Goal: Task Accomplishment & Management: Complete application form

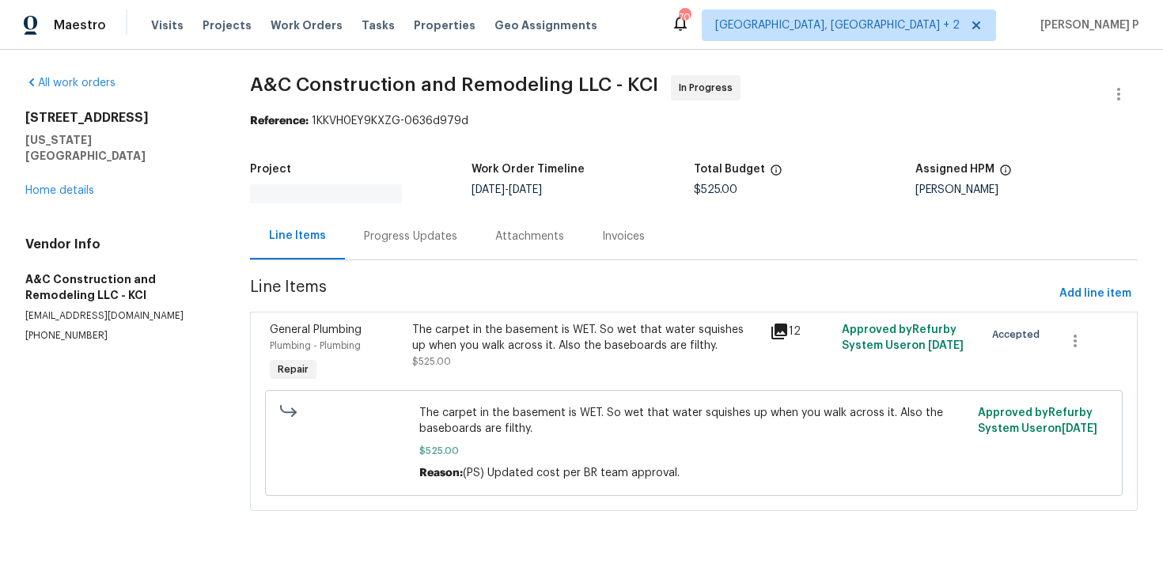
click at [446, 243] on div "Progress Updates" at bounding box center [410, 236] width 131 height 47
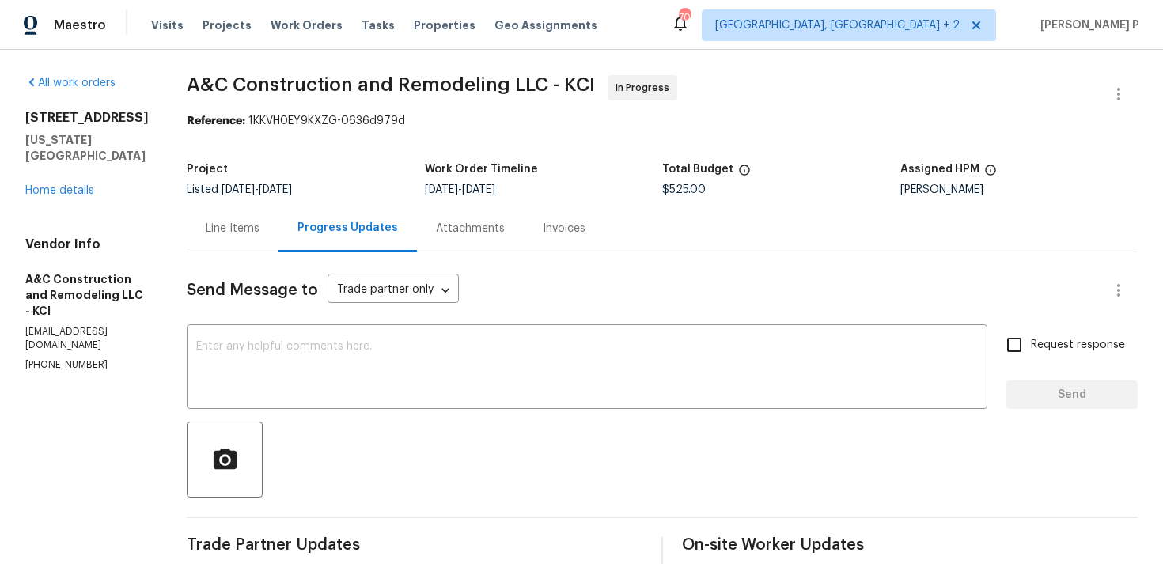
click at [255, 222] on div "Line Items" at bounding box center [233, 229] width 54 height 16
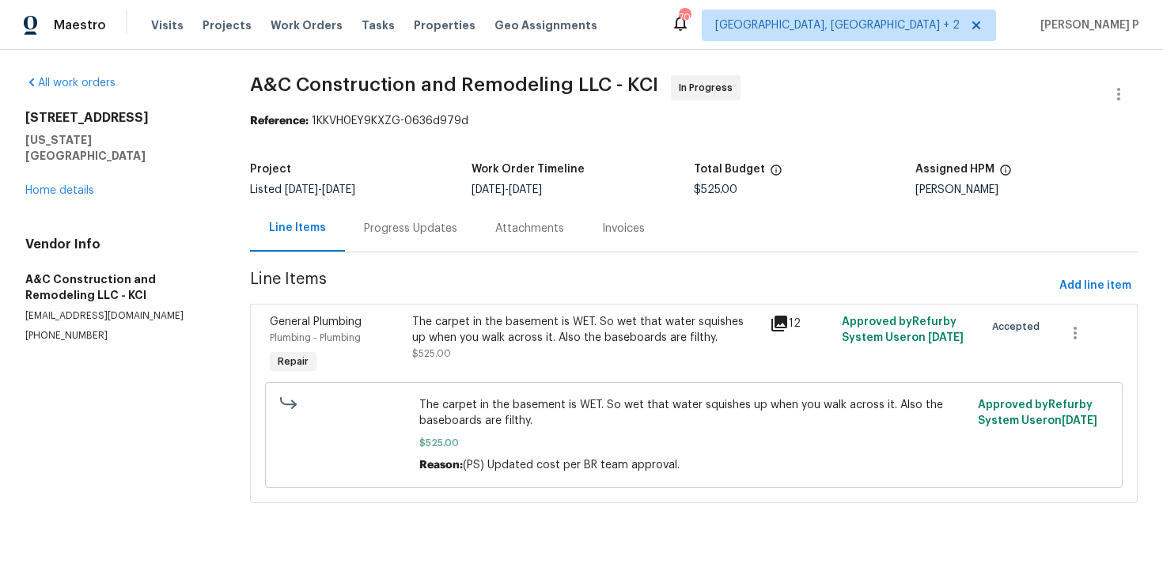
click at [562, 318] on div "The carpet in the basement is WET. So wet that water squishes up when you walk …" at bounding box center [586, 330] width 348 height 32
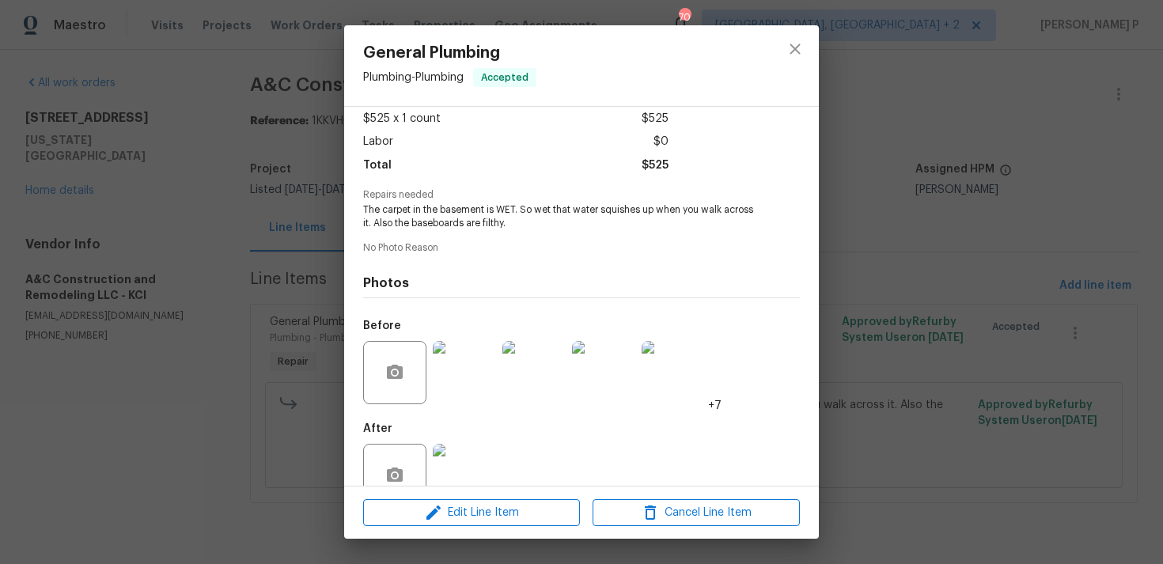
scroll to position [124, 0]
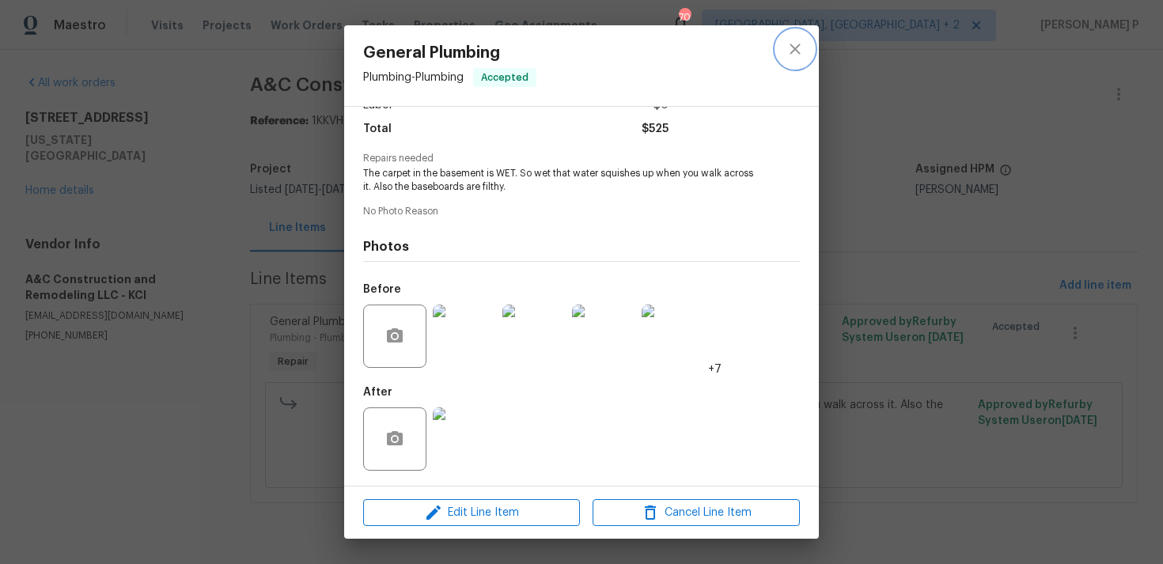
click at [795, 52] on icon "close" at bounding box center [795, 49] width 19 height 19
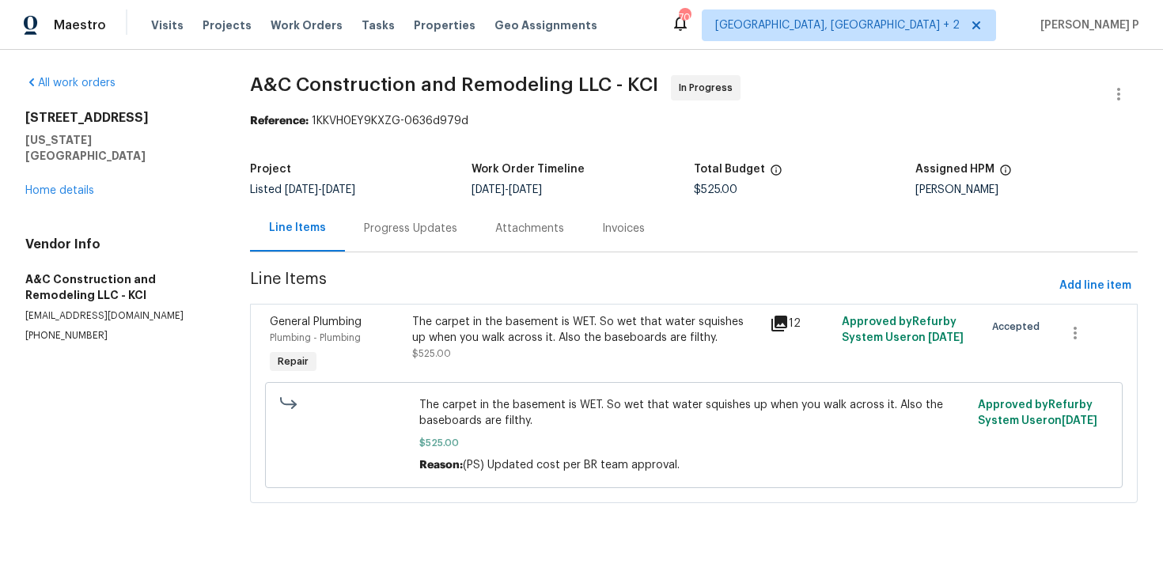
click at [417, 235] on div "Progress Updates" at bounding box center [410, 229] width 93 height 16
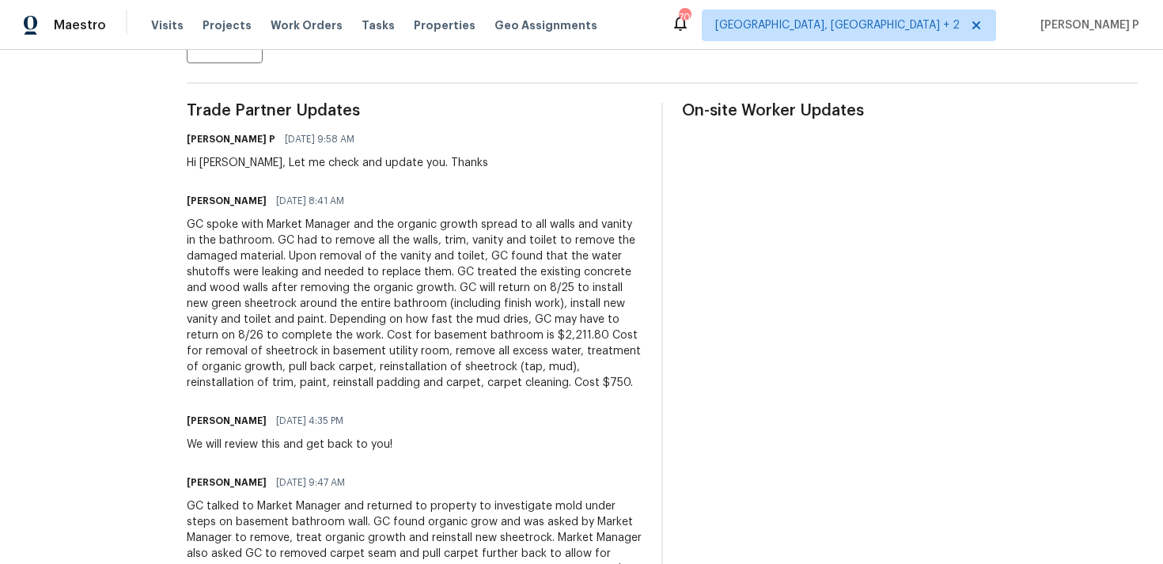
scroll to position [163, 0]
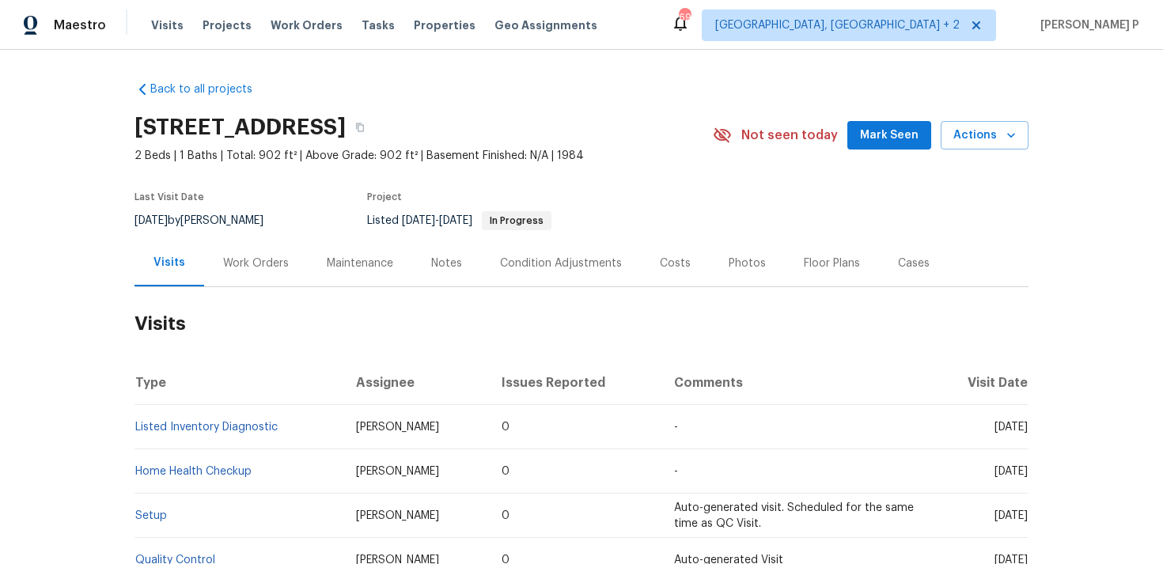
click at [250, 262] on div "Work Orders" at bounding box center [256, 264] width 66 height 16
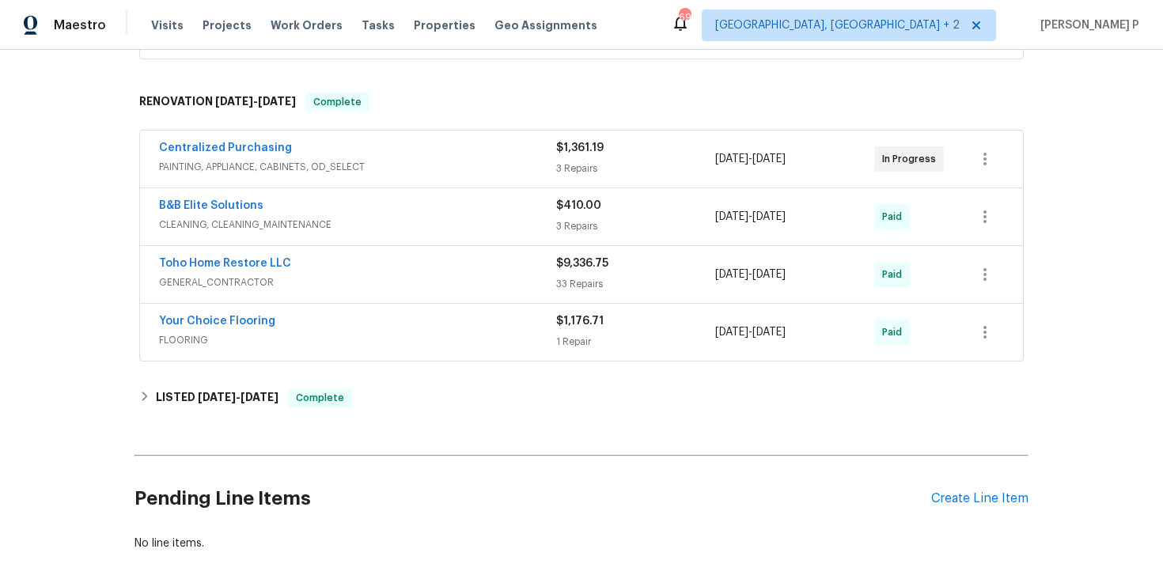
scroll to position [678, 0]
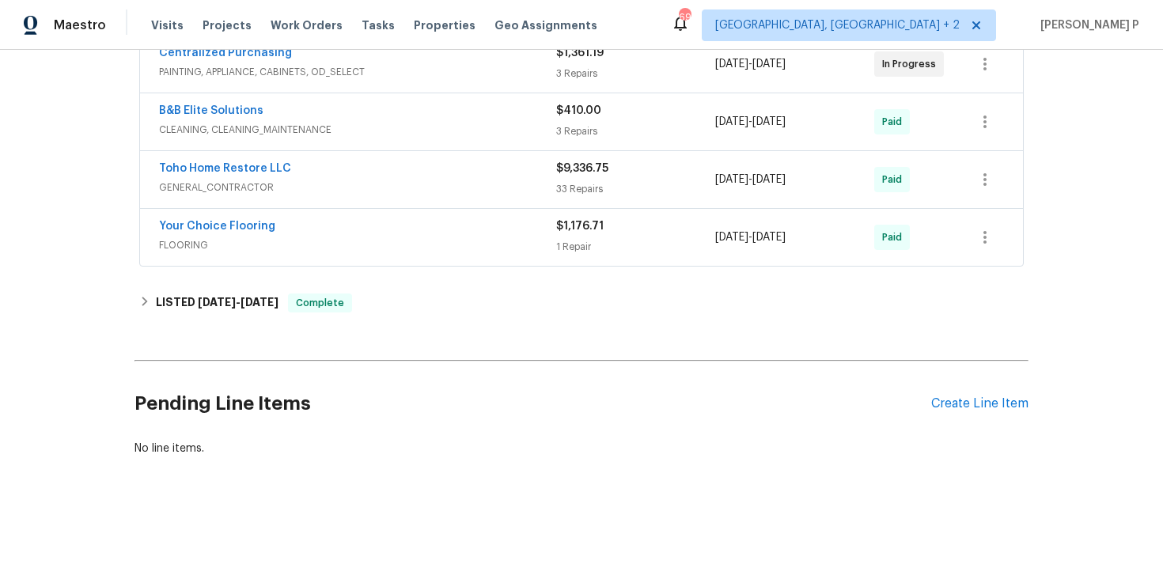
click at [973, 394] on div "Pending Line Items Create Line Item" at bounding box center [582, 404] width 894 height 74
click at [971, 408] on div "Create Line Item" at bounding box center [979, 403] width 97 height 15
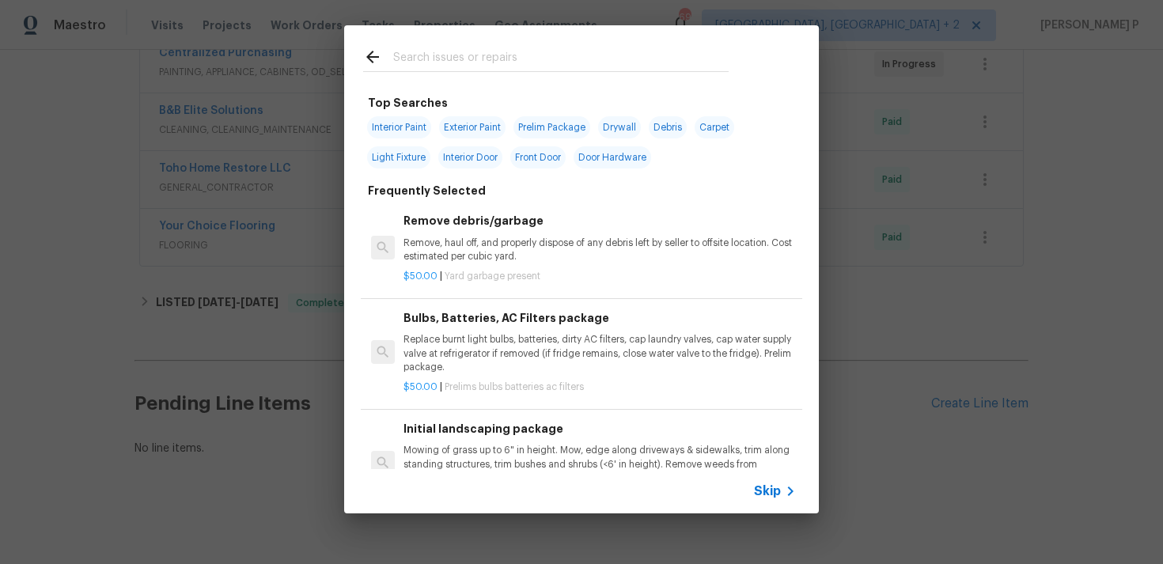
click at [775, 487] on span "Skip" at bounding box center [767, 491] width 27 height 16
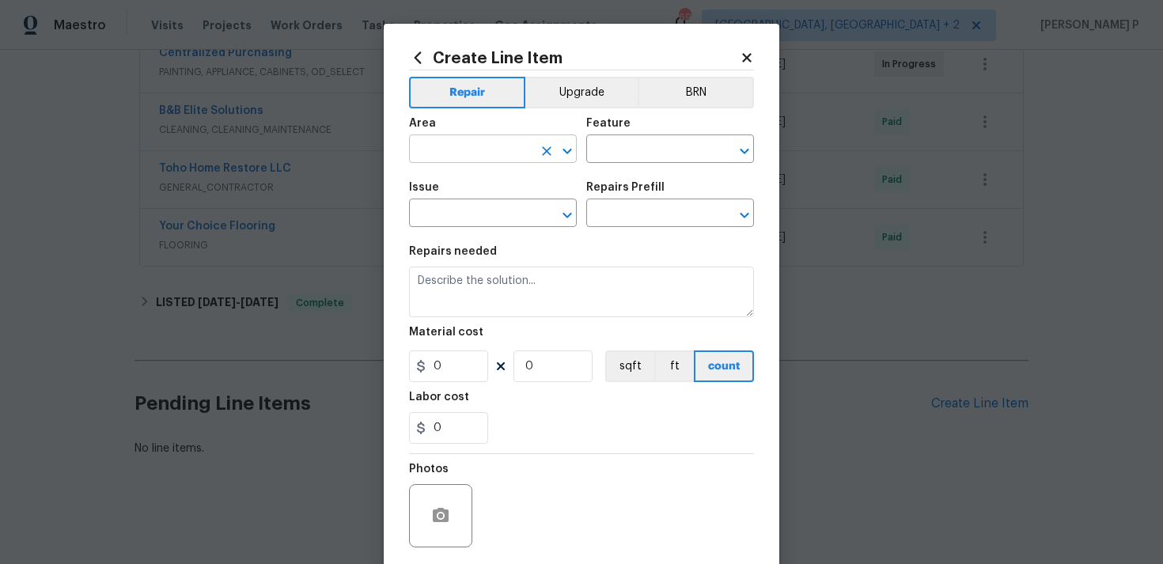
click at [521, 145] on input "text" at bounding box center [470, 150] width 123 height 25
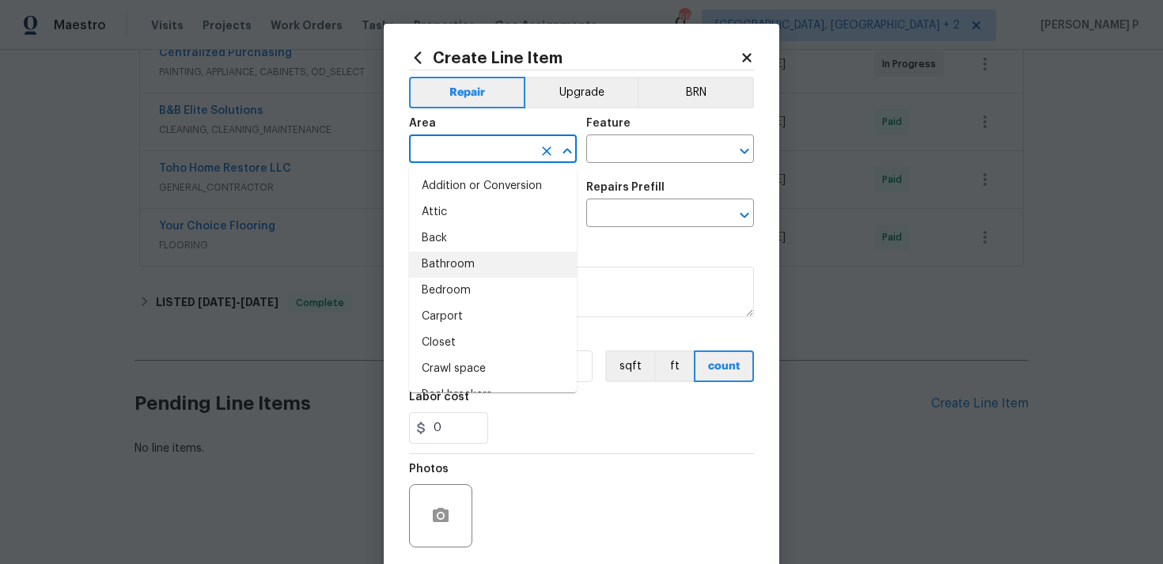
click at [462, 264] on li "Bathroom" at bounding box center [493, 265] width 168 height 26
type input "Bathroom"
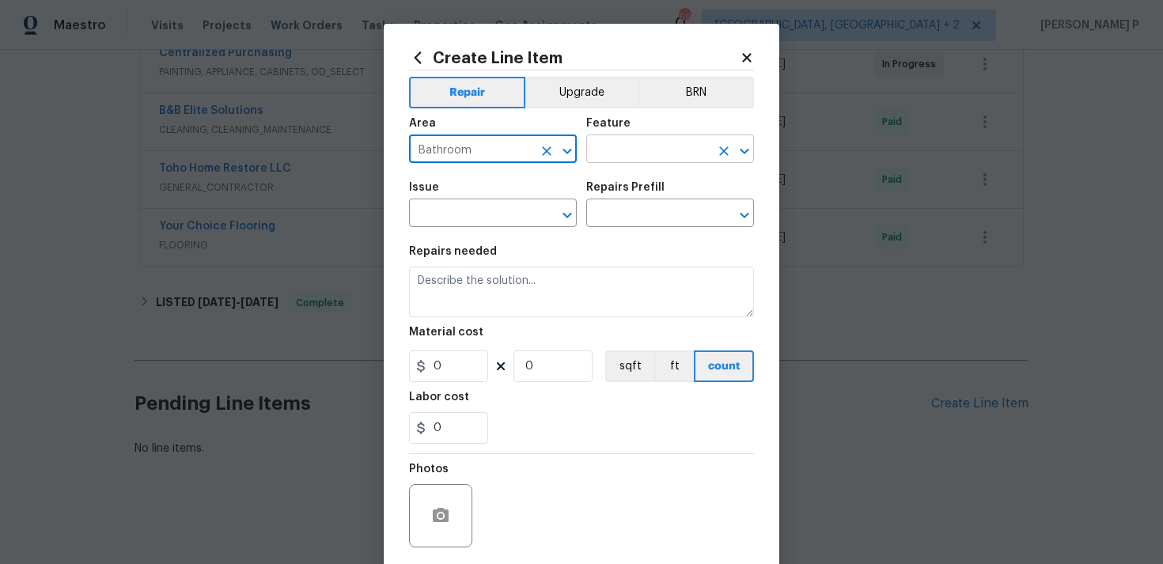
click at [663, 146] on input "text" at bounding box center [647, 150] width 123 height 25
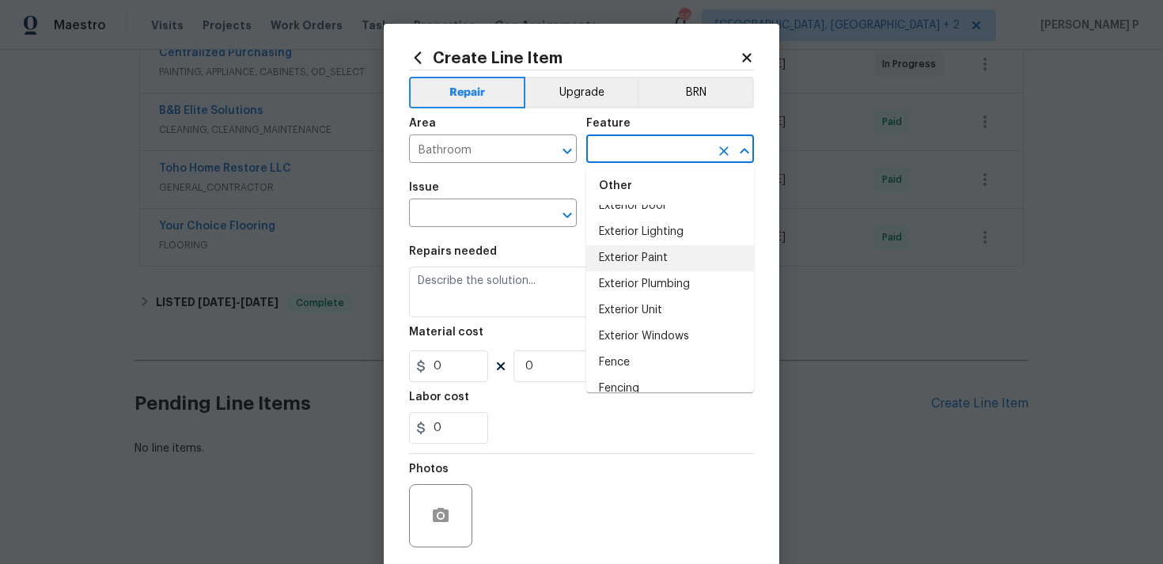
scroll to position [1206, 0]
click at [639, 327] on li "Exterior Windows" at bounding box center [670, 336] width 168 height 26
type input "Exterior Windows"
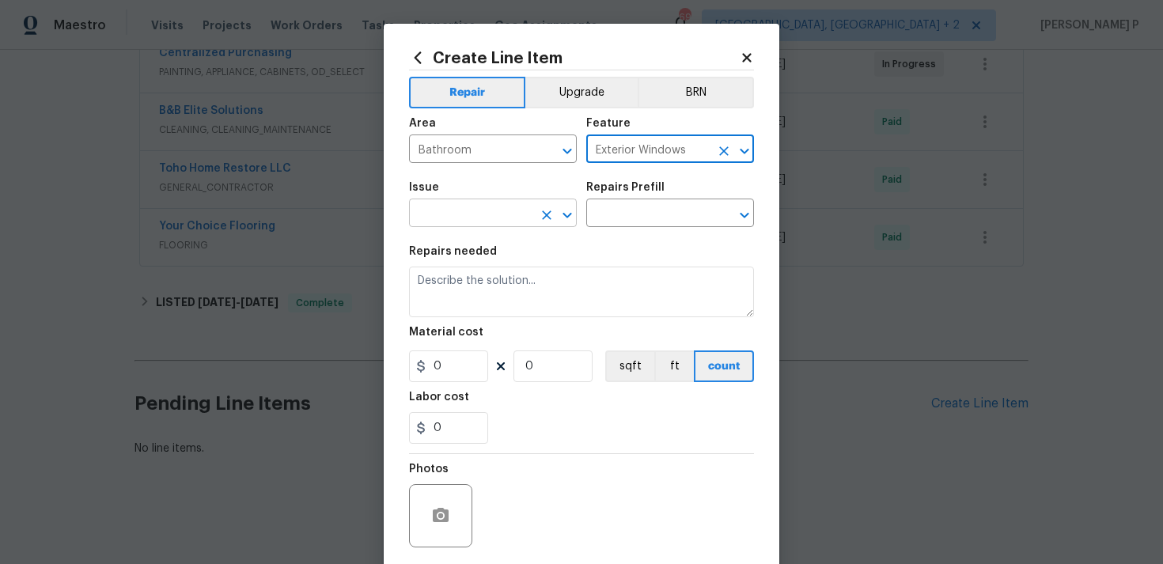
click at [574, 219] on icon "Open" at bounding box center [567, 215] width 19 height 19
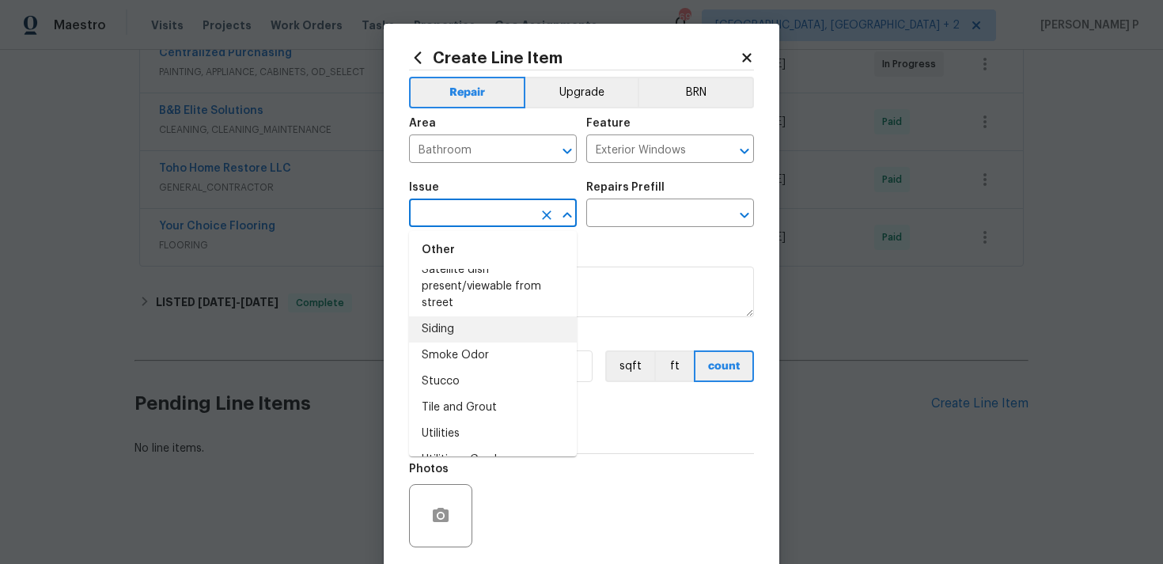
scroll to position [2933, 0]
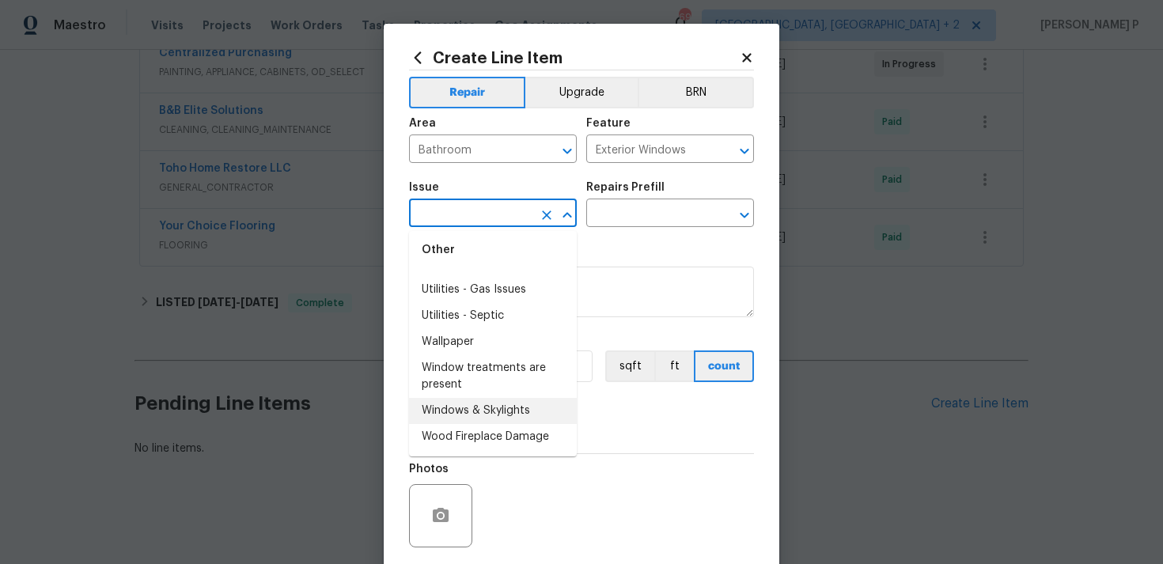
click at [471, 412] on li "Windows & Skylights" at bounding box center [493, 411] width 168 height 26
type input "Windows & Skylights"
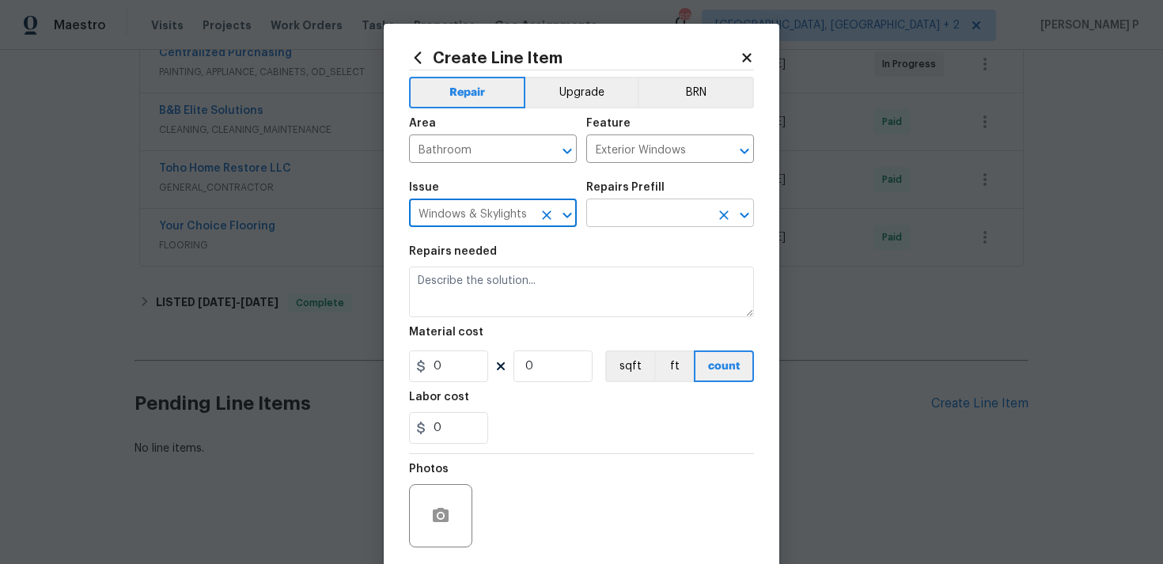
click at [670, 207] on input "text" at bounding box center [647, 215] width 123 height 25
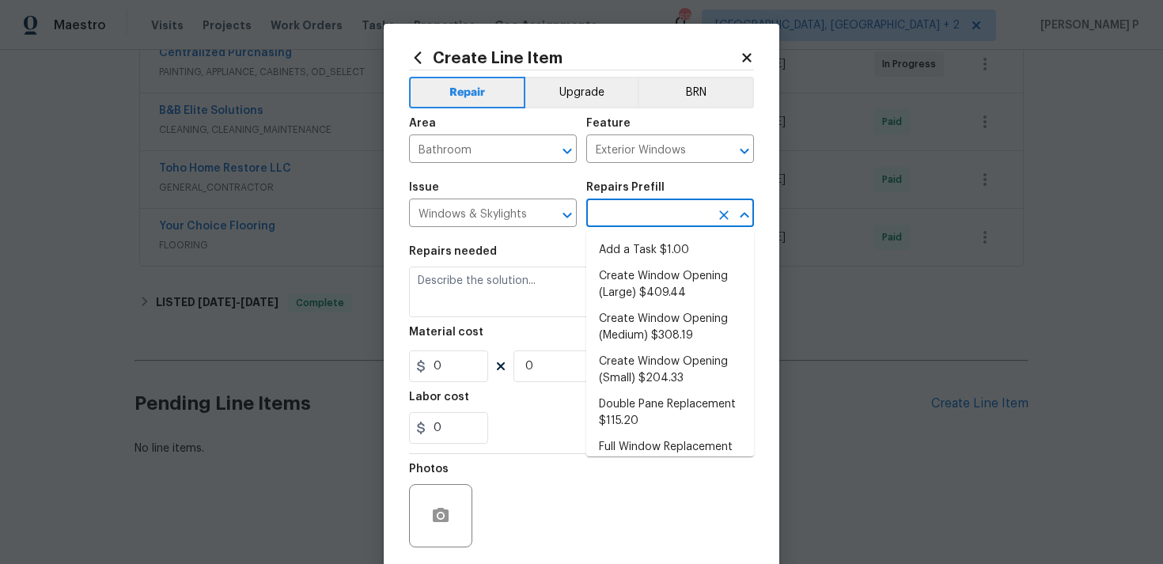
click at [644, 251] on li "Add a Task $1.00" at bounding box center [670, 250] width 168 height 26
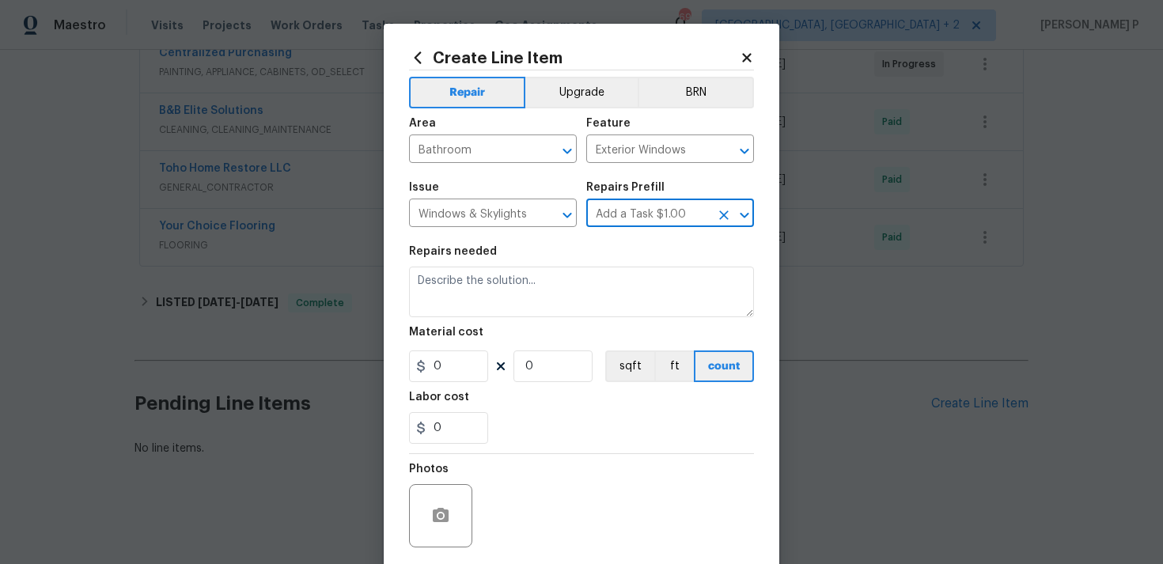
type input "Add a Task $1.00"
type textarea "HPM to detail"
type input "1"
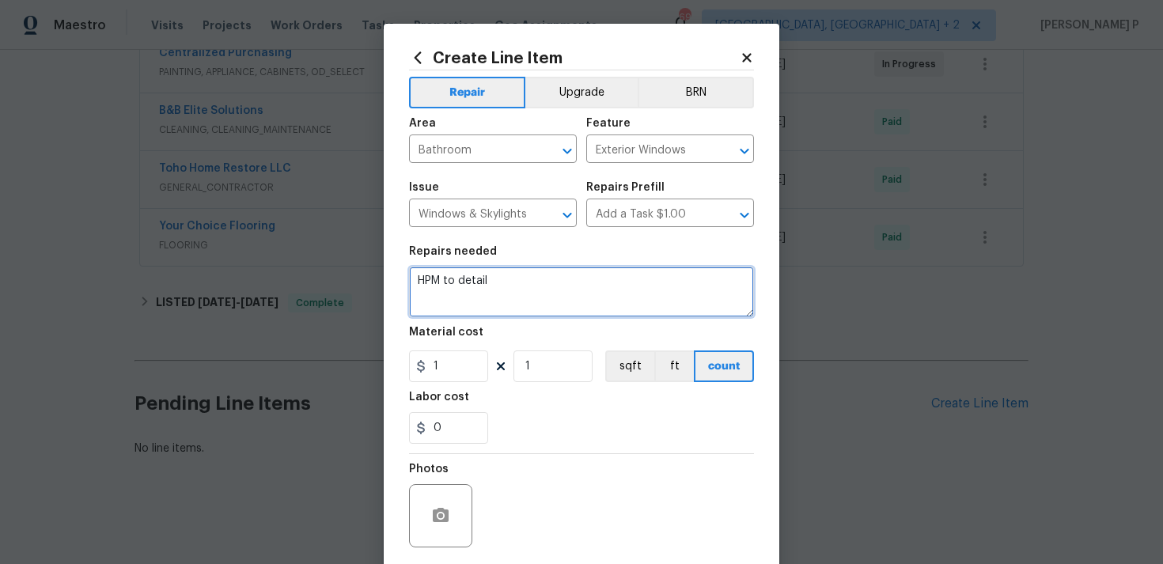
click at [552, 281] on textarea "HPM to detail" at bounding box center [581, 292] width 345 height 51
paste textarea "Feedback received that one of the bedroom windows is missing seals on three sid…"
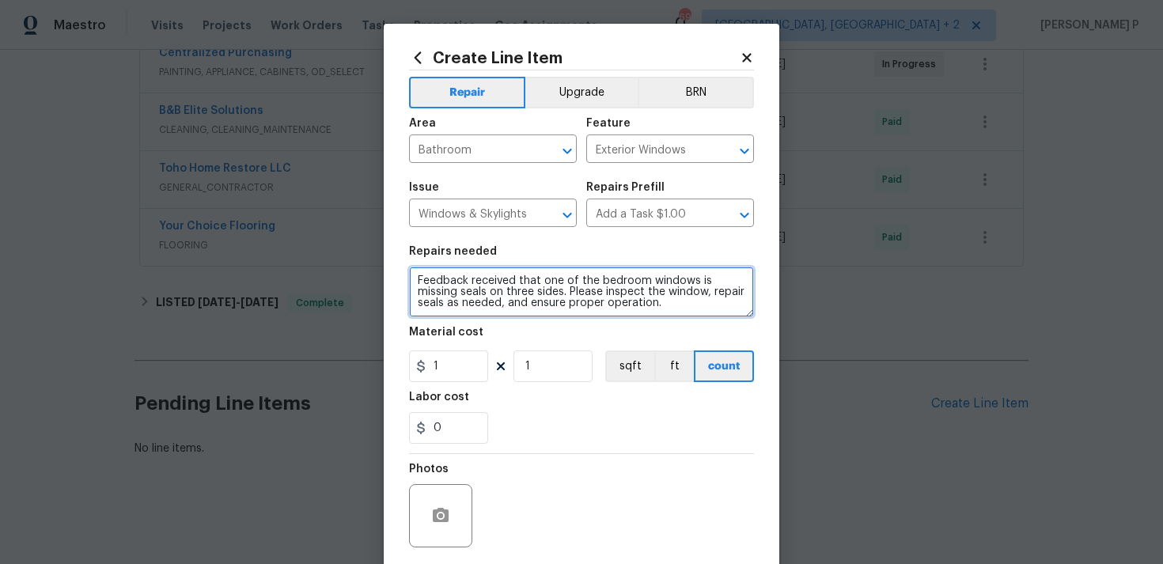
type textarea "Feedback received that one of the bedroom windows is missing seals on three sid…"
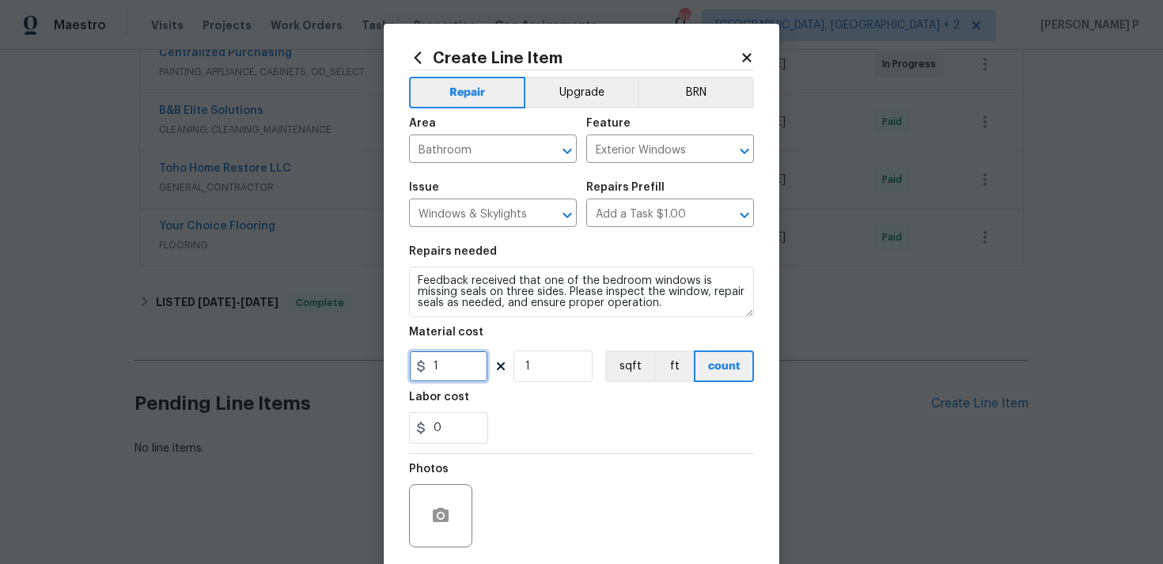
click at [435, 371] on input "1" at bounding box center [448, 367] width 79 height 32
type input "75"
click at [476, 160] on input "Bathroom" at bounding box center [470, 150] width 123 height 25
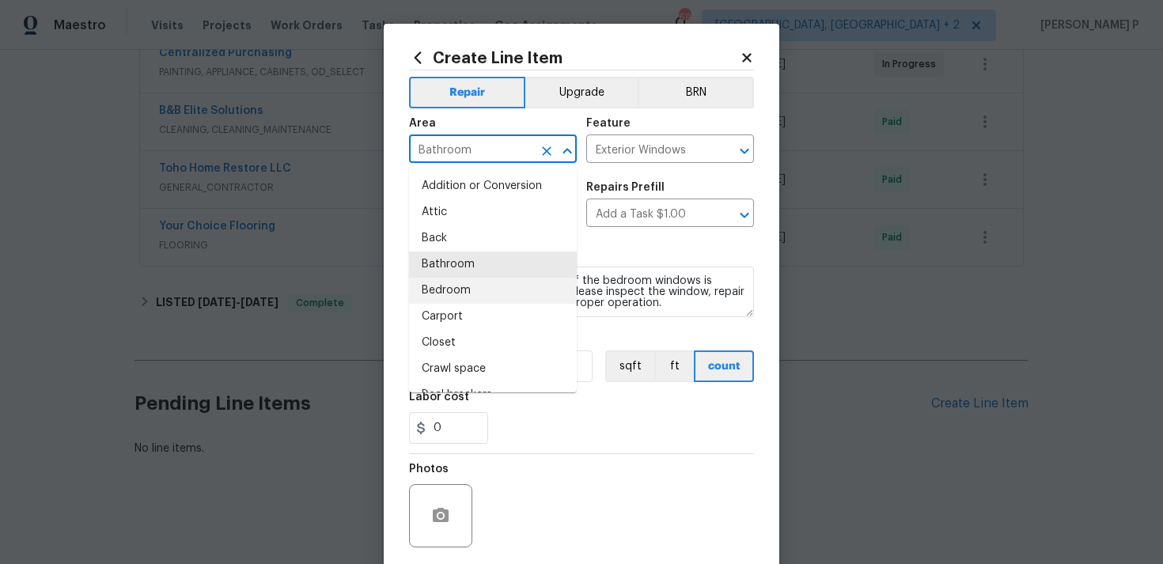
click at [453, 297] on li "Bedroom" at bounding box center [493, 291] width 168 height 26
type input "Bedroom"
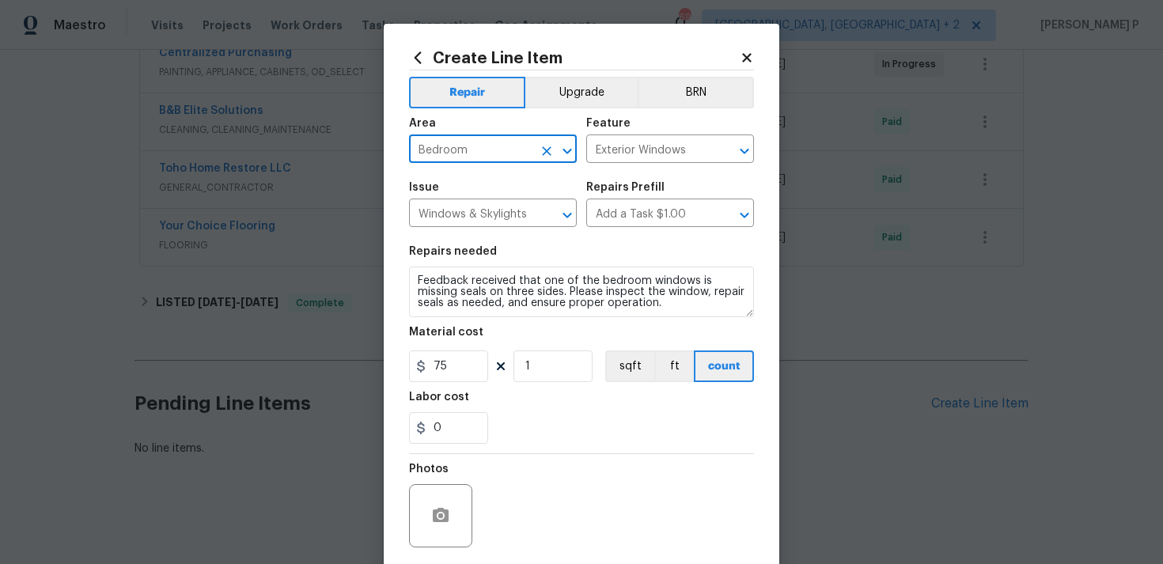
scroll to position [118, 0]
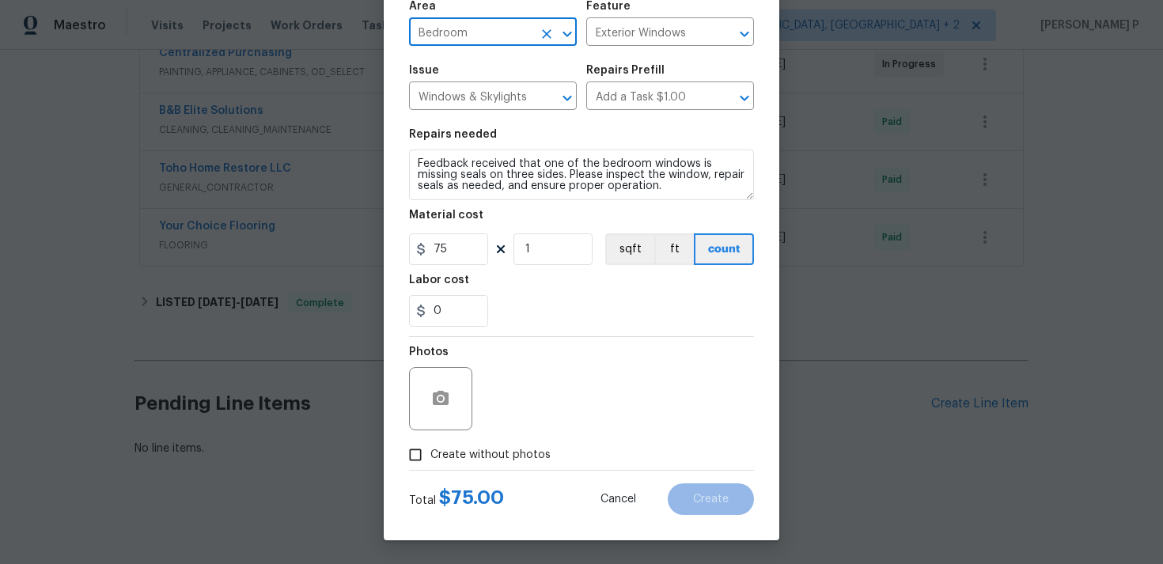
click at [434, 461] on span "Create without photos" at bounding box center [490, 455] width 120 height 17
click at [430, 461] on input "Create without photos" at bounding box center [415, 455] width 30 height 30
checkbox input "true"
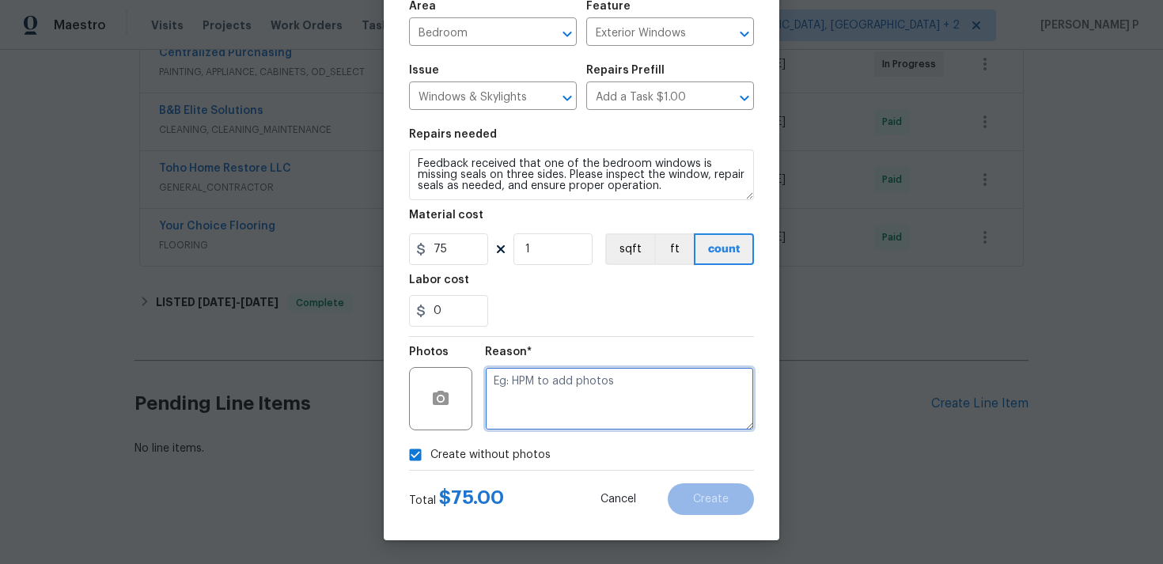
click at [524, 414] on textarea at bounding box center [619, 398] width 269 height 63
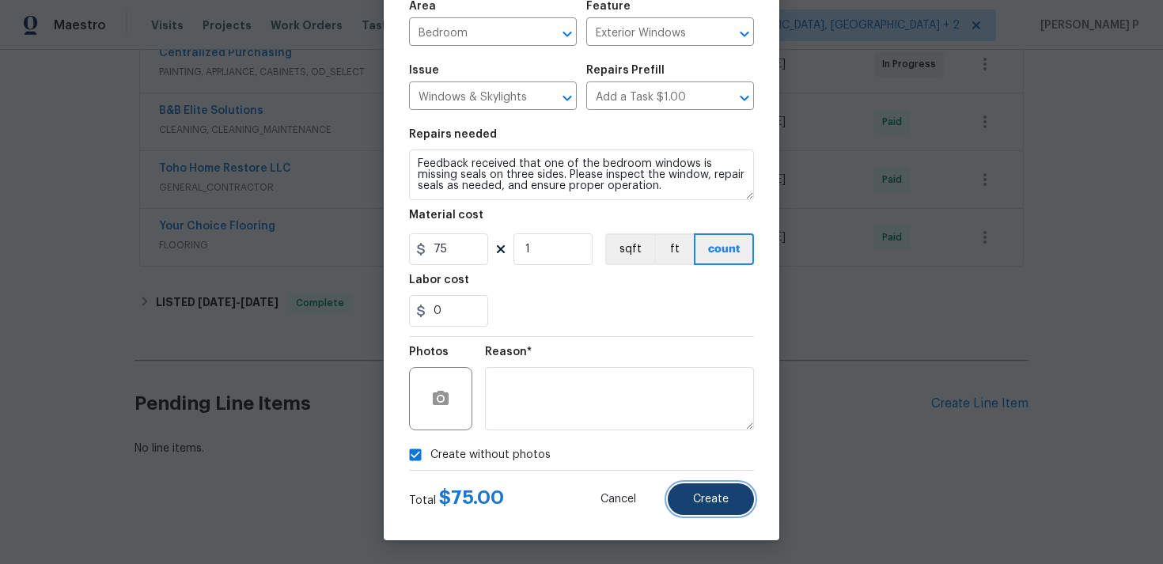
click at [705, 498] on span "Create" at bounding box center [711, 500] width 36 height 12
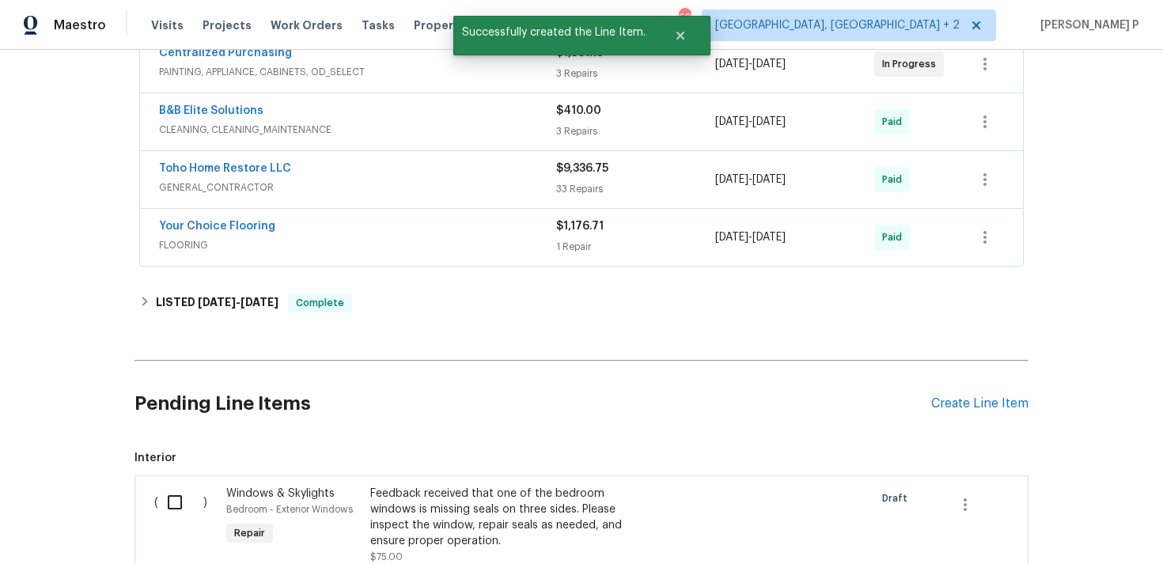
click at [175, 507] on input "checkbox" at bounding box center [180, 502] width 45 height 33
checkbox input "true"
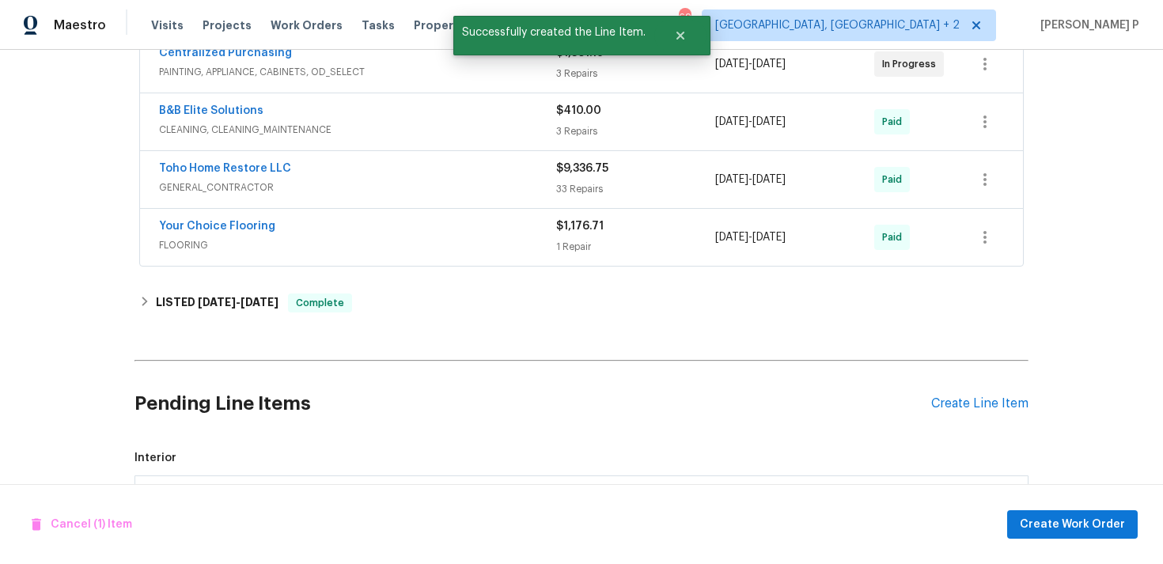
scroll to position [890, 0]
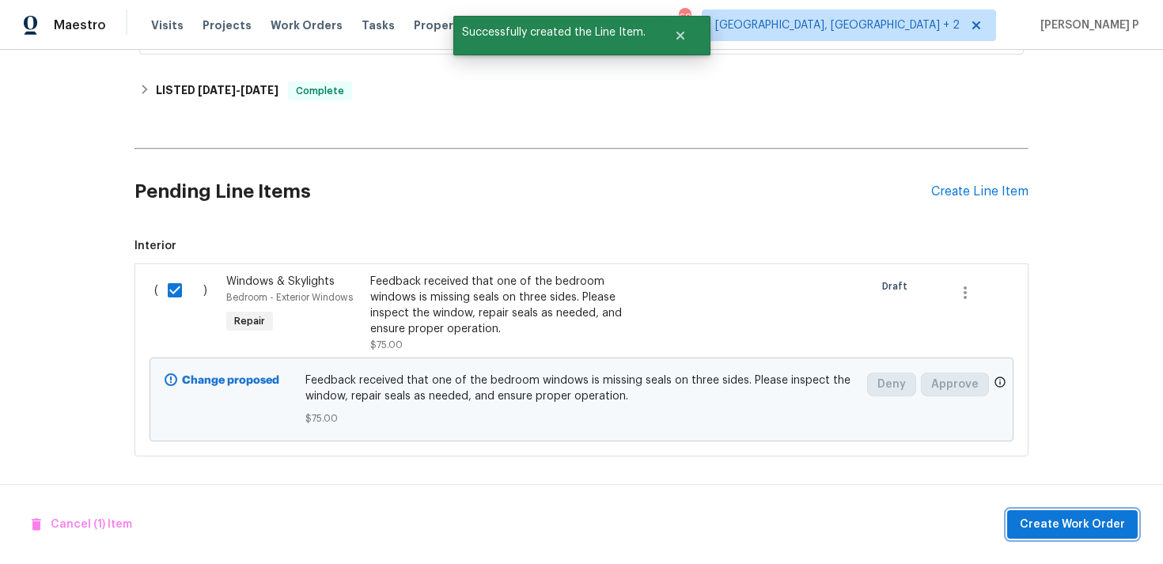
click at [1083, 527] on span "Create Work Order" at bounding box center [1072, 525] width 105 height 20
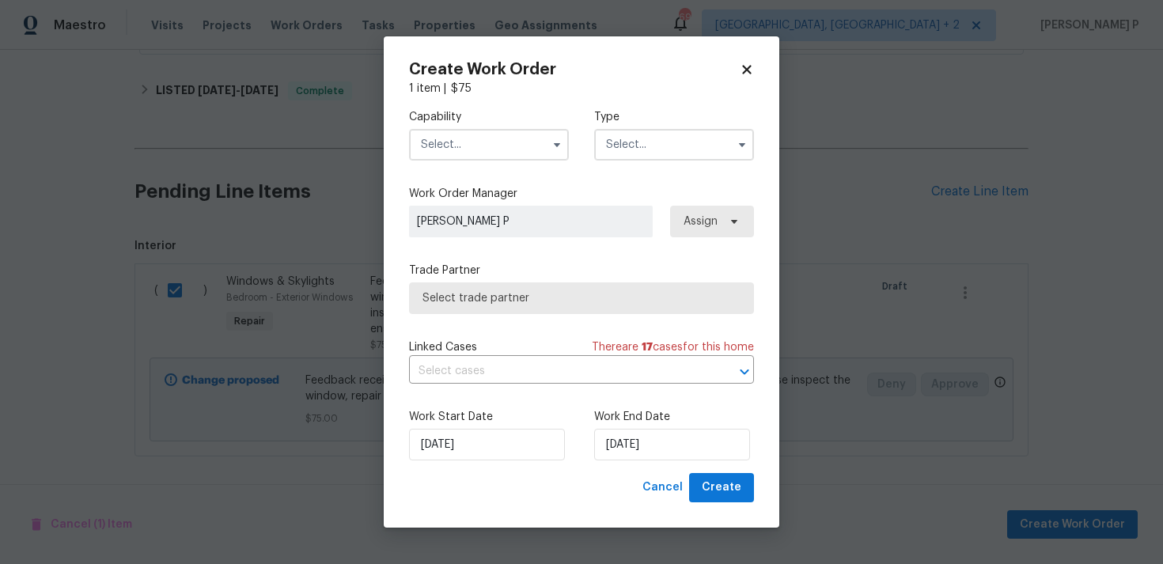
click at [684, 142] on input "text" at bounding box center [674, 145] width 160 height 32
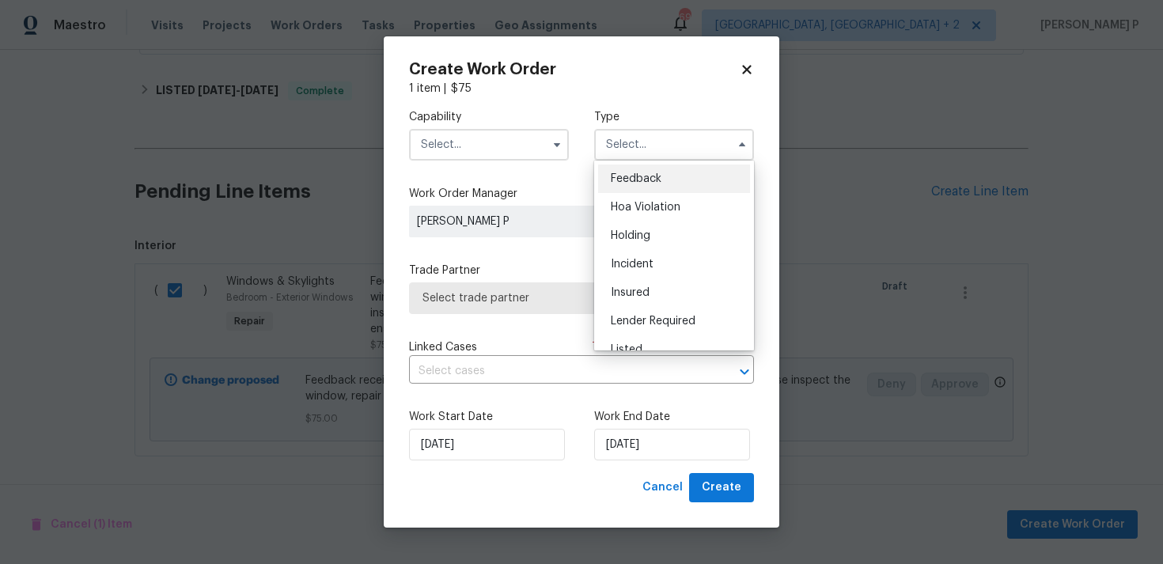
click at [647, 181] on span "Feedback" at bounding box center [636, 178] width 51 height 11
type input "Feedback"
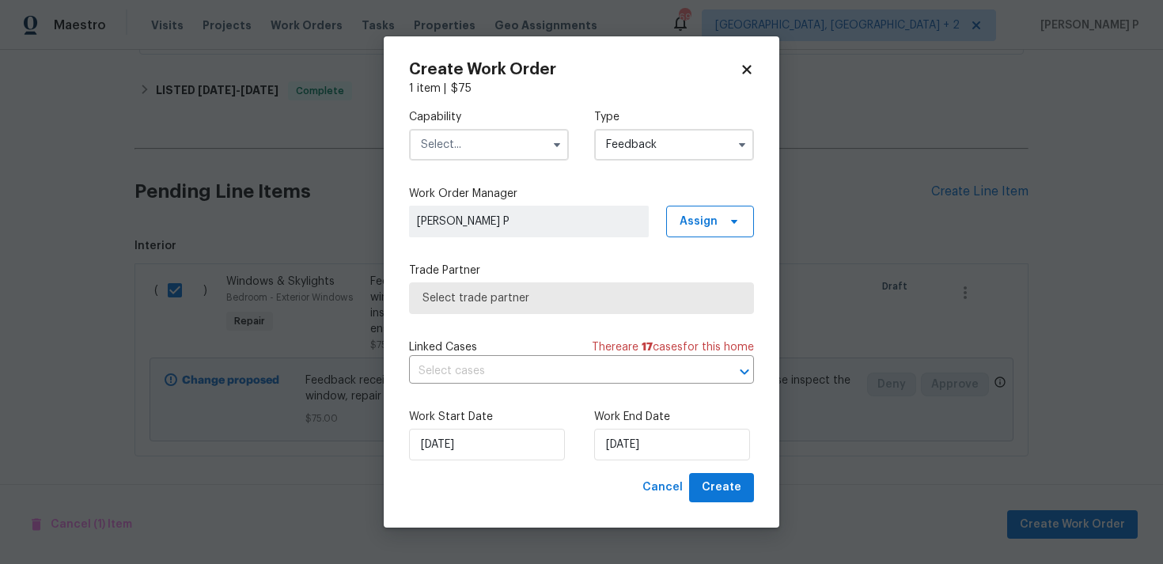
click at [505, 144] on input "text" at bounding box center [489, 145] width 160 height 32
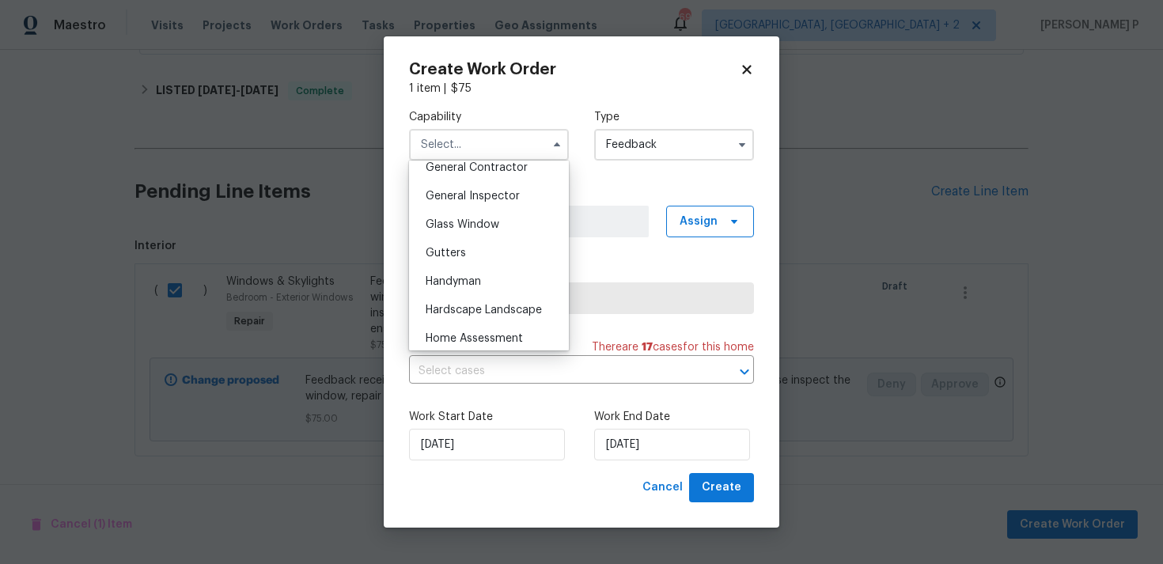
scroll to position [769, 0]
click at [463, 279] on span "Handyman" at bounding box center [453, 280] width 55 height 11
type input "Handyman"
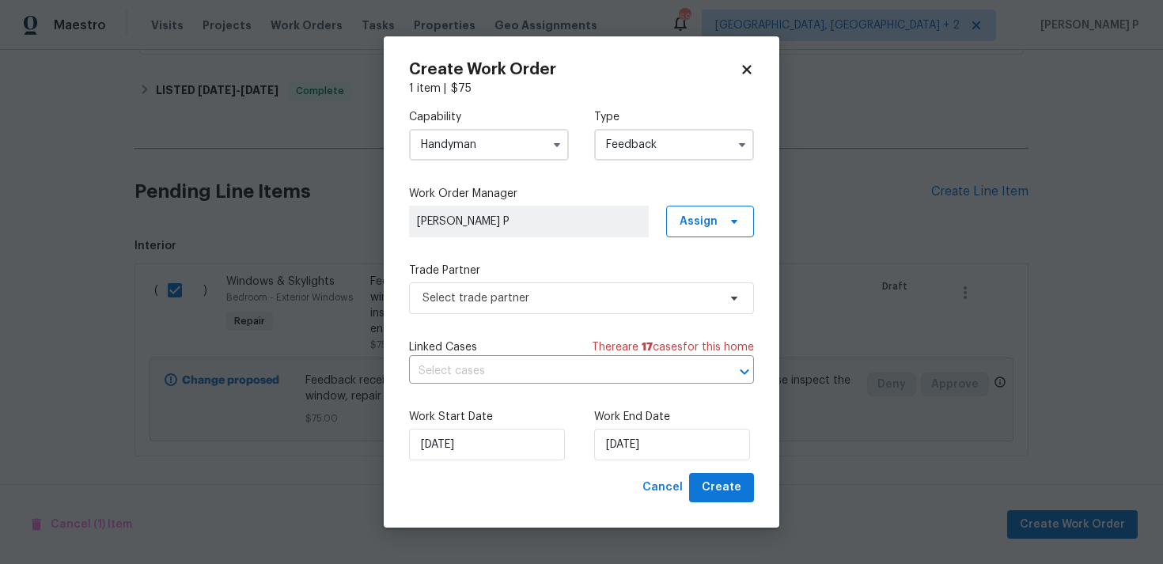
click at [500, 314] on div "Capability Handyman Type Feedback Work Order Manager Ramyasri P Assign Trade Pa…" at bounding box center [581, 285] width 345 height 377
click at [530, 299] on span "Select trade partner" at bounding box center [570, 298] width 295 height 16
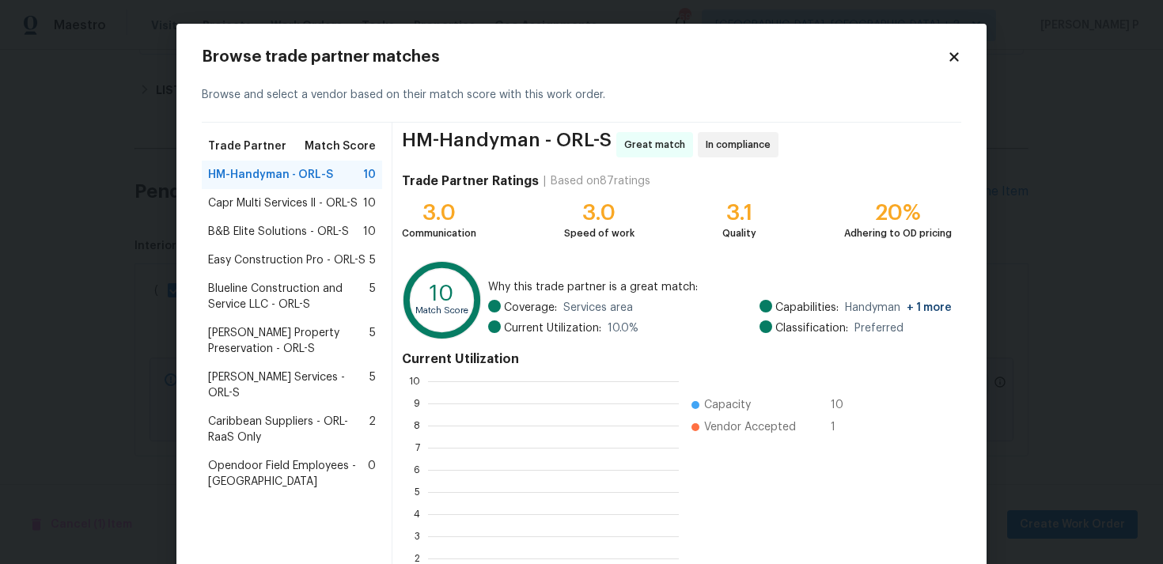
scroll to position [222, 251]
click at [226, 203] on span "Capr Multi Services ll - ORL-S" at bounding box center [283, 203] width 150 height 16
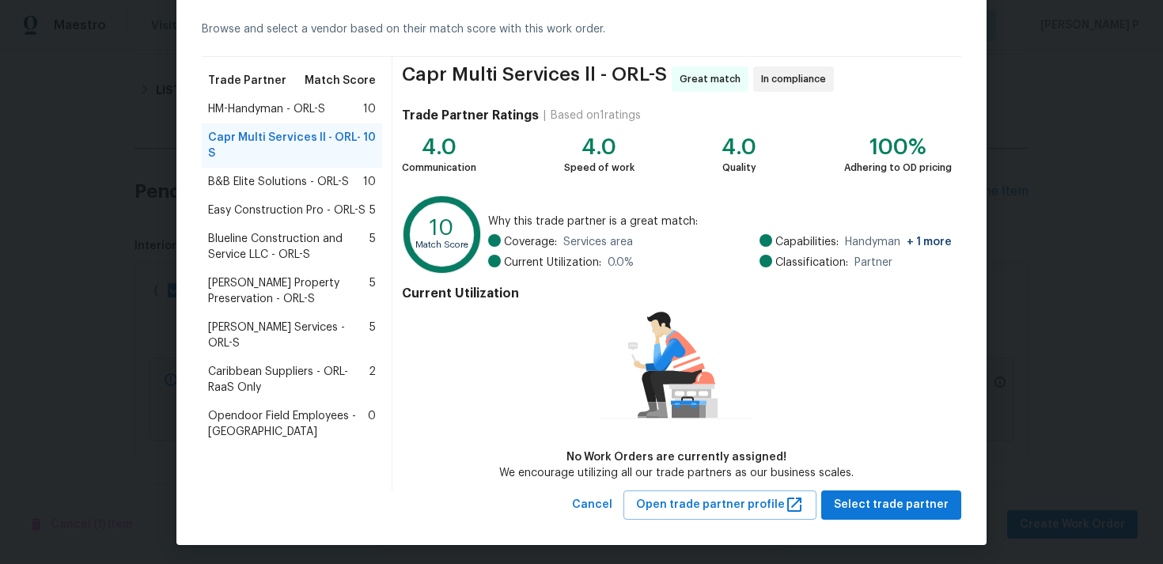
scroll to position [69, 0]
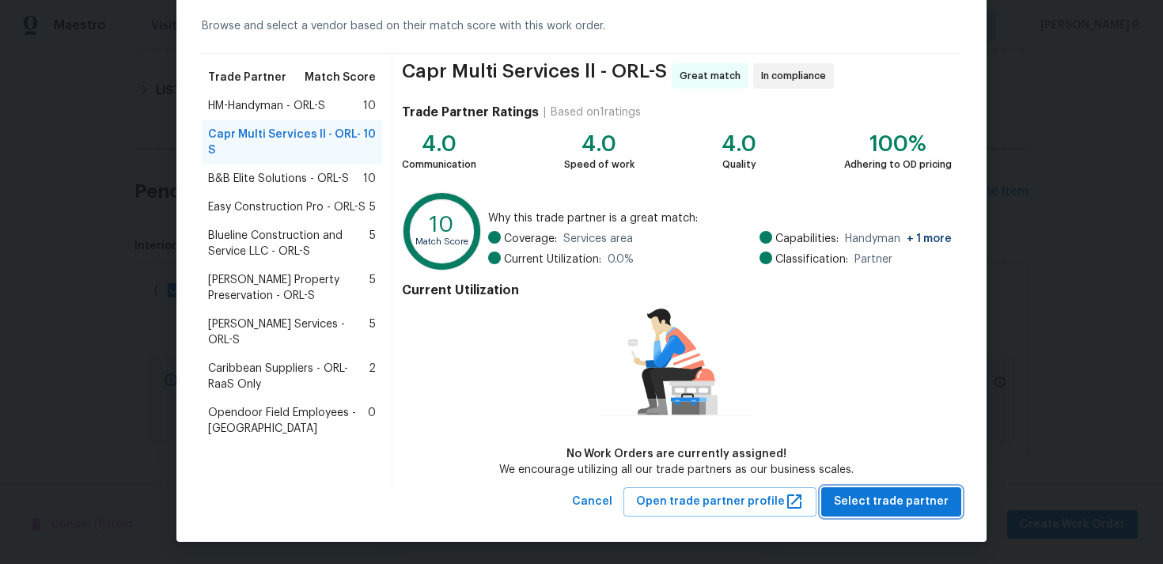
click at [885, 509] on span "Select trade partner" at bounding box center [891, 502] width 115 height 20
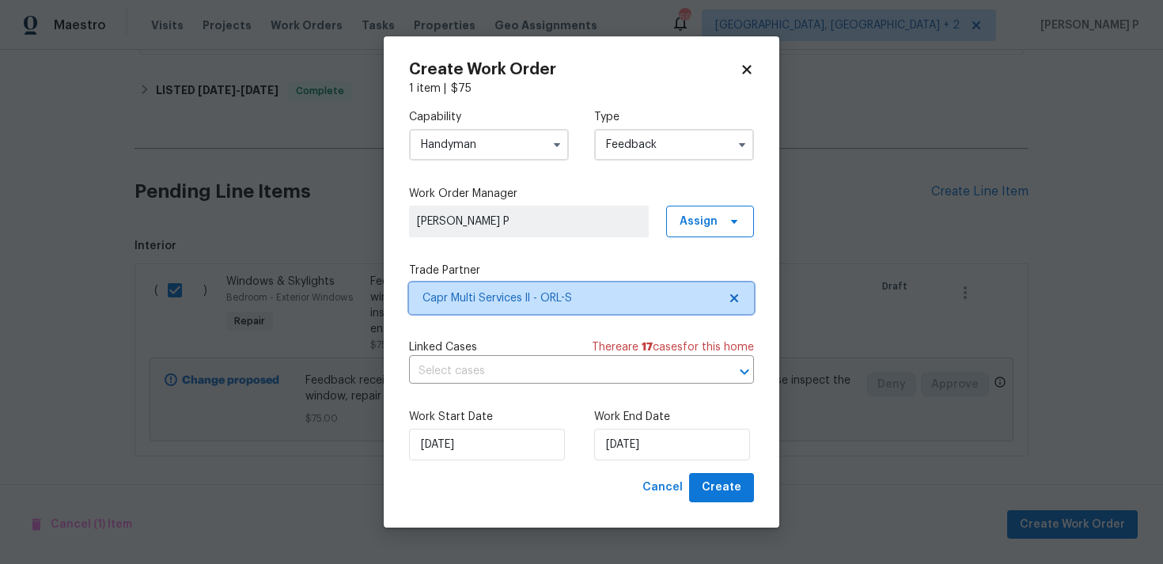
scroll to position [0, 0]
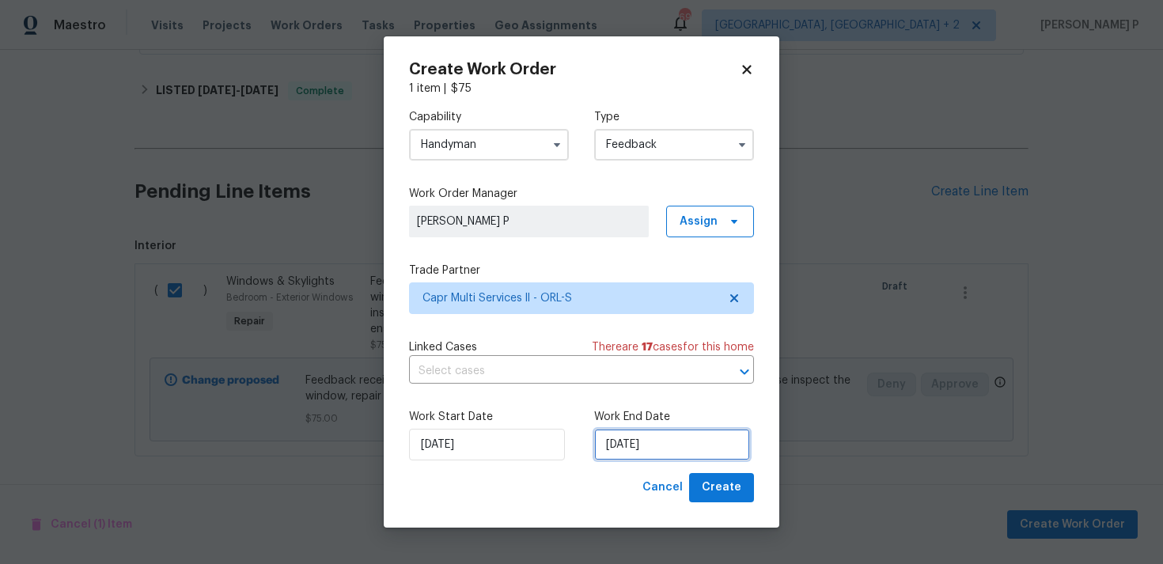
click at [643, 439] on input "26/08/2025" at bounding box center [672, 445] width 156 height 32
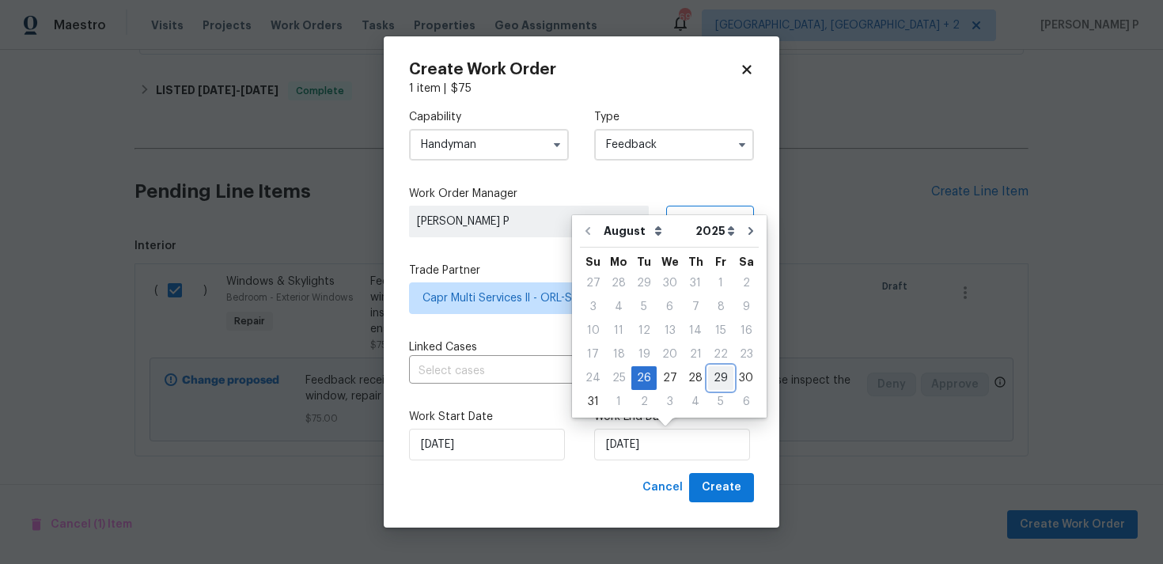
click at [708, 374] on div "29" at bounding box center [720, 378] width 25 height 22
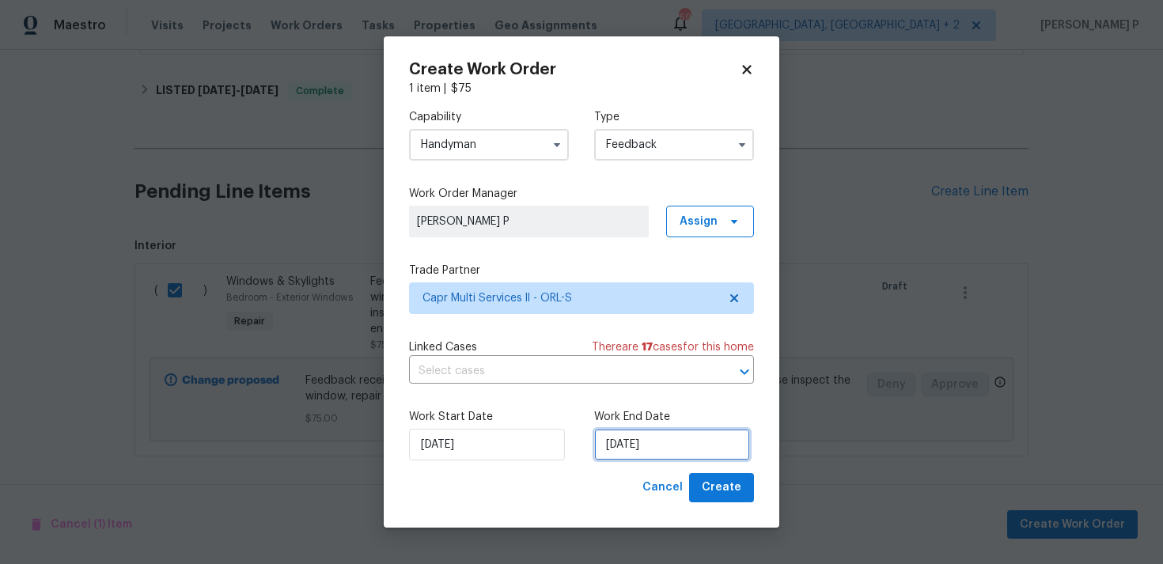
click at [661, 449] on input "29/08/2025" at bounding box center [672, 445] width 156 height 32
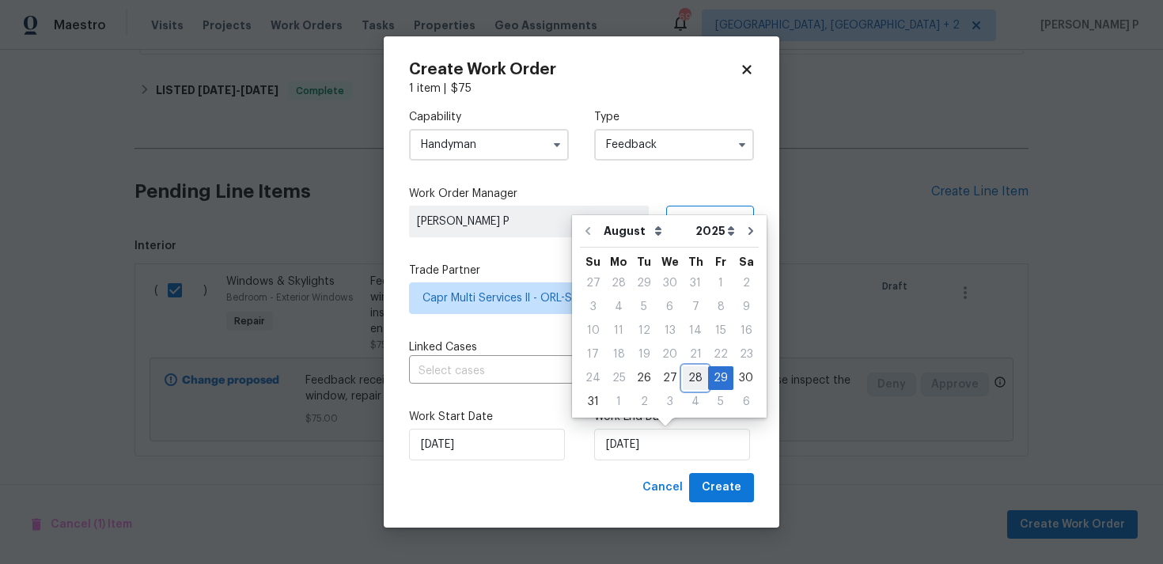
click at [688, 383] on div "28" at bounding box center [695, 378] width 25 height 22
type input "28/08/2025"
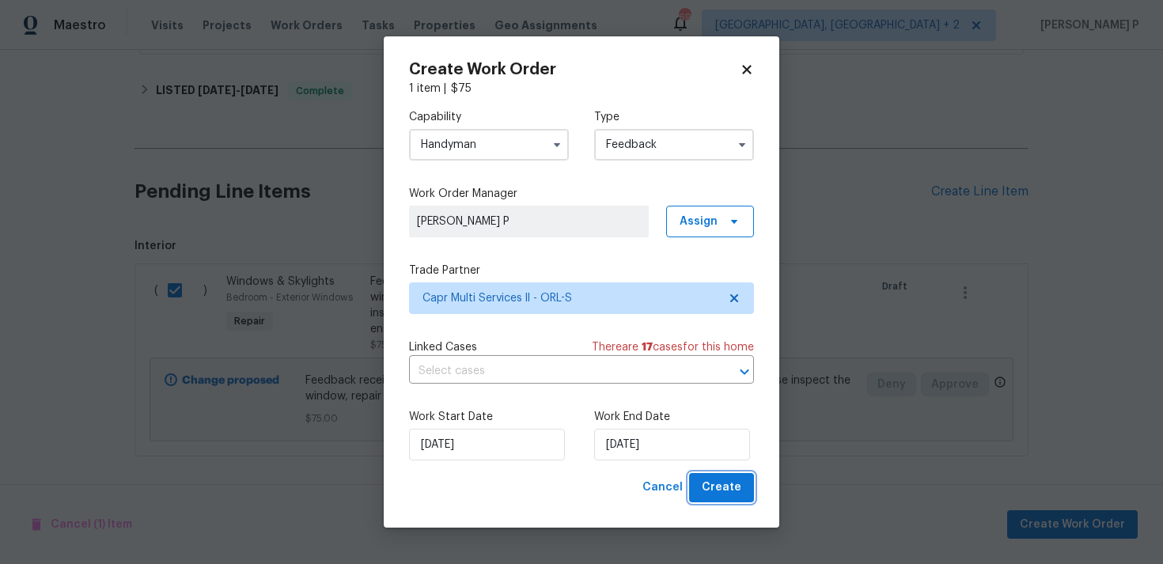
click at [724, 485] on span "Create" at bounding box center [722, 488] width 40 height 20
checkbox input "false"
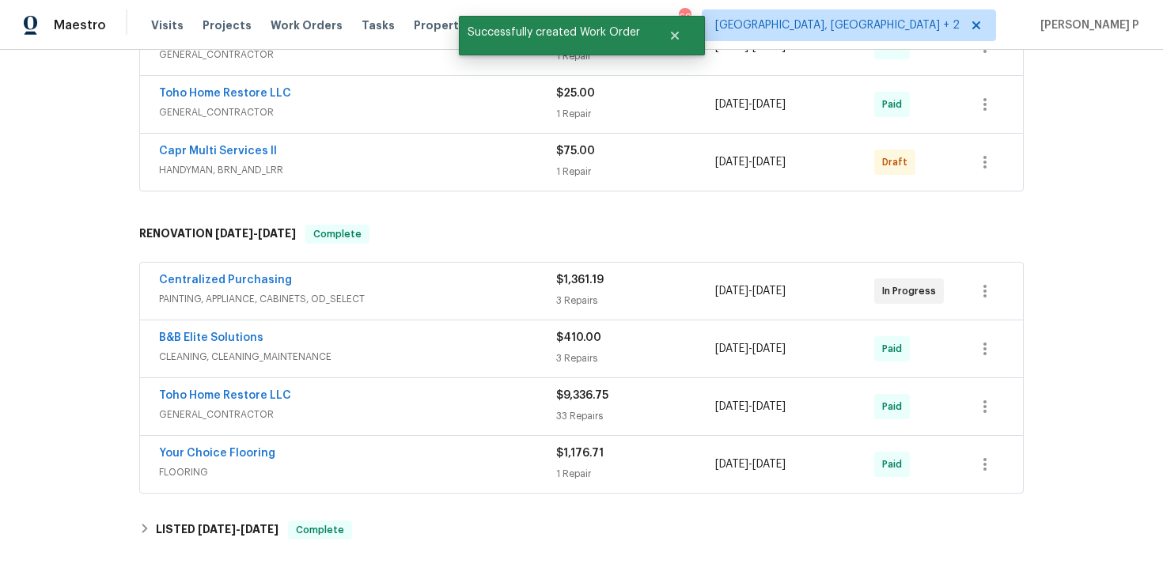
scroll to position [495, 0]
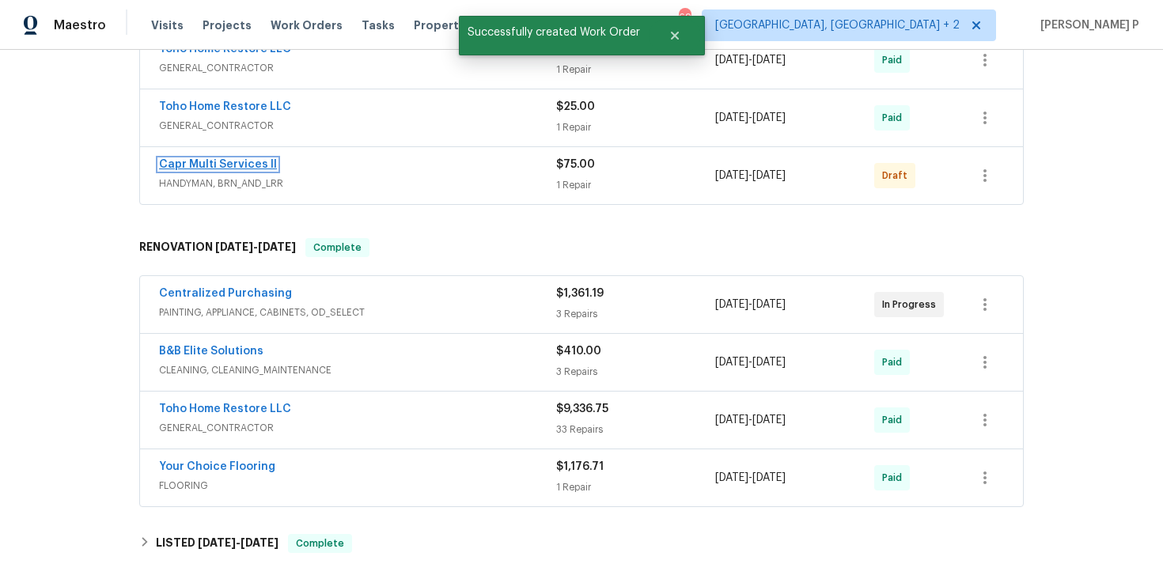
click at [222, 161] on link "Capr Multi Services ll" at bounding box center [218, 164] width 118 height 11
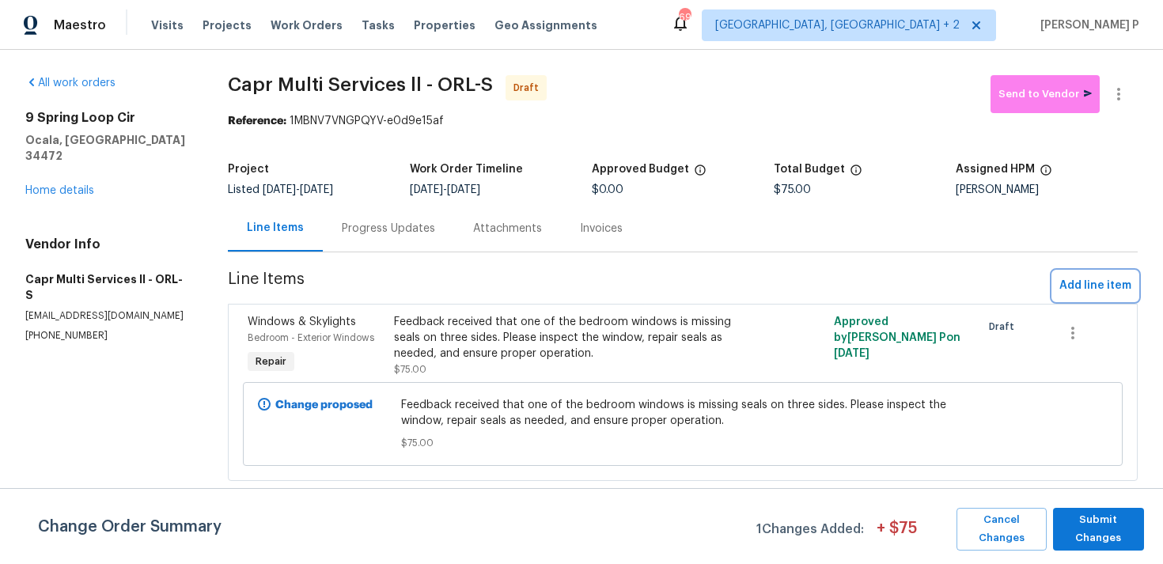
click at [1084, 278] on span "Add line item" at bounding box center [1096, 286] width 72 height 20
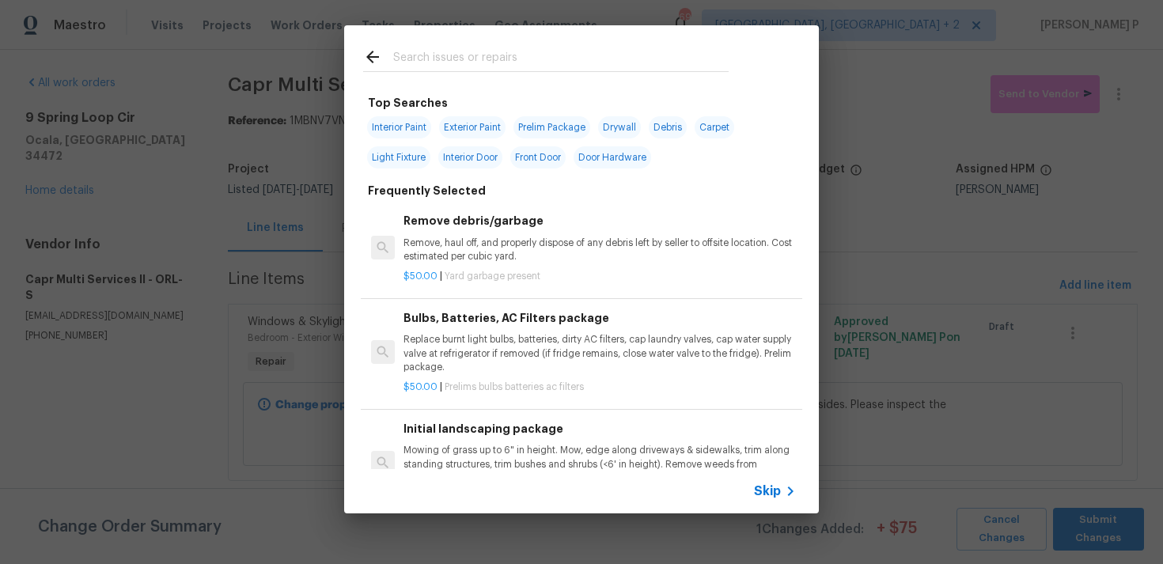
click at [775, 492] on span "Skip" at bounding box center [767, 491] width 27 height 16
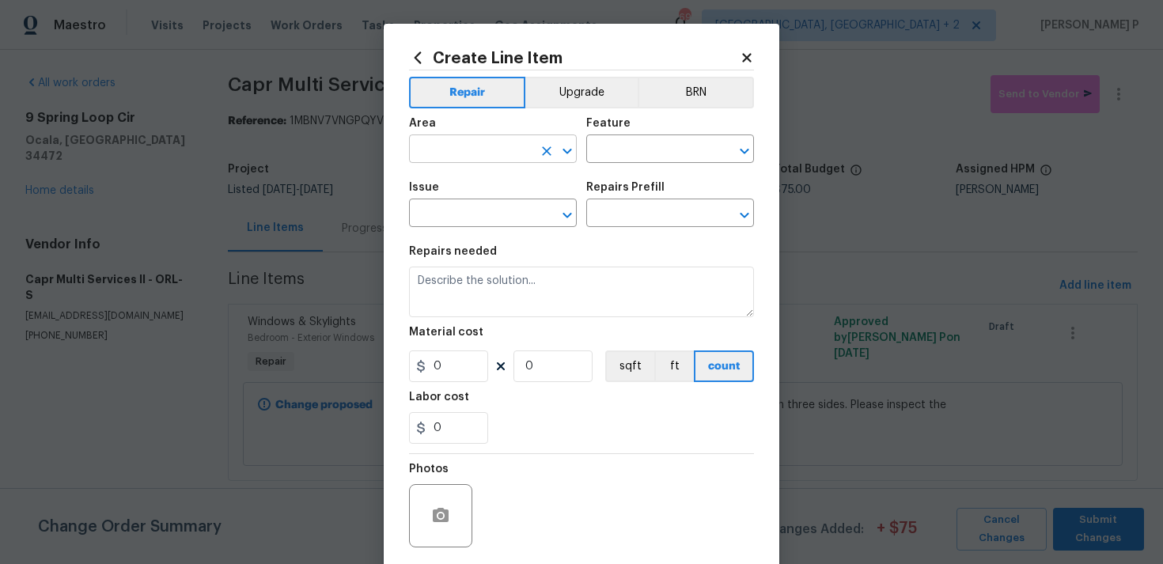
click at [572, 156] on icon "Open" at bounding box center [567, 151] width 19 height 19
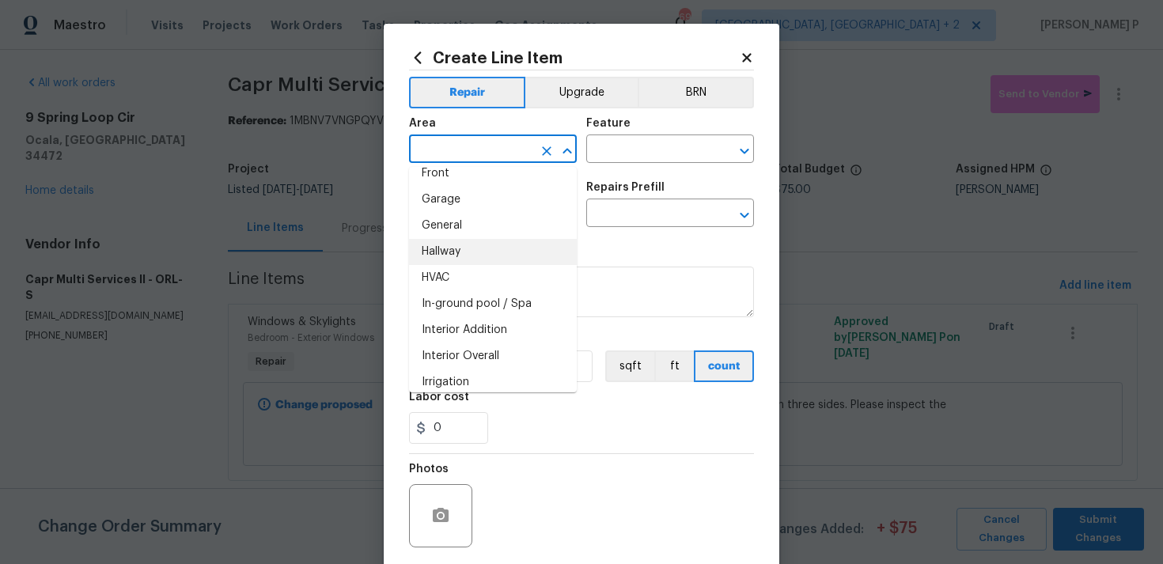
scroll to position [465, 0]
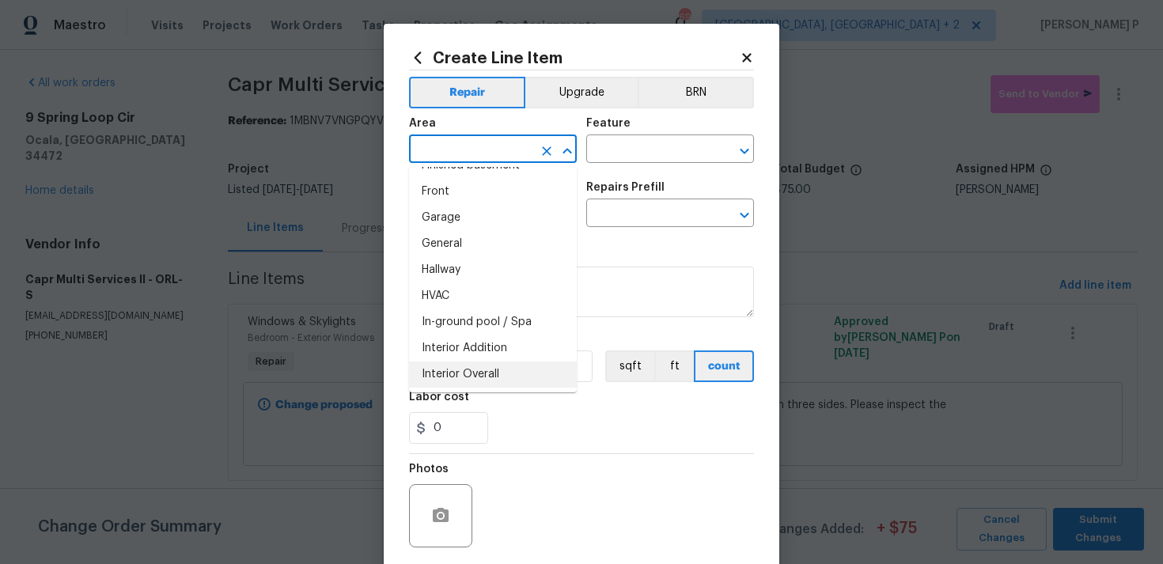
click at [468, 376] on li "Interior Overall" at bounding box center [493, 375] width 168 height 26
type input "Interior Overall"
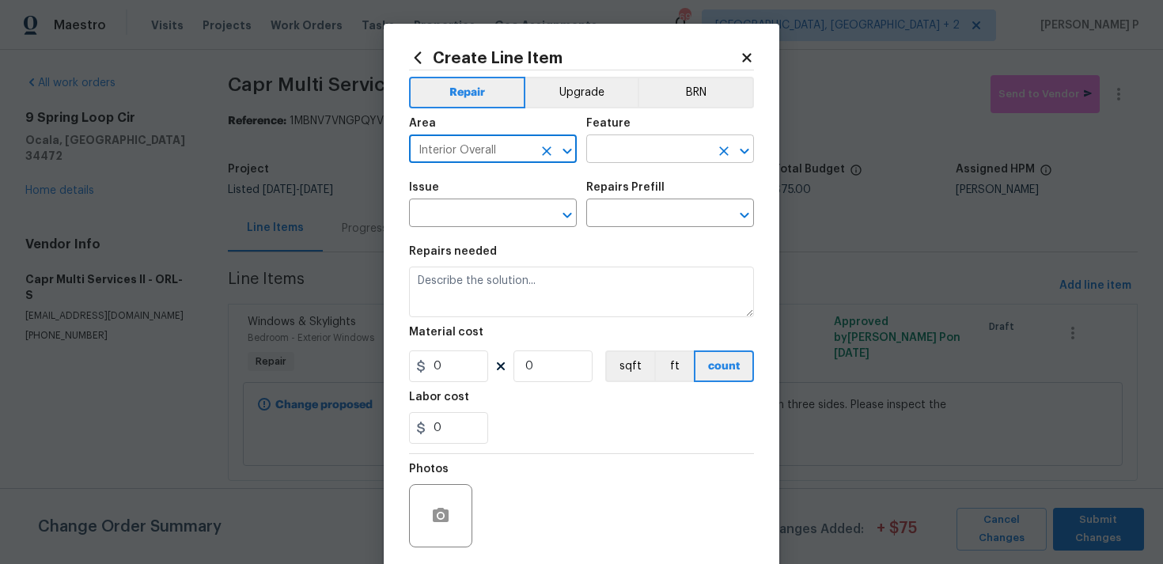
click at [627, 153] on input "text" at bounding box center [647, 150] width 123 height 25
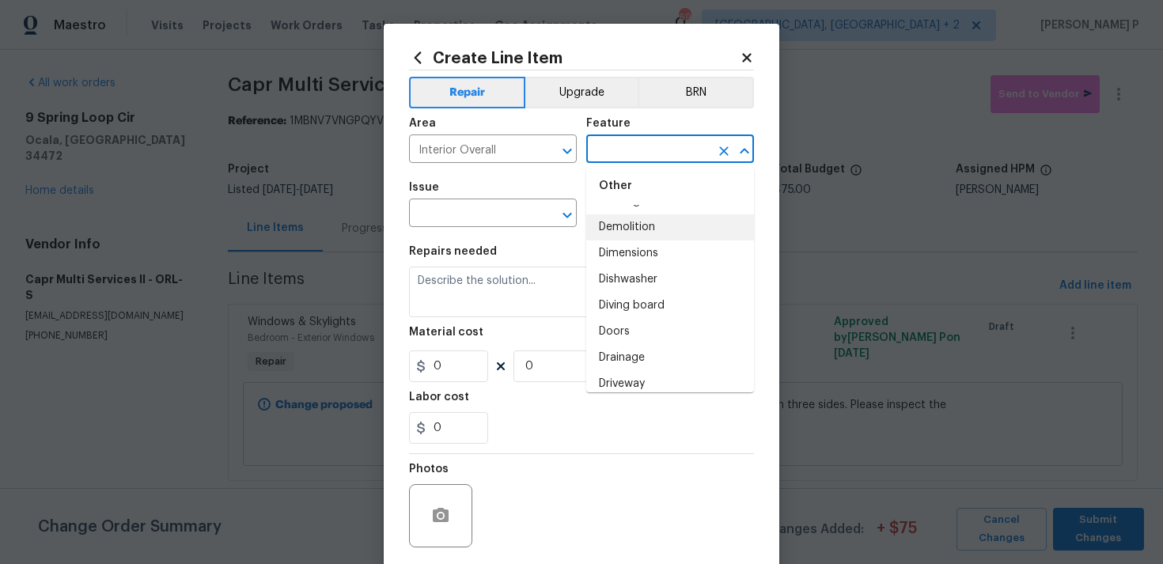
scroll to position [870, 0]
click at [624, 323] on li "Doors" at bounding box center [670, 333] width 168 height 26
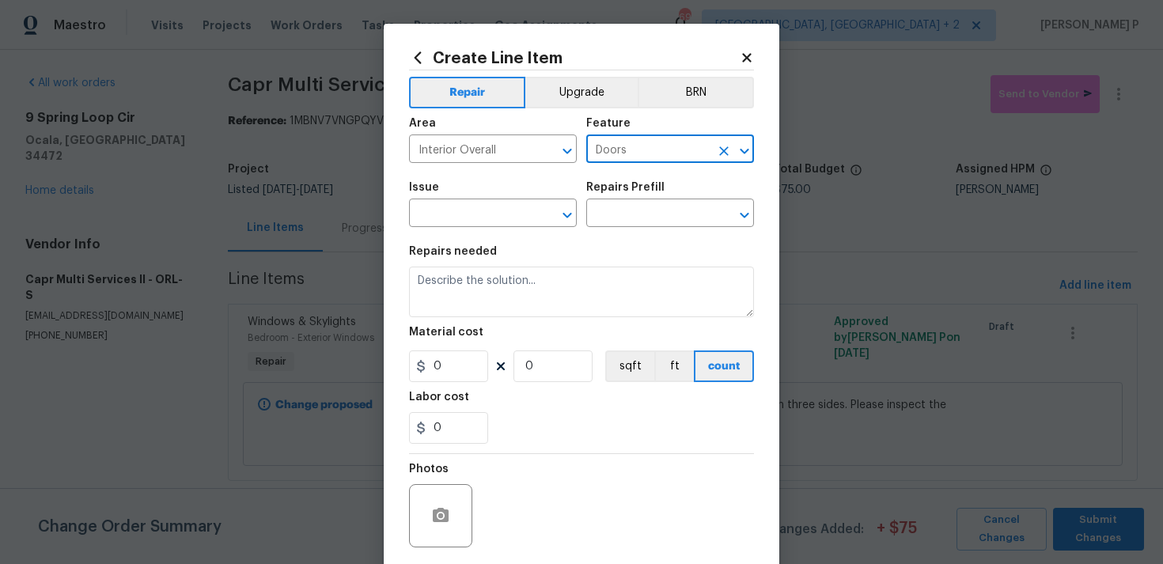
type input "Doors"
click at [575, 204] on div at bounding box center [556, 215] width 41 height 22
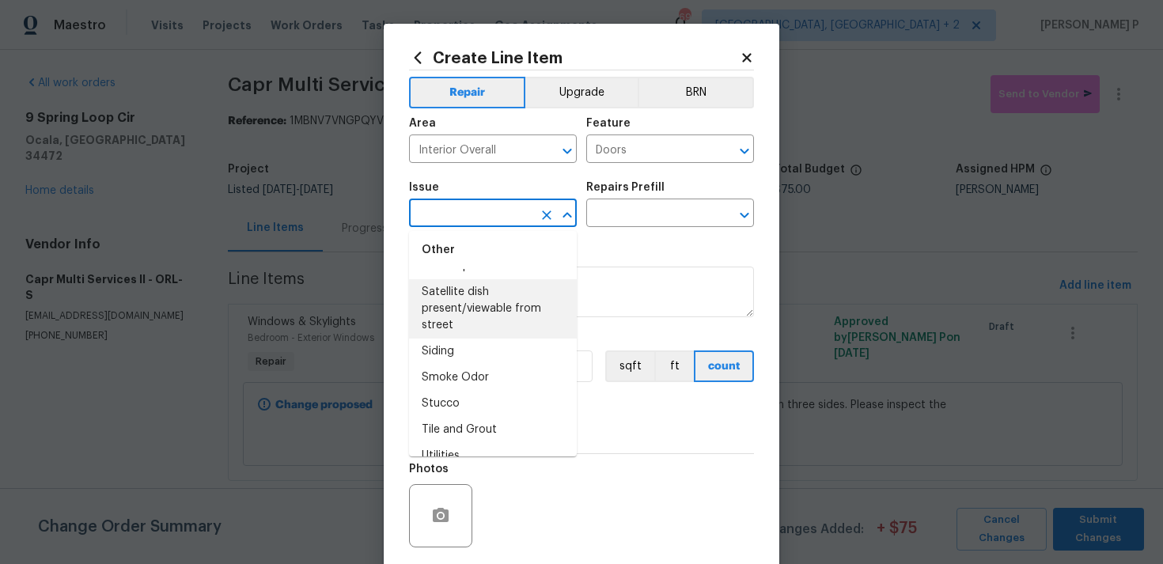
scroll to position [2757, 0]
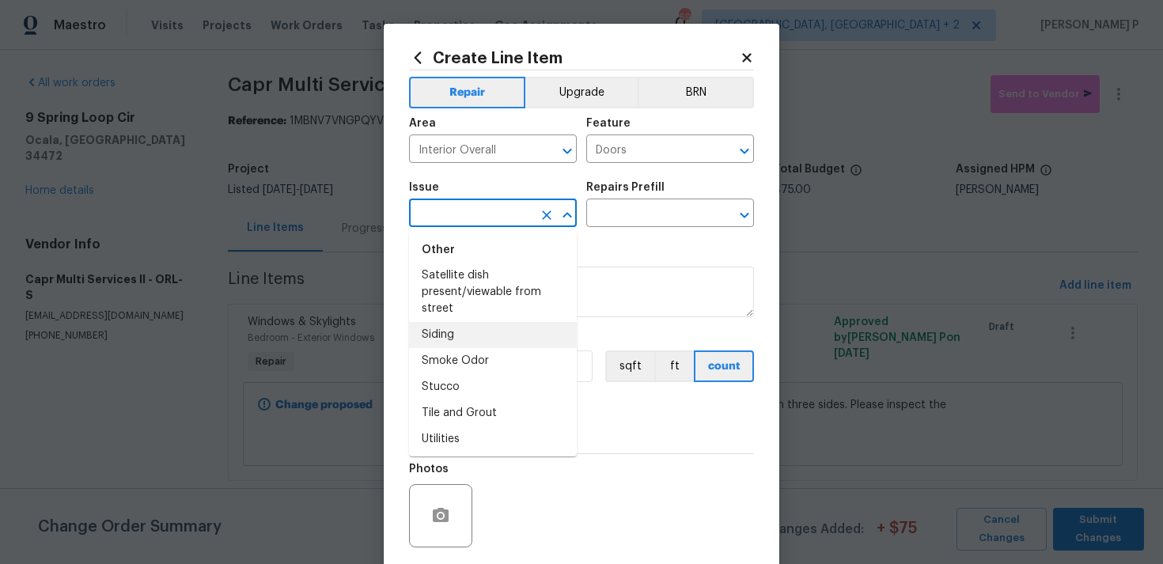
click at [472, 336] on li "Siding" at bounding box center [493, 335] width 168 height 26
type input "Siding"
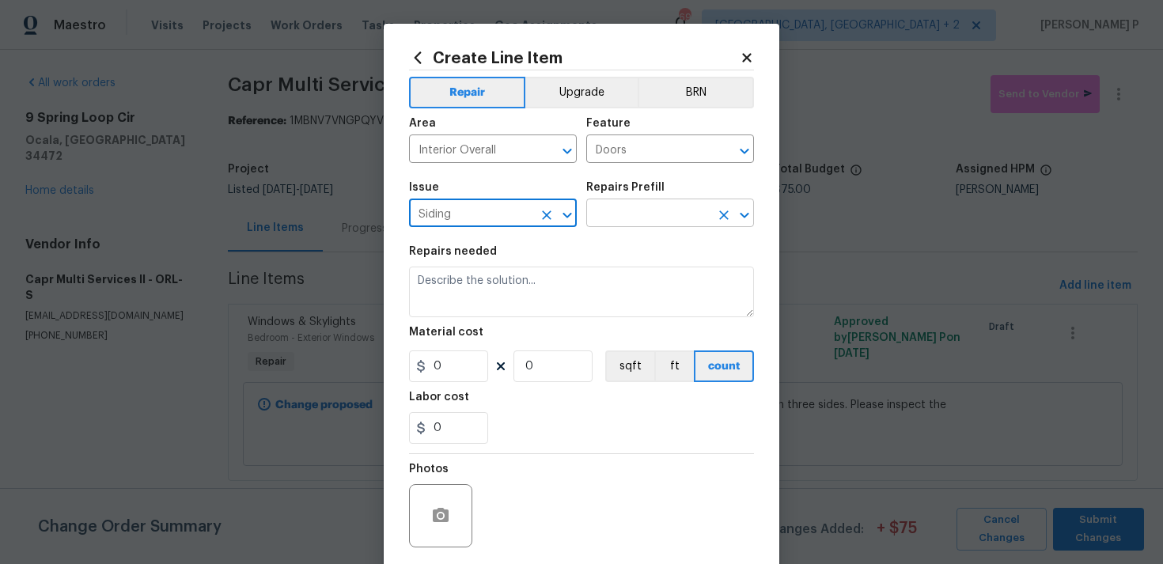
click at [620, 224] on input "text" at bounding box center [647, 215] width 123 height 25
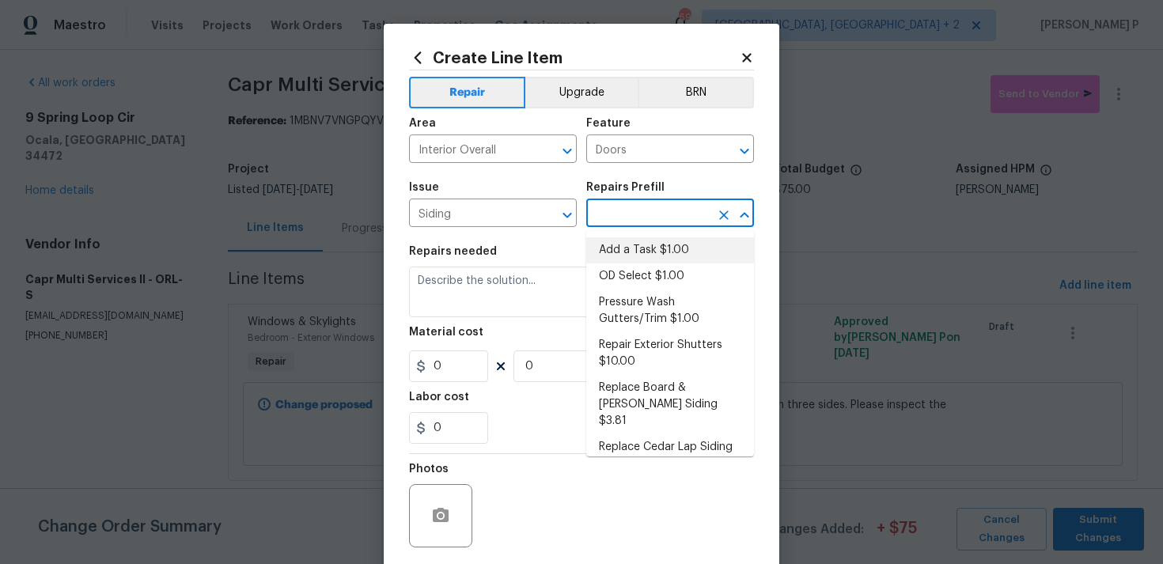
click at [623, 252] on li "Add a Task $1.00" at bounding box center [670, 250] width 168 height 26
type input "Siding"
type input "Add a Task $1.00"
type textarea "HPM to detail"
type input "1"
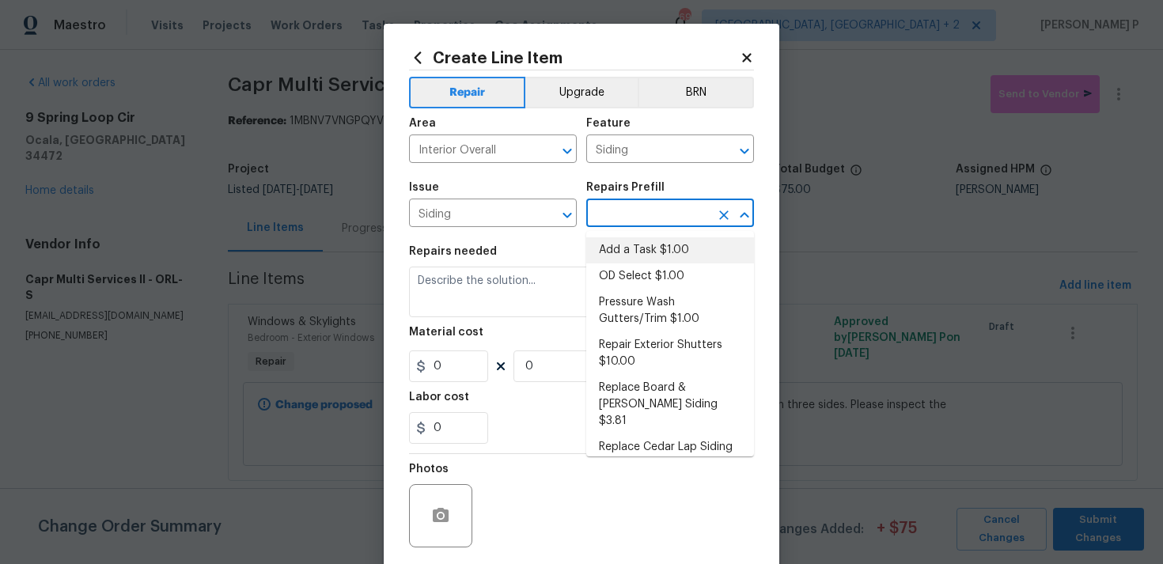
type input "1"
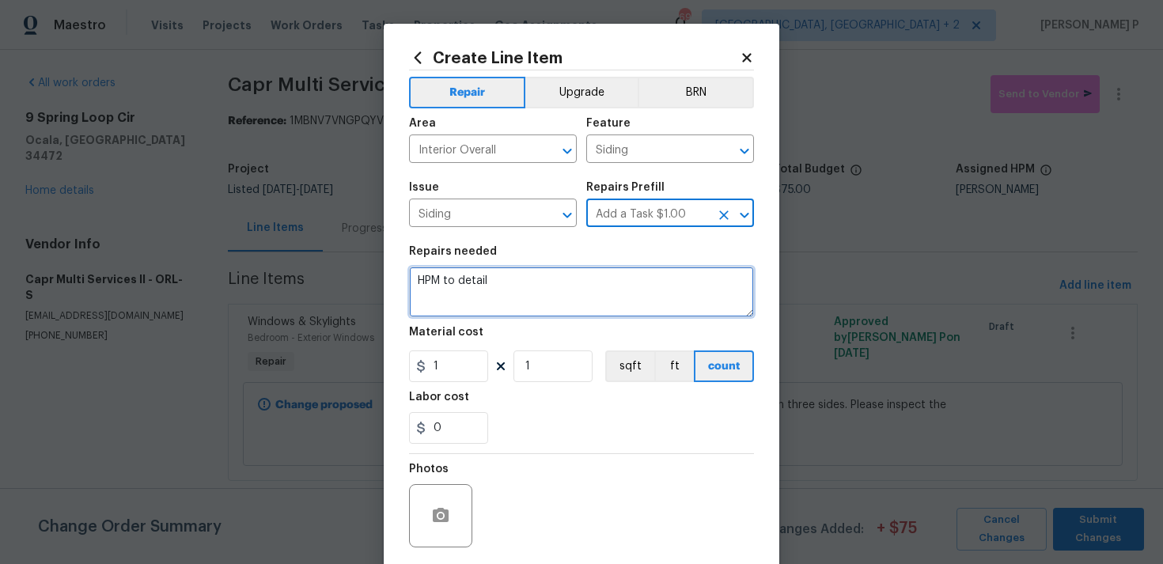
click at [533, 288] on textarea "HPM to detail" at bounding box center [581, 292] width 345 height 51
paste textarea "The sliding doors are difficult to operate. Please inspect all sliding doors, a…"
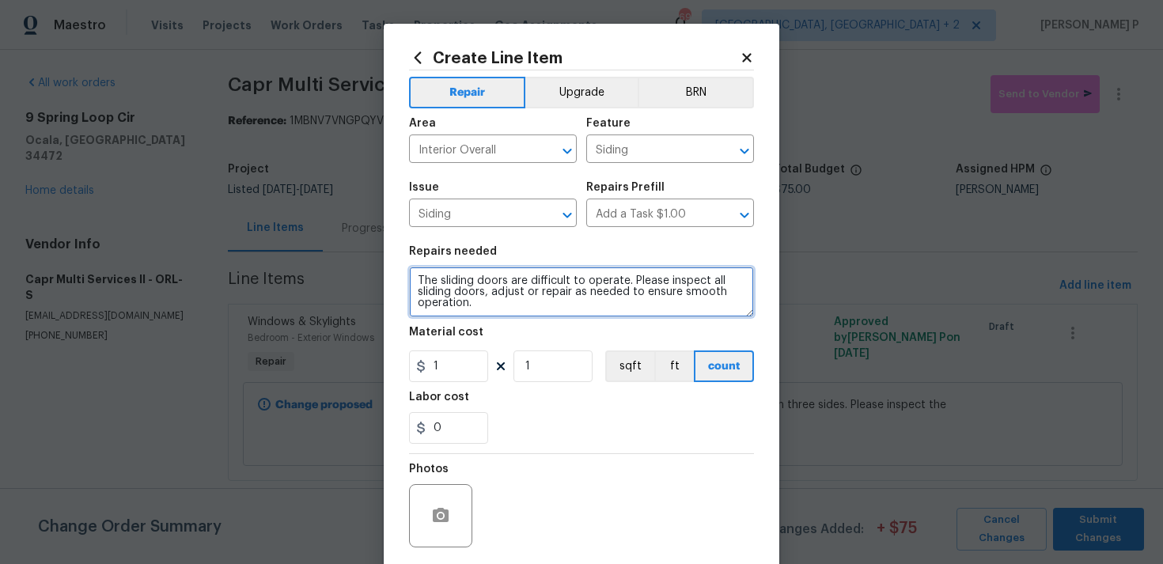
type textarea "The sliding doors are difficult to operate. Please inspect all sliding doors, a…"
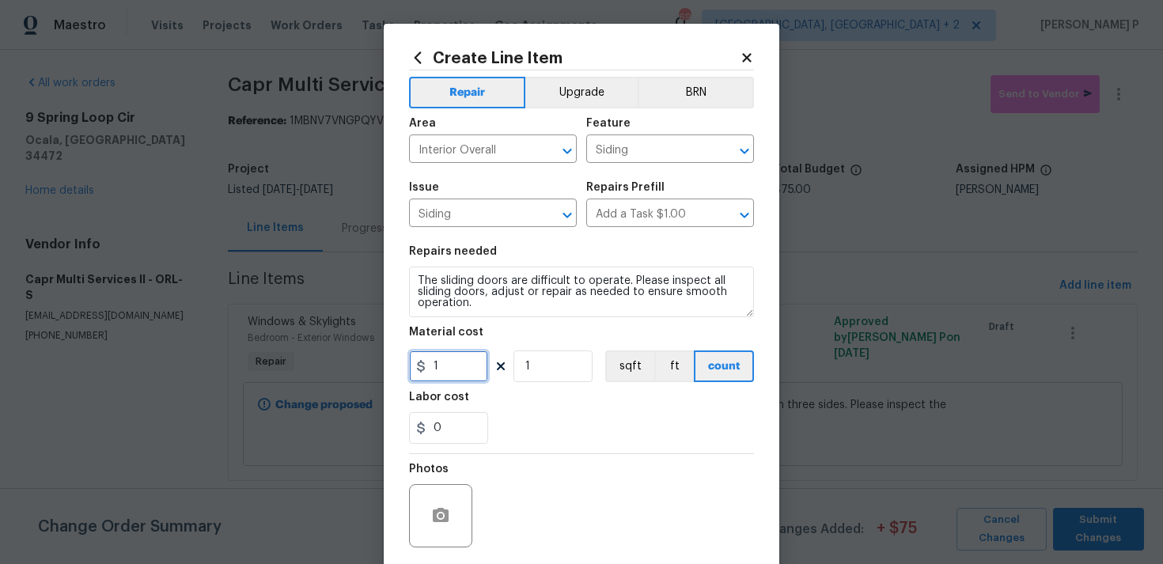
click at [459, 367] on input "1" at bounding box center [448, 367] width 79 height 32
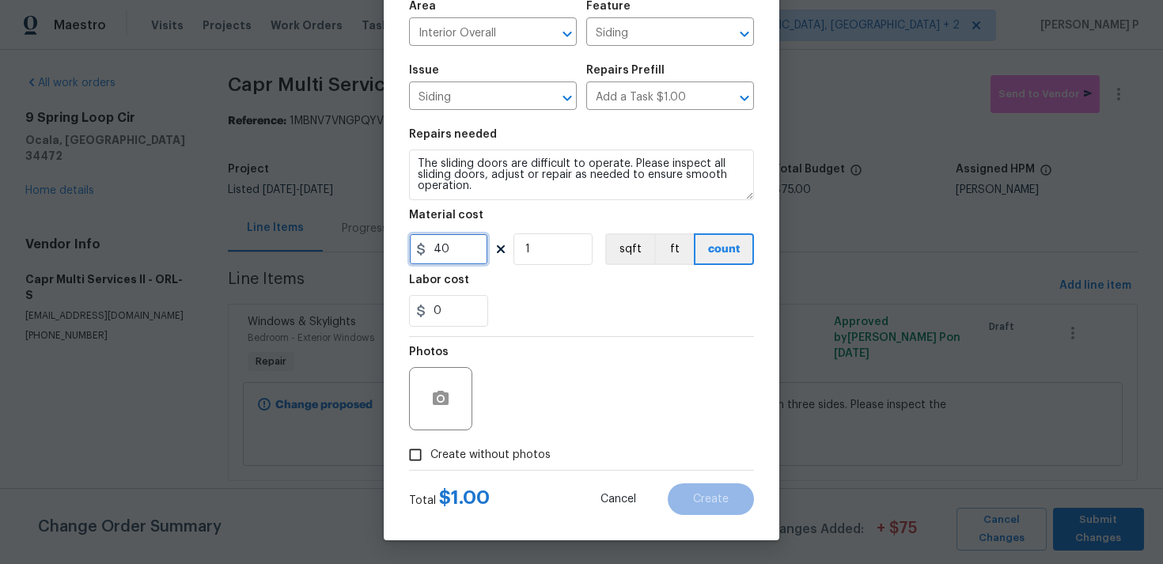
type input "40"
click at [431, 461] on span "Create without photos" at bounding box center [490, 455] width 120 height 17
click at [430, 461] on input "Create without photos" at bounding box center [415, 455] width 30 height 30
checkbox input "true"
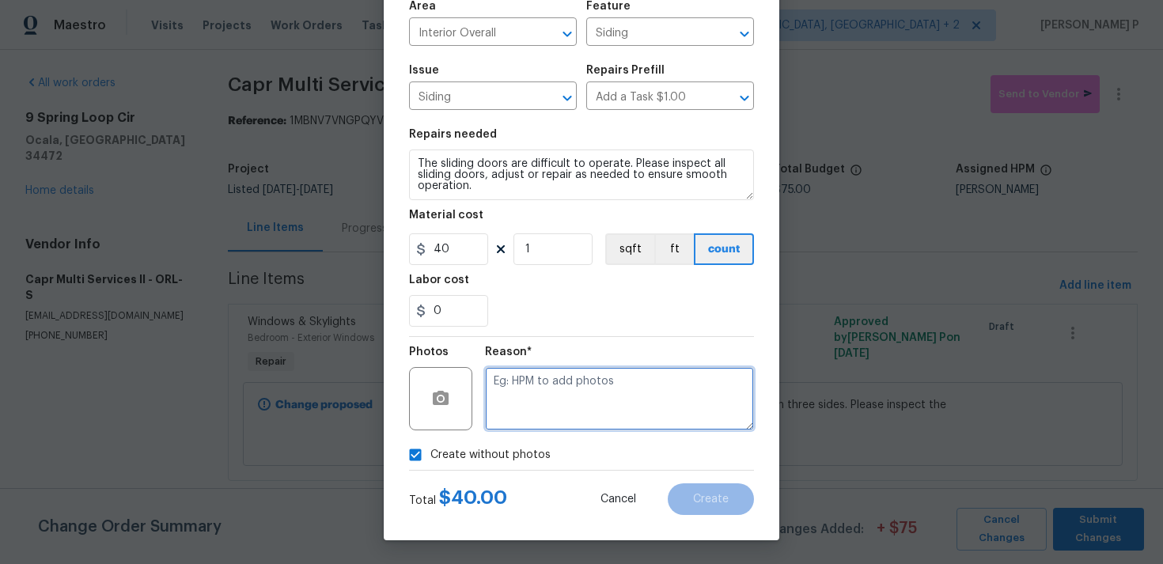
click at [550, 419] on textarea at bounding box center [619, 398] width 269 height 63
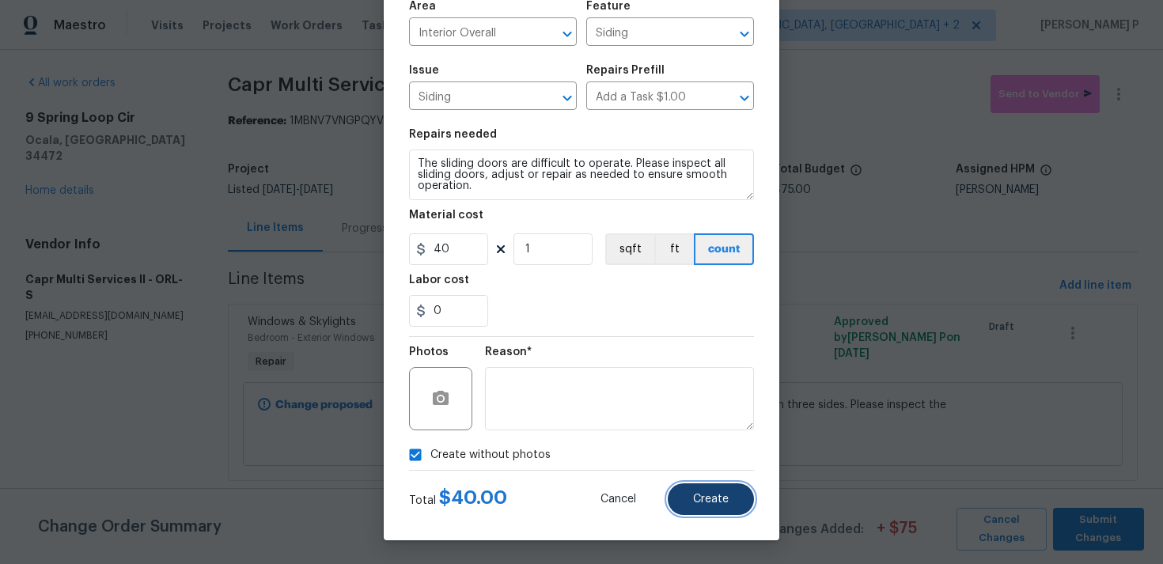
click at [686, 491] on button "Create" at bounding box center [711, 499] width 86 height 32
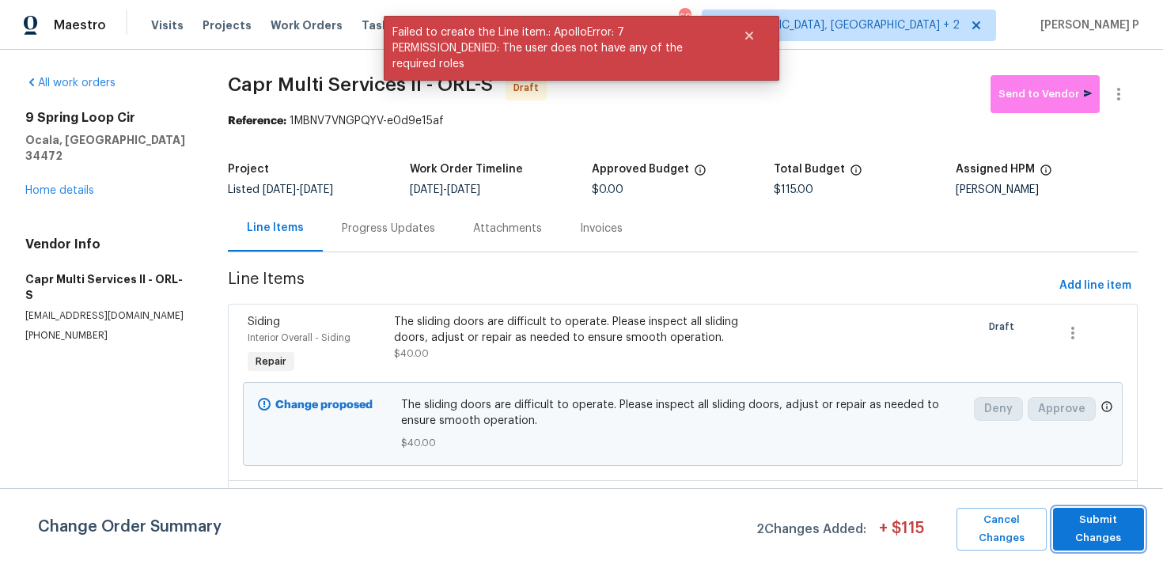
click at [1105, 536] on span "Submit Changes" at bounding box center [1098, 529] width 75 height 36
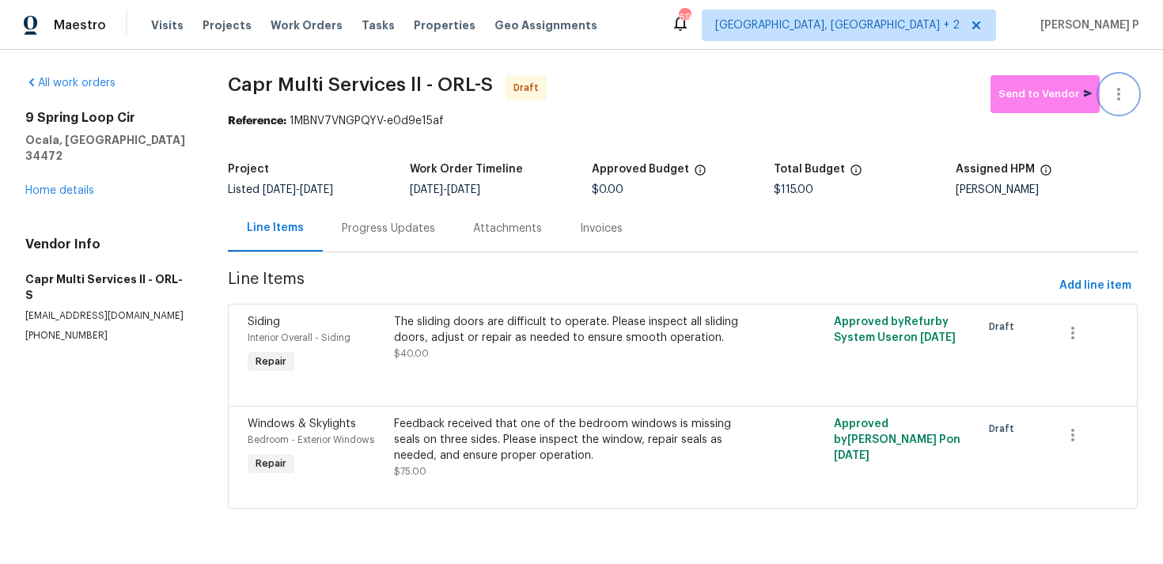
click at [1127, 89] on icon "button" at bounding box center [1118, 94] width 19 height 19
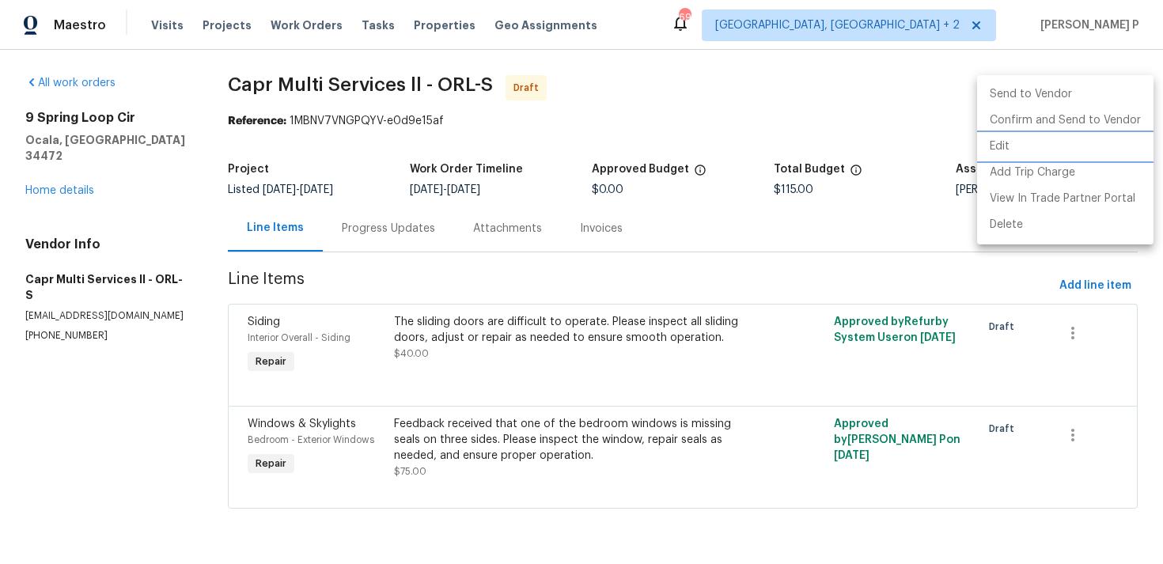
click at [1004, 146] on li "Edit" at bounding box center [1065, 147] width 176 height 26
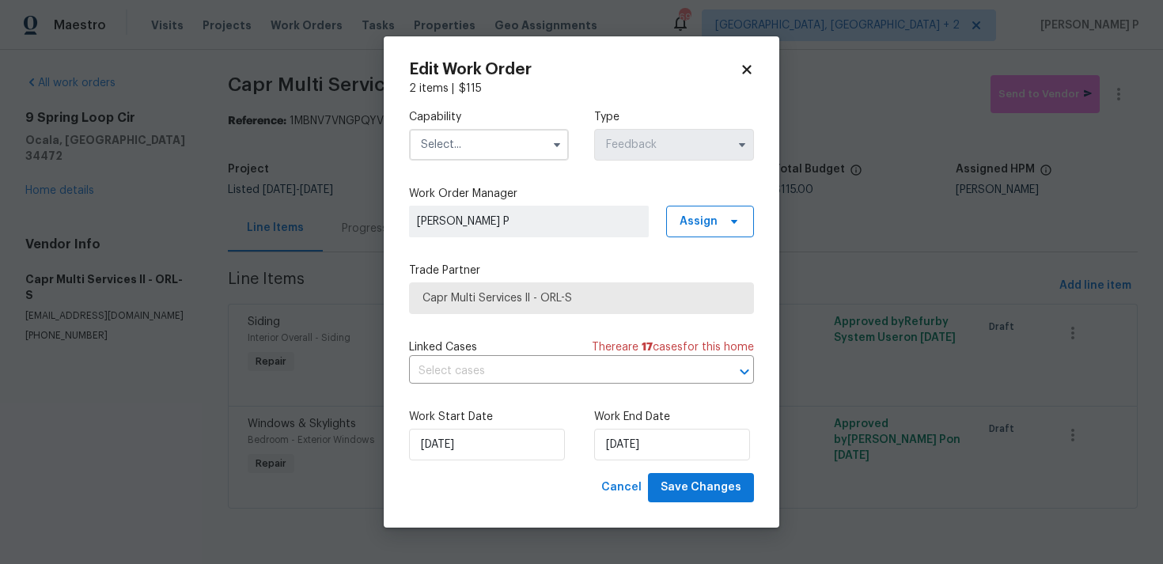
click at [475, 152] on input "text" at bounding box center [489, 145] width 160 height 32
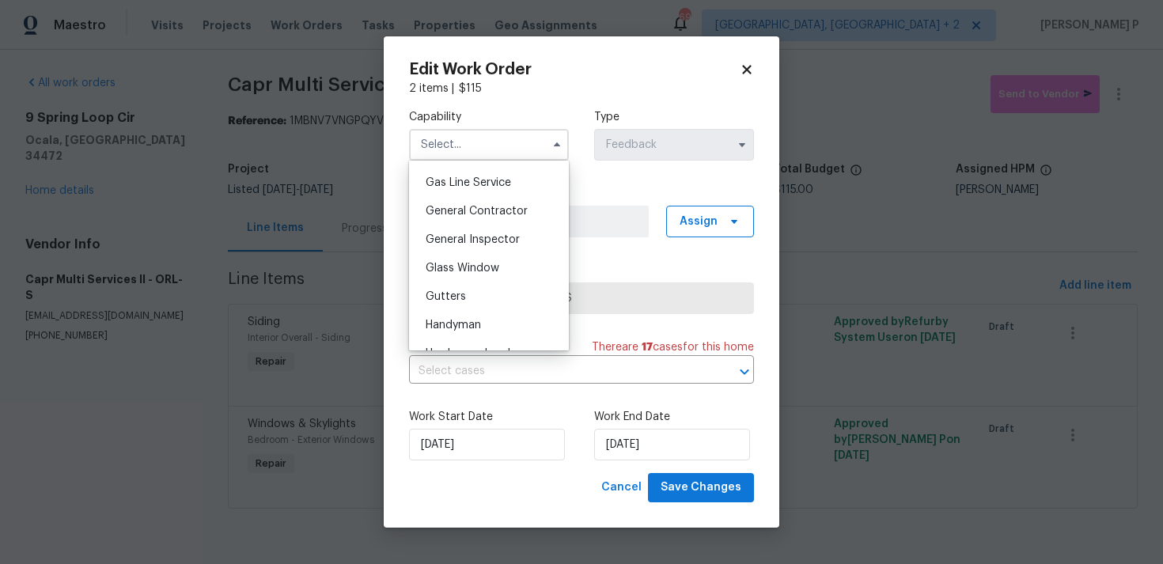
scroll to position [728, 0]
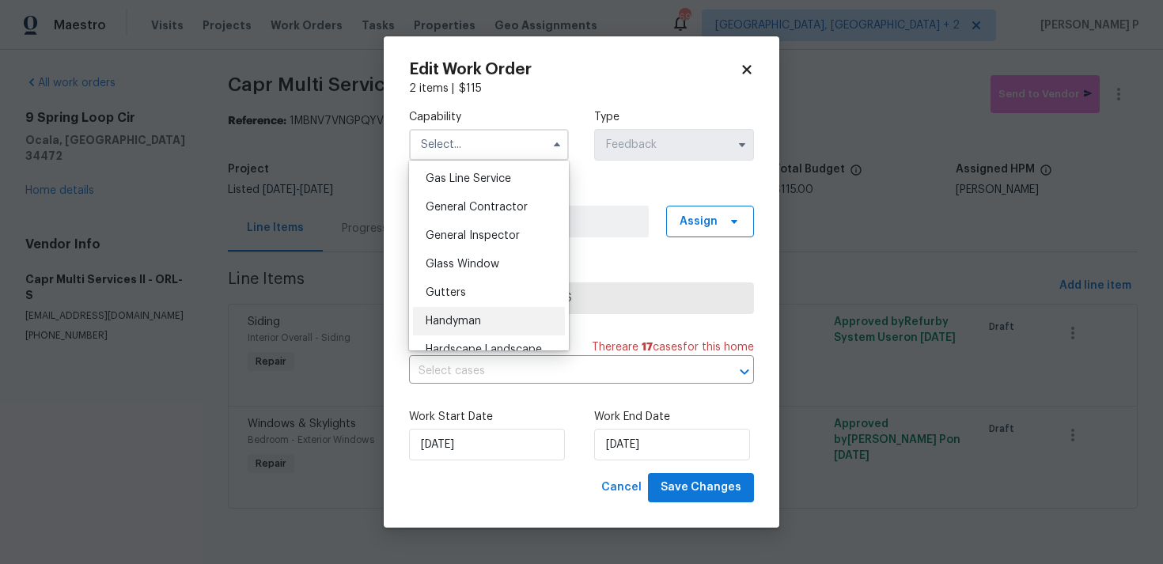
click at [439, 323] on span "Handyman" at bounding box center [453, 321] width 55 height 11
type input "Handyman"
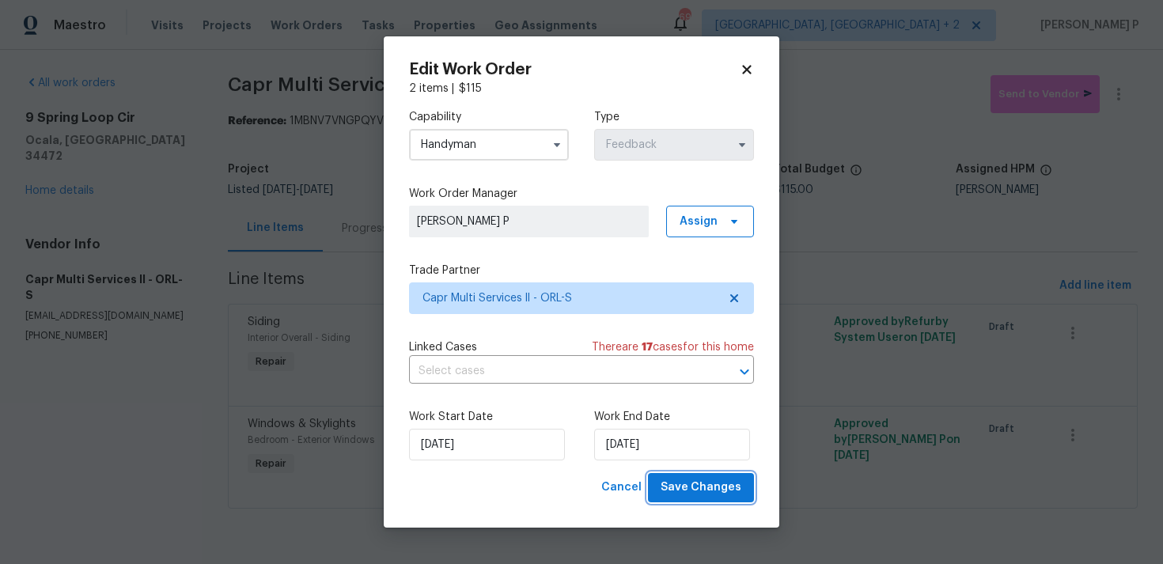
click at [676, 480] on span "Save Changes" at bounding box center [701, 488] width 81 height 20
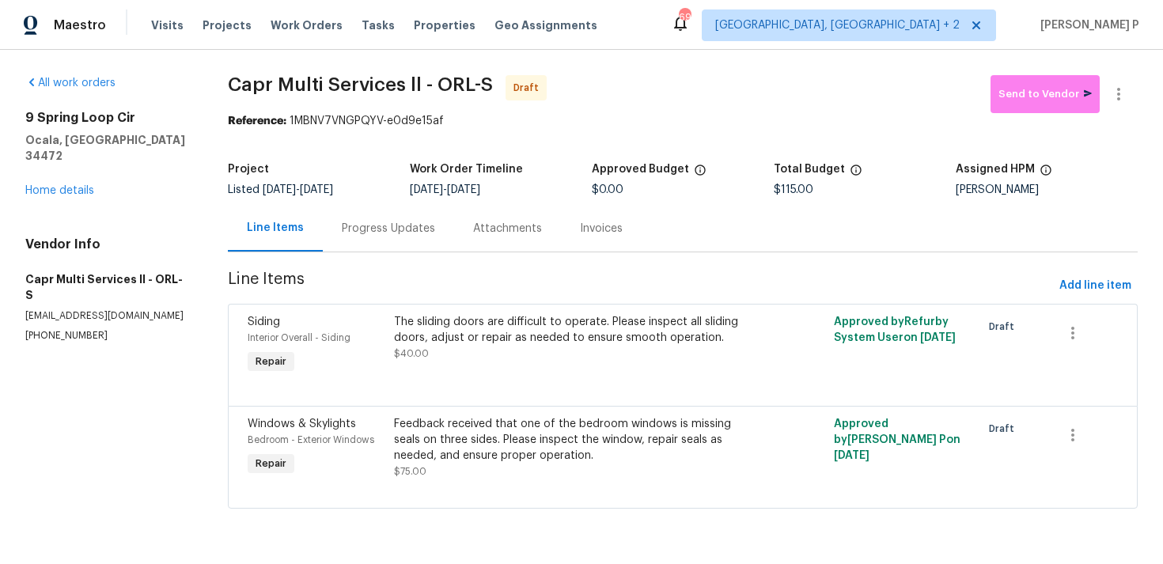
click at [385, 222] on div "Progress Updates" at bounding box center [388, 229] width 93 height 16
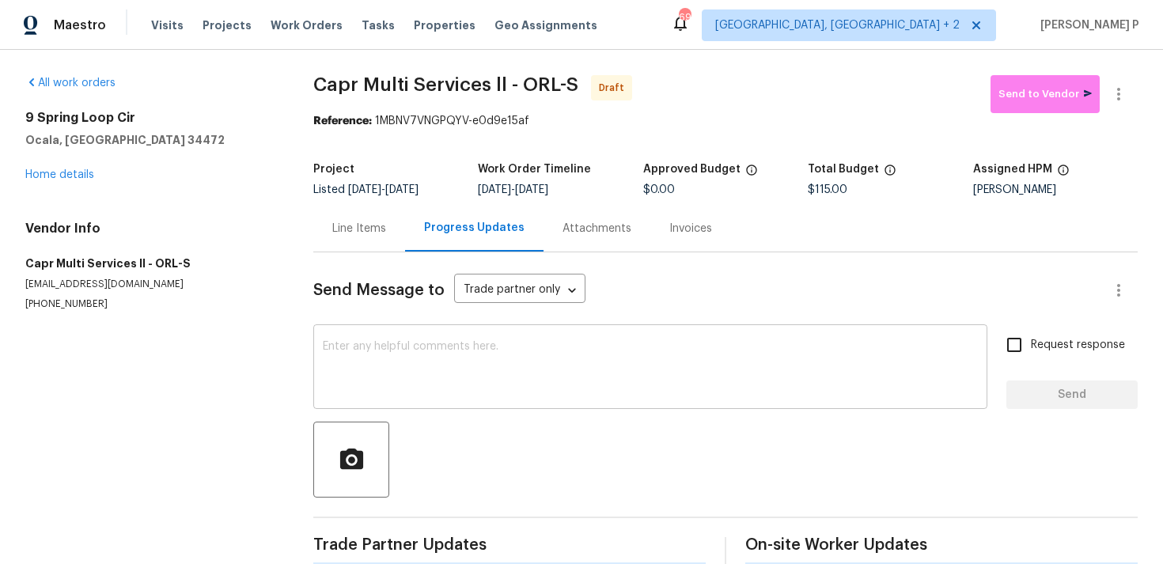
click at [414, 359] on textarea at bounding box center [650, 368] width 655 height 55
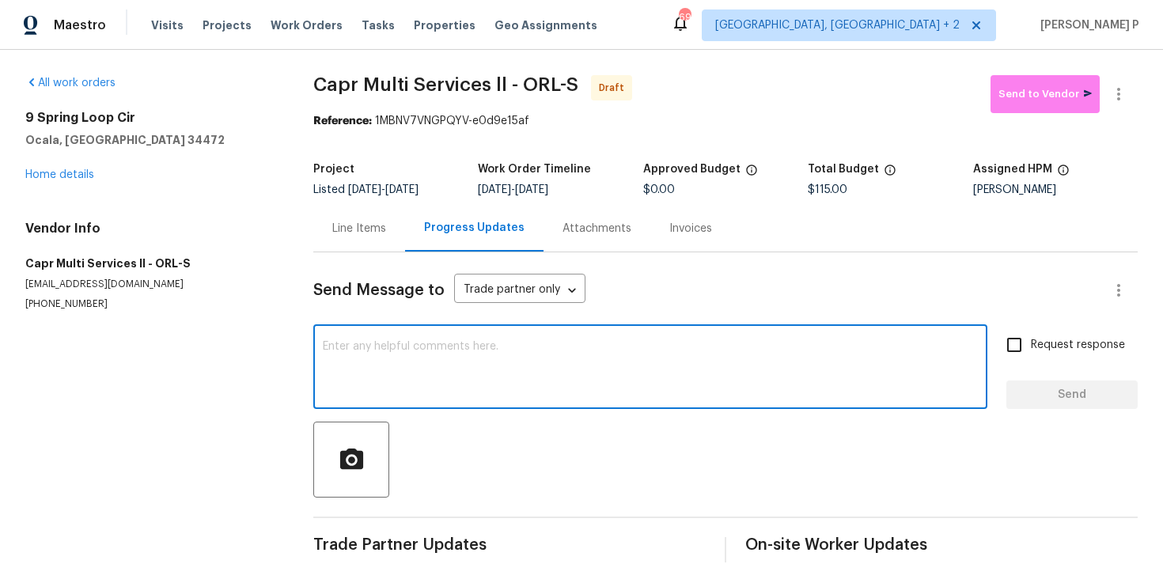
paste textarea "Hi, this is Ramyasri with Opendoor. I’m confirming you received the WO for the …"
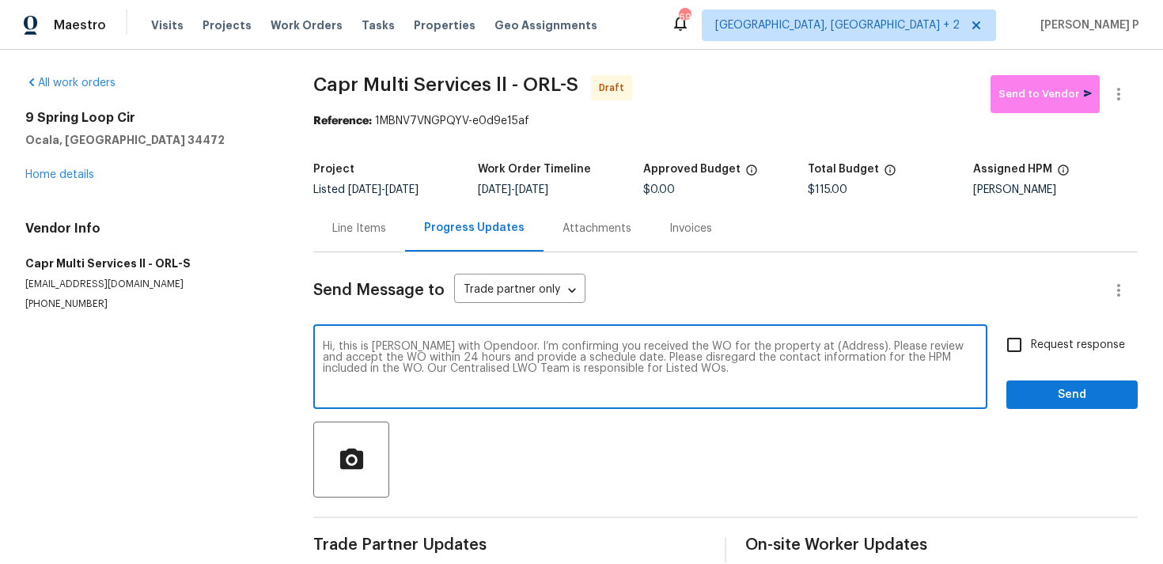
drag, startPoint x: 793, startPoint y: 343, endPoint x: 842, endPoint y: 340, distance: 49.2
click at [841, 342] on textarea "Hi, this is Ramyasri with Opendoor. I’m confirming you received the WO for the …" at bounding box center [650, 368] width 655 height 55
paste textarea "9 Spring Loop Cir, Ocala, FL 34472"
type textarea "Hi, this is Ramyasri with Opendoor. I’m confirming you received the WO for the …"
click at [1014, 345] on input "Request response" at bounding box center [1014, 344] width 33 height 33
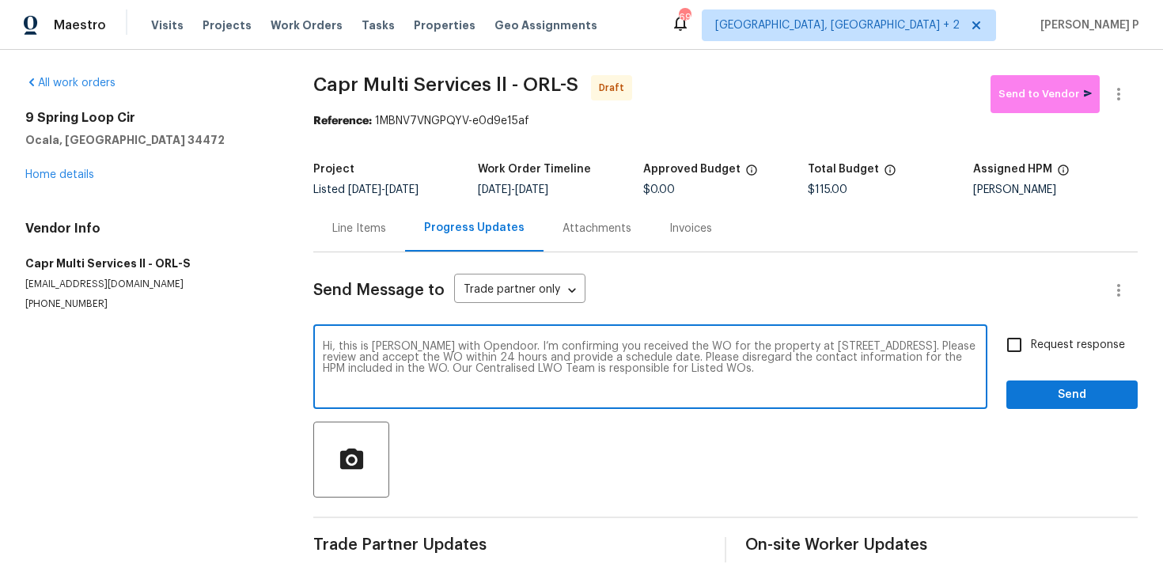
checkbox input "true"
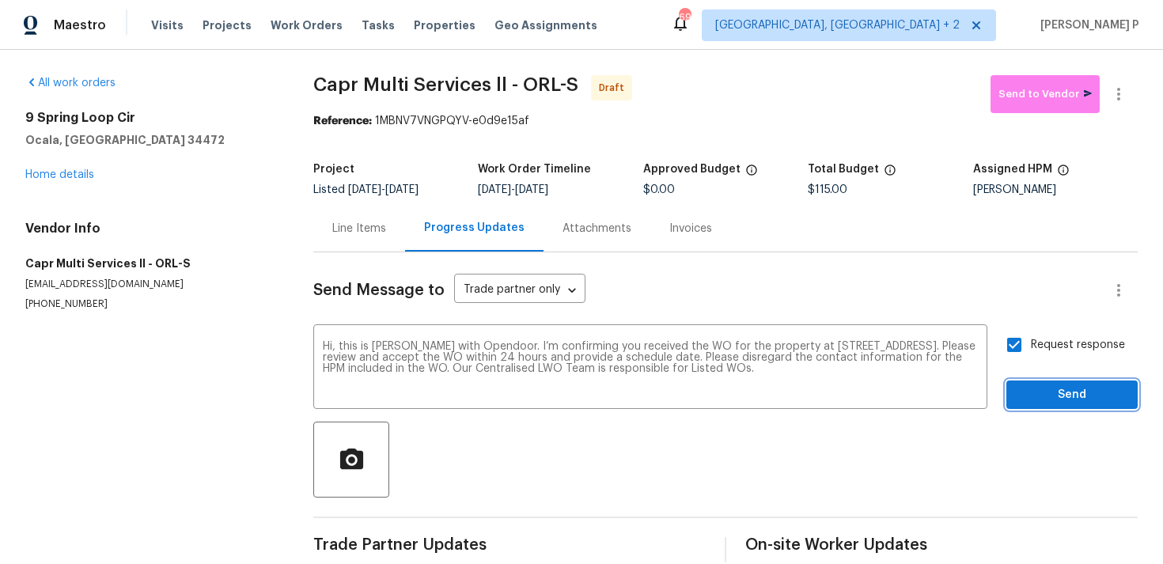
click at [1030, 395] on span "Send" at bounding box center [1072, 395] width 106 height 20
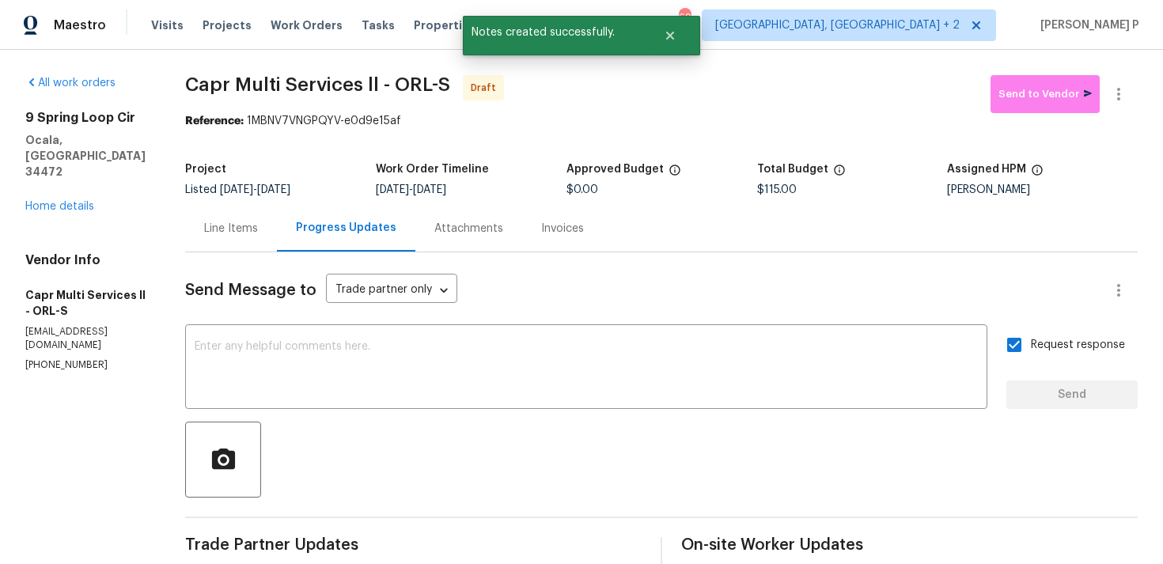
click at [798, 429] on div at bounding box center [661, 460] width 953 height 76
click at [1112, 102] on icon "button" at bounding box center [1118, 94] width 19 height 19
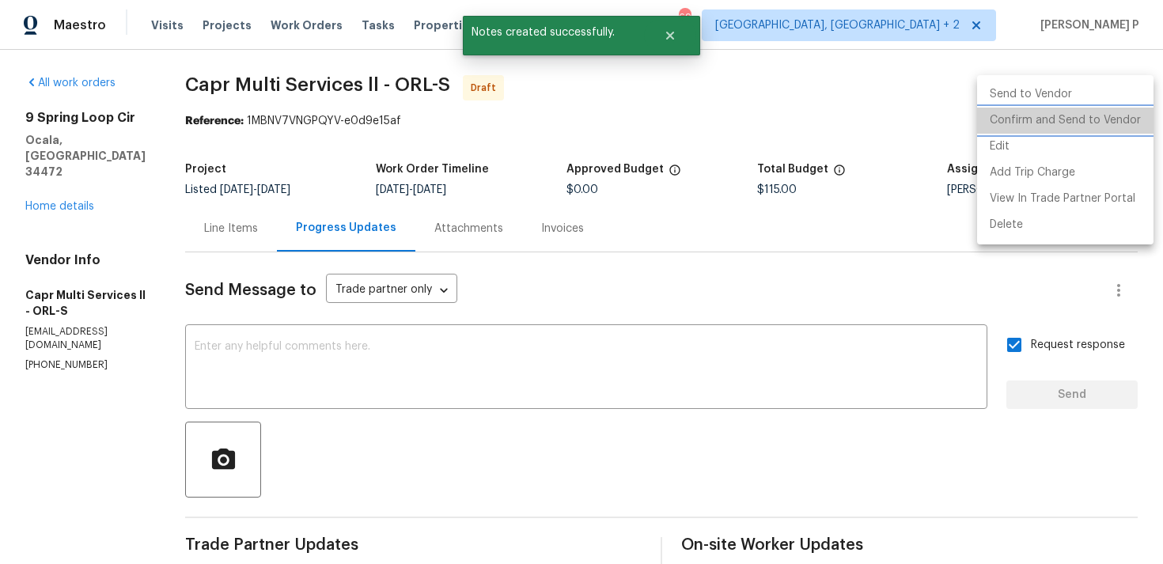
click at [1067, 117] on li "Confirm and Send to Vendor" at bounding box center [1065, 121] width 176 height 26
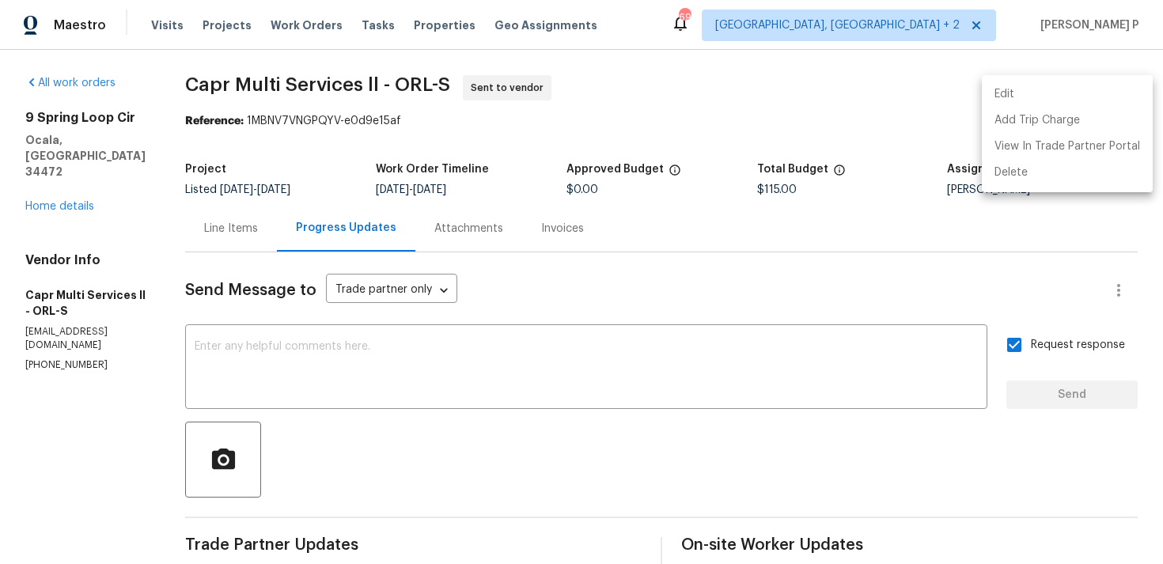
click at [509, 328] on div at bounding box center [581, 282] width 1163 height 564
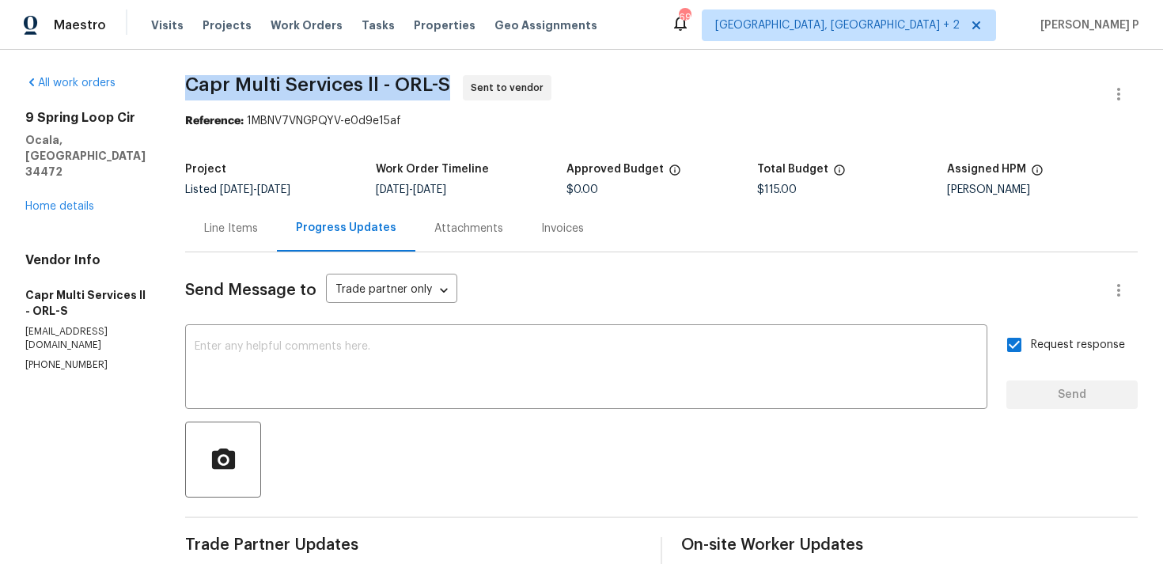
drag, startPoint x: 188, startPoint y: 83, endPoint x: 446, endPoint y: 77, distance: 258.8
click at [446, 77] on span "Capr Multi Services ll - ORL-S" at bounding box center [317, 84] width 265 height 19
copy span "Capr Multi Services ll - ORL-S"
click at [282, 130] on section "Capr Multi Services ll - ORL-S Sent to vendor Reference: 1MBNV7VNGPQYV-e0d9e15a…" at bounding box center [661, 373] width 953 height 597
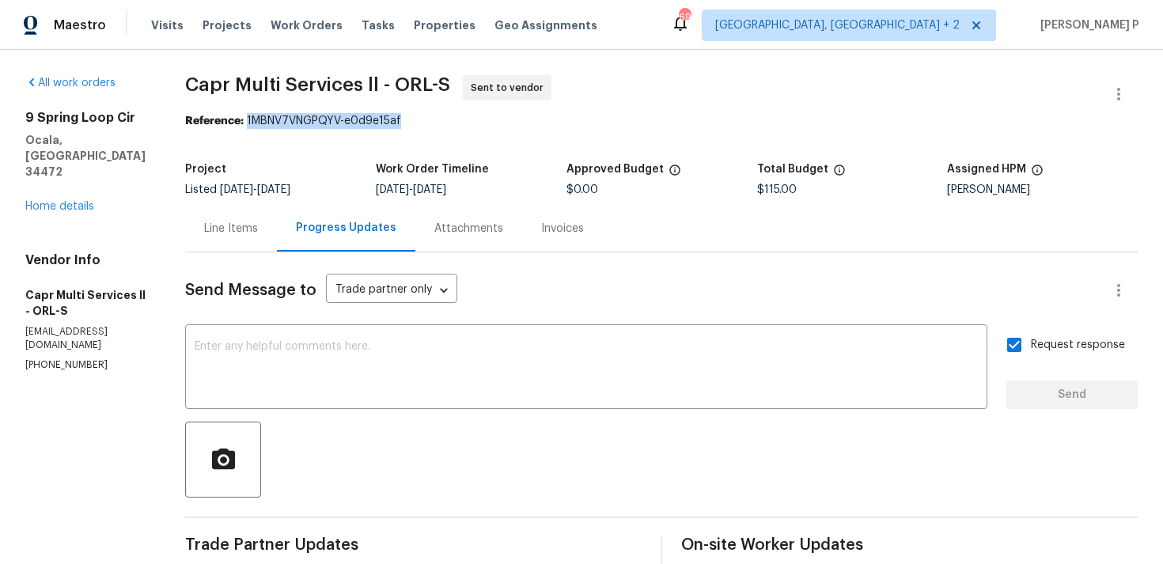
drag, startPoint x: 248, startPoint y: 122, endPoint x: 449, endPoint y: 122, distance: 201.8
click at [449, 122] on div "Reference: 1MBNV7VNGPQYV-e0d9e15af" at bounding box center [661, 121] width 953 height 16
copy div "1MBNV7VNGPQYV-e0d9e15af"
click at [204, 100] on span "Capr Multi Services ll - ORL-S Sent to vendor" at bounding box center [642, 94] width 915 height 38
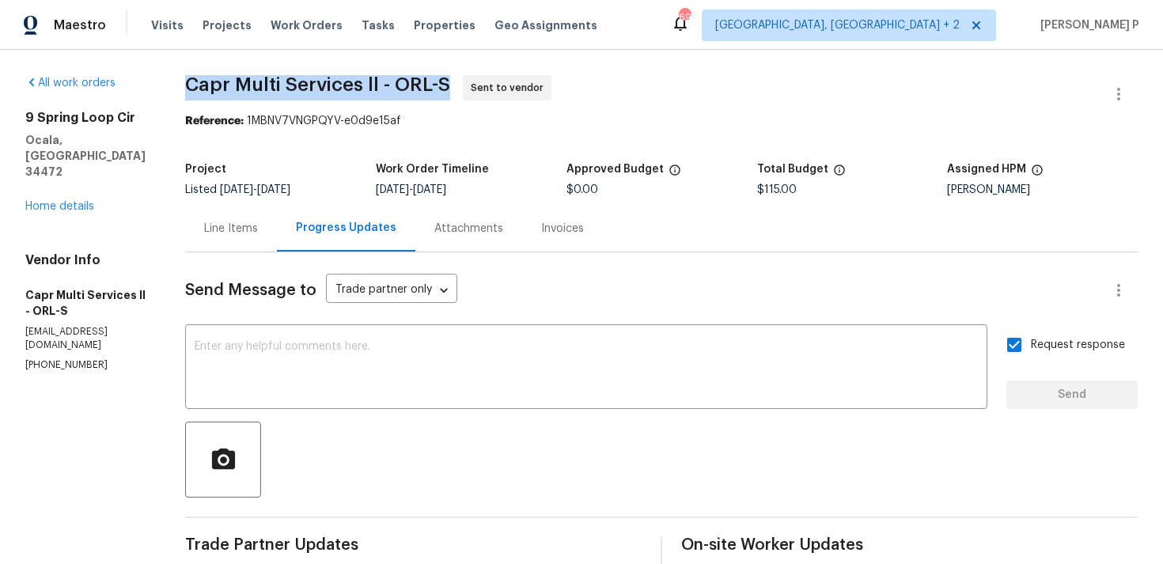
drag, startPoint x: 190, startPoint y: 85, endPoint x: 445, endPoint y: 81, distance: 254.8
click at [445, 81] on span "Capr Multi Services ll - ORL-S" at bounding box center [317, 84] width 265 height 19
copy span "Capr Multi Services ll - ORL-S"
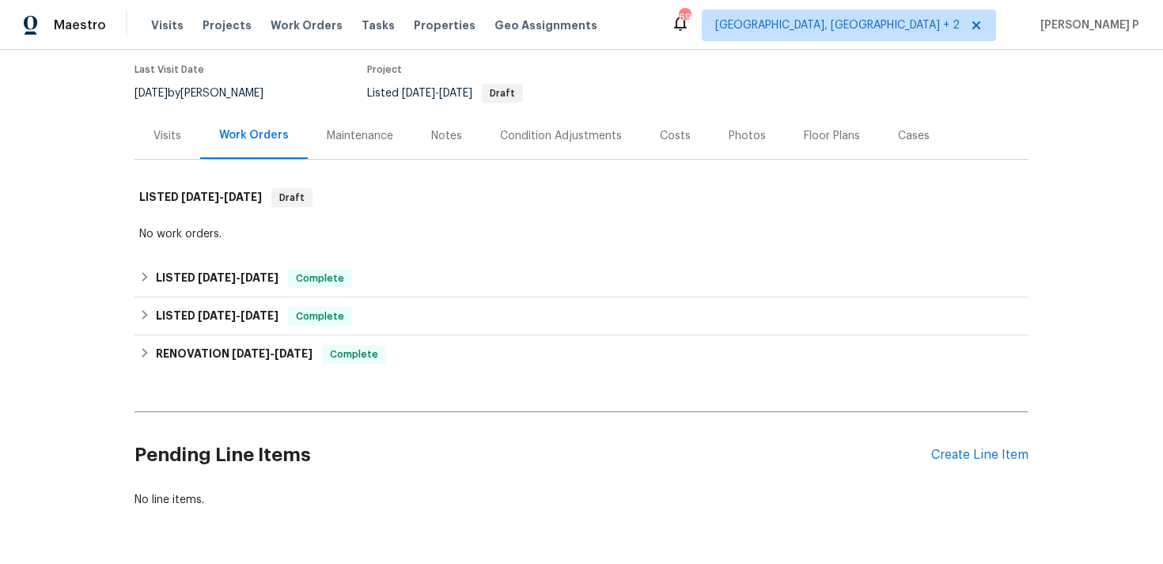
scroll to position [179, 0]
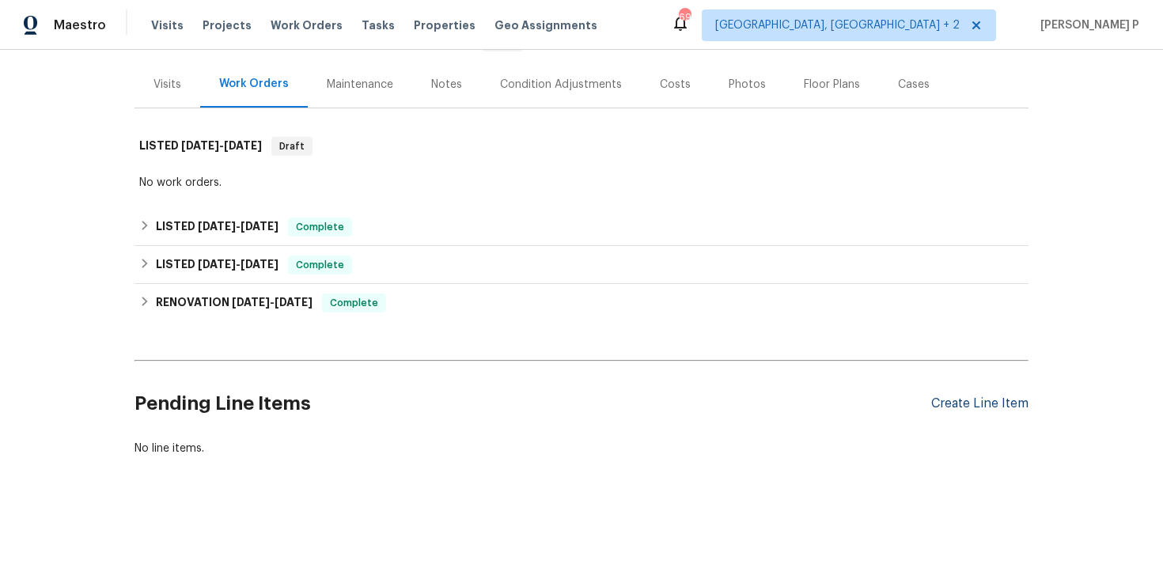
click at [982, 409] on div "Create Line Item" at bounding box center [979, 403] width 97 height 15
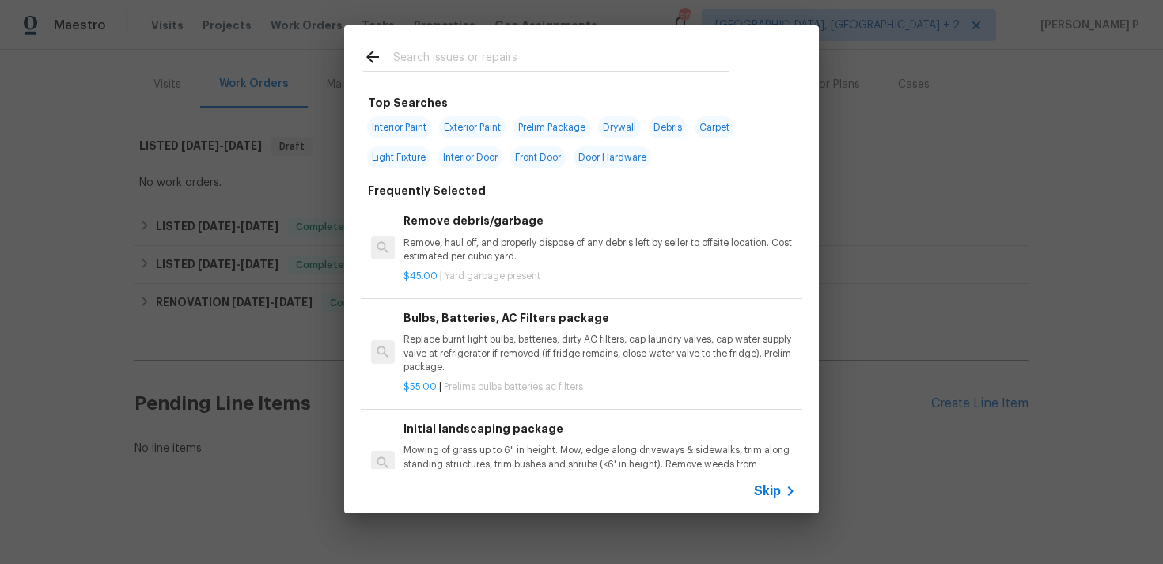
click at [767, 490] on span "Skip" at bounding box center [767, 491] width 27 height 16
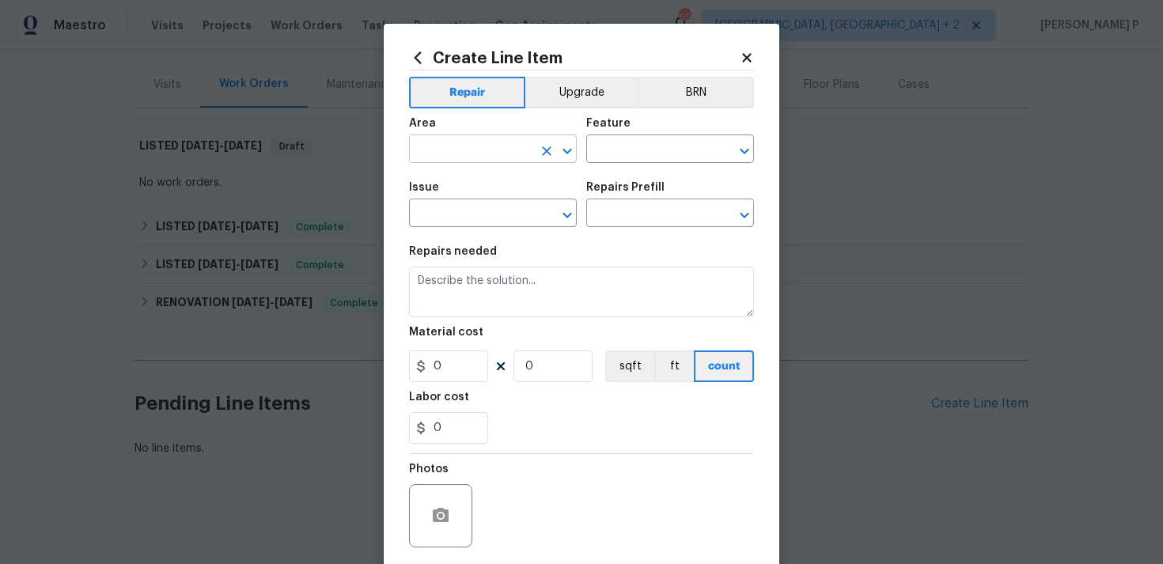
click at [569, 160] on icon "Open" at bounding box center [567, 151] width 19 height 19
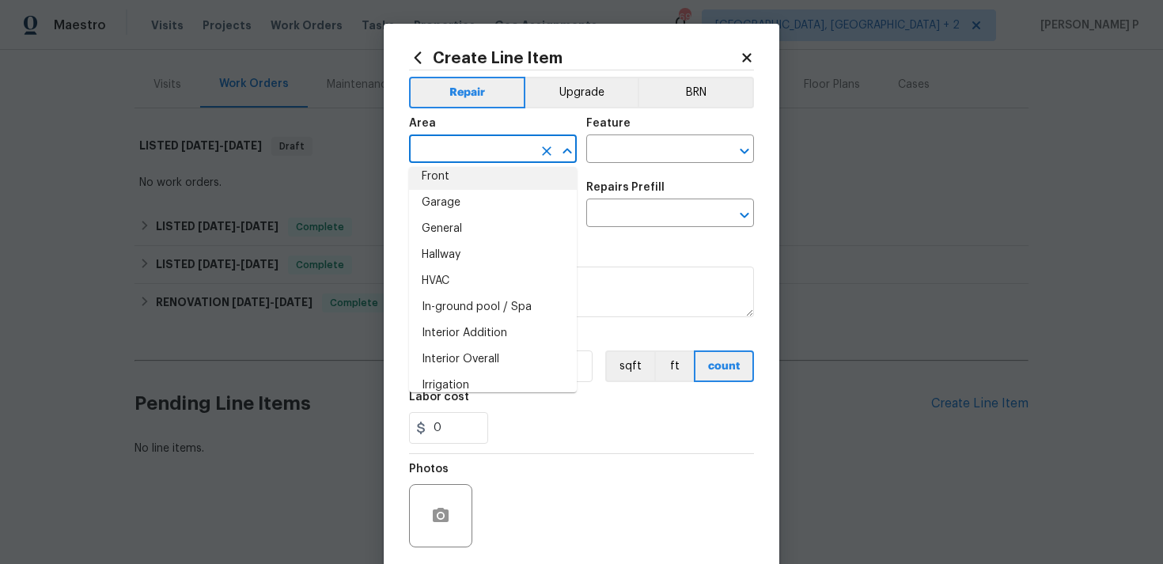
scroll to position [509, 0]
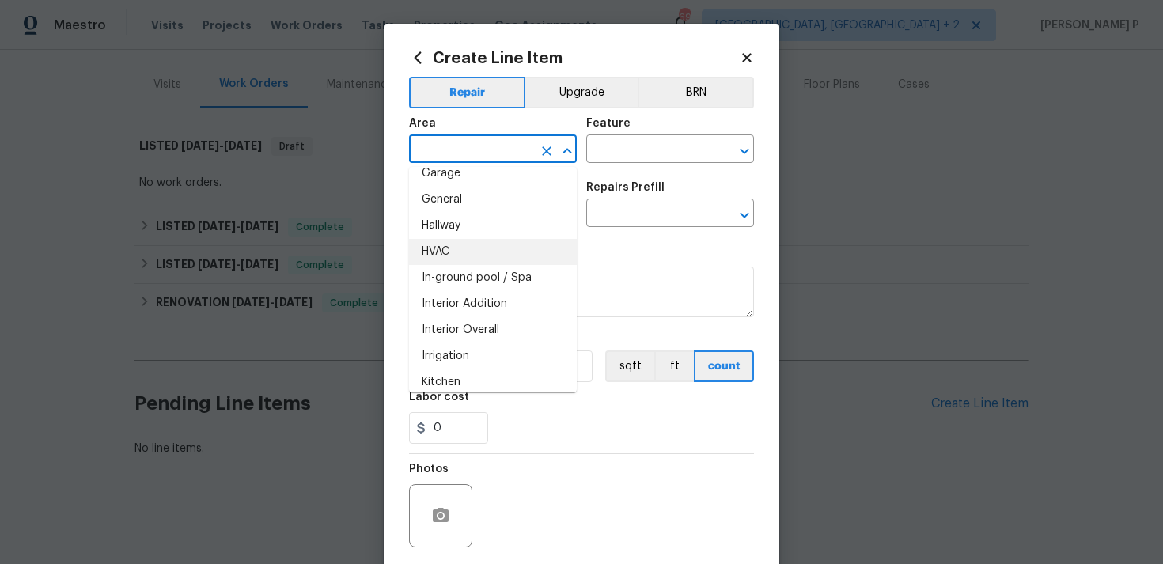
click at [461, 252] on li "HVAC" at bounding box center [493, 252] width 168 height 26
type input "HVAC"
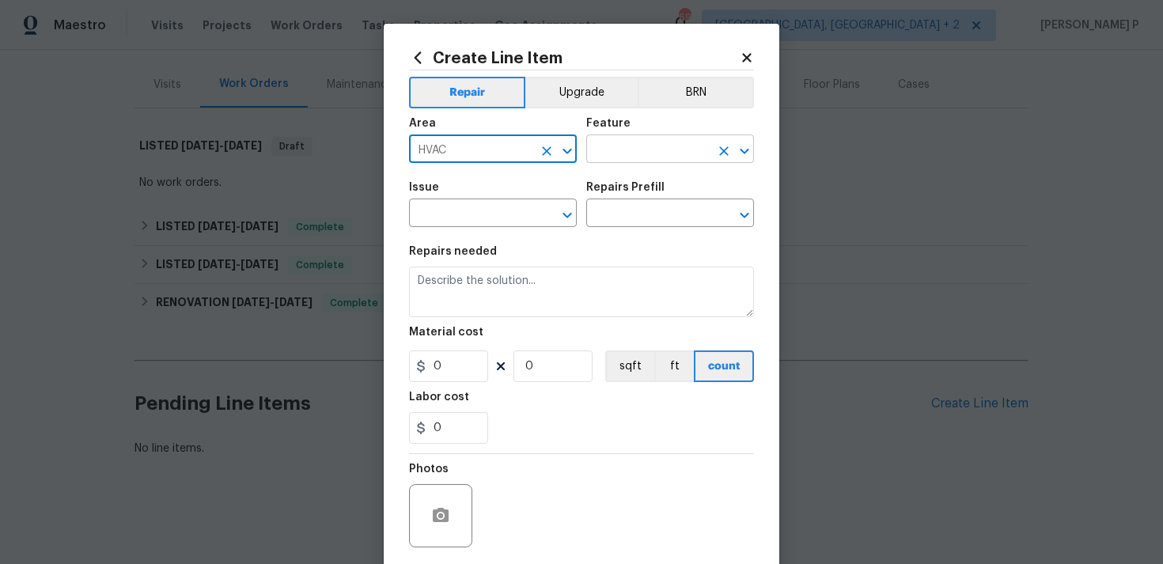
click at [649, 150] on input "text" at bounding box center [647, 150] width 123 height 25
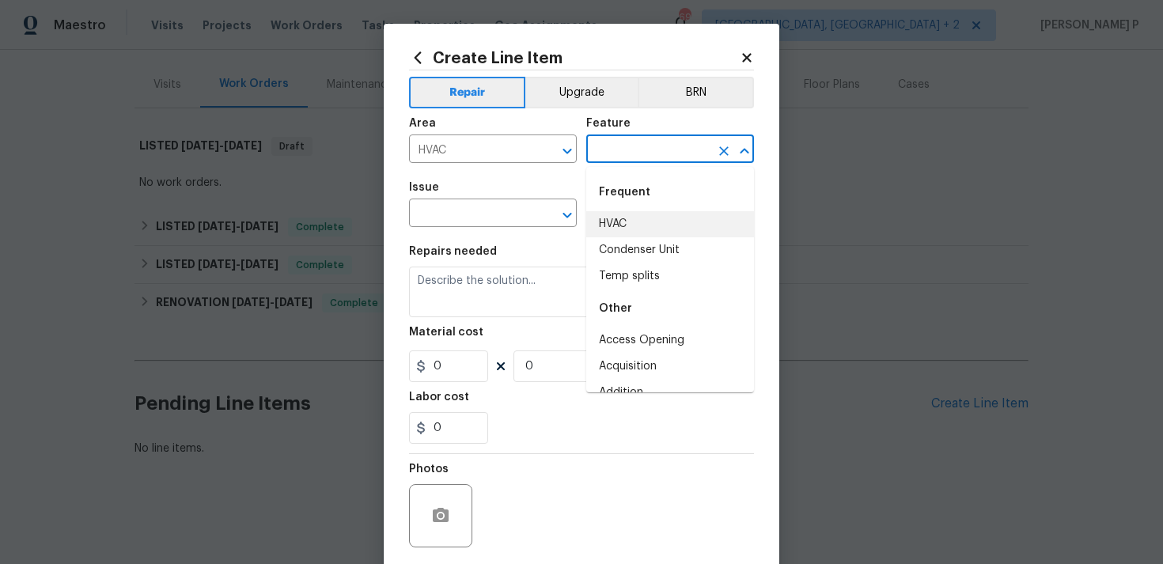
click at [635, 224] on li "HVAC" at bounding box center [670, 224] width 168 height 26
type input "HVAC"
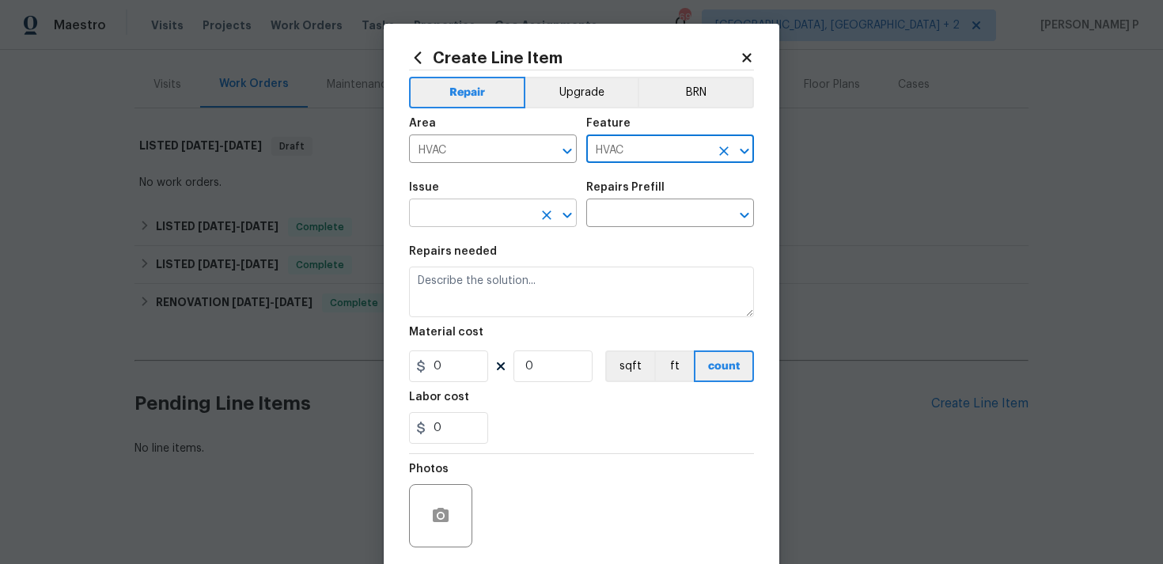
click at [563, 214] on icon "Open" at bounding box center [567, 215] width 9 height 6
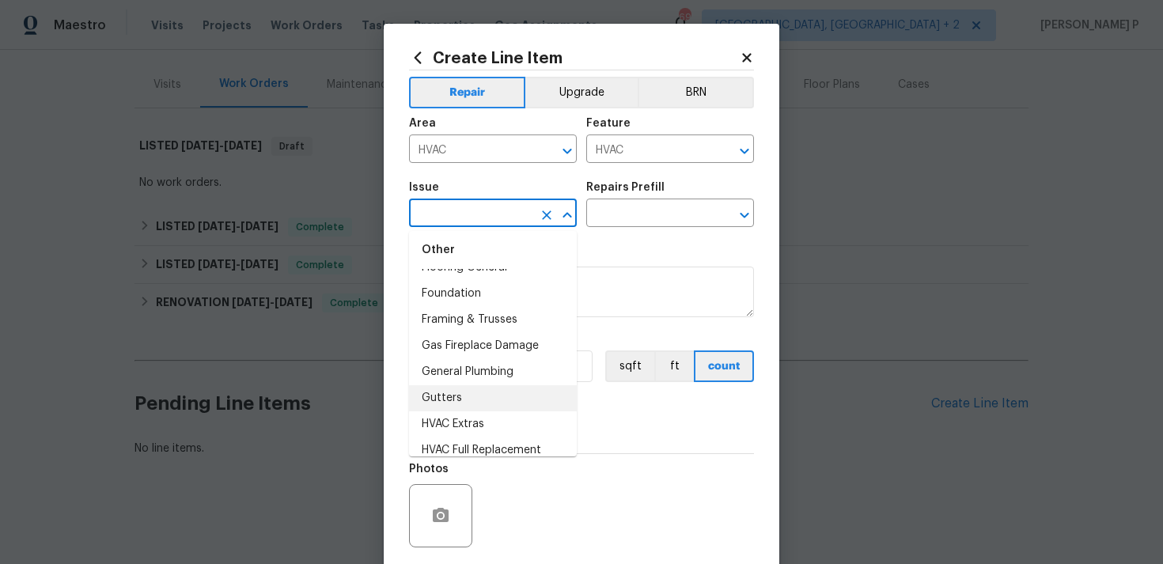
scroll to position [1184, 0]
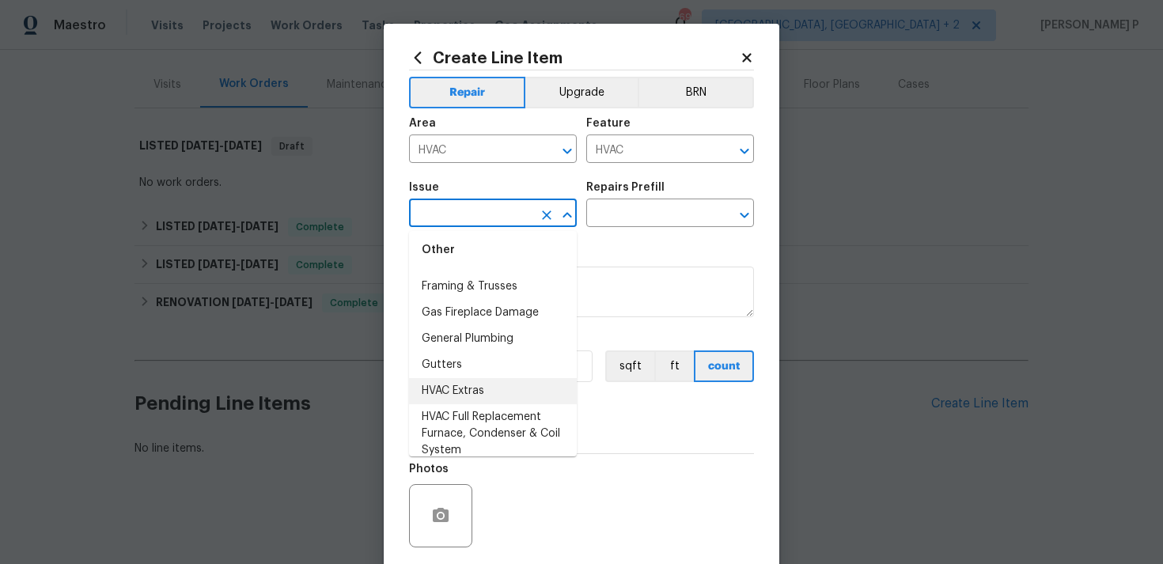
click at [467, 395] on li "HVAC Extras" at bounding box center [493, 391] width 168 height 26
type input "HVAC Extras"
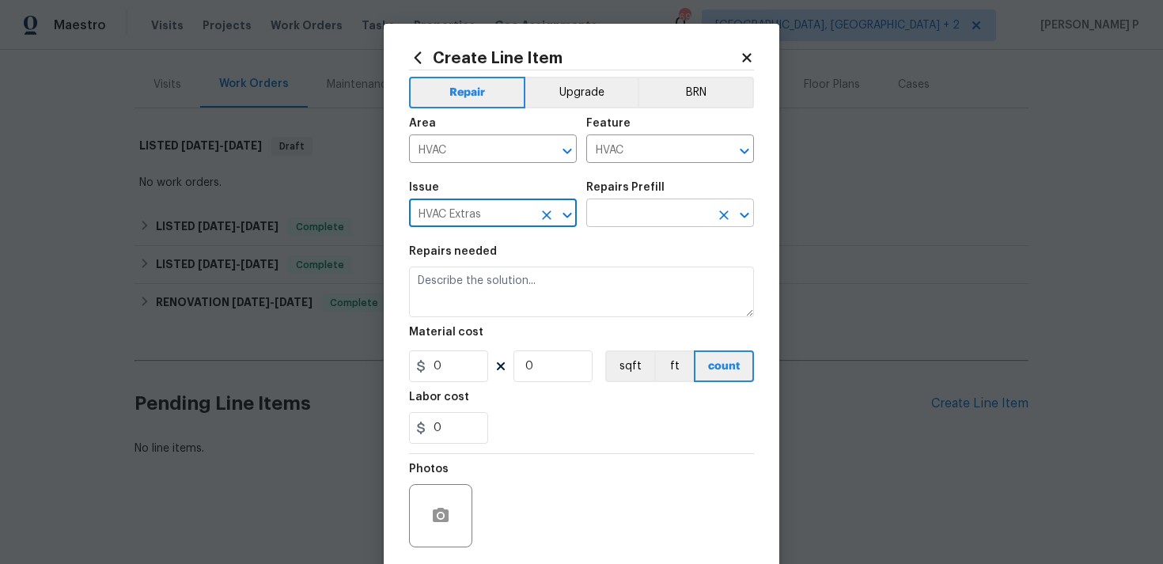
click at [644, 207] on input "text" at bounding box center [647, 215] width 123 height 25
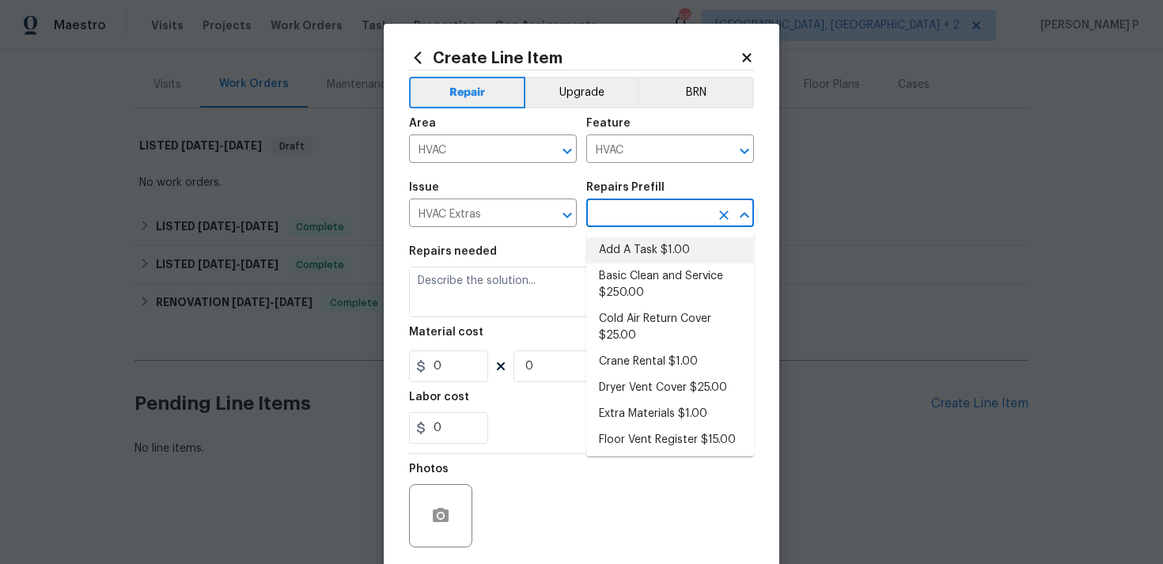
click at [640, 254] on li "Add A Task $1.00" at bounding box center [670, 250] width 168 height 26
type input "Add A Task $1.00"
type textarea "HPM to detail"
type input "1"
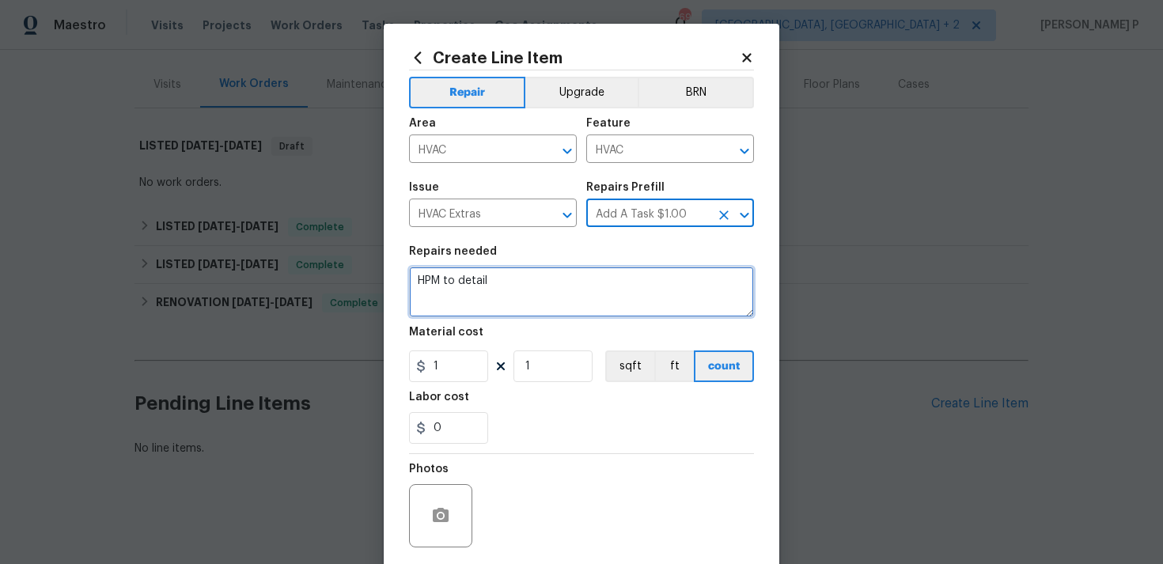
click at [516, 294] on textarea "HPM to detail" at bounding box center [581, 292] width 345 height 51
paste textarea "Please assess HVAC unit and provide photos of labels, year, manufacture and not…"
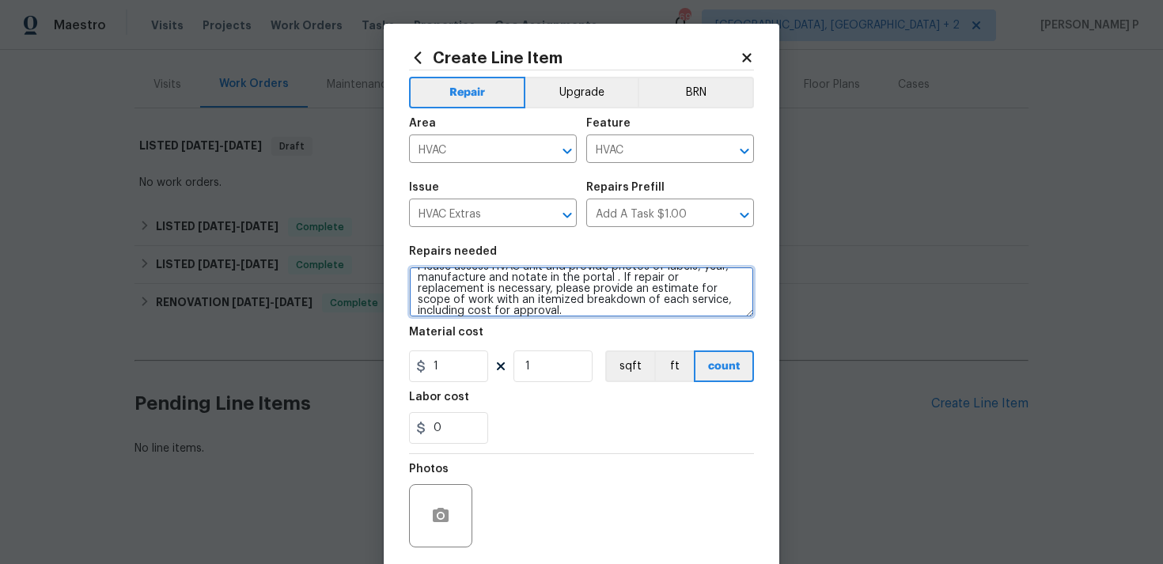
scroll to position [0, 0]
click at [419, 280] on textarea "Please assess HVAC unit and provide photos of labels, year, manufacture and not…" at bounding box center [581, 292] width 345 height 51
paste textarea "Air conditioning unit is blowing, but no cold air is coming out."
type textarea "Air conditioning unit is blowing, but no cold air is coming out. Please assess …"
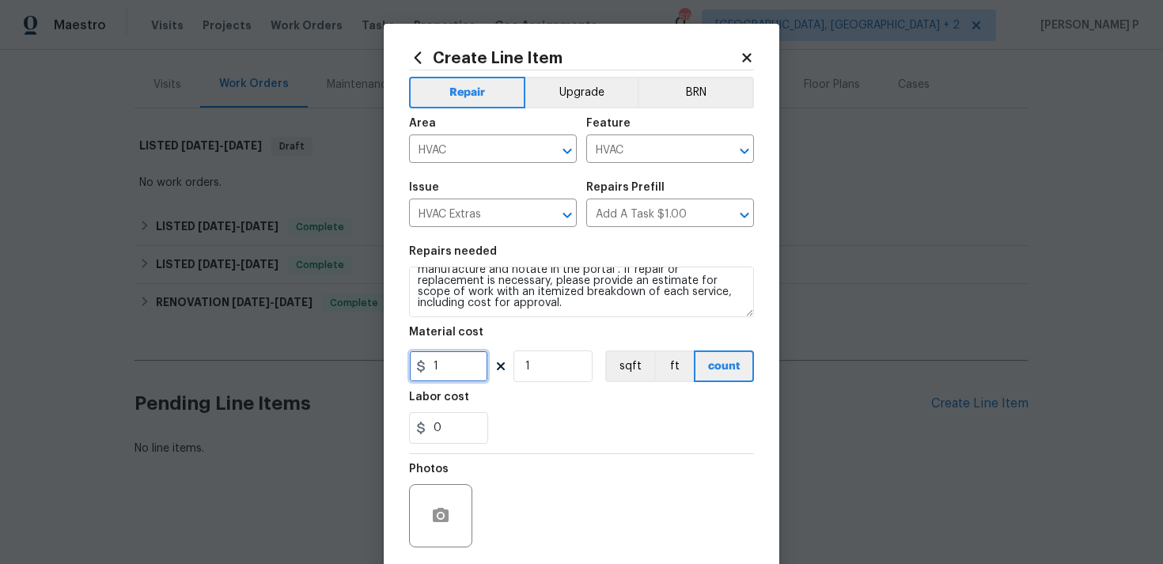
click at [456, 371] on input "1" at bounding box center [448, 367] width 79 height 32
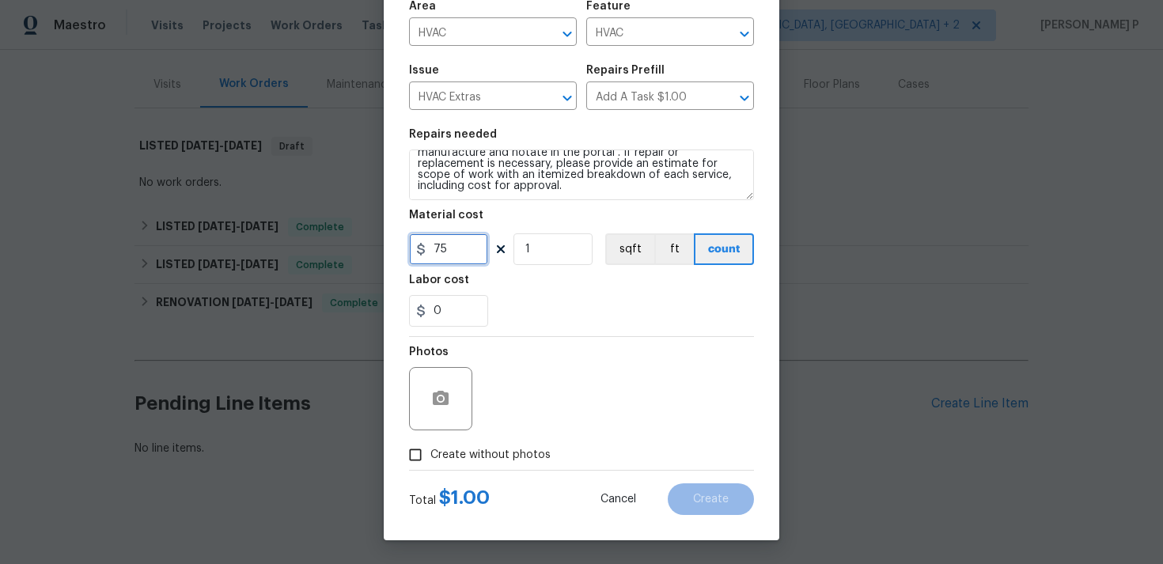
type input "75"
click at [415, 455] on input "Create without photos" at bounding box center [415, 455] width 30 height 30
checkbox input "true"
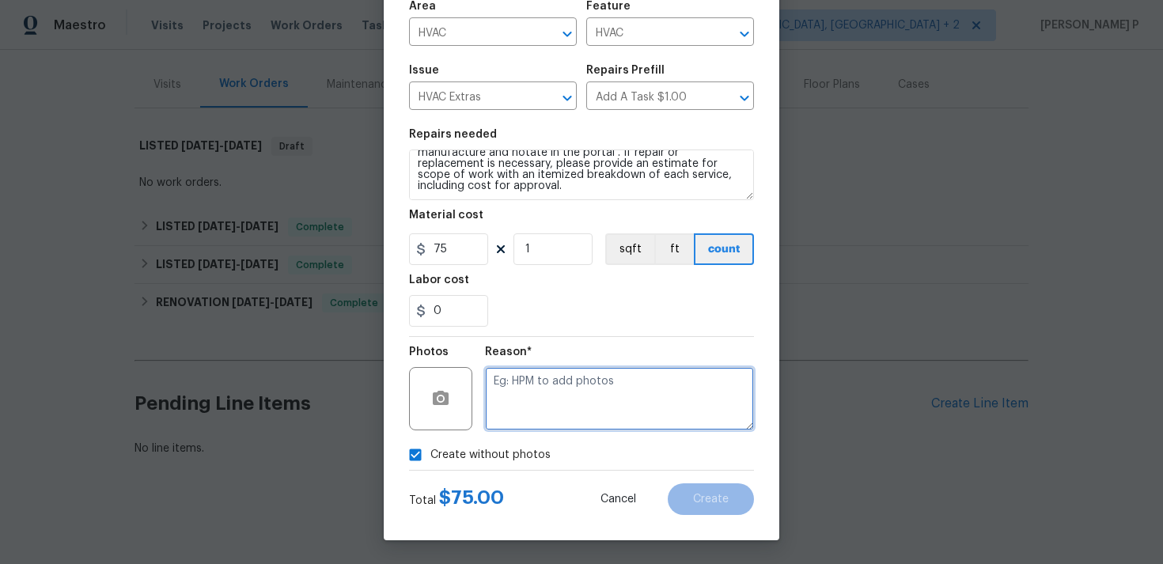
click at [565, 424] on textarea at bounding box center [619, 398] width 269 height 63
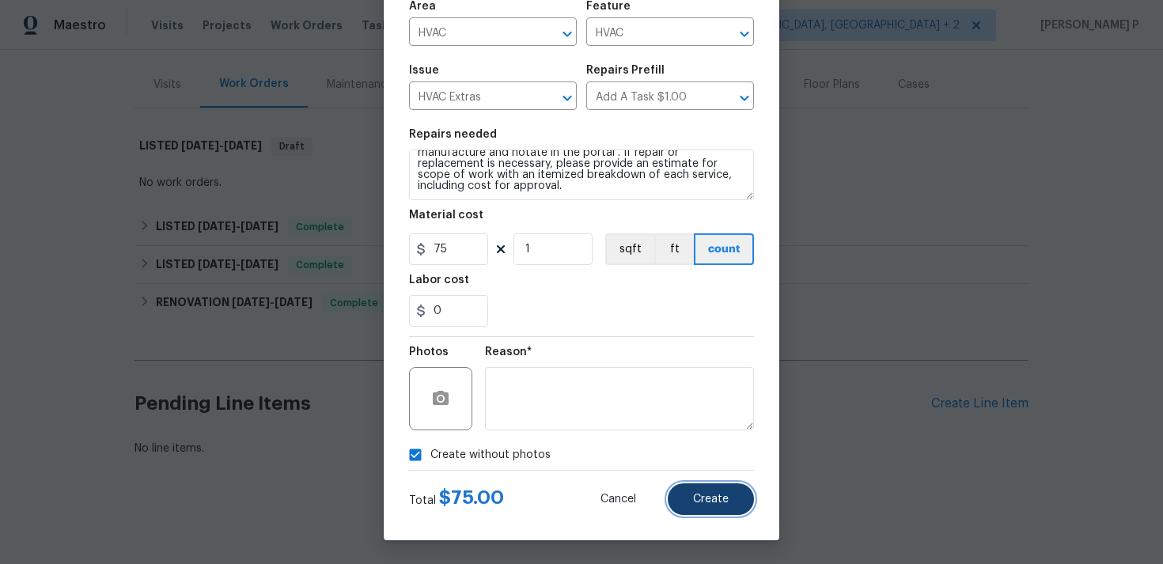
click at [707, 497] on span "Create" at bounding box center [711, 500] width 36 height 12
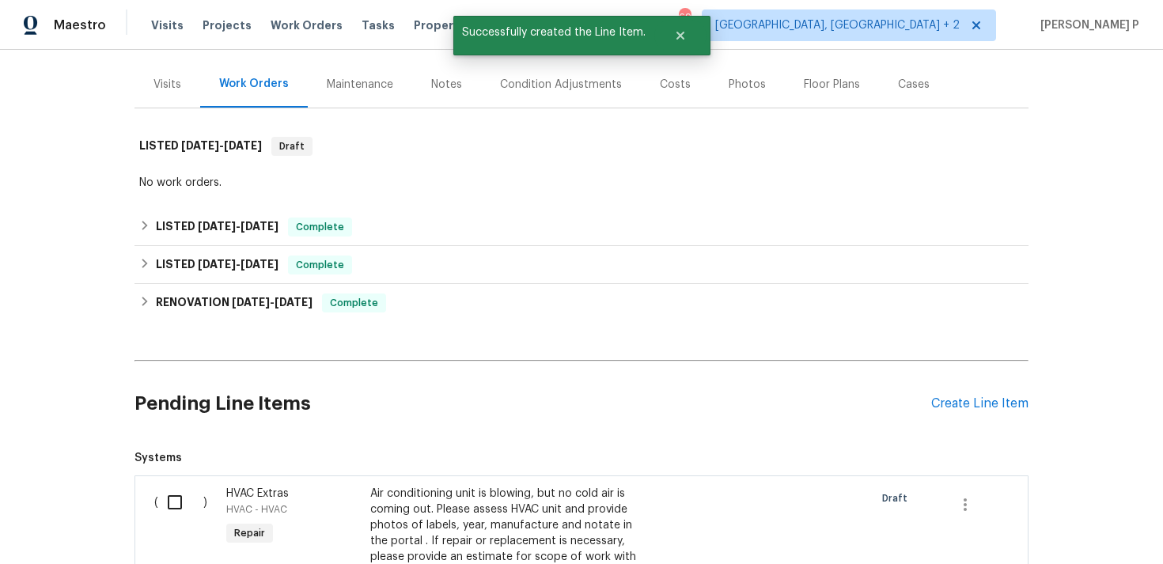
click at [180, 506] on input "checkbox" at bounding box center [180, 502] width 45 height 33
checkbox input "true"
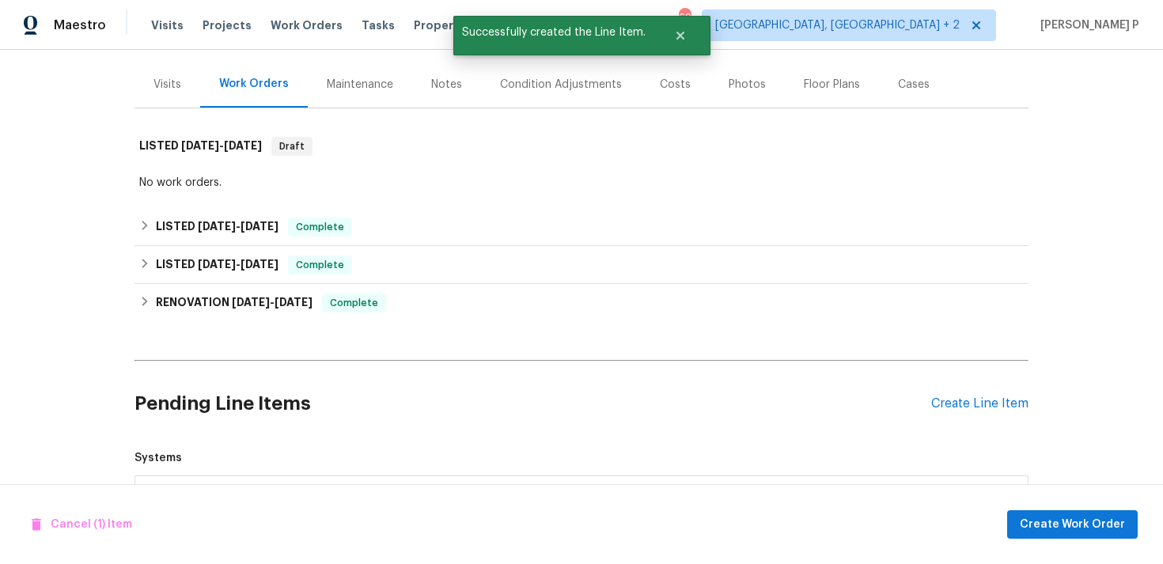
scroll to position [454, 0]
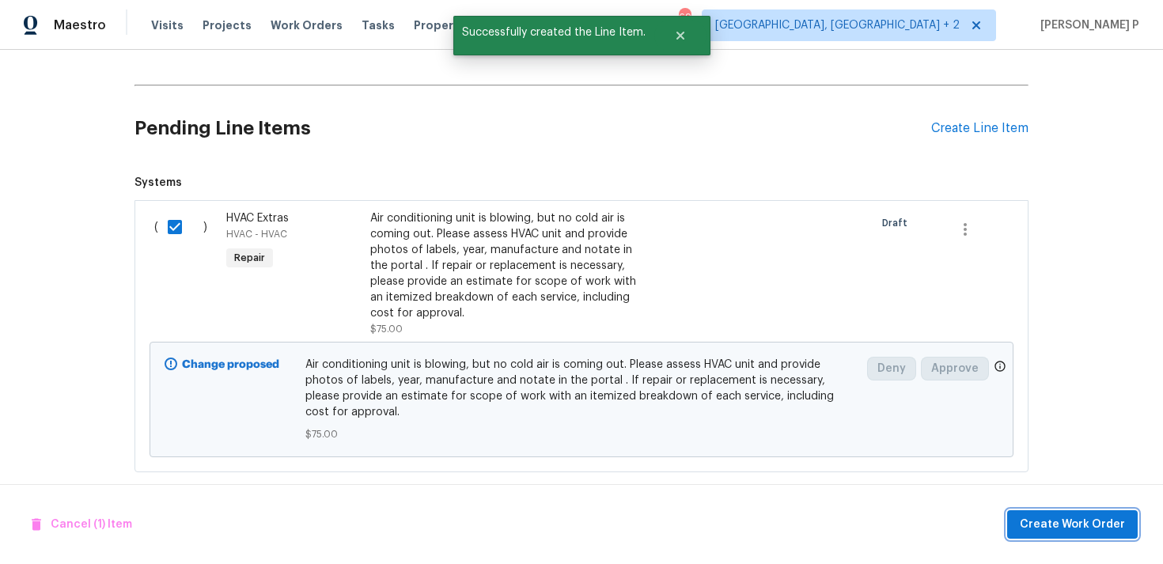
click at [1076, 522] on span "Create Work Order" at bounding box center [1072, 525] width 105 height 20
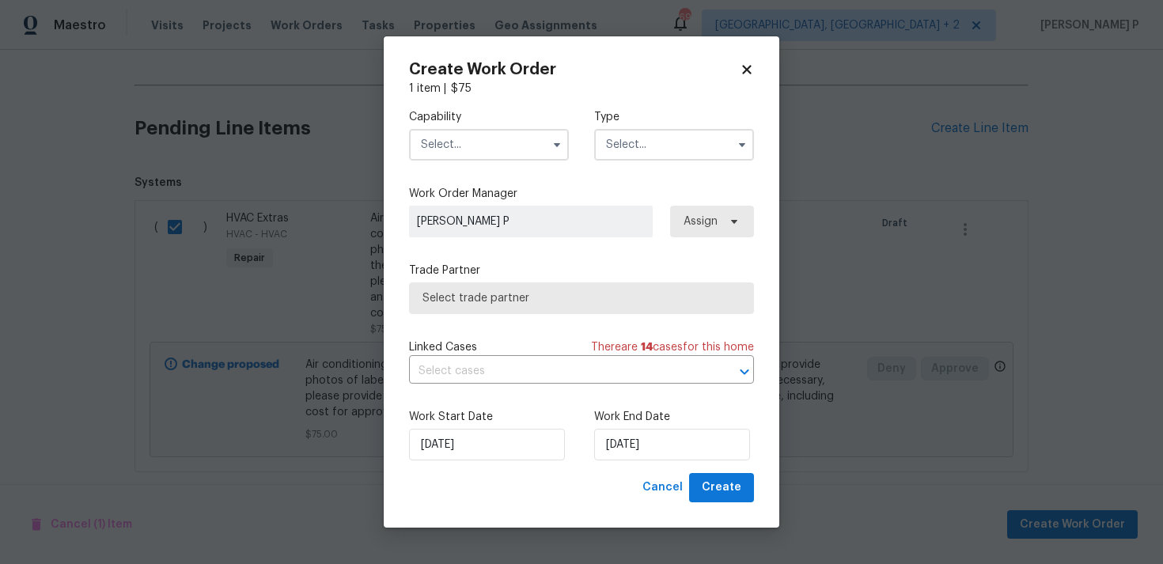
click at [649, 140] on input "text" at bounding box center [674, 145] width 160 height 32
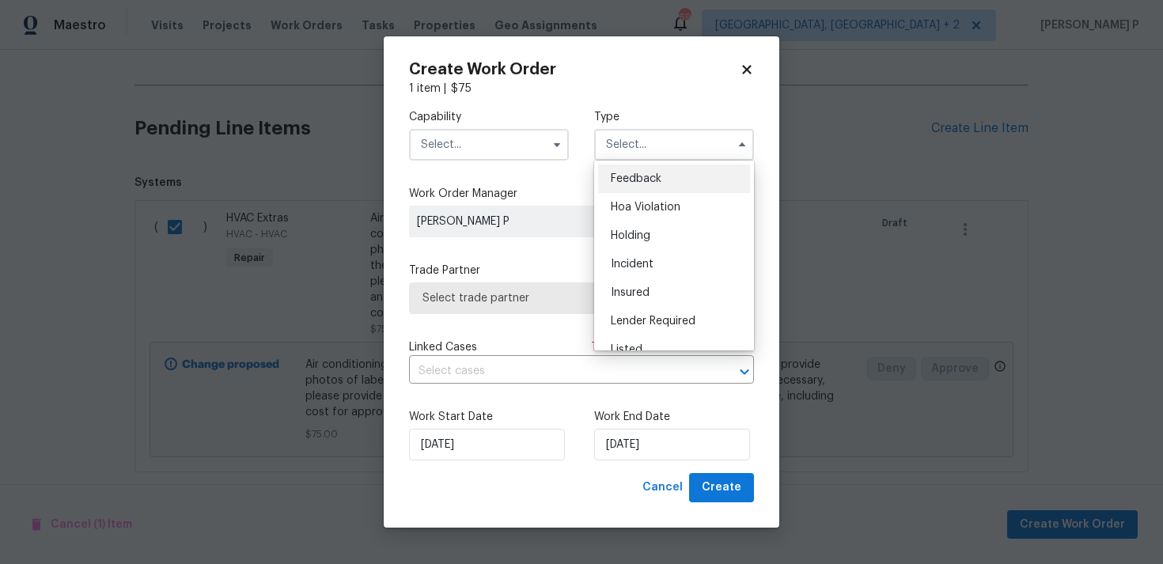
click at [622, 181] on span "Feedback" at bounding box center [636, 178] width 51 height 11
type input "Feedback"
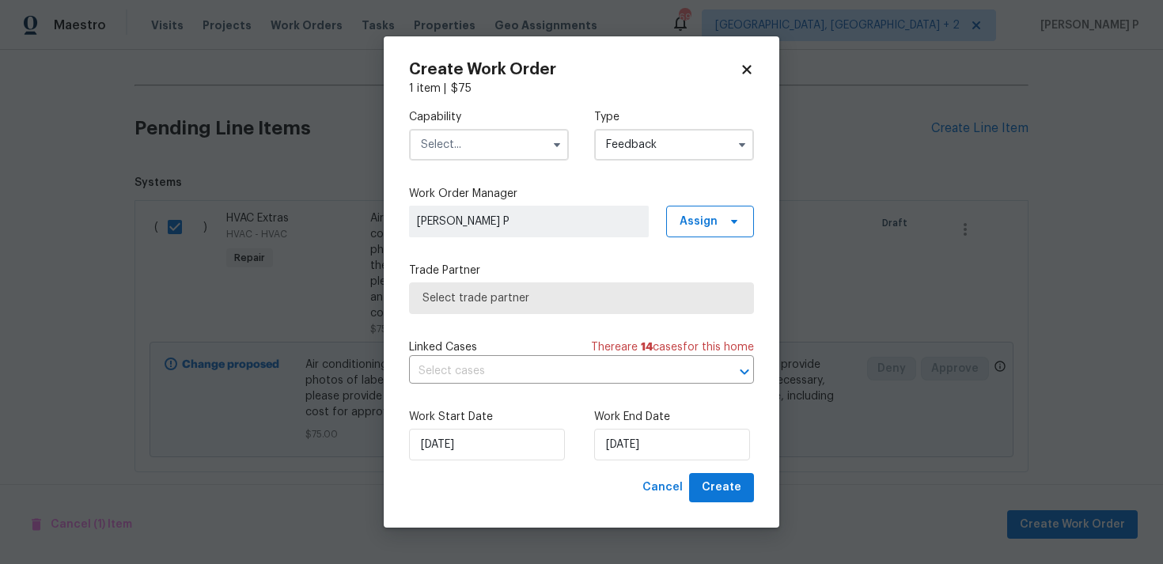
click at [467, 150] on input "text" at bounding box center [489, 145] width 160 height 32
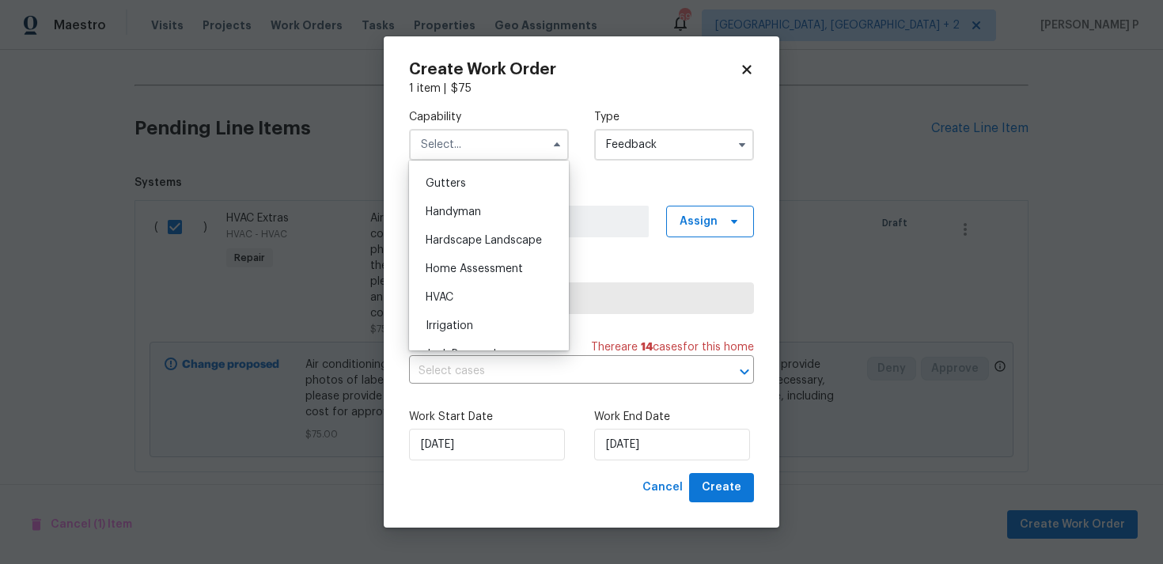
scroll to position [883, 0]
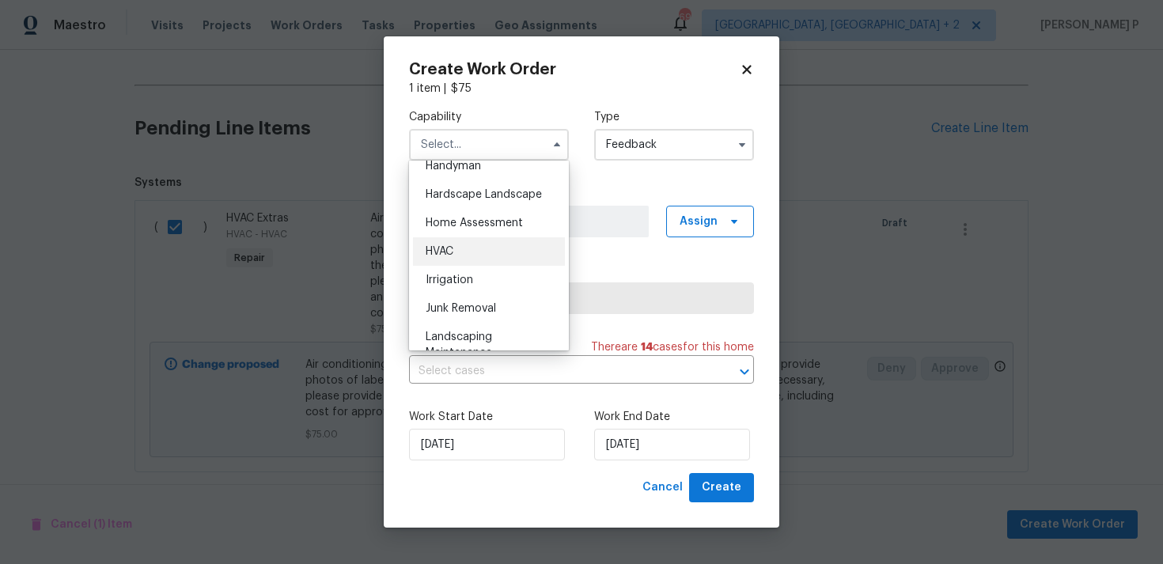
click at [435, 260] on div "HVAC" at bounding box center [489, 251] width 152 height 28
type input "HVAC"
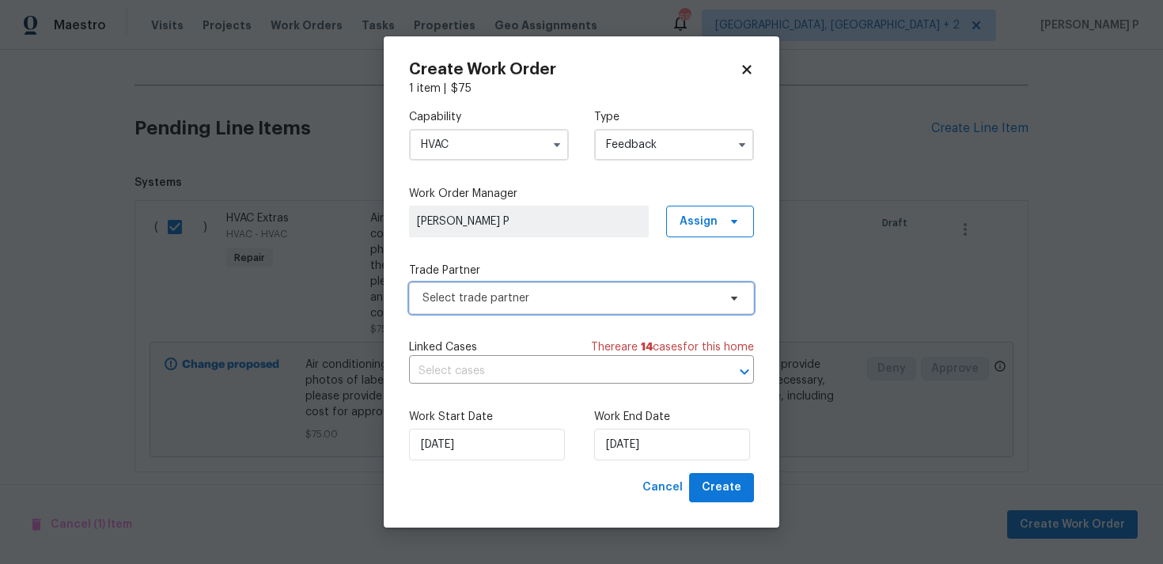
click at [563, 296] on span "Select trade partner" at bounding box center [570, 298] width 295 height 16
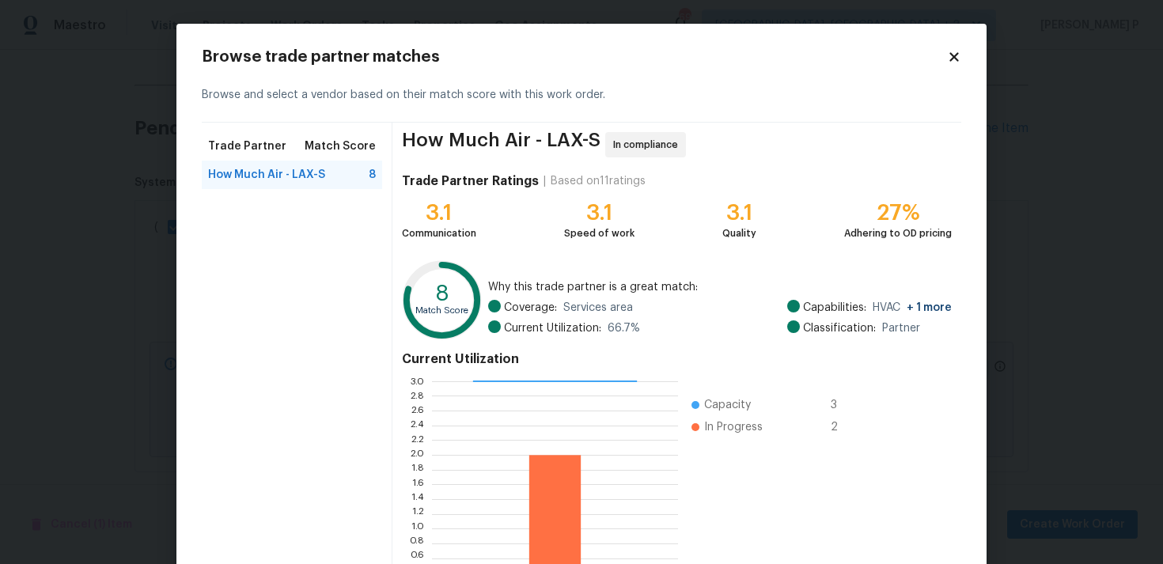
scroll to position [134, 0]
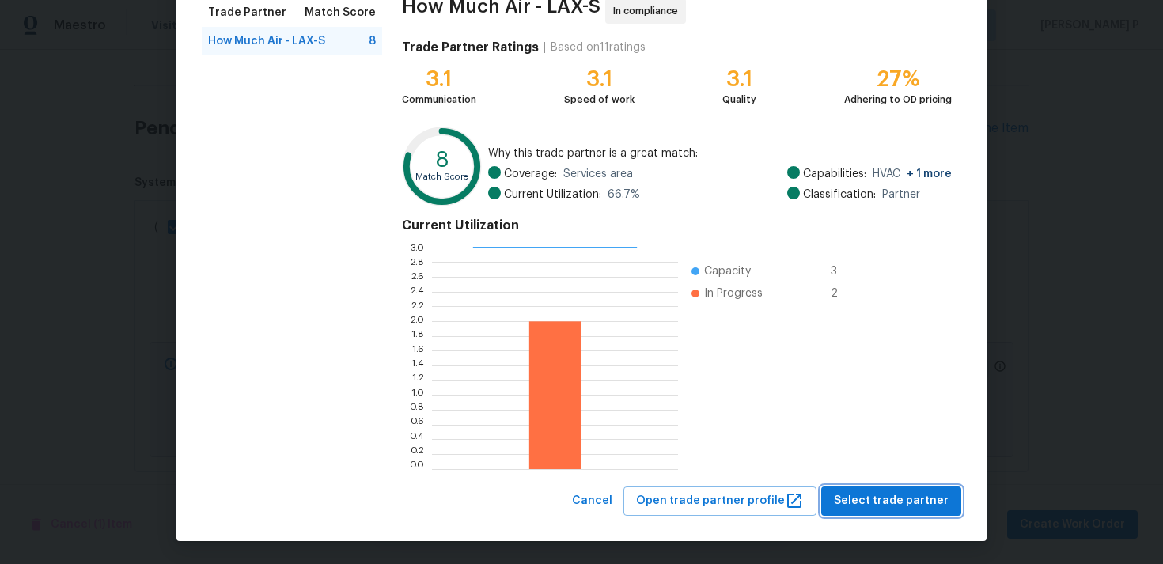
click at [847, 499] on span "Select trade partner" at bounding box center [891, 501] width 115 height 20
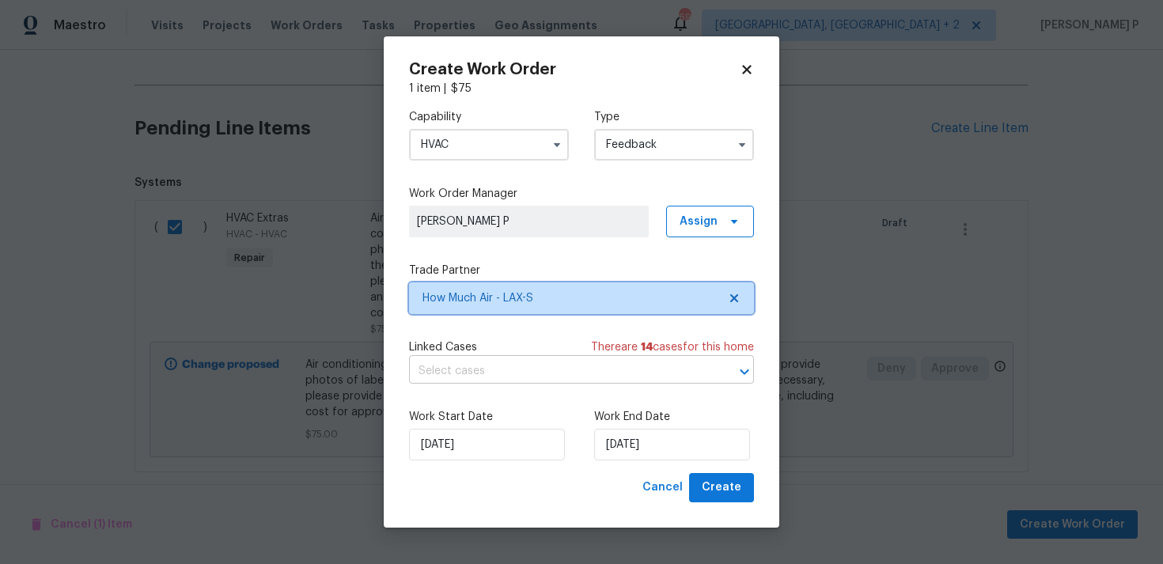
scroll to position [0, 0]
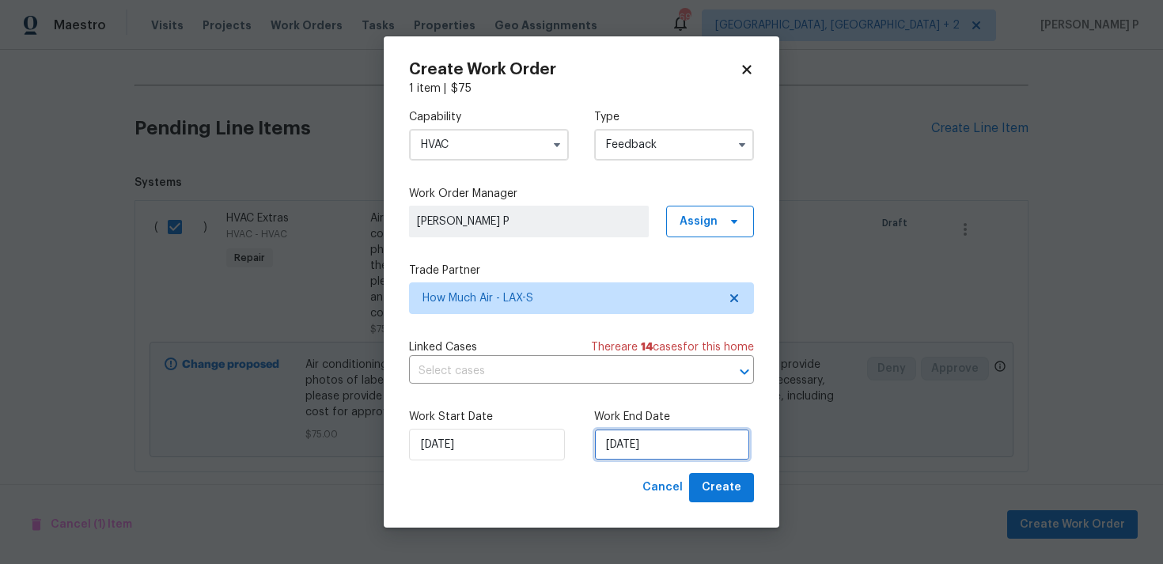
click at [698, 438] on input "26/08/2025" at bounding box center [672, 445] width 156 height 32
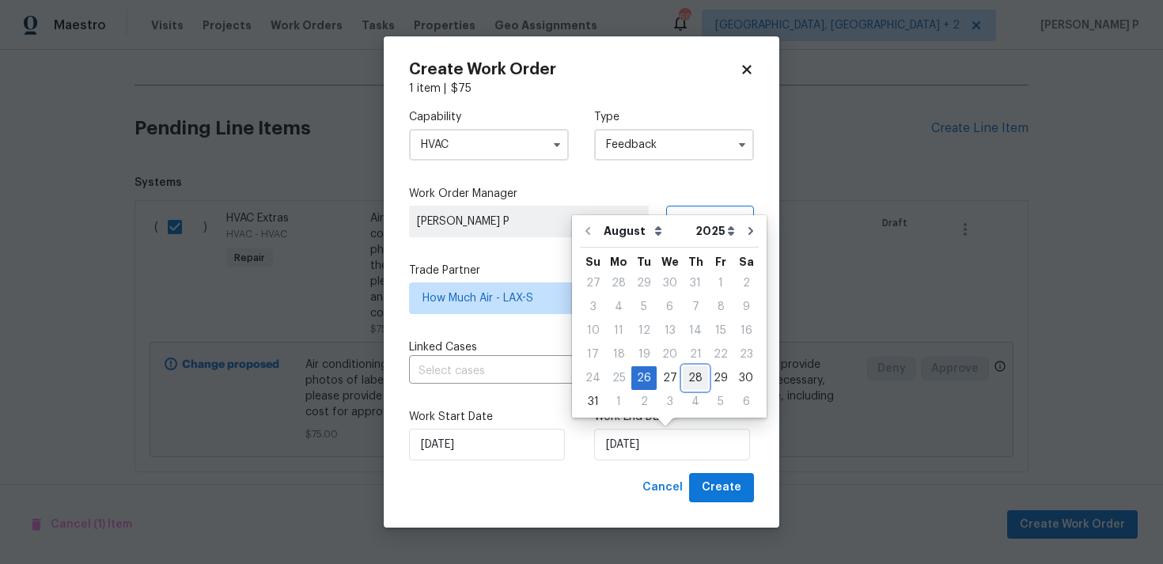
click at [688, 378] on div "28" at bounding box center [695, 378] width 25 height 22
type input "28/08/2025"
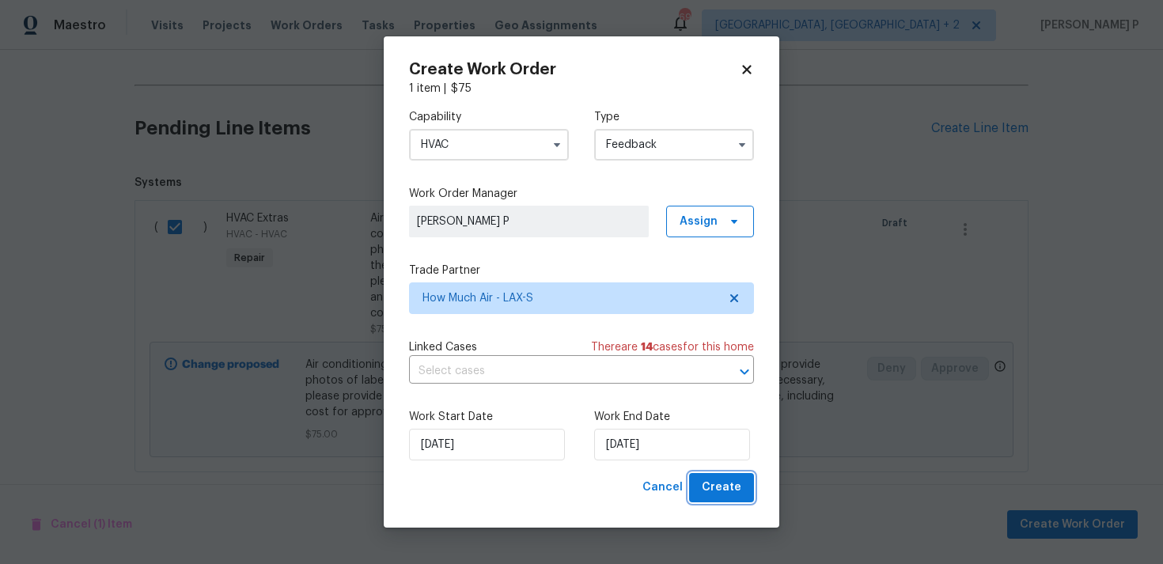
click at [736, 499] on button "Create" at bounding box center [721, 487] width 65 height 29
checkbox input "false"
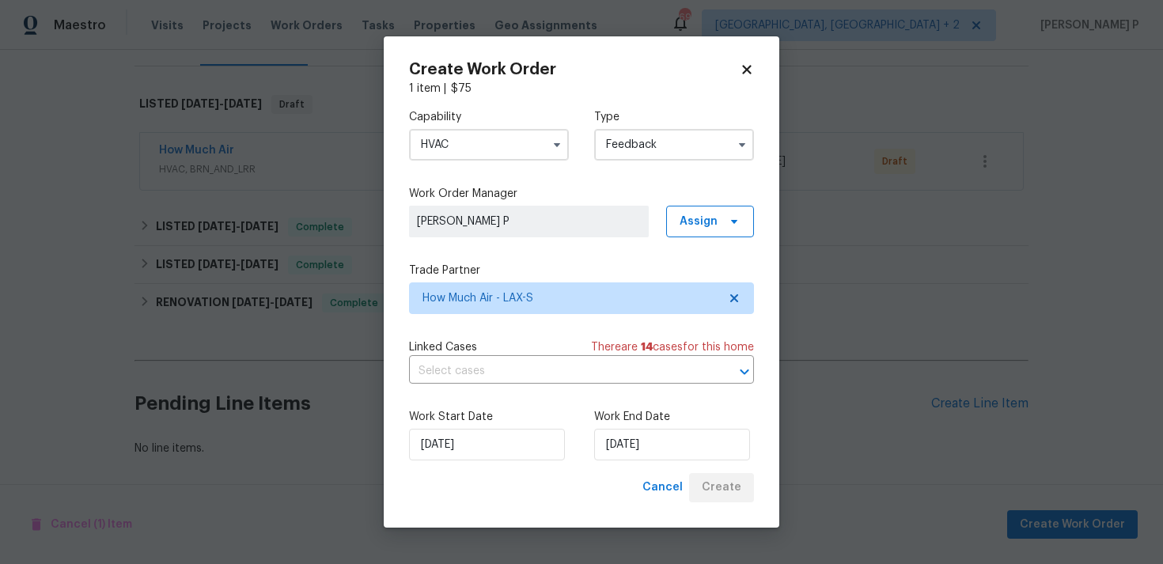
scroll to position [221, 0]
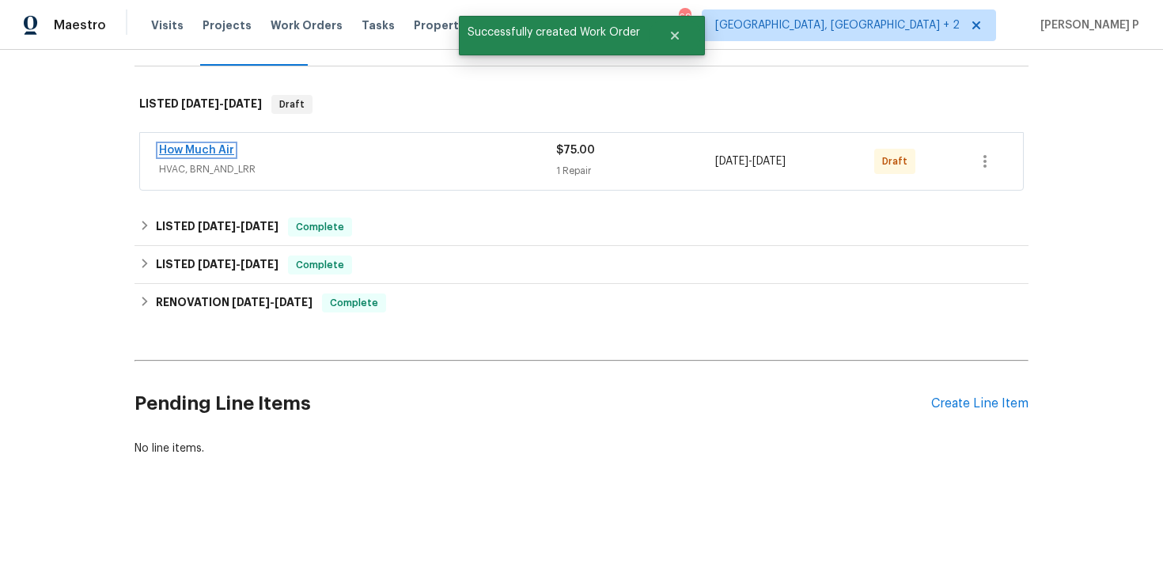
click at [184, 148] on link "How Much Air" at bounding box center [196, 150] width 75 height 11
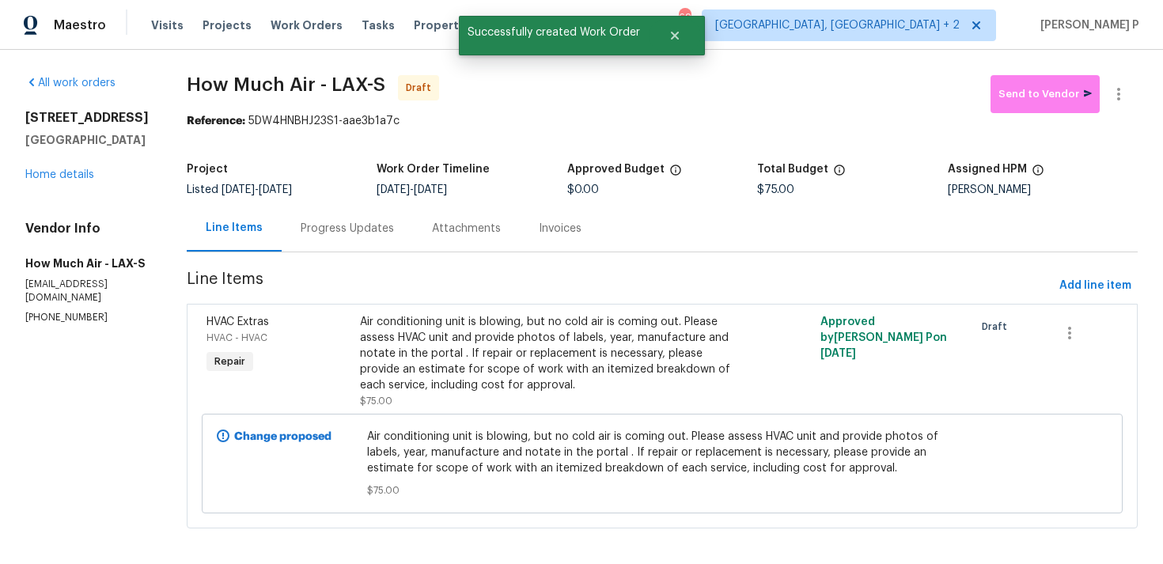
click at [1140, 97] on div "All work orders 11820 Painter Ave Whittier, CA 90605 Home details Vendor Info H…" at bounding box center [581, 311] width 1163 height 523
click at [1128, 90] on icon "button" at bounding box center [1118, 94] width 19 height 19
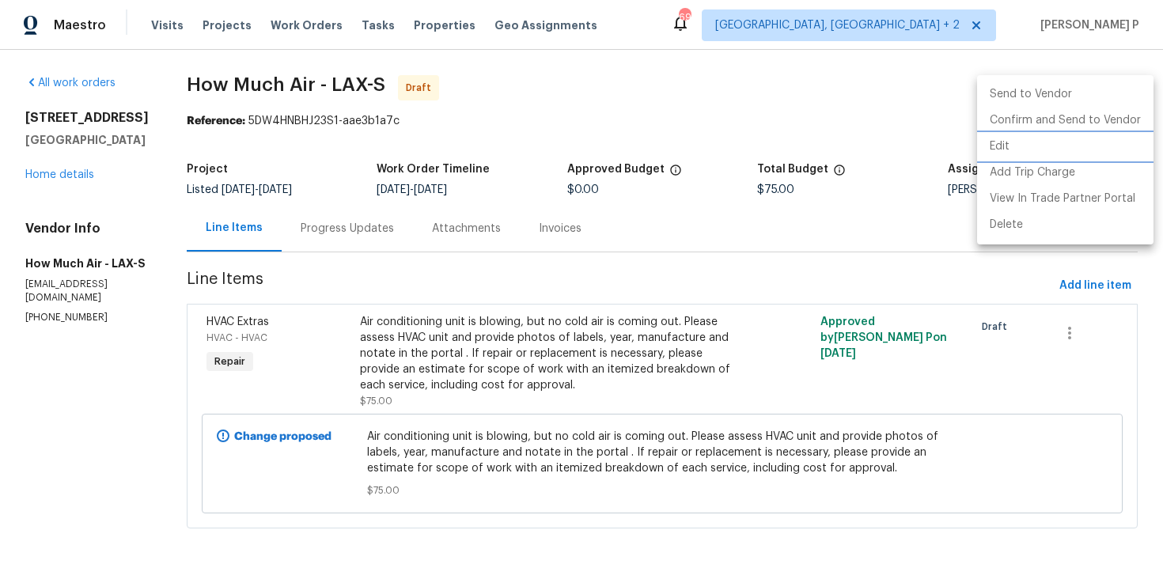
click at [1034, 143] on li "Edit" at bounding box center [1065, 147] width 176 height 26
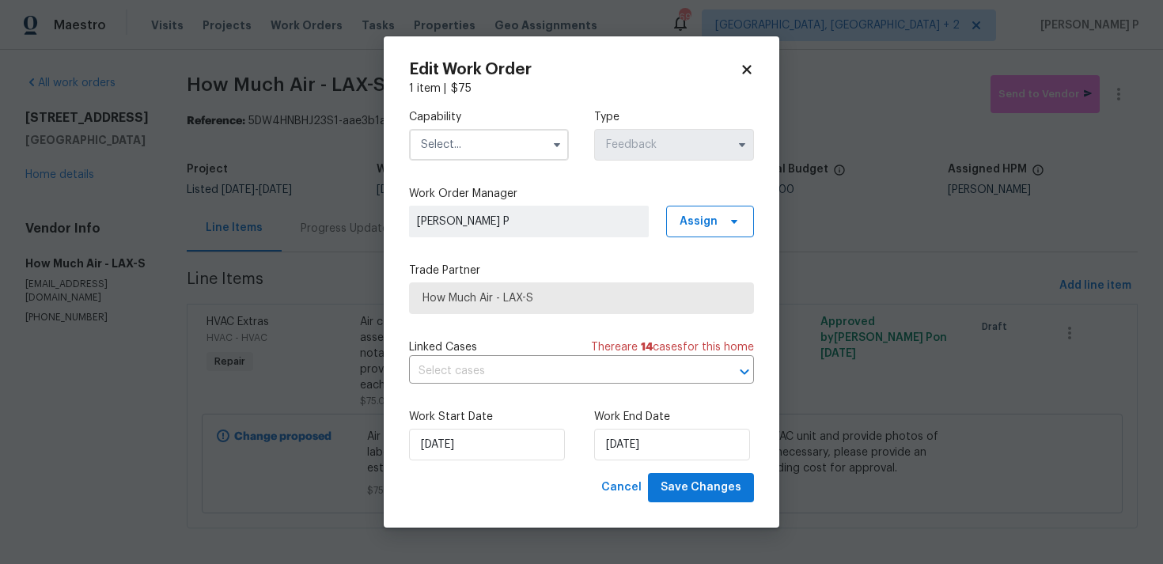
click at [447, 146] on input "text" at bounding box center [489, 145] width 160 height 32
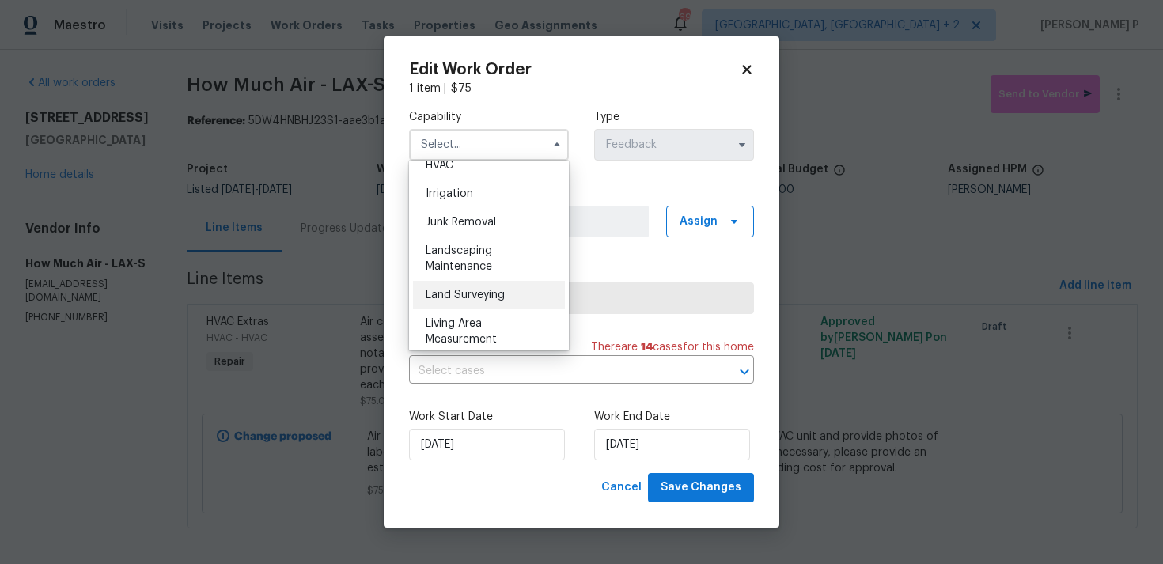
scroll to position [923, 0]
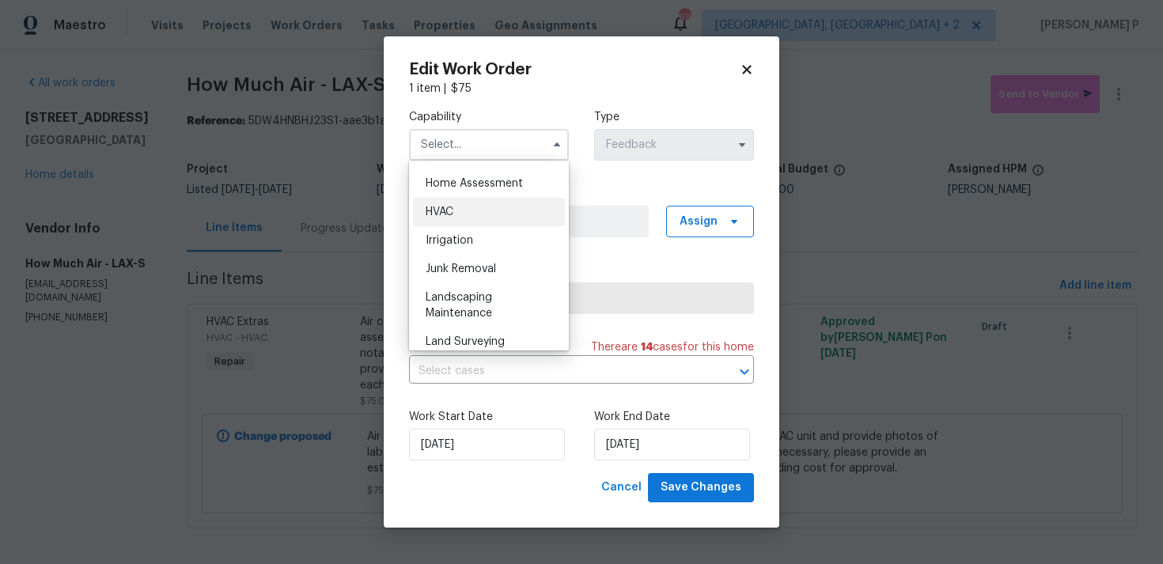
click at [461, 206] on div "HVAC" at bounding box center [489, 212] width 152 height 28
type input "HVAC"
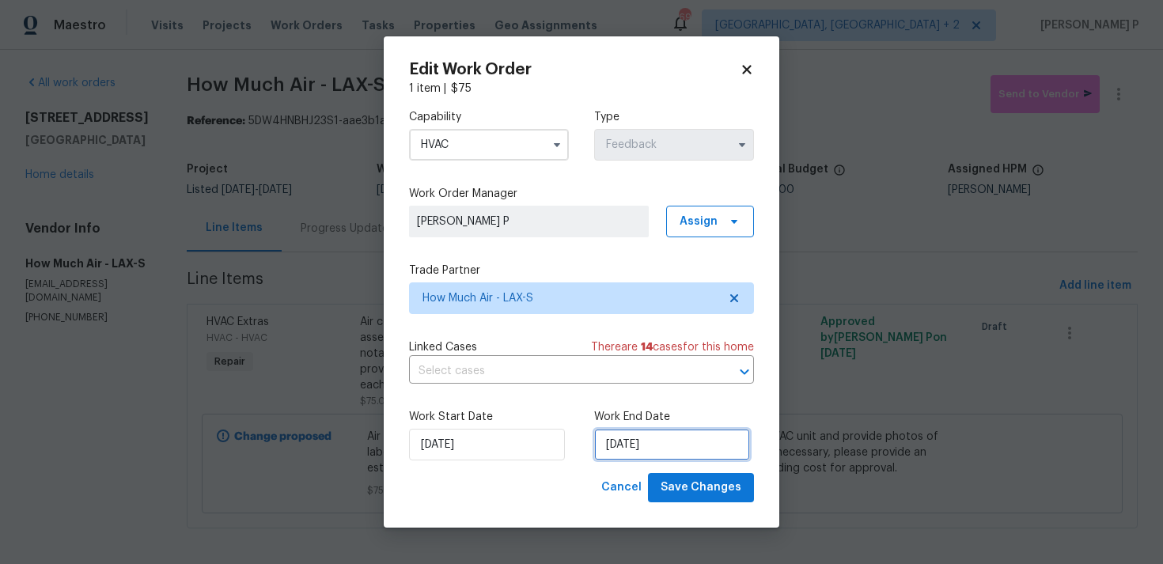
click at [624, 444] on input "28/08/2025" at bounding box center [672, 445] width 156 height 32
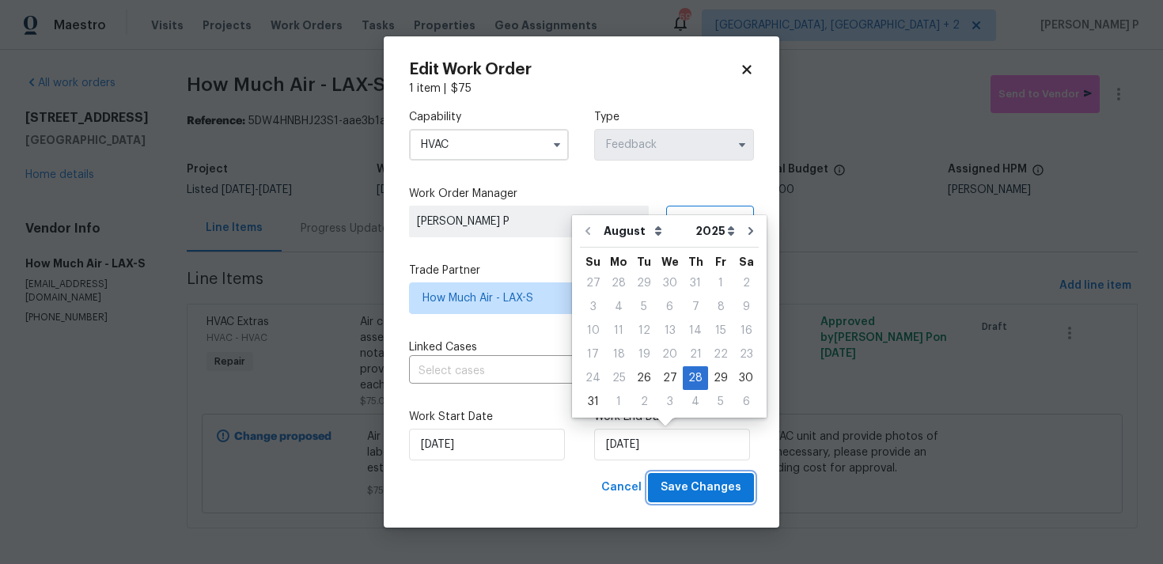
click at [711, 475] on button "Save Changes" at bounding box center [701, 487] width 106 height 29
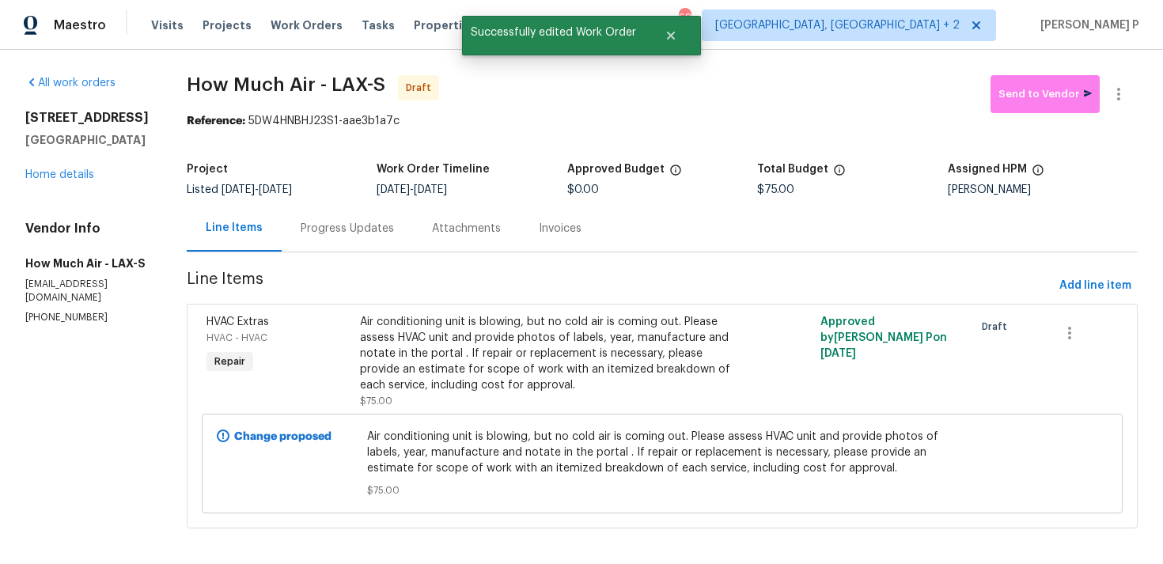
click at [348, 226] on div "Progress Updates" at bounding box center [347, 229] width 93 height 16
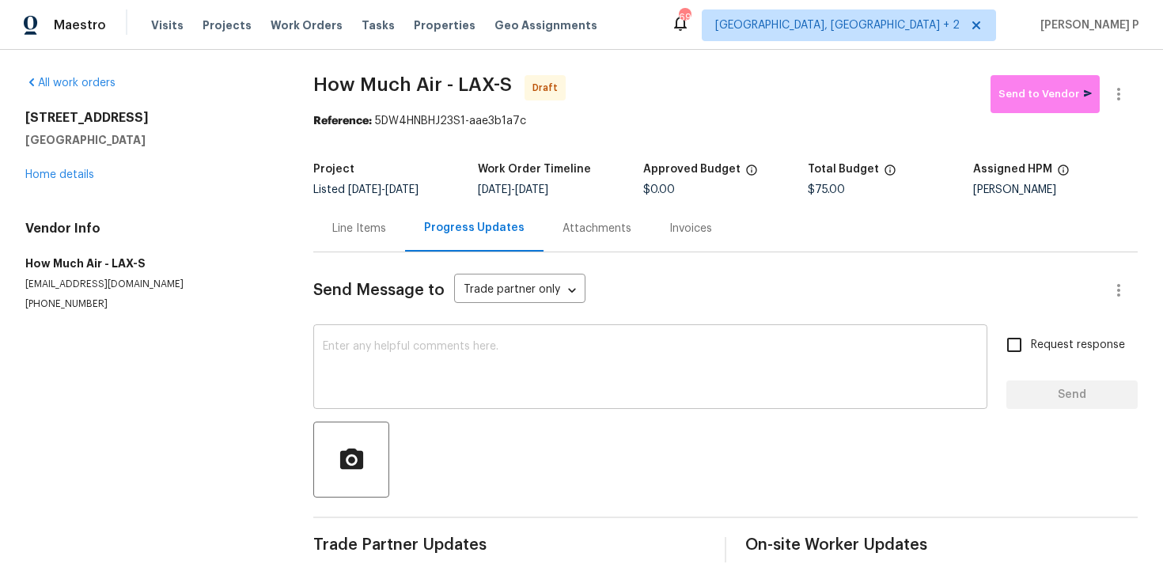
click at [404, 375] on textarea at bounding box center [650, 368] width 655 height 55
paste textarea "Hi, this is Ramyasri with Opendoor. I’m confirming you received the WO for the …"
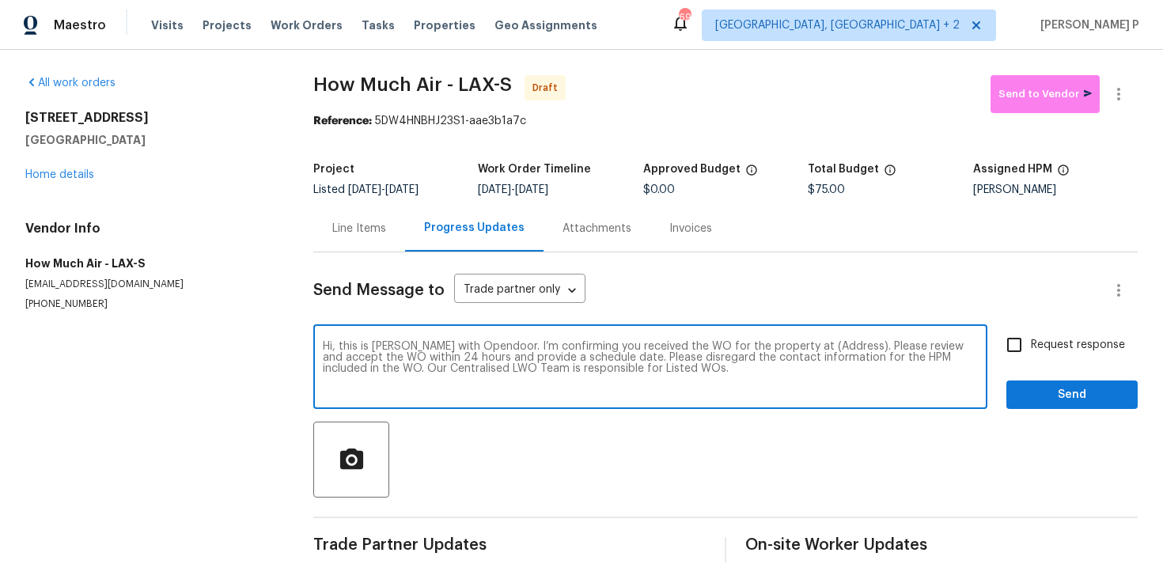
drag, startPoint x: 794, startPoint y: 345, endPoint x: 843, endPoint y: 343, distance: 49.1
click at [843, 343] on textarea "Hi, this is Ramyasri with Opendoor. I’m confirming you received the WO for the …" at bounding box center [650, 368] width 655 height 55
paste textarea "11820 Painter Ave, Whittier, CA 90605"
type textarea "Hi, this is Ramyasri with Opendoor. I’m confirming you received the WO for the …"
click at [1055, 342] on span "Request response" at bounding box center [1078, 345] width 94 height 17
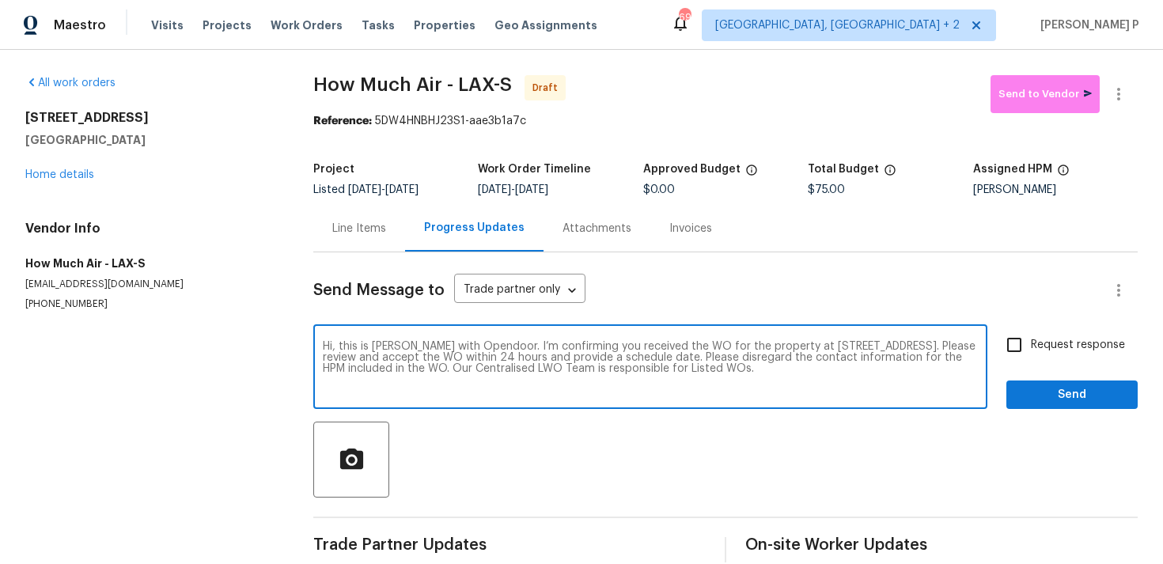
click at [1031, 342] on input "Request response" at bounding box center [1014, 344] width 33 height 33
checkbox input "true"
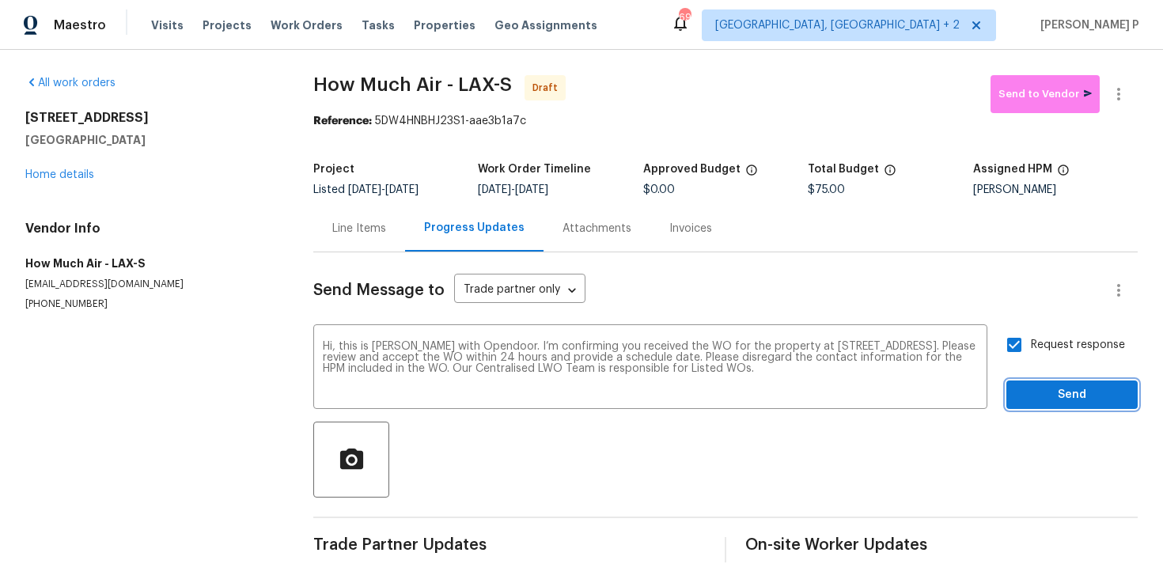
click at [1046, 395] on span "Send" at bounding box center [1072, 395] width 106 height 20
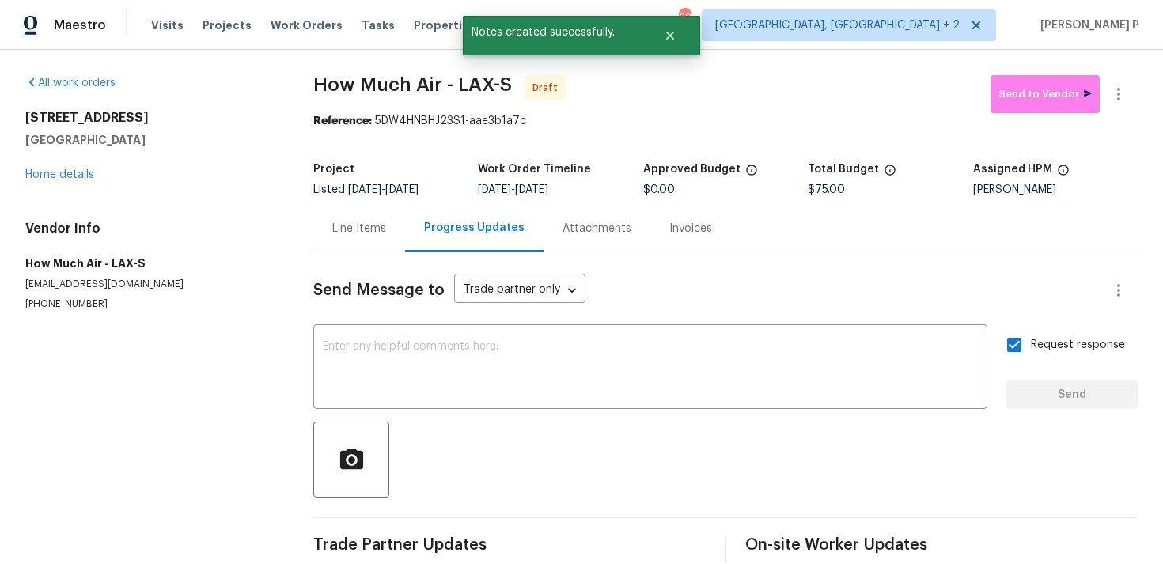
click at [698, 431] on div at bounding box center [725, 460] width 825 height 76
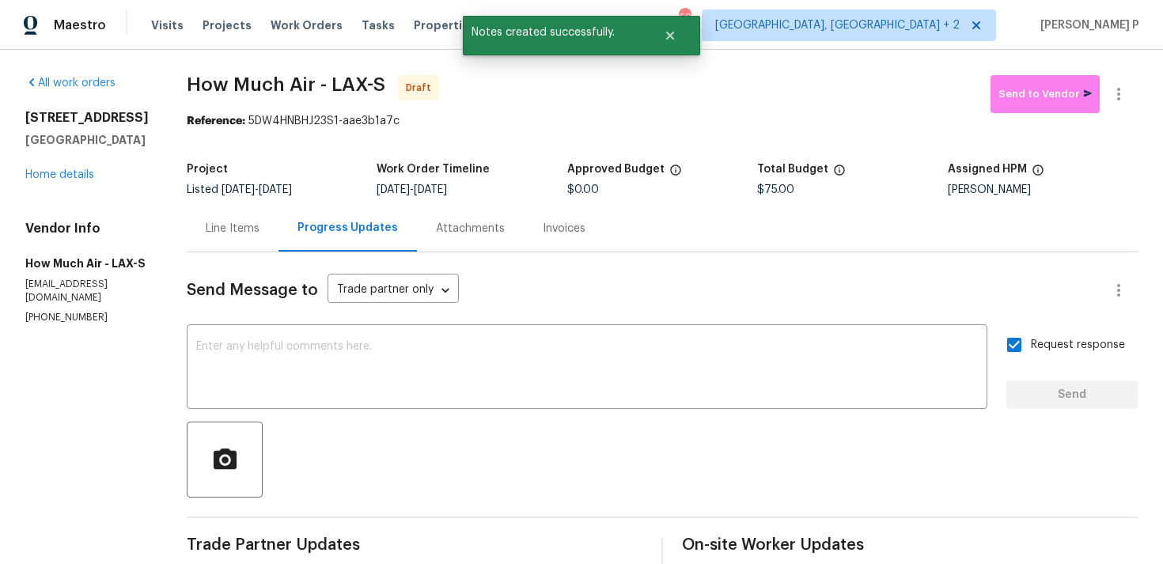
click at [1137, 77] on div at bounding box center [1119, 94] width 38 height 38
click at [1117, 93] on icon "button" at bounding box center [1118, 94] width 19 height 19
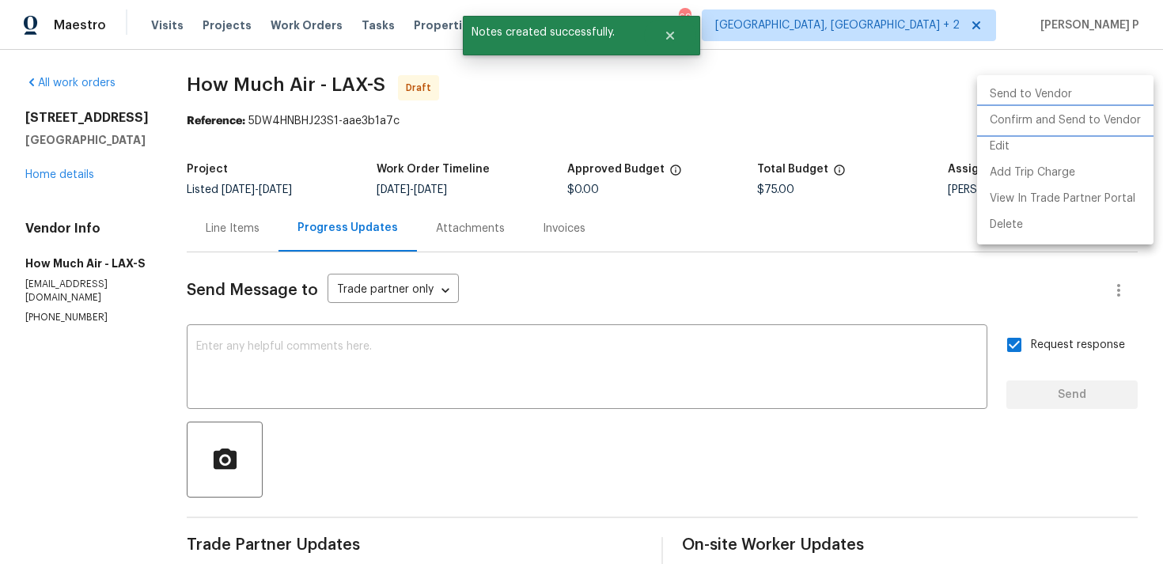
click at [1033, 123] on li "Confirm and Send to Vendor" at bounding box center [1065, 121] width 176 height 26
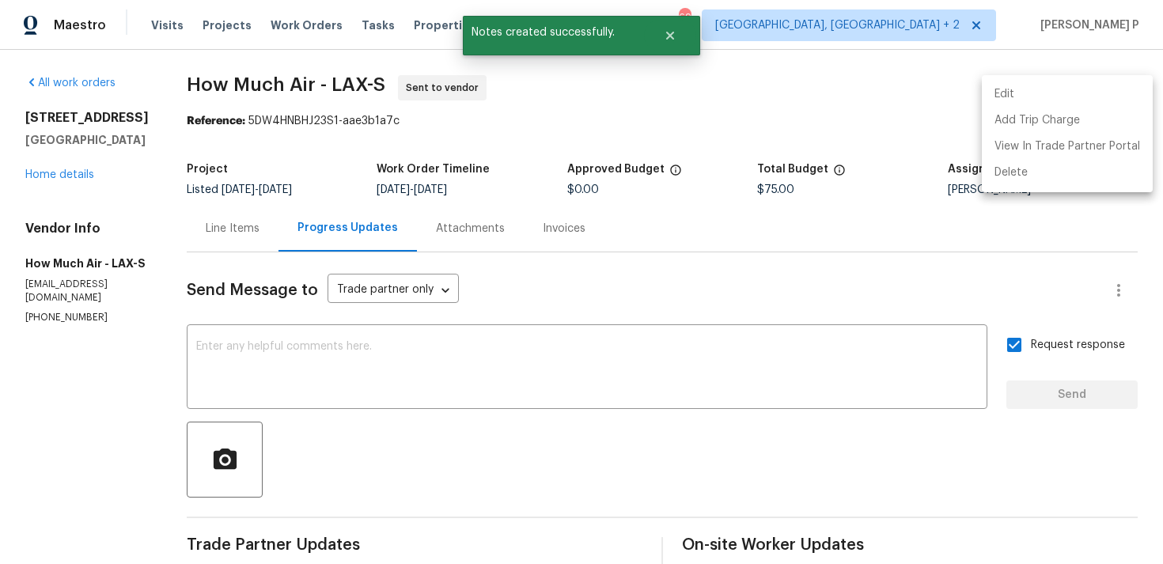
click at [569, 376] on div at bounding box center [581, 282] width 1163 height 564
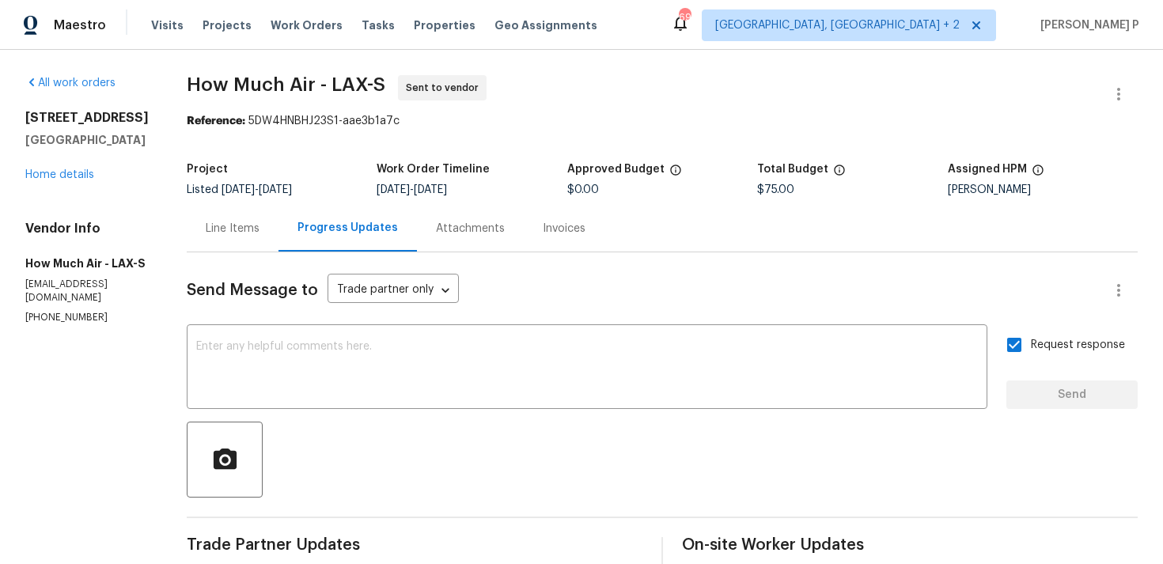
click at [234, 69] on div "All work orders 11820 Painter Ave Whittier, CA 90605 Home details Vendor Info H…" at bounding box center [581, 373] width 1163 height 647
drag, startPoint x: 189, startPoint y: 82, endPoint x: 391, endPoint y: 82, distance: 201.8
click at [391, 82] on span "How Much Air - LAX-S Sent to vendor" at bounding box center [643, 94] width 913 height 38
copy span "How Much Air - LAX-S"
click at [244, 231] on div "Line Items" at bounding box center [233, 229] width 54 height 16
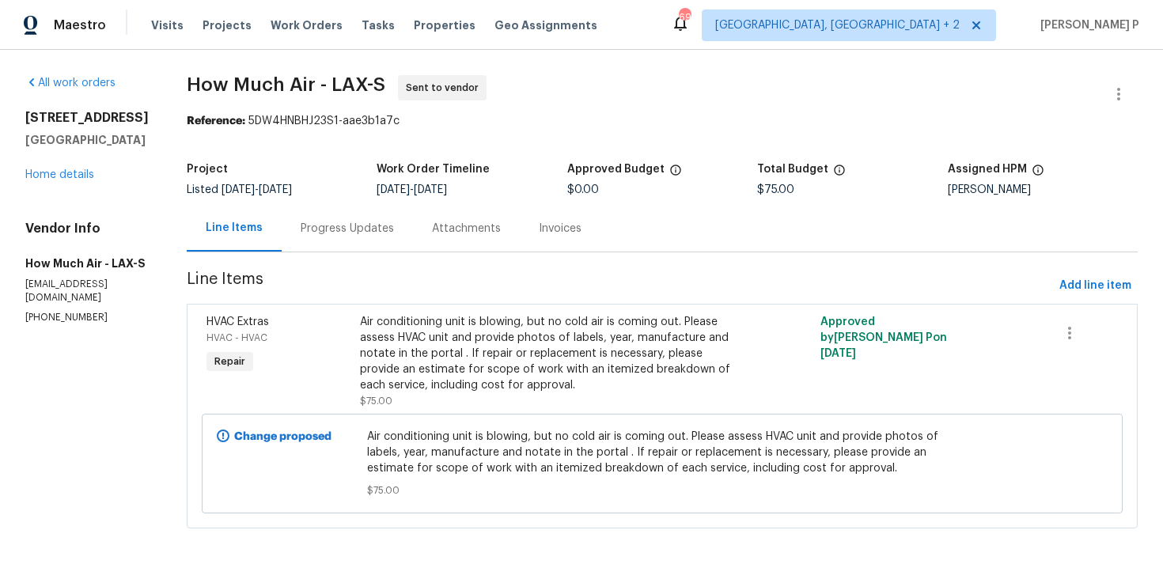
click at [517, 339] on div "Air conditioning unit is blowing, but no cold air is coming out. Please assess …" at bounding box center [547, 353] width 374 height 79
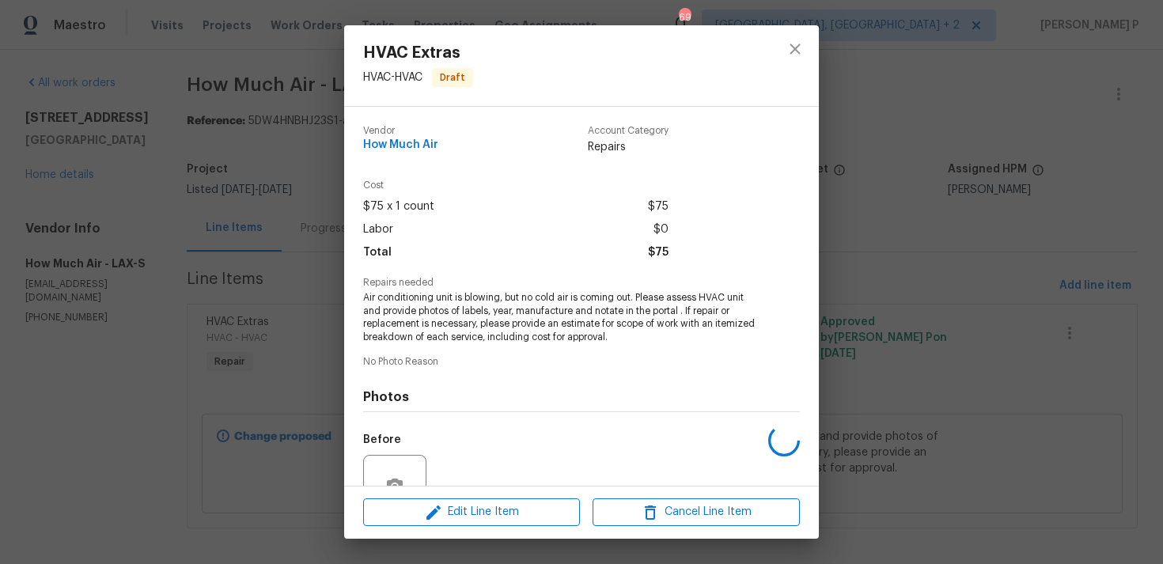
scroll to position [151, 0]
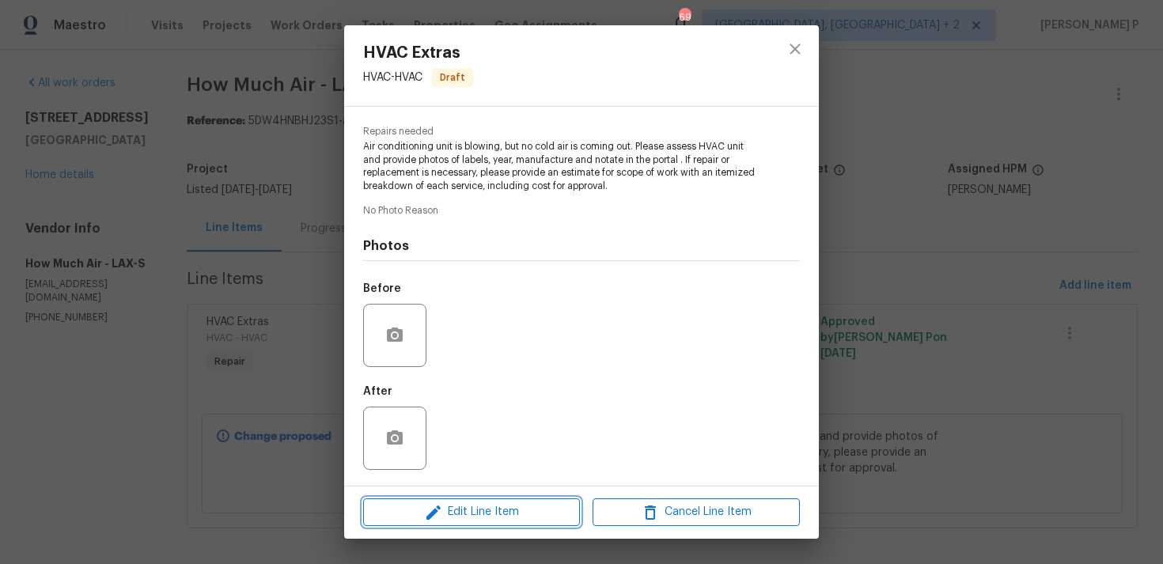
click at [465, 525] on button "Edit Line Item" at bounding box center [471, 513] width 217 height 28
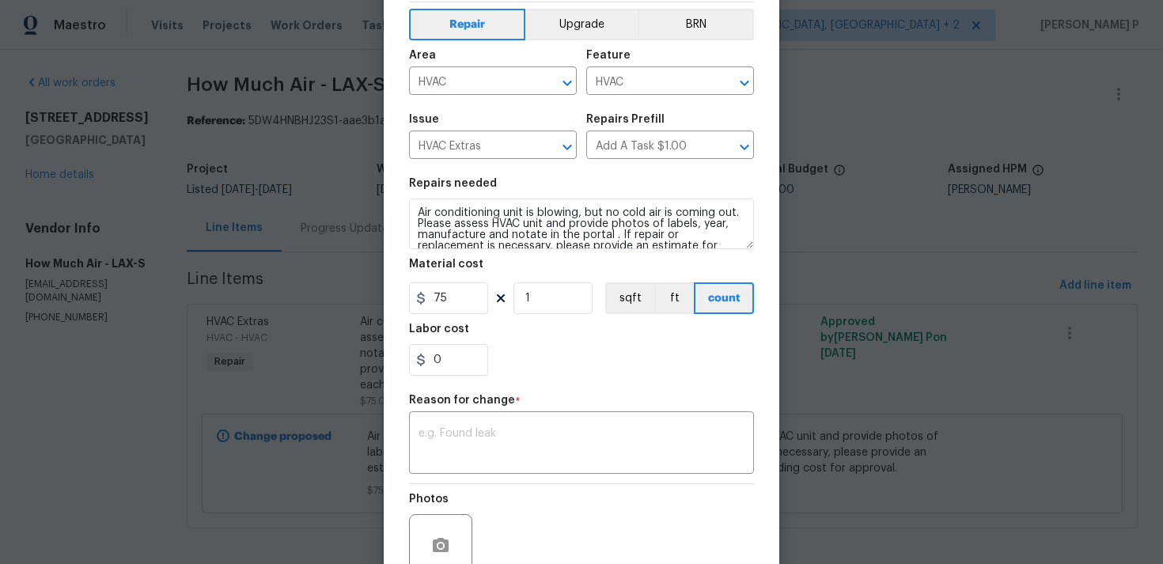
scroll to position [216, 0]
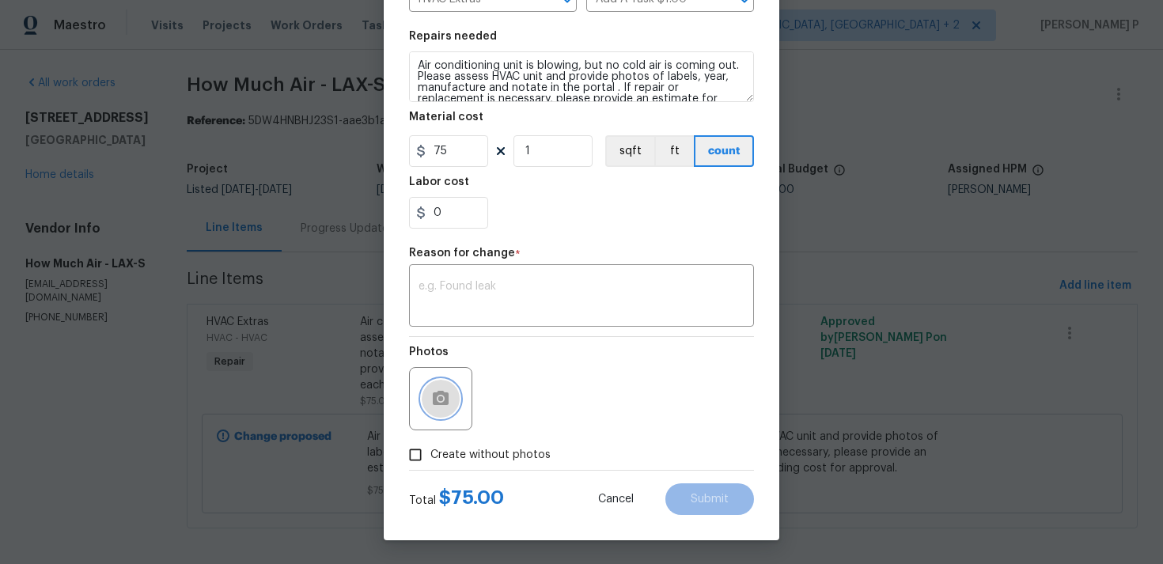
click at [439, 395] on icon "button" at bounding box center [441, 398] width 16 height 14
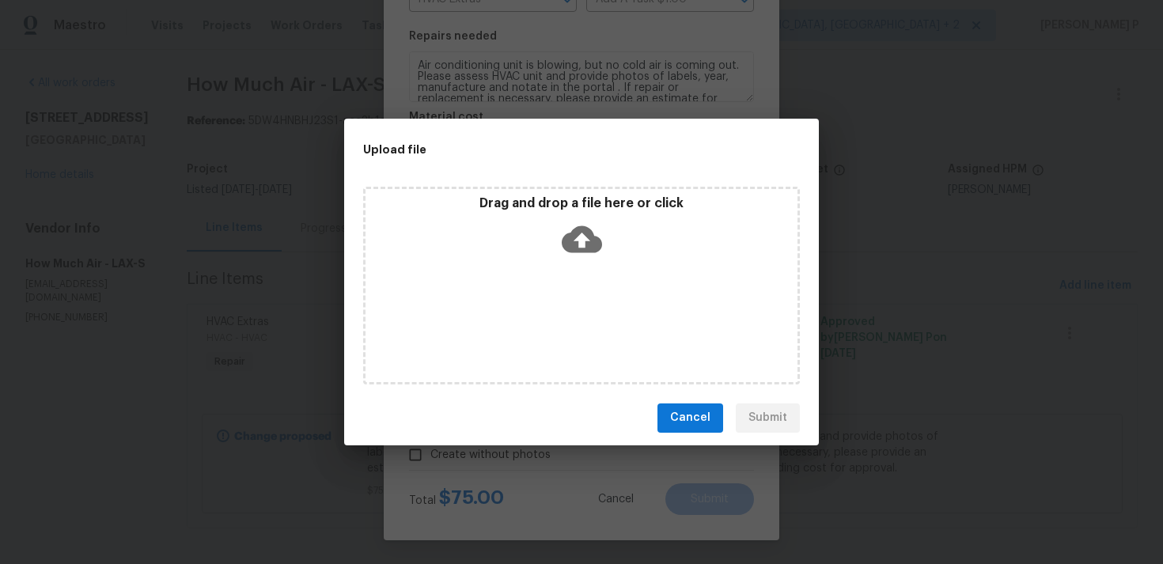
click at [597, 226] on icon at bounding box center [582, 239] width 40 height 40
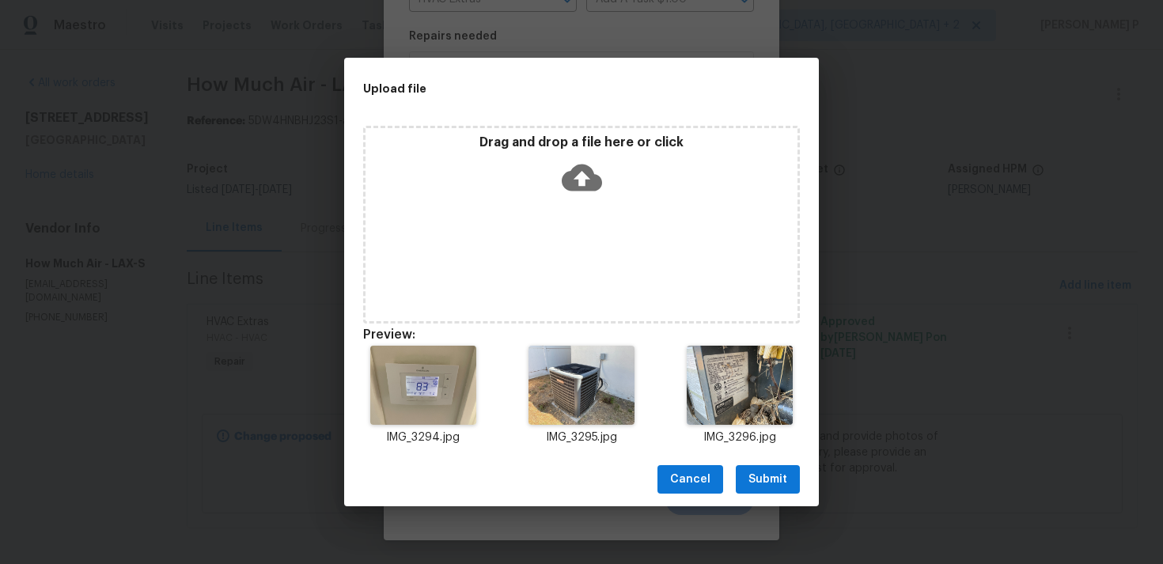
click at [764, 475] on span "Submit" at bounding box center [768, 480] width 39 height 20
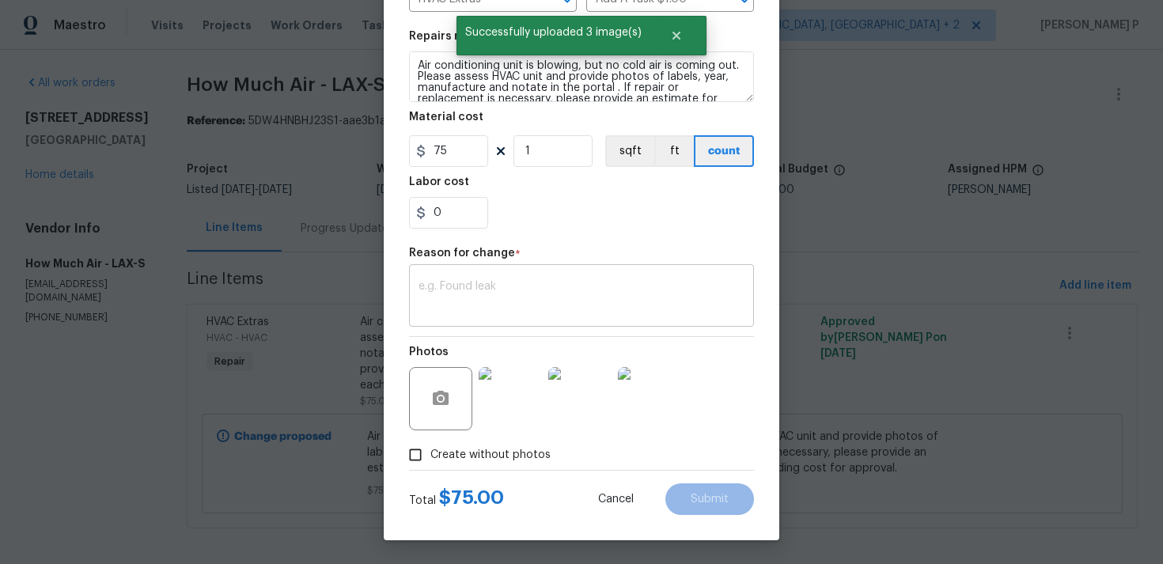
click at [488, 304] on textarea at bounding box center [582, 297] width 326 height 33
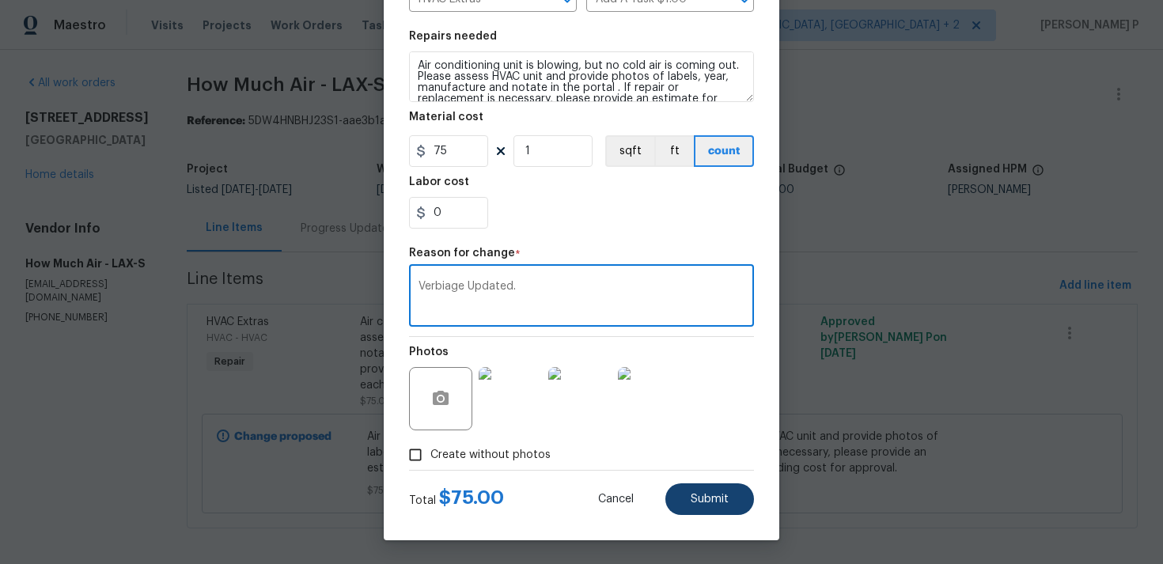
type textarea "Verbiage Updated."
click at [706, 496] on span "Submit" at bounding box center [710, 500] width 38 height 12
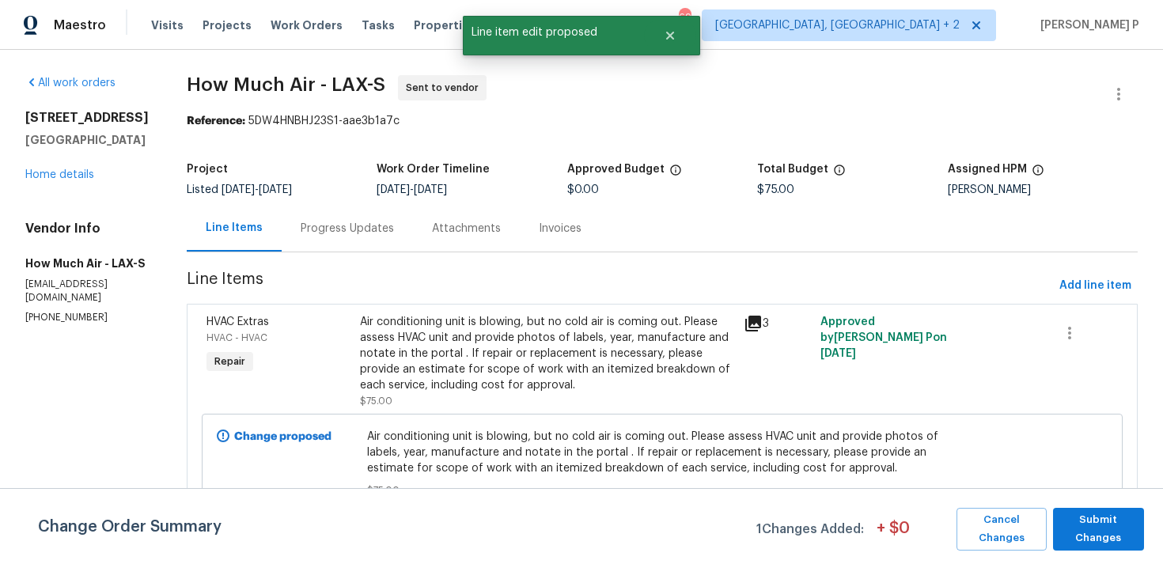
scroll to position [0, 0]
click at [1093, 521] on span "Submit Changes" at bounding box center [1098, 529] width 75 height 36
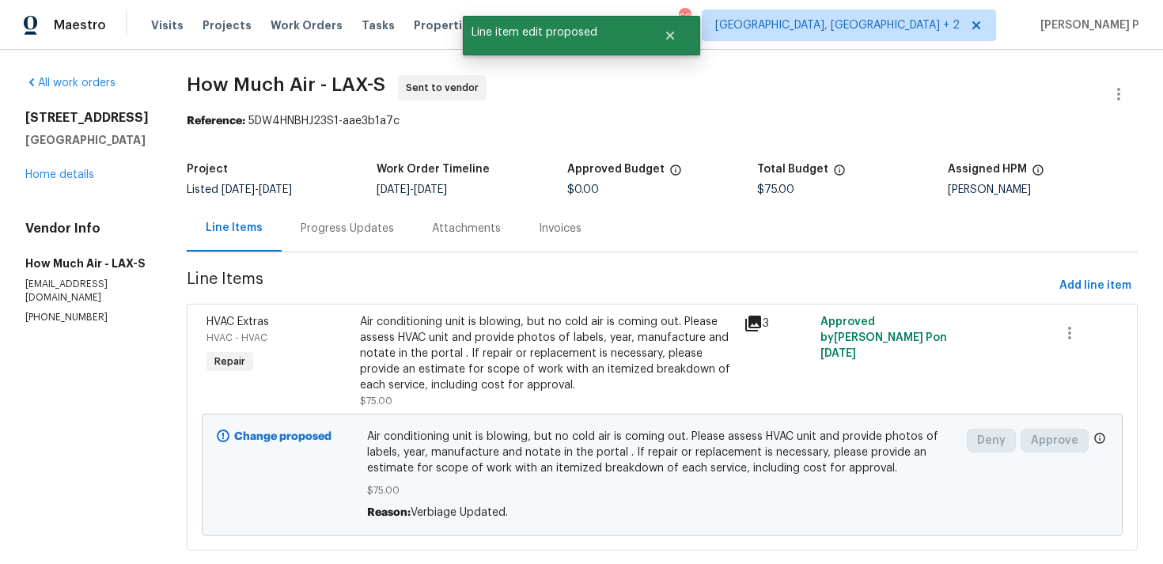
scroll to position [32, 0]
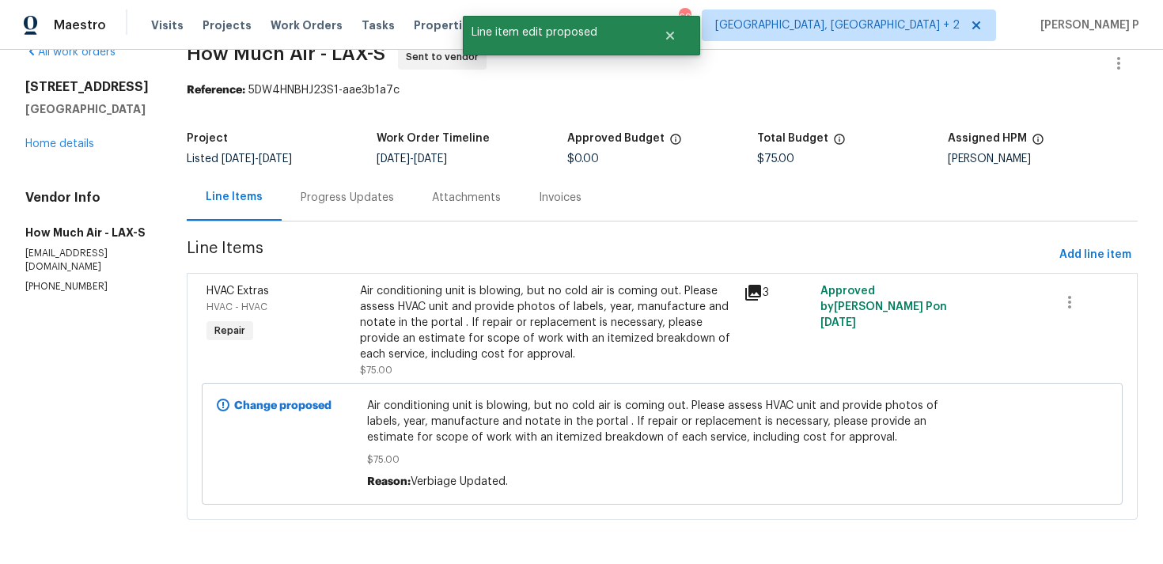
click at [294, 106] on section "How Much Air - LAX-S Sent to vendor Reference: 5DW4HNBHJ23S1-aae3b1a7c Project …" at bounding box center [662, 291] width 951 height 495
drag, startPoint x: 248, startPoint y: 89, endPoint x: 490, endPoint y: 89, distance: 242.1
click at [477, 89] on div "Reference: 5DW4HNBHJ23S1-aae3b1a7c" at bounding box center [662, 90] width 951 height 16
copy div "5DW4HNBHJ23S1-aae3b1a7c"
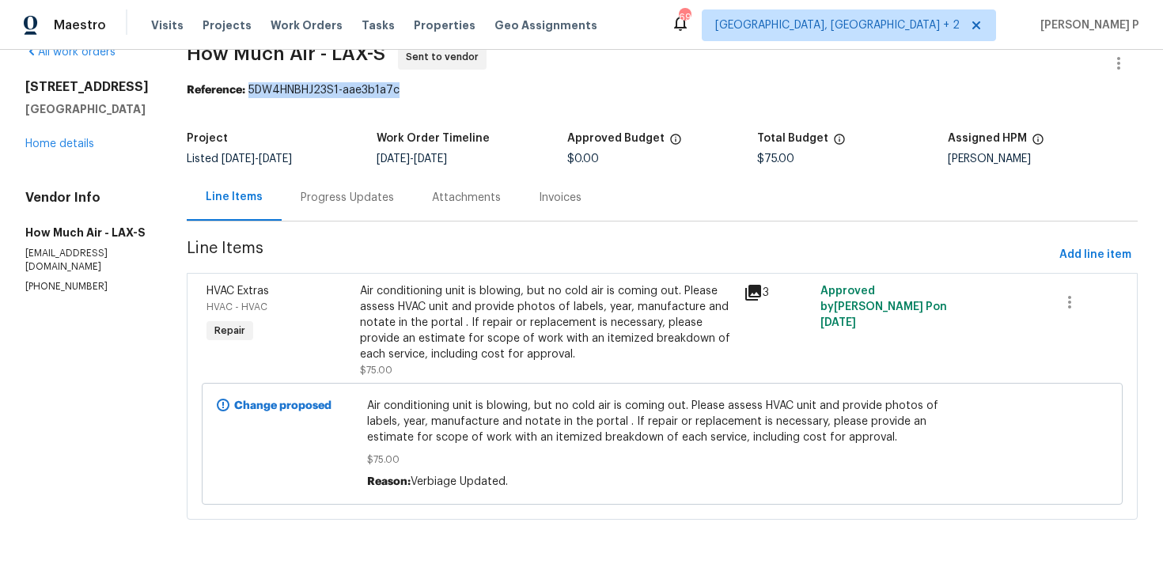
scroll to position [0, 0]
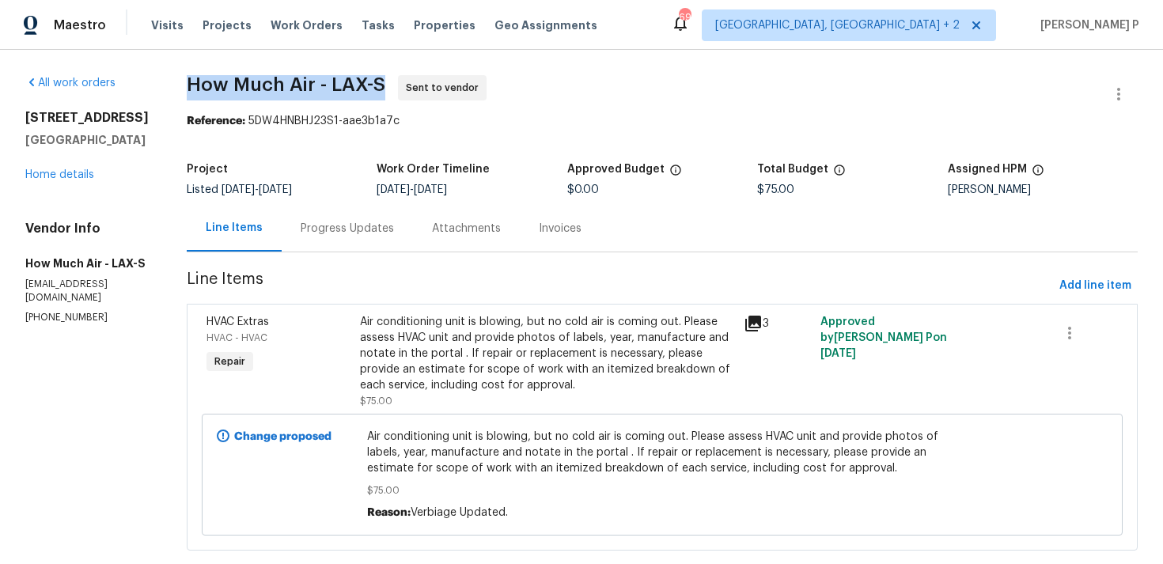
drag, startPoint x: 187, startPoint y: 81, endPoint x: 384, endPoint y: 82, distance: 197.0
click at [384, 82] on span "How Much Air - LAX-S Sent to vendor" at bounding box center [643, 94] width 913 height 38
copy span "How Much Air - LAX-S"
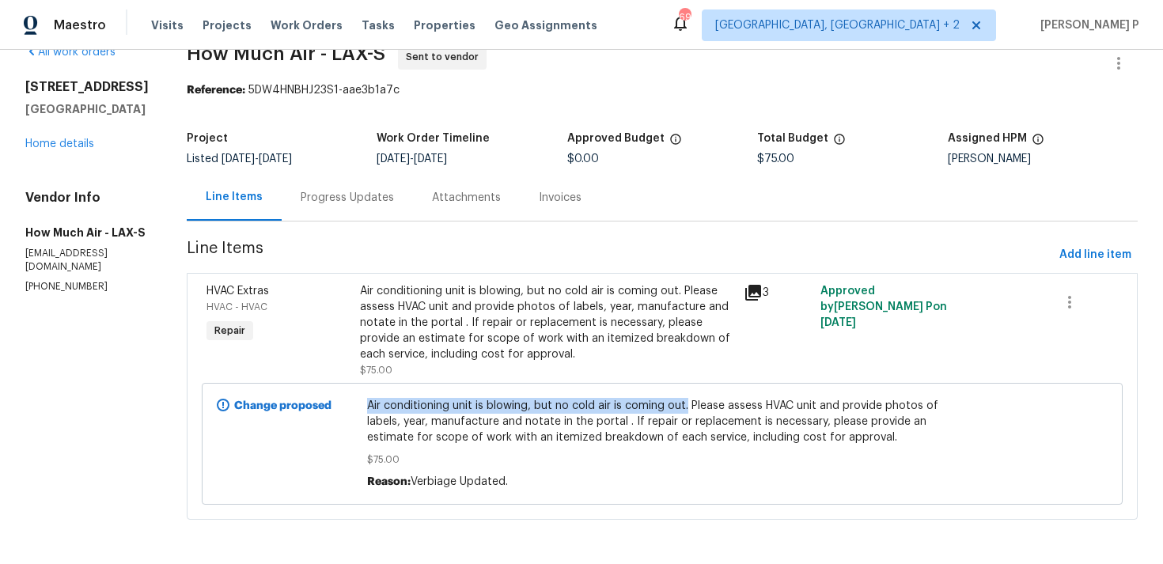
copy span "Air conditioning unit is blowing, but no cold air is coming out."
drag, startPoint x: 365, startPoint y: 405, endPoint x: 684, endPoint y: 405, distance: 318.9
click at [684, 405] on span "Air conditioning unit is blowing, but no cold air is coming out. Please assess …" at bounding box center [662, 421] width 591 height 47
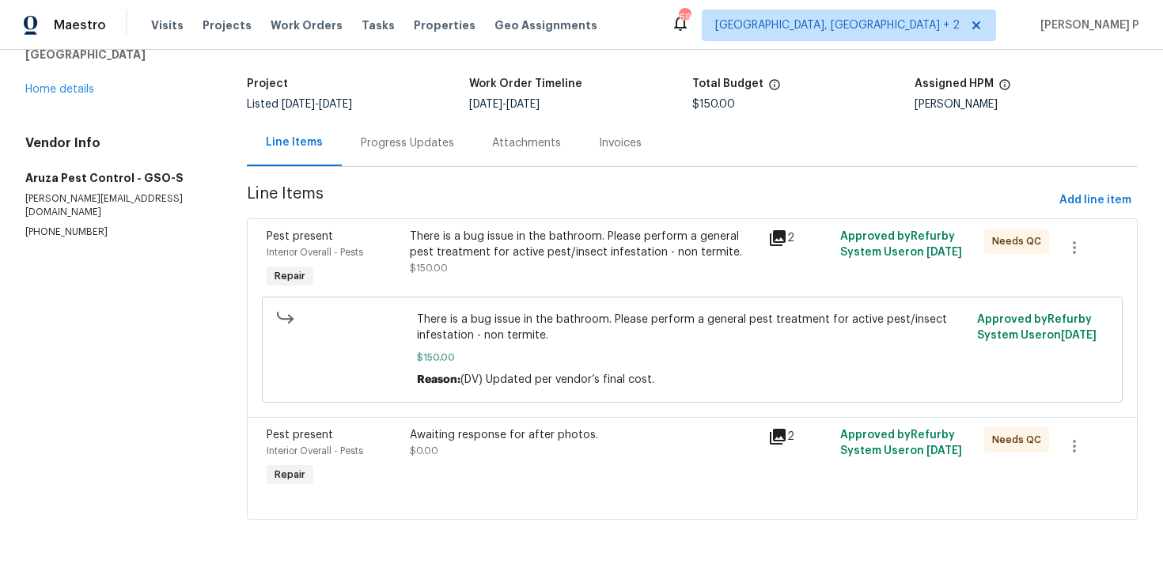
scroll to position [86, 0]
click at [423, 144] on div "Progress Updates" at bounding box center [407, 143] width 93 height 16
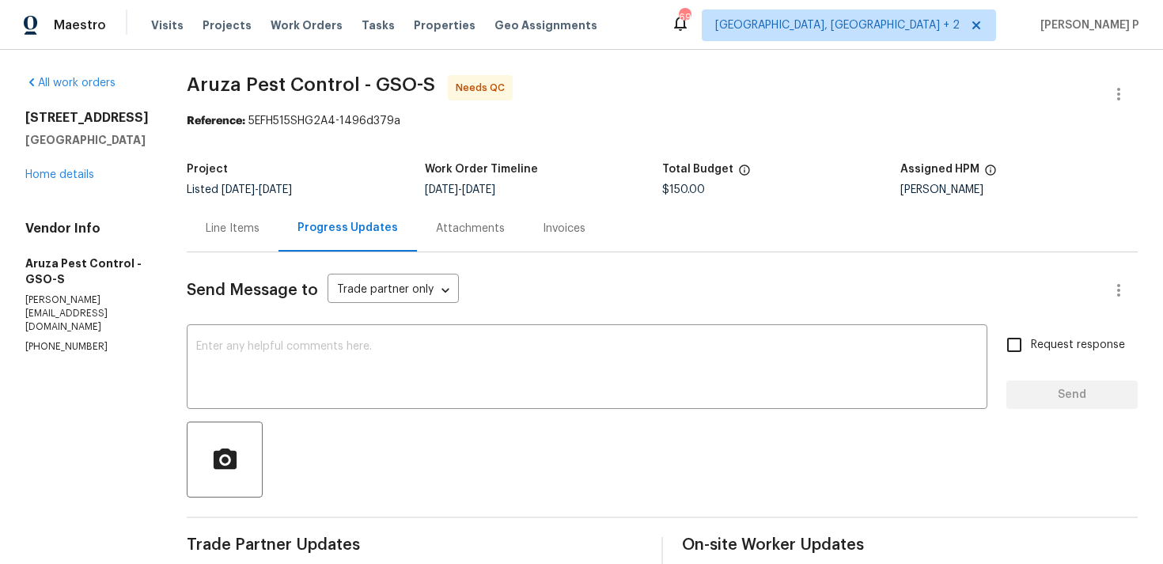
click at [241, 248] on div "Line Items" at bounding box center [233, 228] width 92 height 47
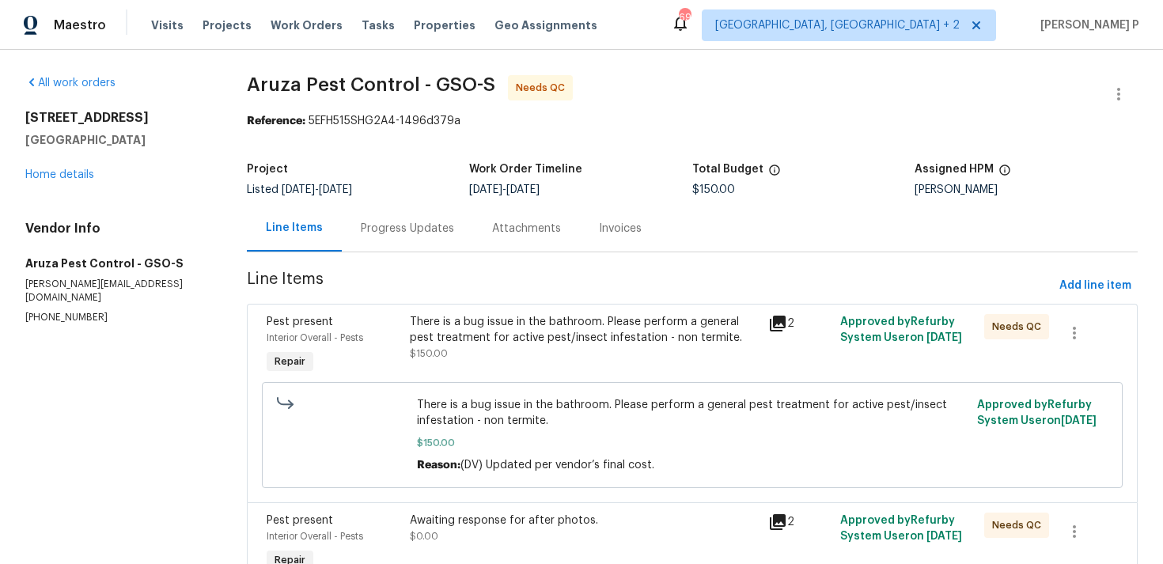
click at [534, 327] on div "There is a bug issue in the bathroom. Please perform a general pest treatment f…" at bounding box center [585, 330] width 350 height 32
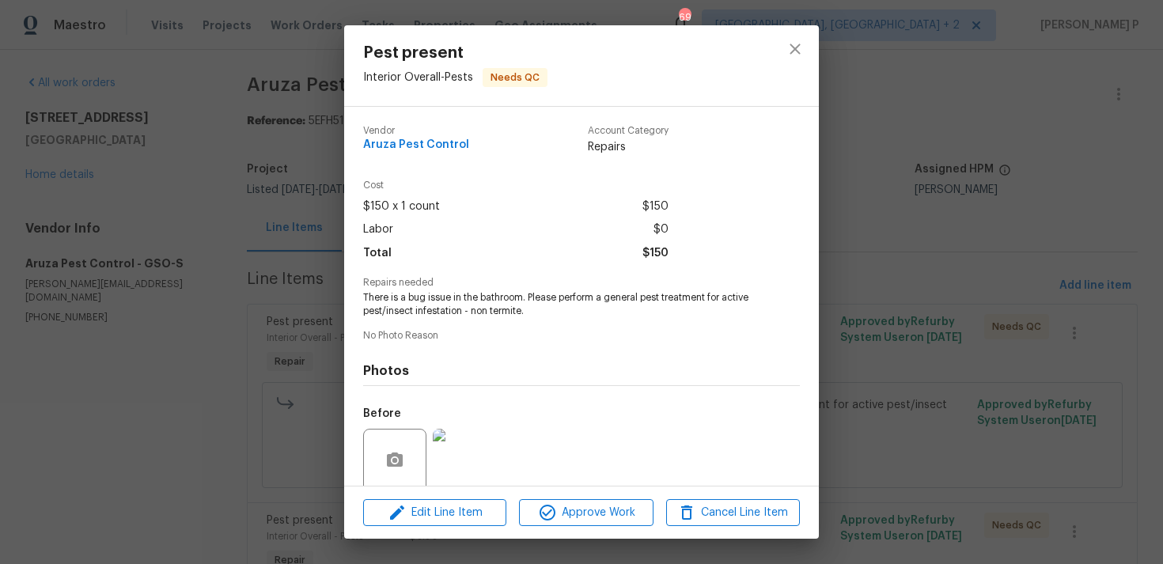
scroll to position [124, 0]
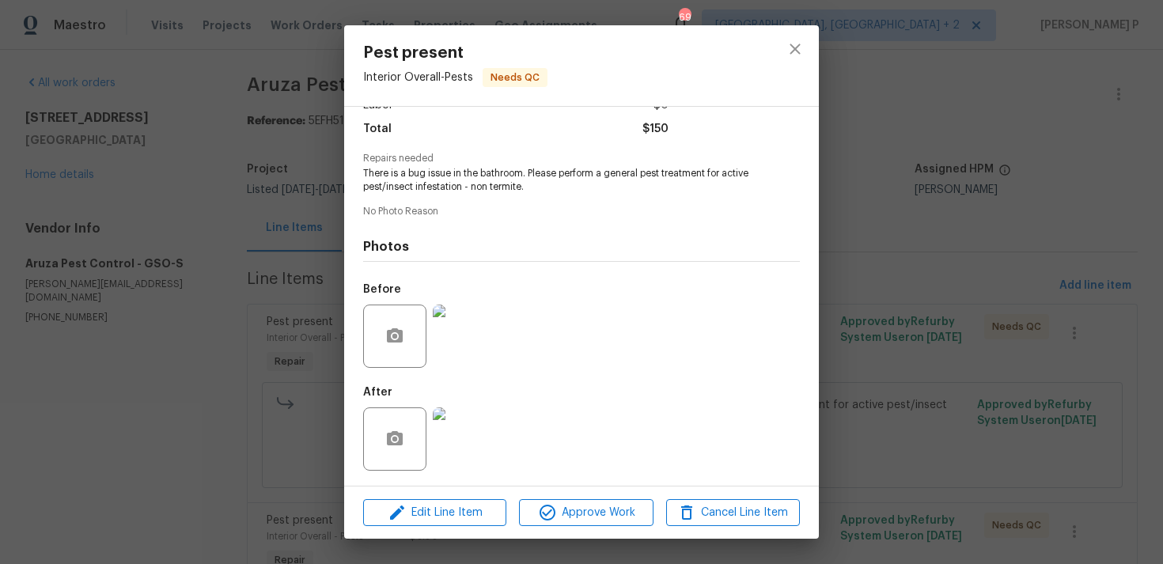
click at [479, 438] on img at bounding box center [464, 439] width 63 height 63
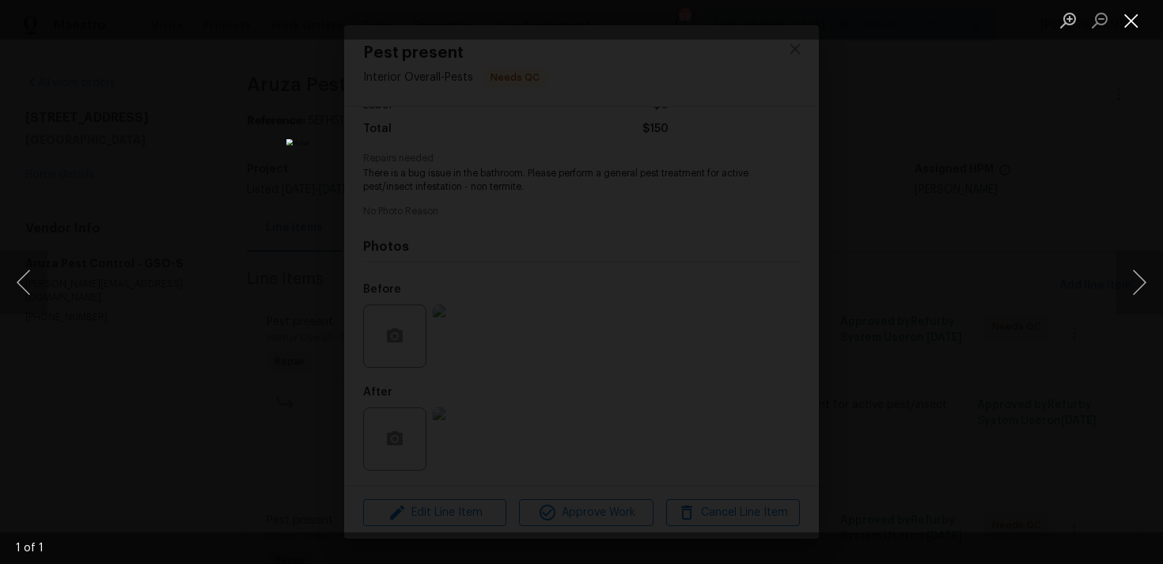
click at [1126, 14] on button "Close lightbox" at bounding box center [1132, 20] width 32 height 28
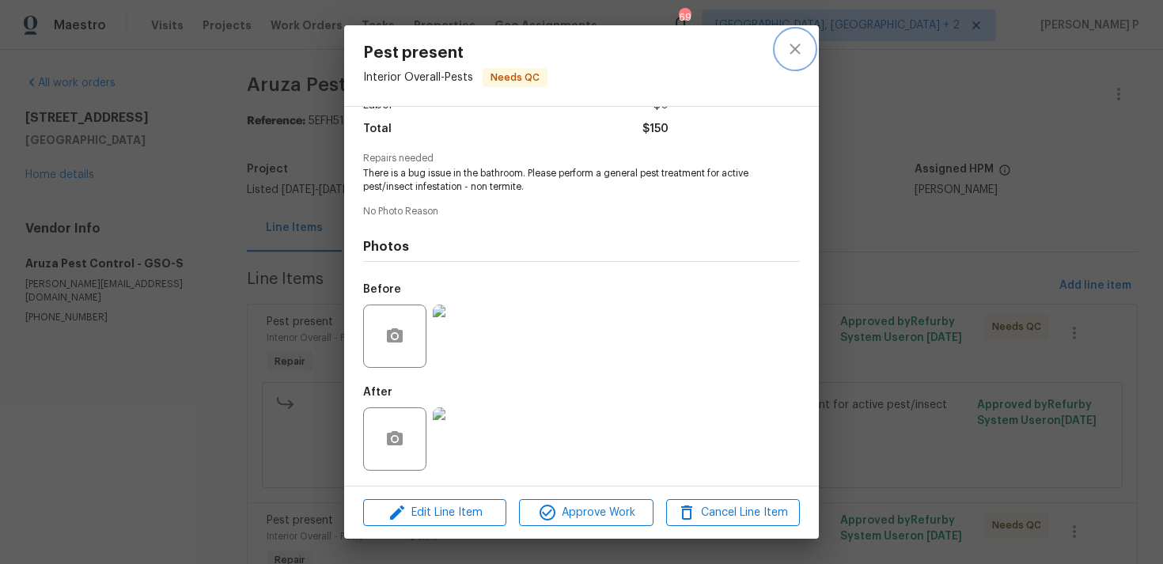
click at [787, 53] on icon "close" at bounding box center [795, 49] width 19 height 19
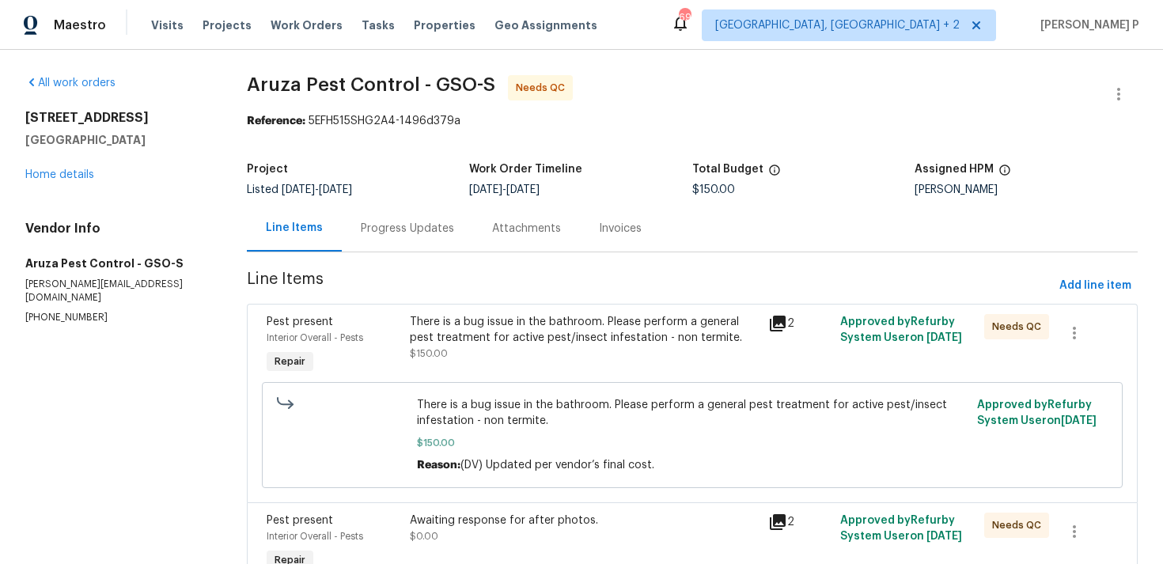
scroll to position [86, 0]
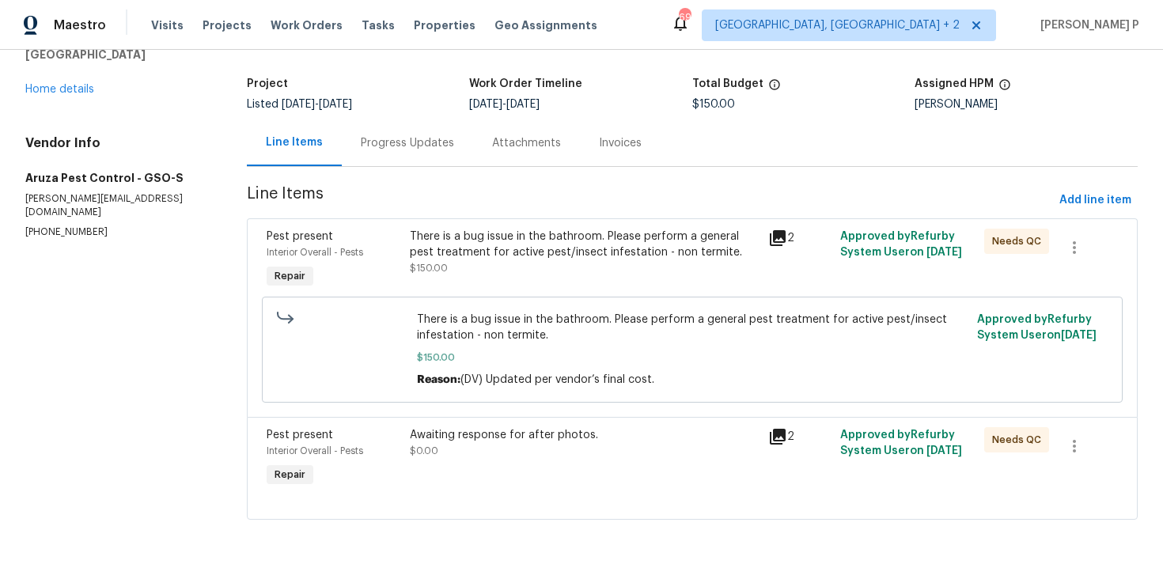
click at [481, 438] on div "Awaiting response for after photos." at bounding box center [585, 435] width 350 height 16
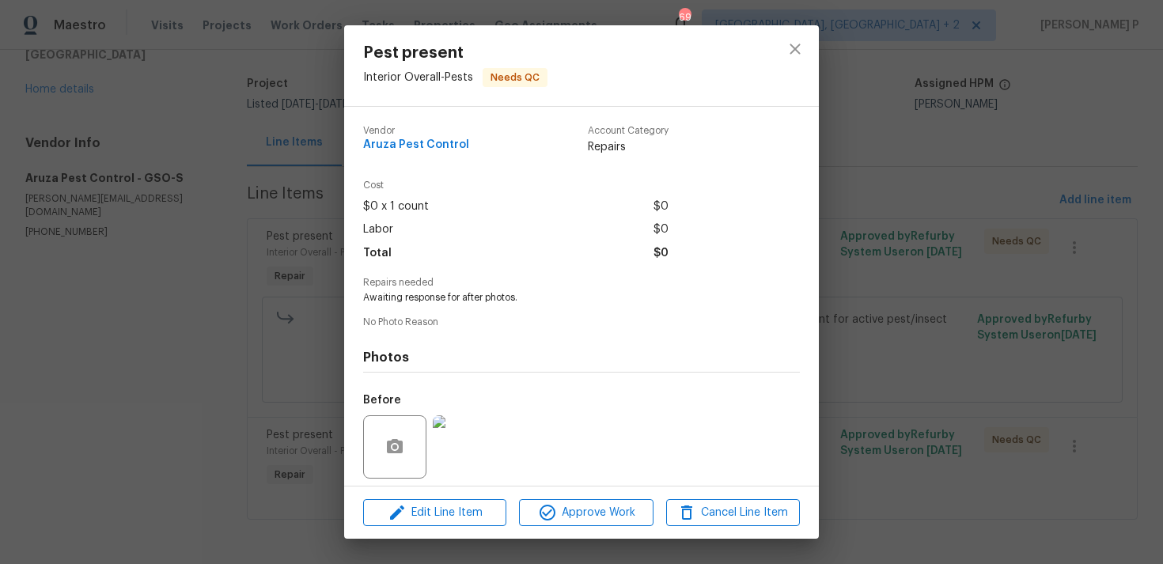
scroll to position [112, 0]
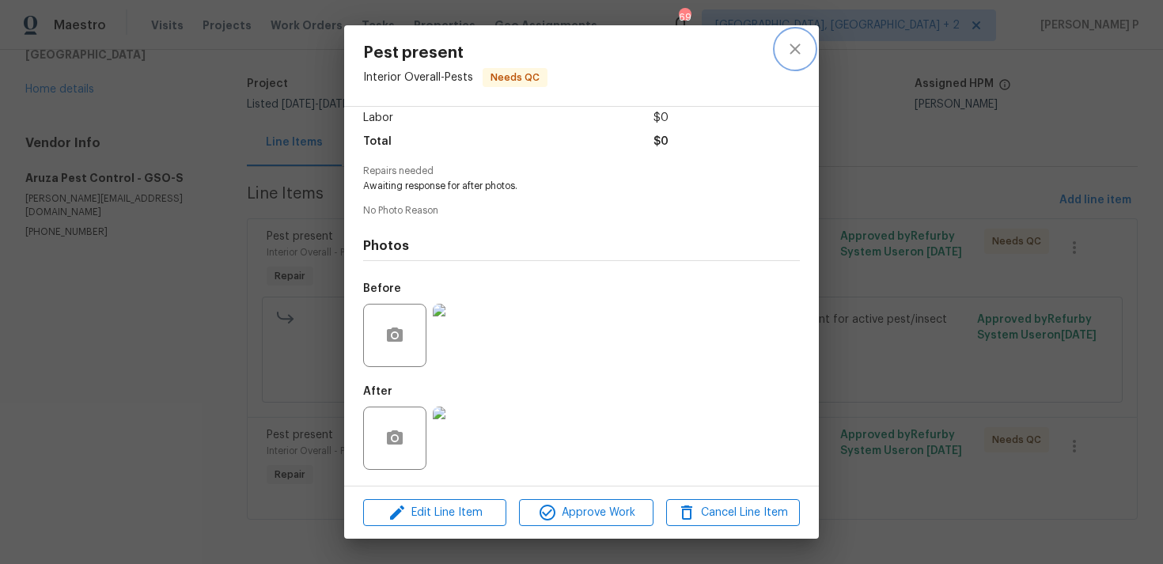
click at [802, 45] on icon "close" at bounding box center [795, 49] width 19 height 19
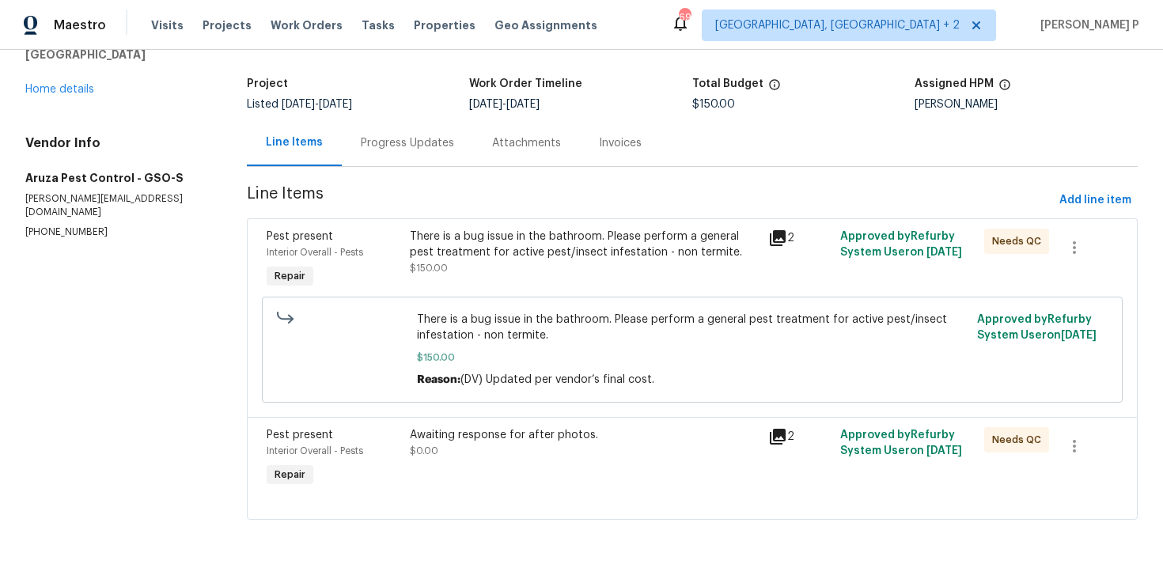
click at [553, 266] on div "There is a bug issue in the bathroom. Please perform a general pest treatment f…" at bounding box center [585, 252] width 350 height 47
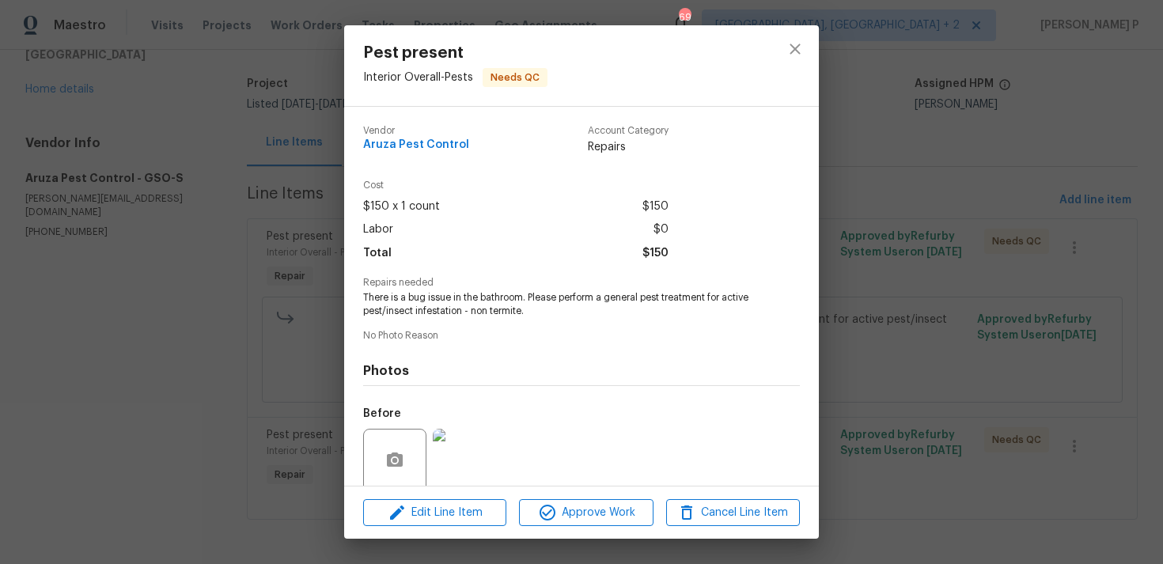
scroll to position [124, 0]
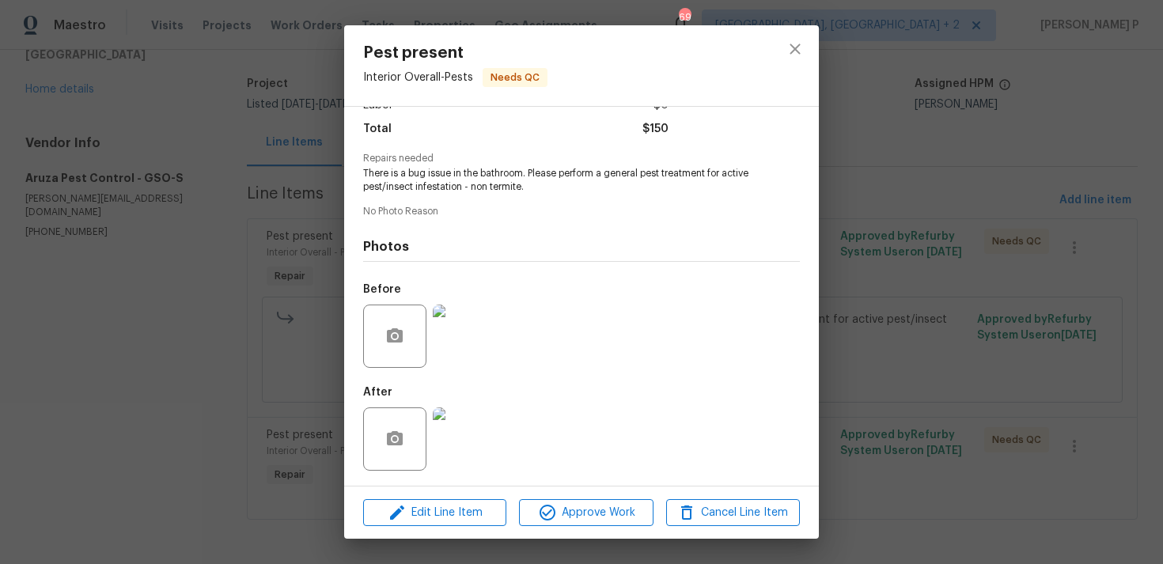
click at [482, 431] on img at bounding box center [464, 439] width 63 height 63
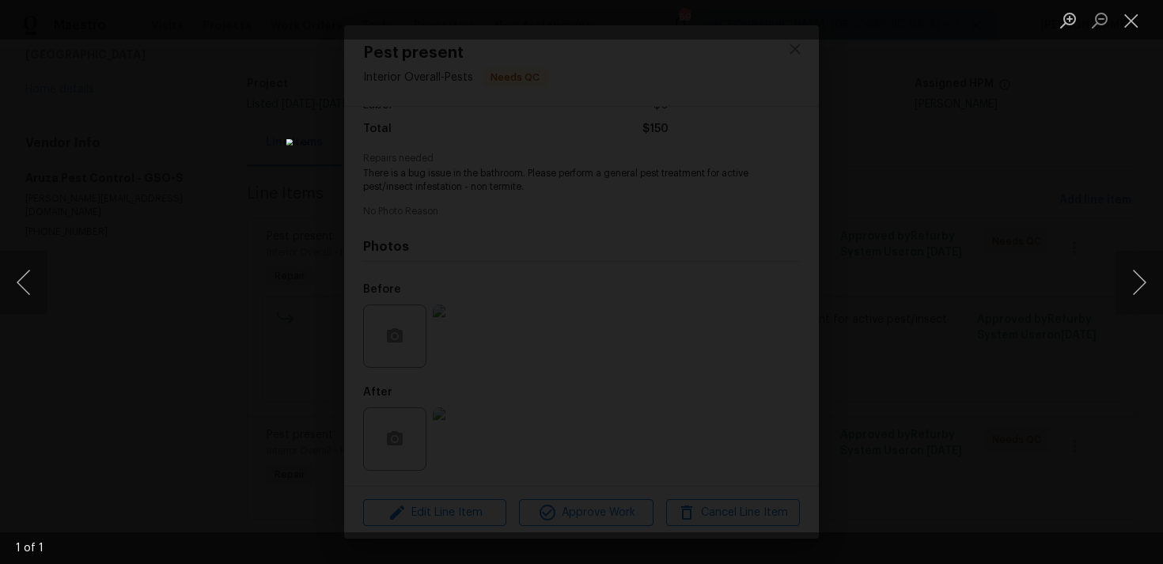
click at [1136, 36] on li "Lightbox" at bounding box center [1132, 20] width 32 height 40
click at [1130, 13] on button "Close lightbox" at bounding box center [1132, 20] width 32 height 28
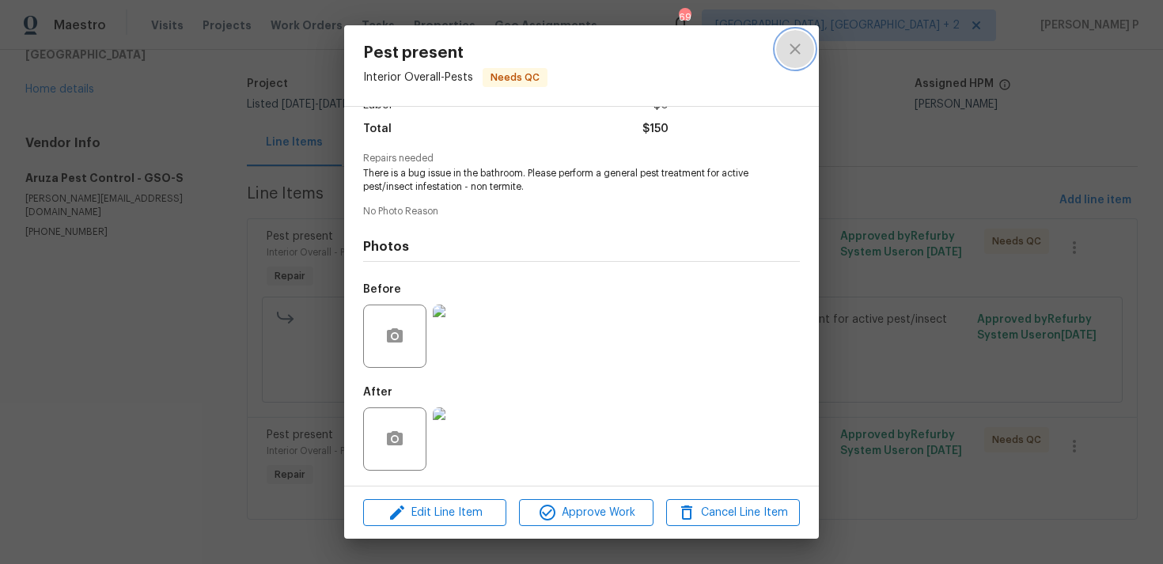
click at [794, 48] on icon "close" at bounding box center [795, 49] width 10 height 10
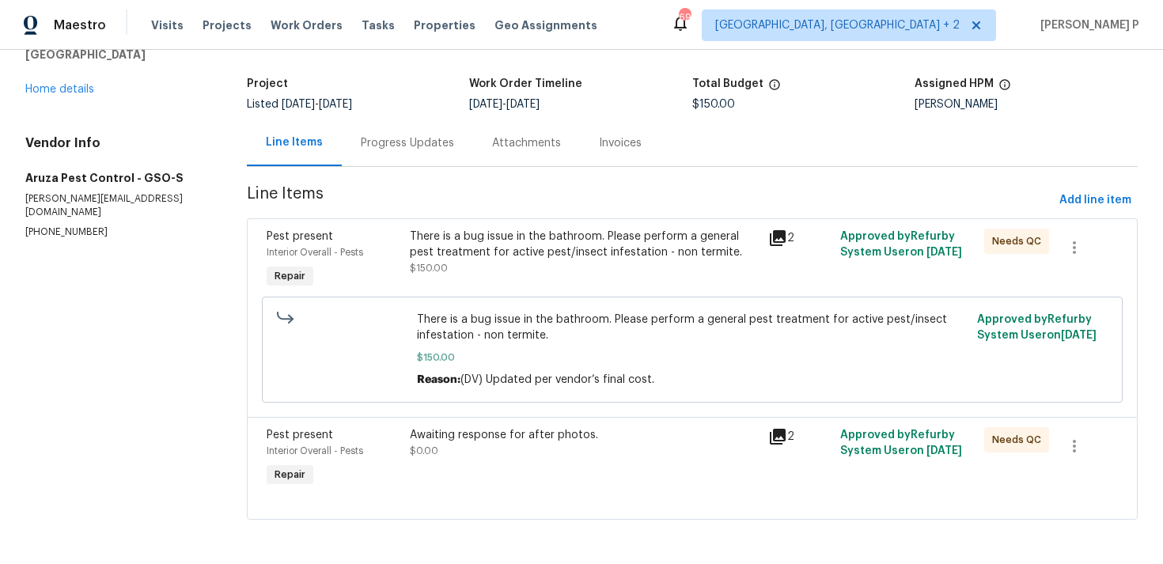
click at [416, 141] on div "Progress Updates" at bounding box center [407, 143] width 93 height 16
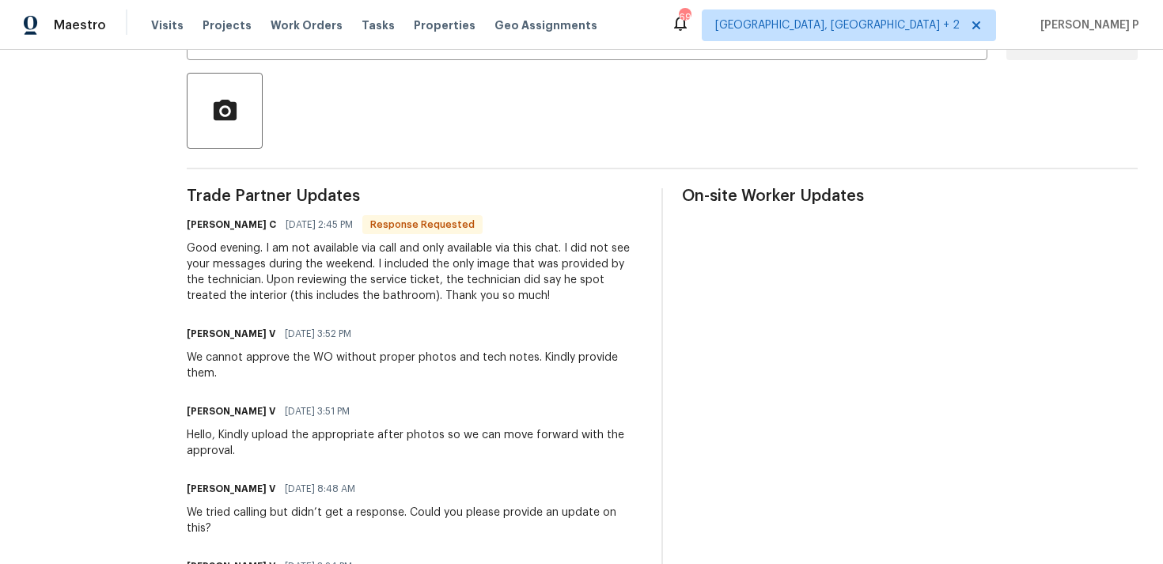
scroll to position [351, 0]
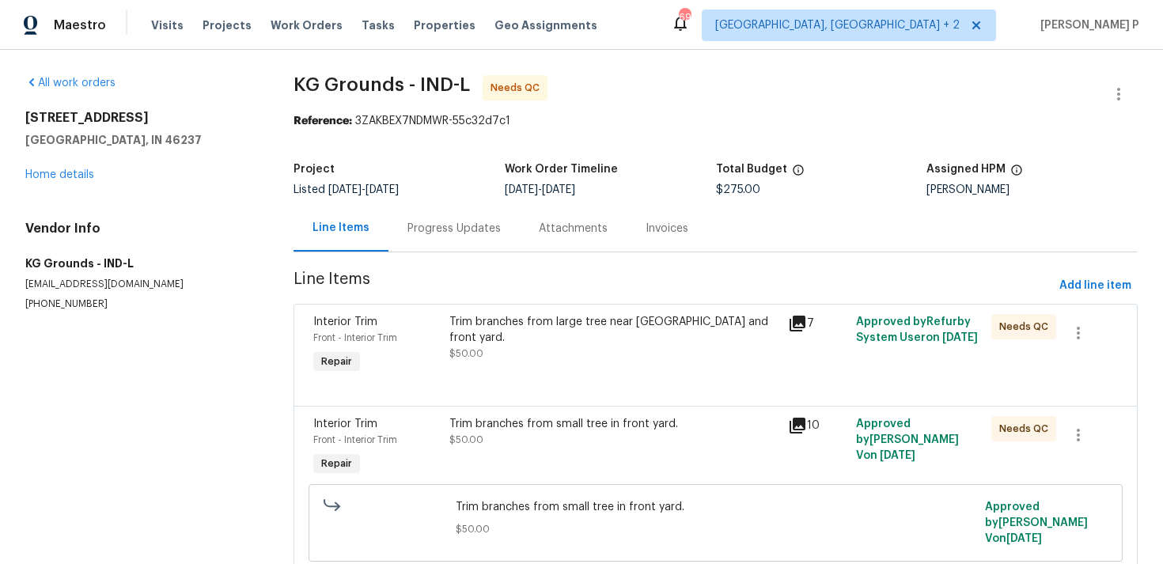
click at [500, 313] on div "Trim branches from large tree near [GEOGRAPHIC_DATA] and front yard. $50.00" at bounding box center [614, 345] width 339 height 73
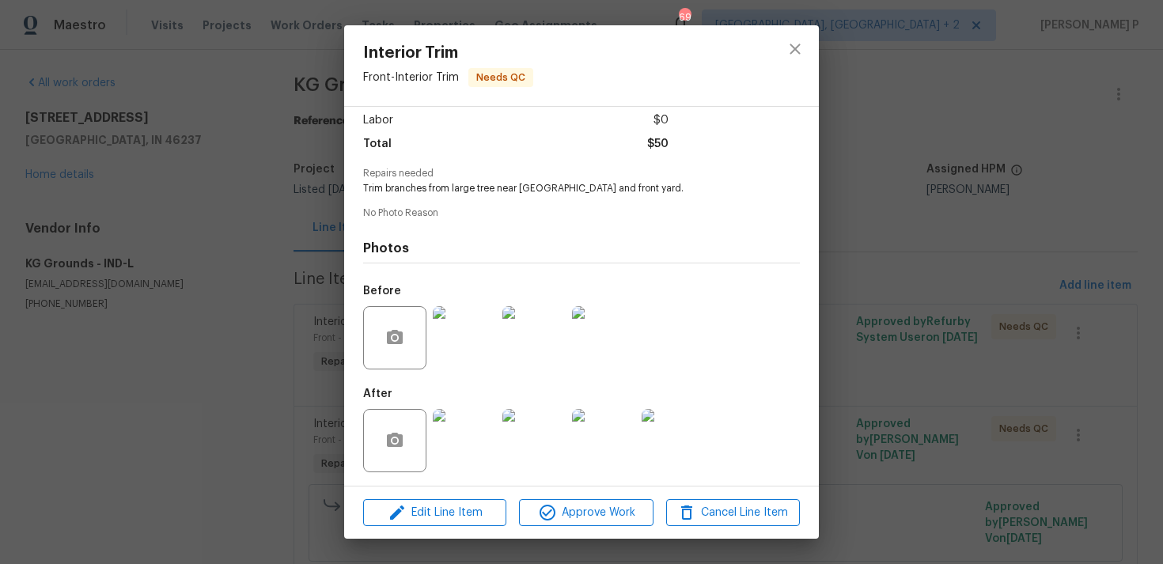
scroll to position [112, 0]
click at [804, 59] on button "close" at bounding box center [795, 49] width 38 height 38
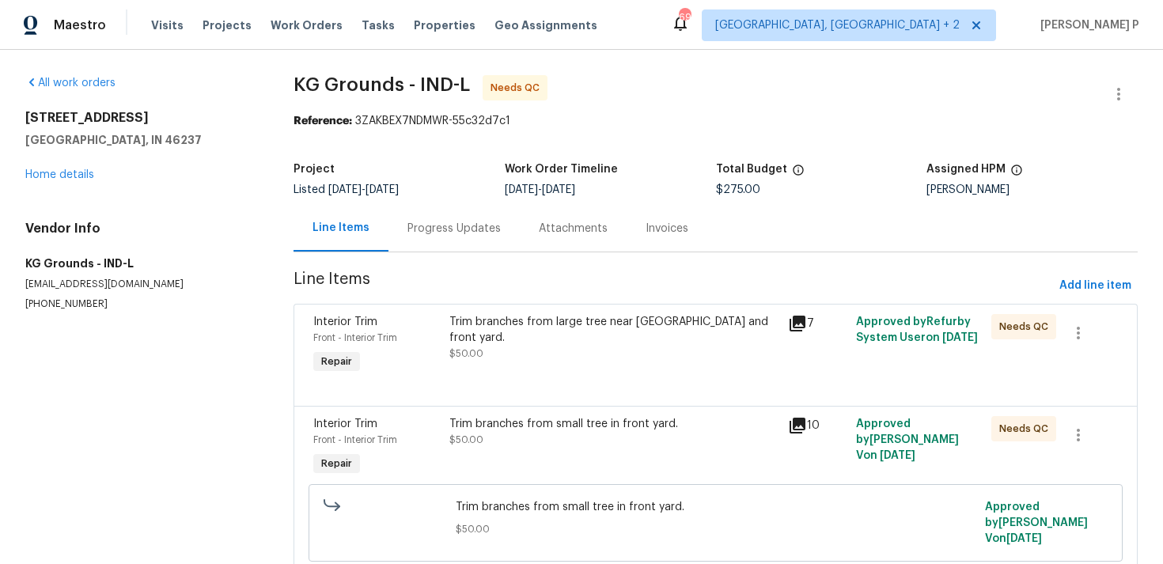
click at [477, 236] on div "Progress Updates" at bounding box center [454, 229] width 93 height 16
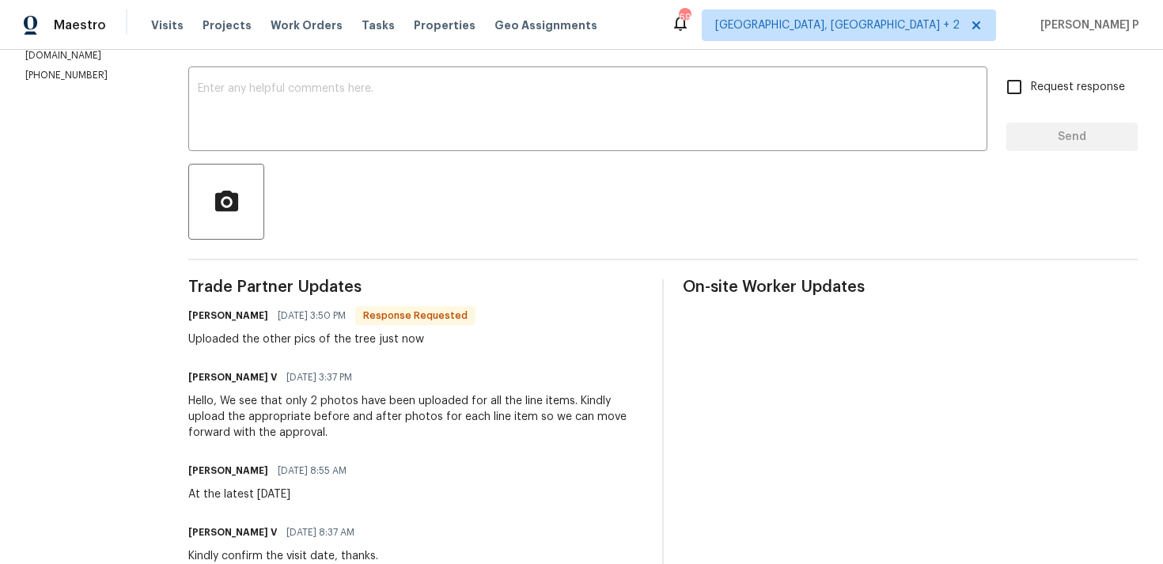
scroll to position [256, 0]
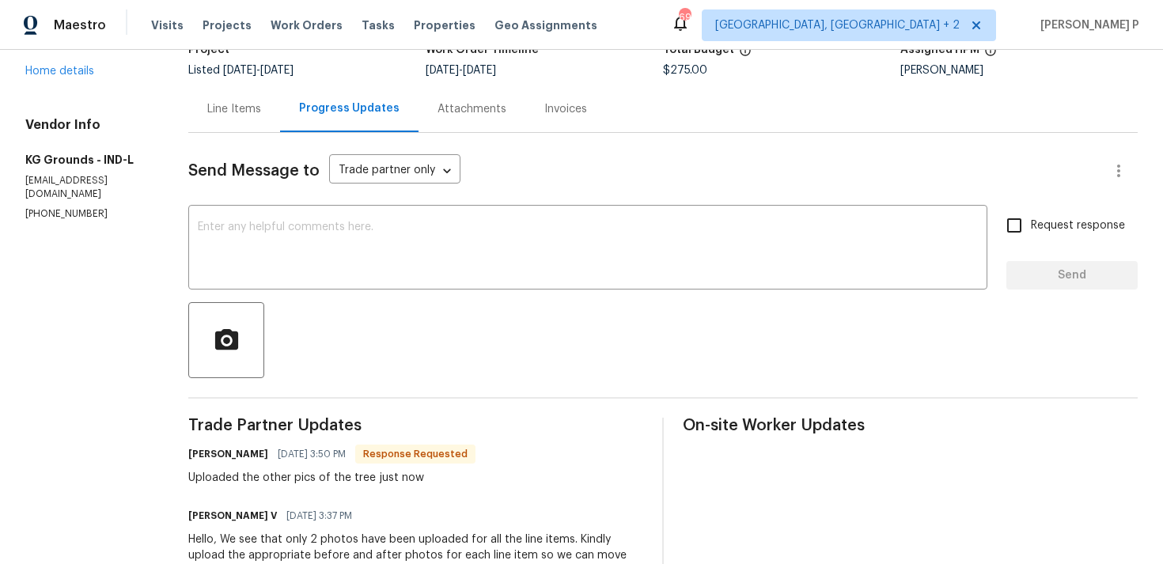
click at [235, 131] on div "Line Items" at bounding box center [234, 108] width 92 height 47
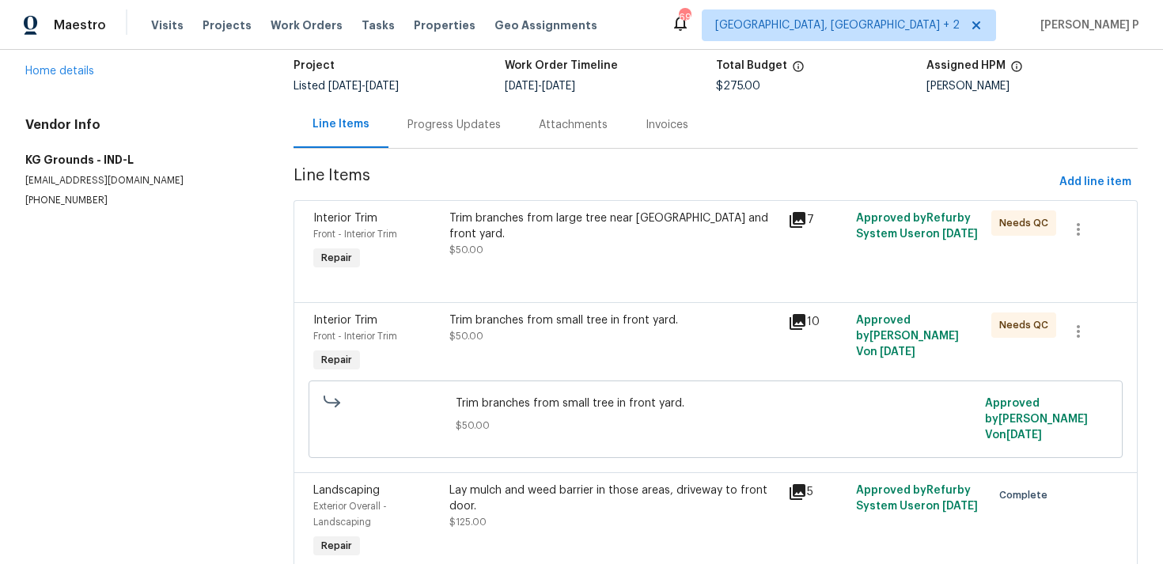
click at [564, 224] on div "Trim branches from large tree near [GEOGRAPHIC_DATA] and front yard." at bounding box center [614, 226] width 330 height 32
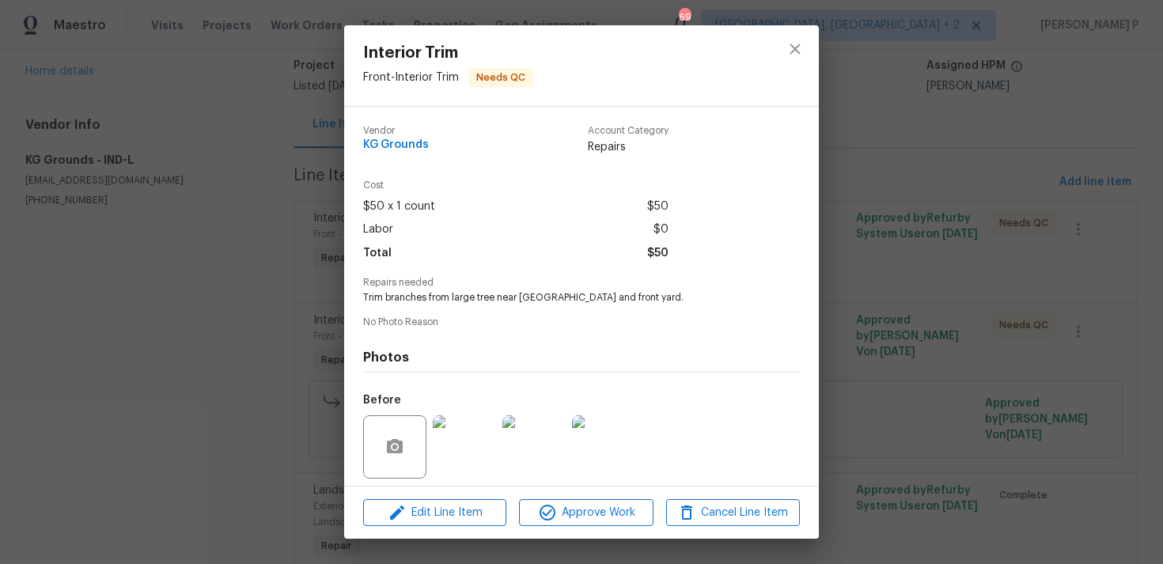
scroll to position [112, 0]
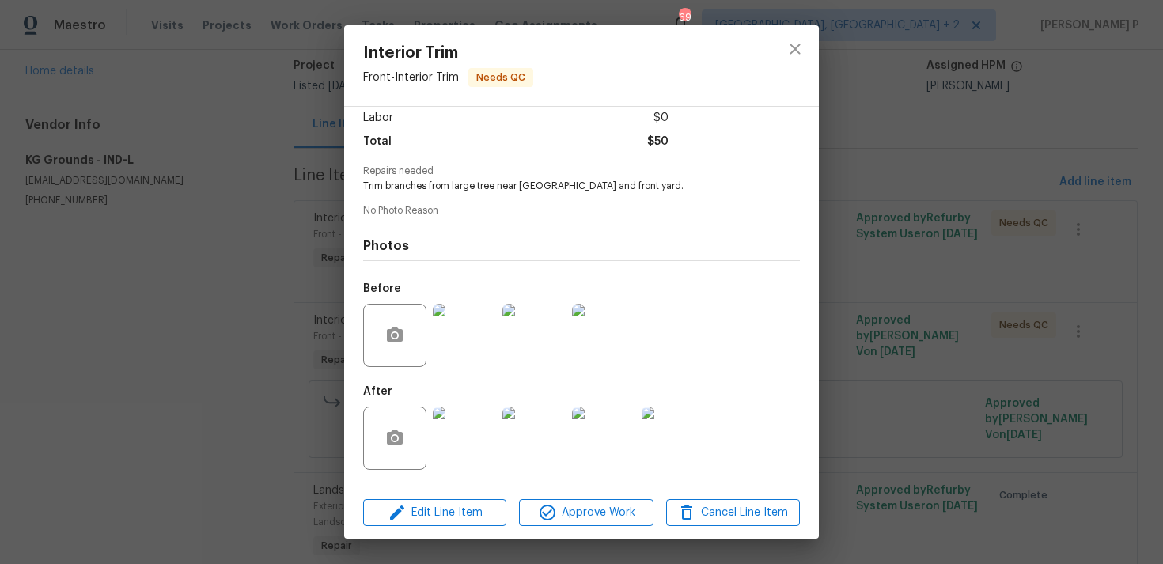
click at [456, 330] on img at bounding box center [464, 335] width 63 height 63
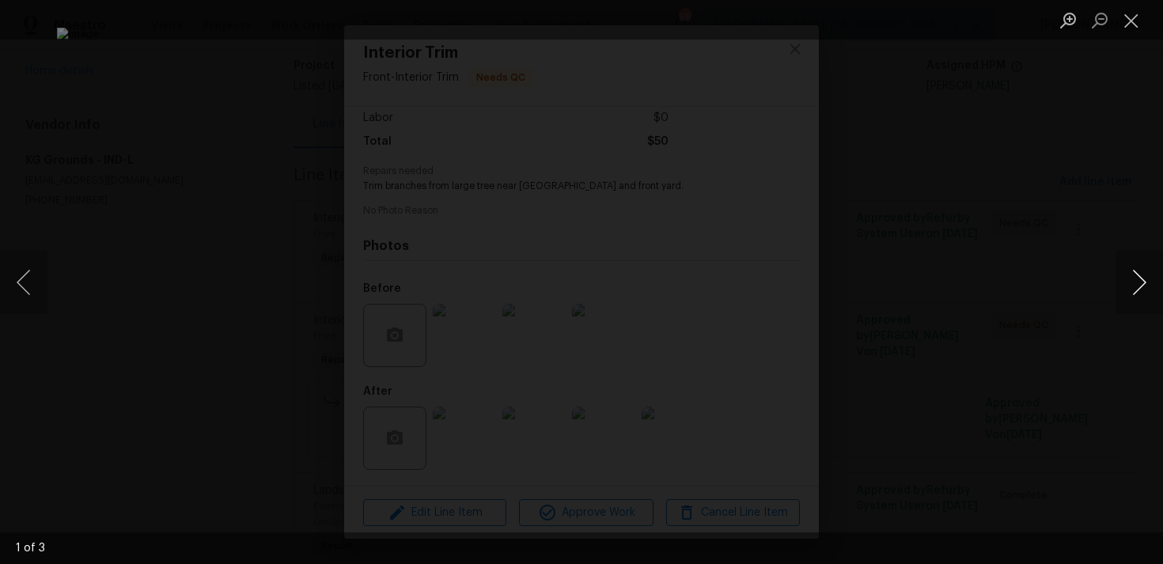
click at [1139, 285] on button "Next image" at bounding box center [1139, 282] width 47 height 63
click at [1142, 18] on button "Close lightbox" at bounding box center [1132, 20] width 32 height 28
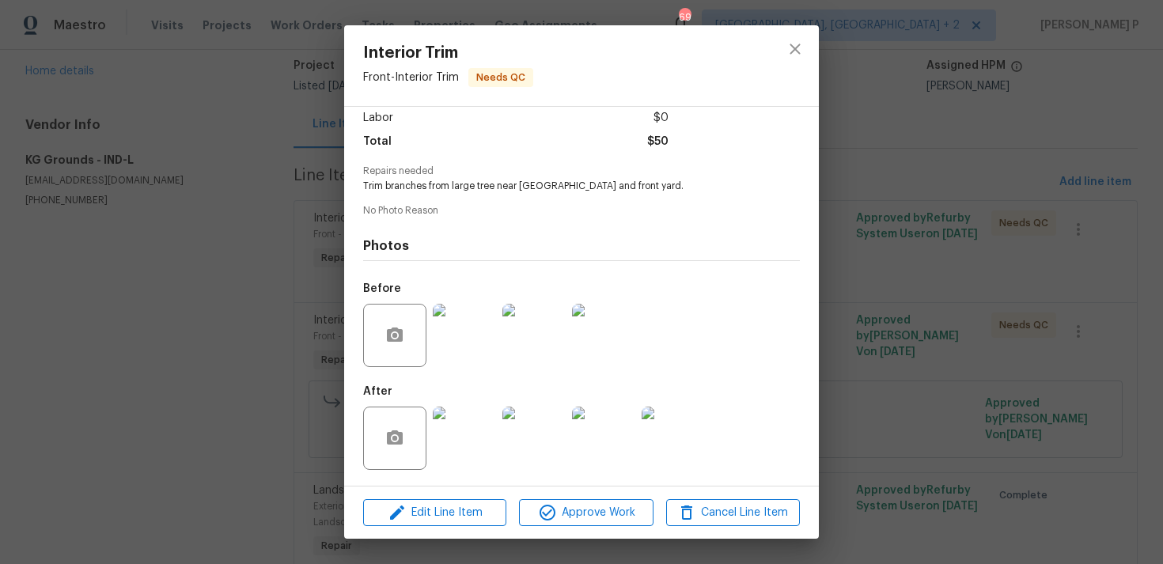
click at [449, 450] on img at bounding box center [464, 438] width 63 height 63
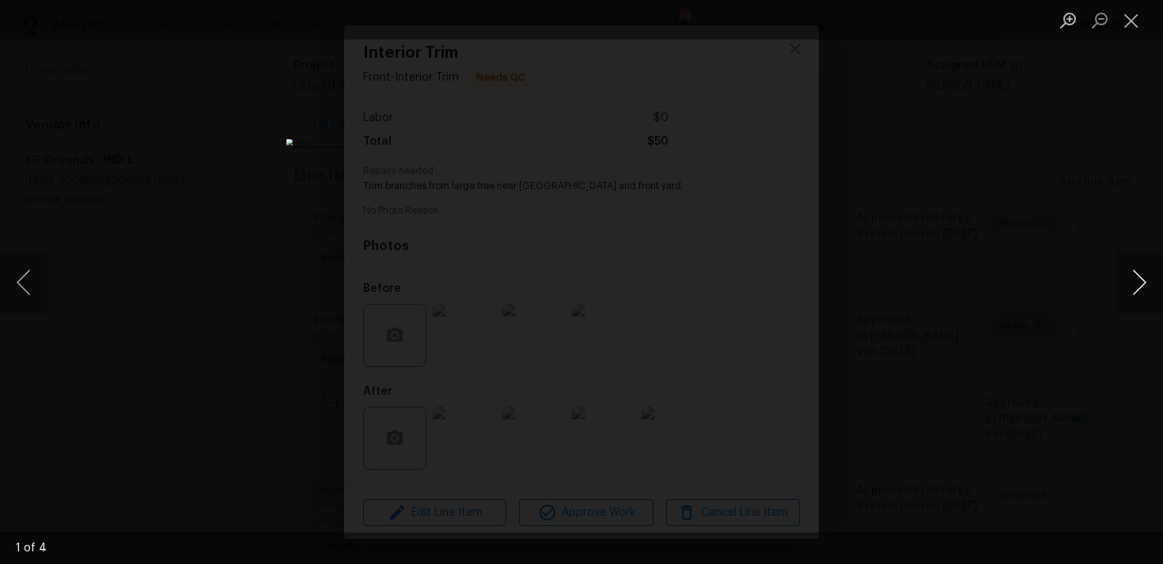
click at [1138, 280] on button "Next image" at bounding box center [1139, 282] width 47 height 63
click at [1138, 297] on button "Next image" at bounding box center [1139, 282] width 47 height 63
click at [1083, 194] on div "Lightbox" at bounding box center [581, 282] width 1163 height 564
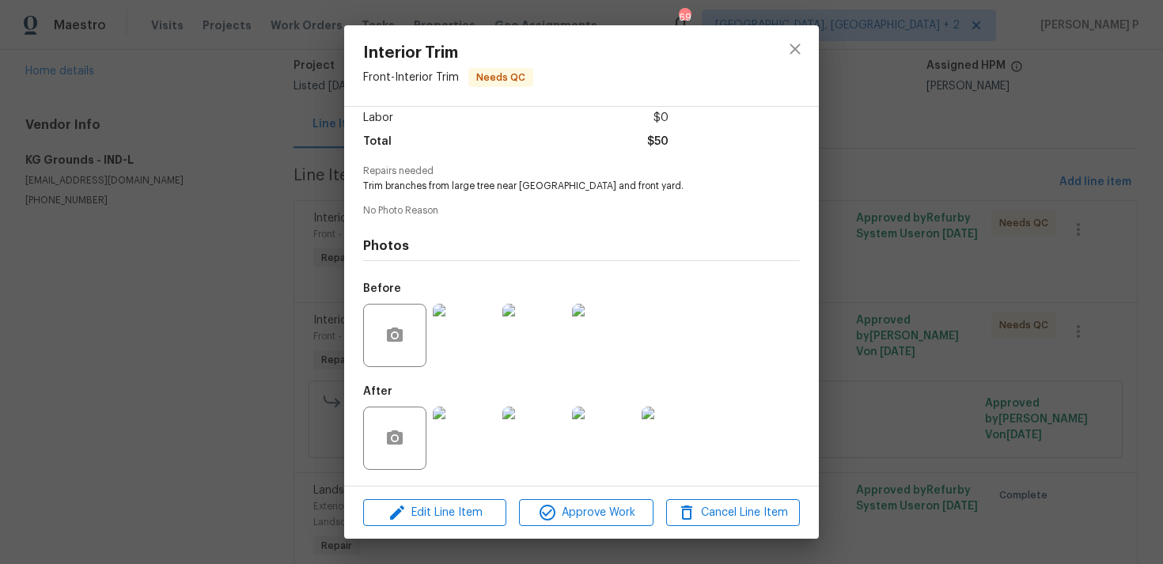
click at [966, 265] on div "Interior Trim Front - Interior Trim Needs QC Vendor KG Grounds Account Category…" at bounding box center [581, 282] width 1163 height 564
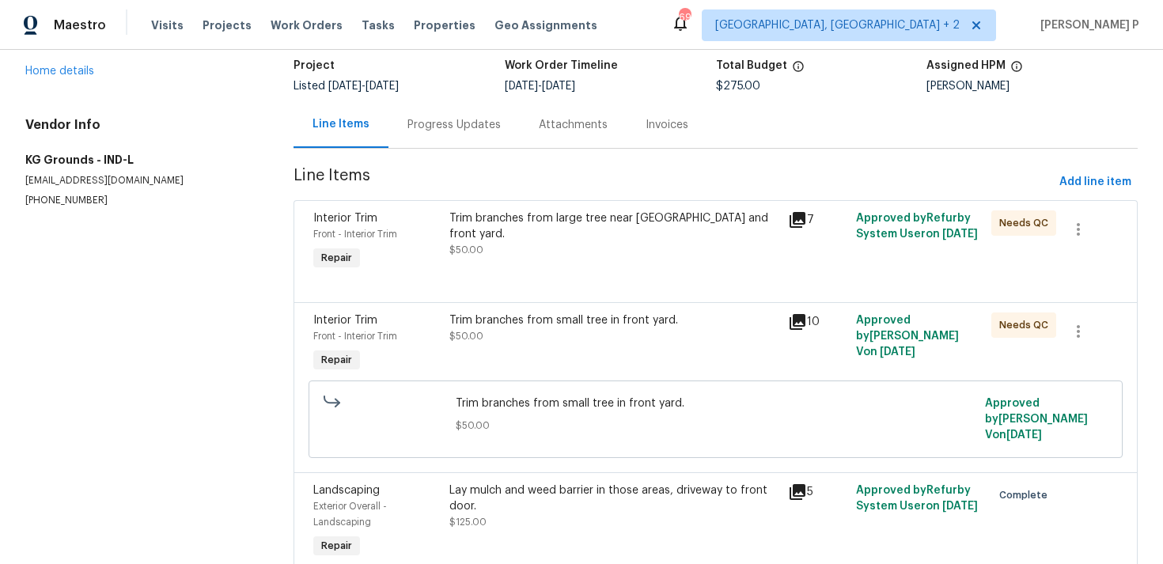
click at [581, 323] on div "Trim branches from small tree in front yard." at bounding box center [614, 321] width 330 height 16
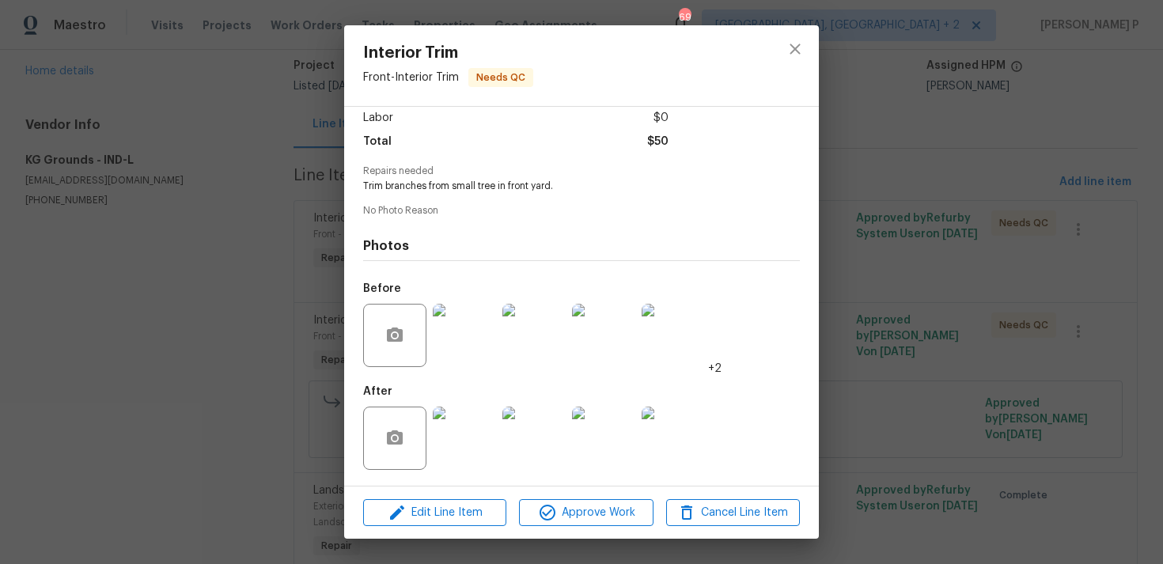
click at [669, 325] on img at bounding box center [673, 335] width 63 height 63
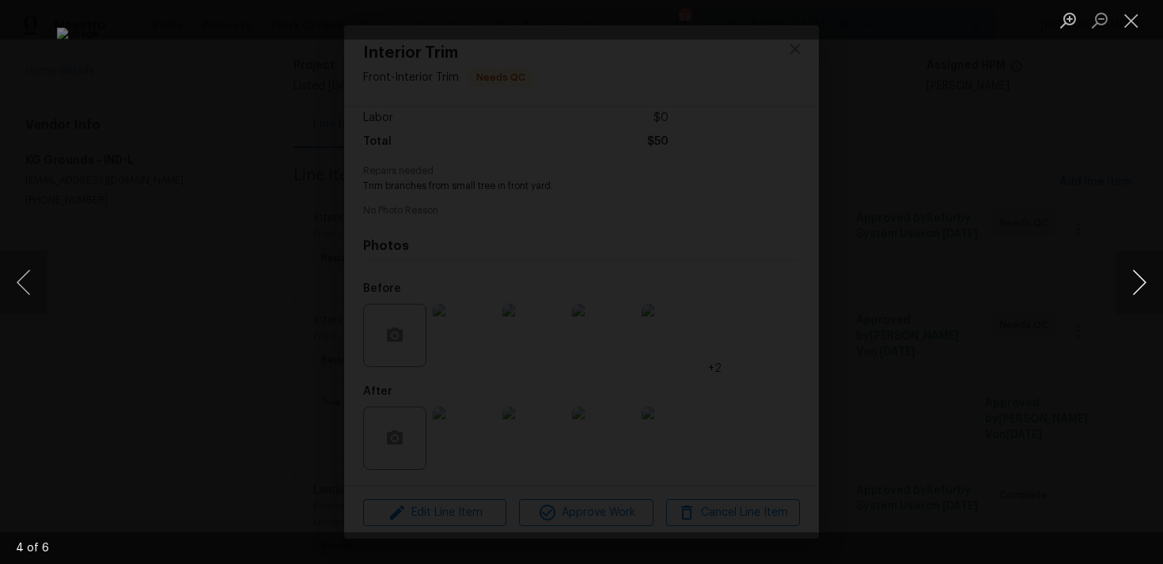
click at [1134, 282] on button "Next image" at bounding box center [1139, 282] width 47 height 63
click at [1135, 282] on button "Next image" at bounding box center [1139, 282] width 47 height 63
click at [1109, 169] on div "Lightbox" at bounding box center [581, 282] width 1163 height 564
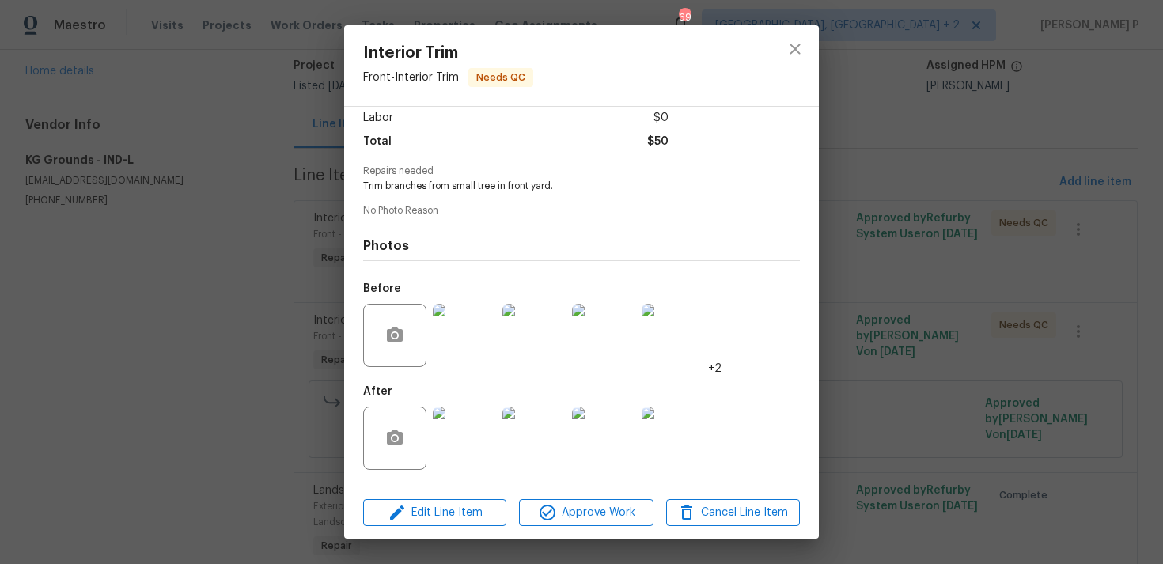
click at [500, 445] on div at bounding box center [534, 438] width 70 height 82
click at [555, 435] on img at bounding box center [533, 438] width 63 height 63
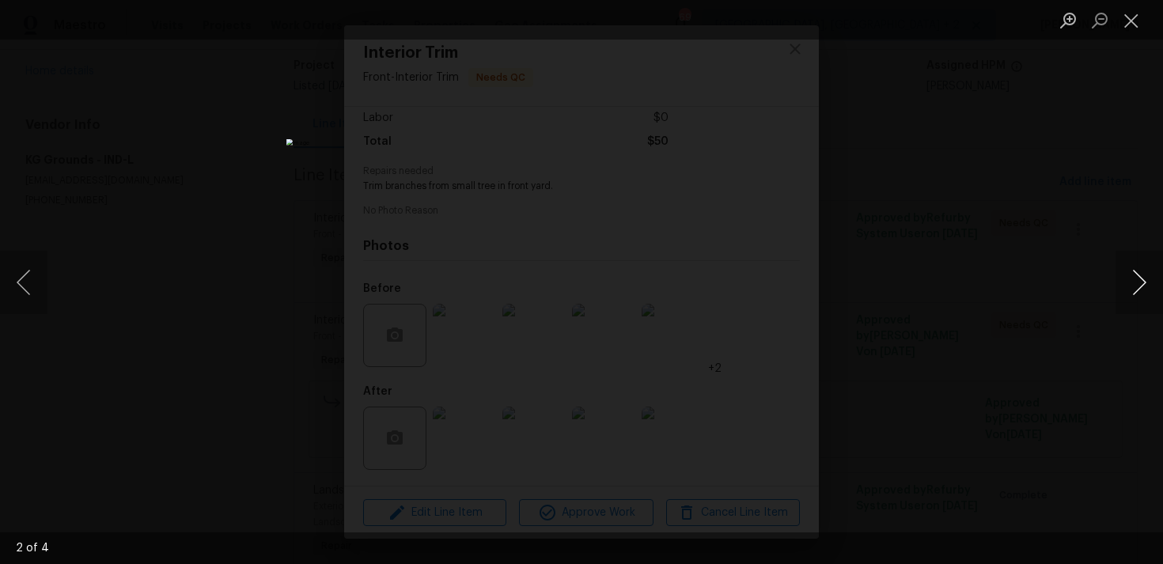
click at [1143, 271] on button "Next image" at bounding box center [1139, 282] width 47 height 63
click at [1129, 22] on button "Close lightbox" at bounding box center [1132, 20] width 32 height 28
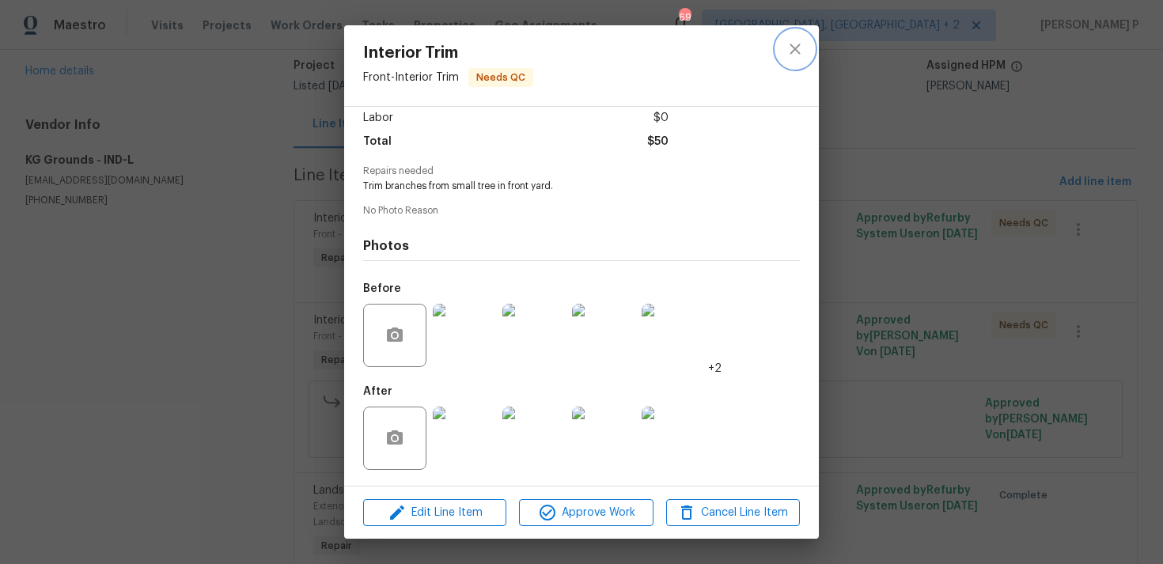
click at [797, 42] on icon "close" at bounding box center [795, 49] width 19 height 19
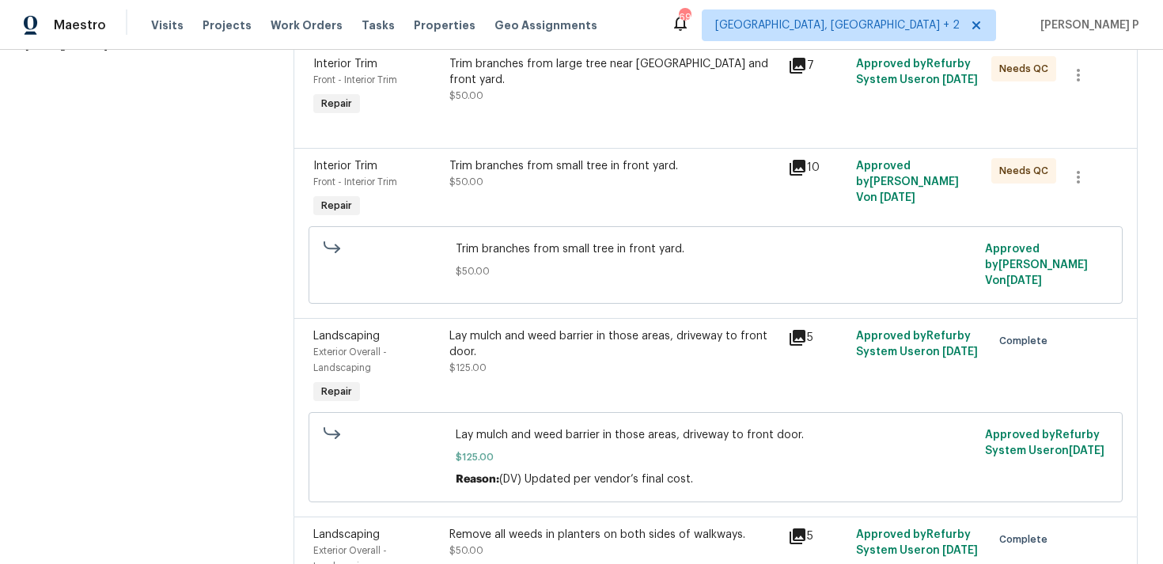
scroll to position [280, 0]
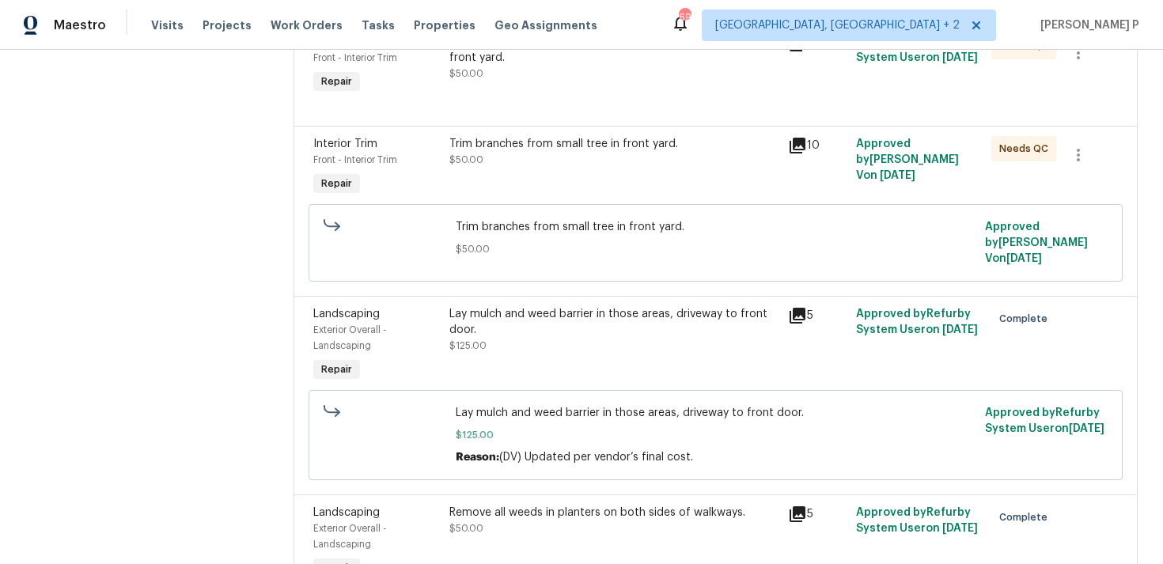
click at [564, 326] on div "Lay mulch and weed barrier in those areas, driveway to front door." at bounding box center [614, 322] width 330 height 32
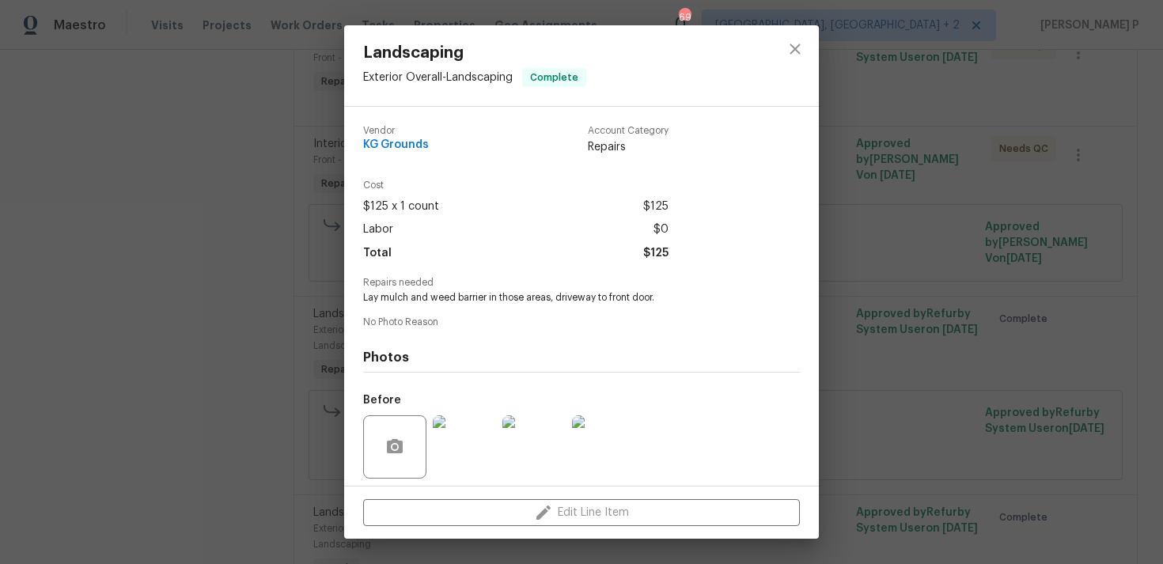
scroll to position [24, 0]
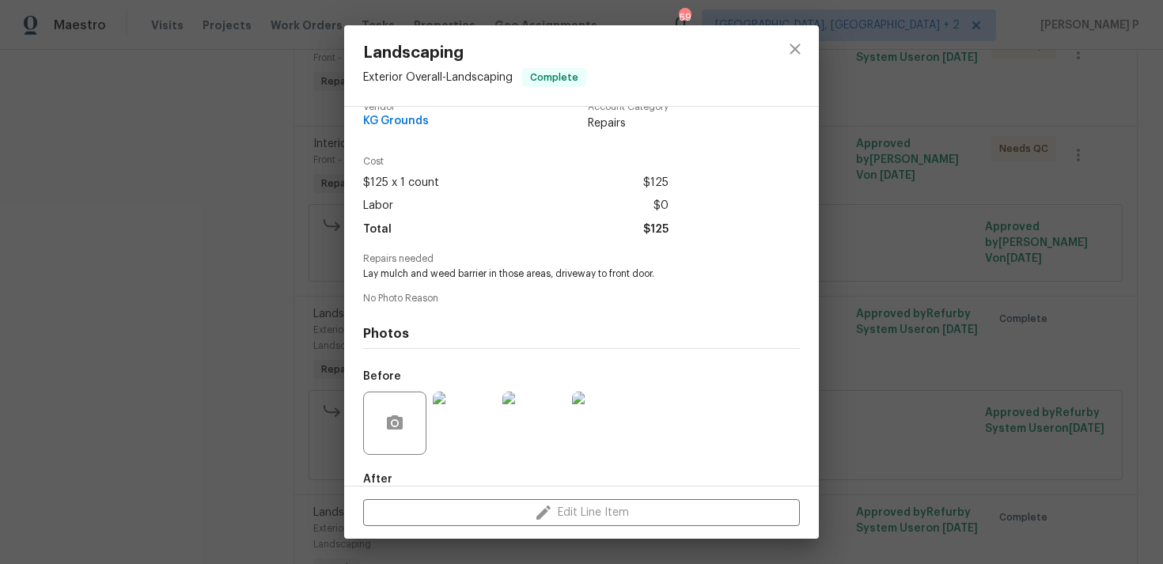
click at [446, 420] on img at bounding box center [464, 423] width 63 height 63
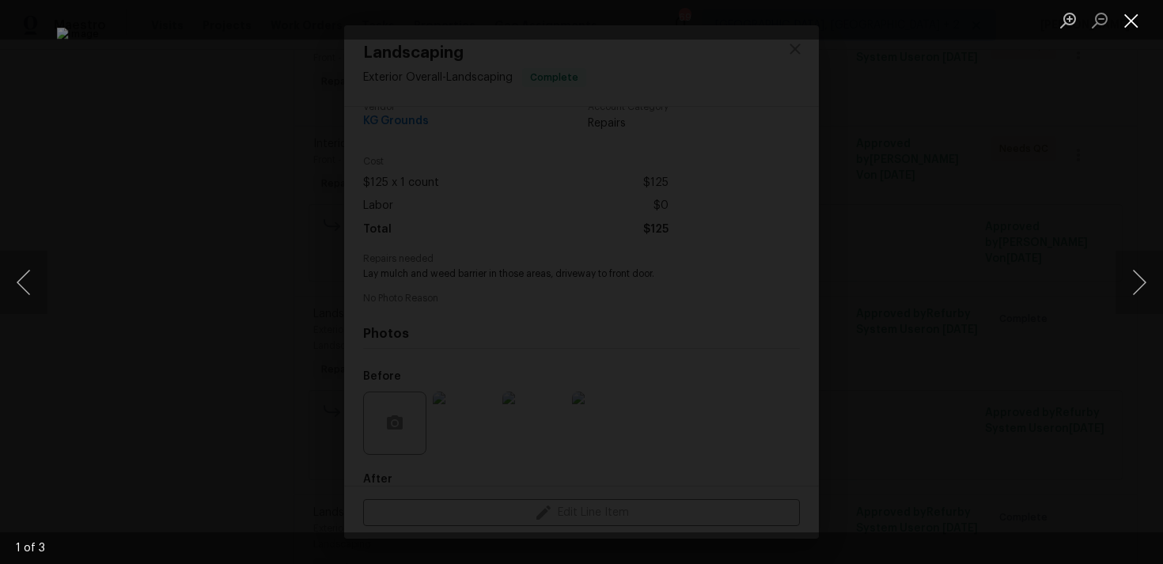
click at [1132, 15] on button "Close lightbox" at bounding box center [1132, 20] width 32 height 28
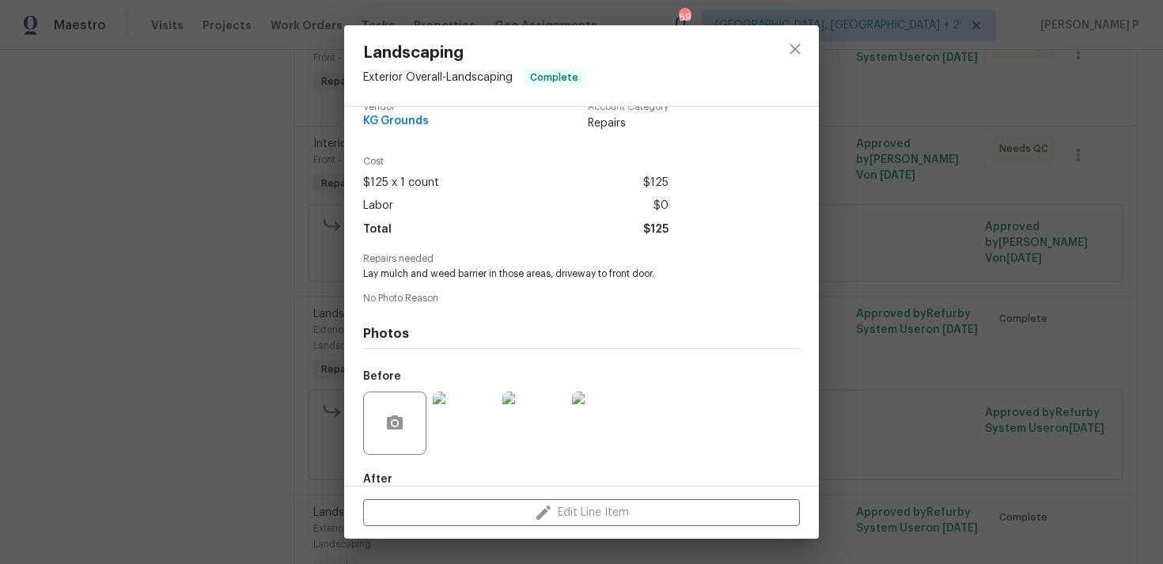
scroll to position [112, 0]
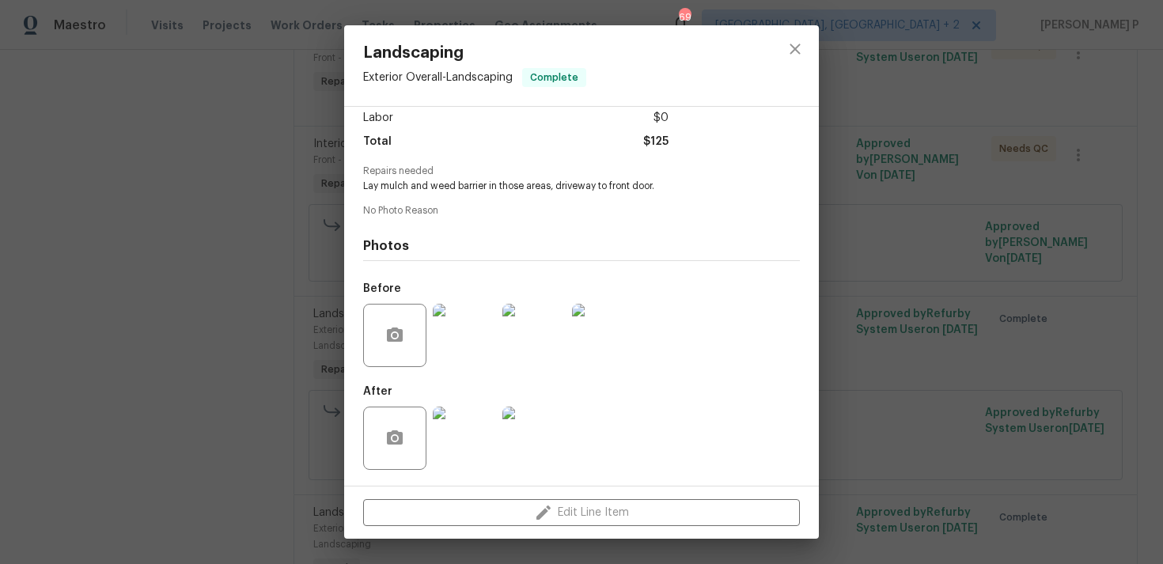
click at [456, 442] on img at bounding box center [464, 438] width 63 height 63
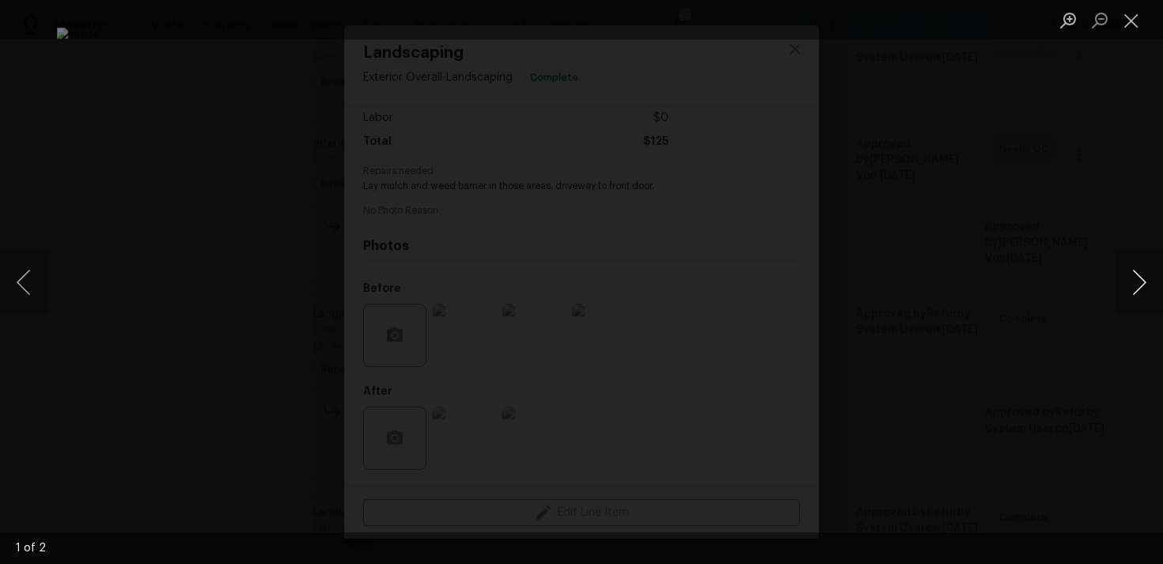
click at [1136, 269] on button "Next image" at bounding box center [1139, 282] width 47 height 63
click at [1139, 22] on button "Close lightbox" at bounding box center [1132, 20] width 32 height 28
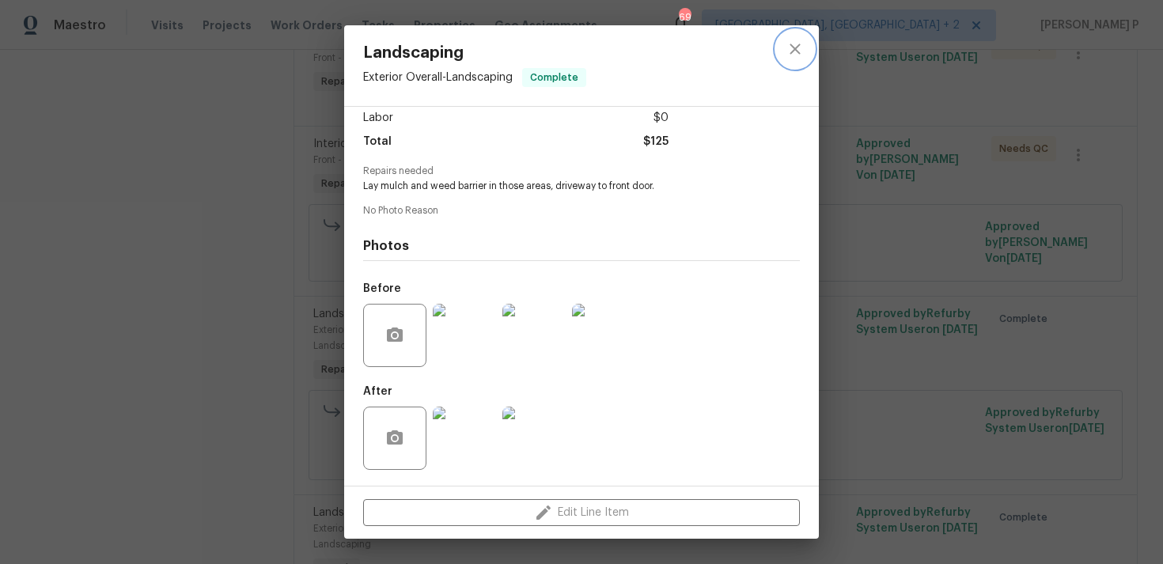
click at [796, 40] on icon "close" at bounding box center [795, 49] width 19 height 19
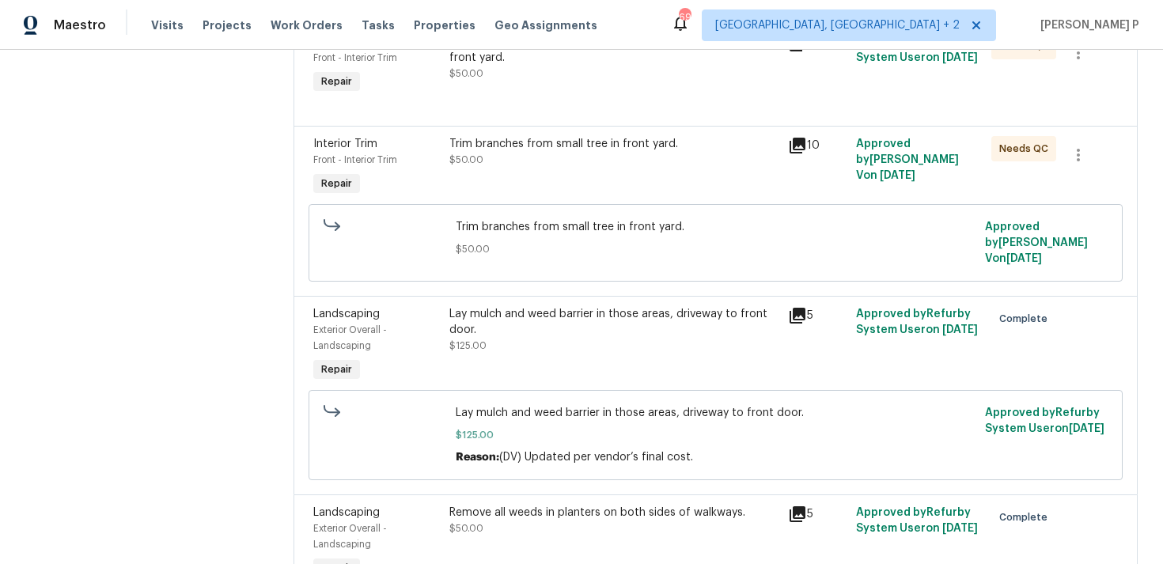
scroll to position [376, 0]
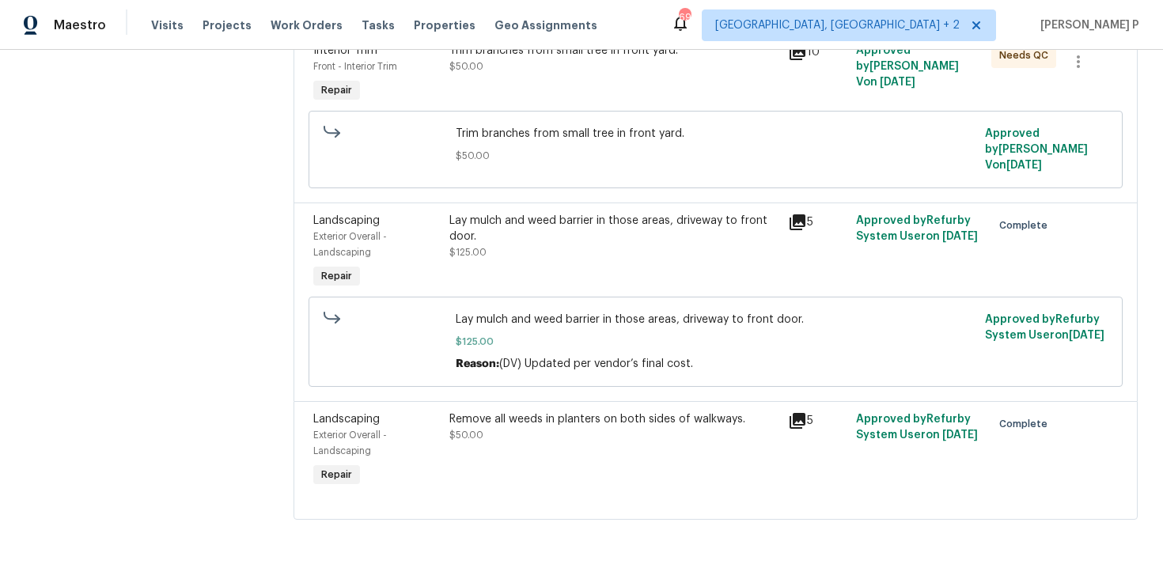
click at [498, 407] on div "Remove all weeds in planters on both sides of walkways. $50.00" at bounding box center [614, 451] width 339 height 89
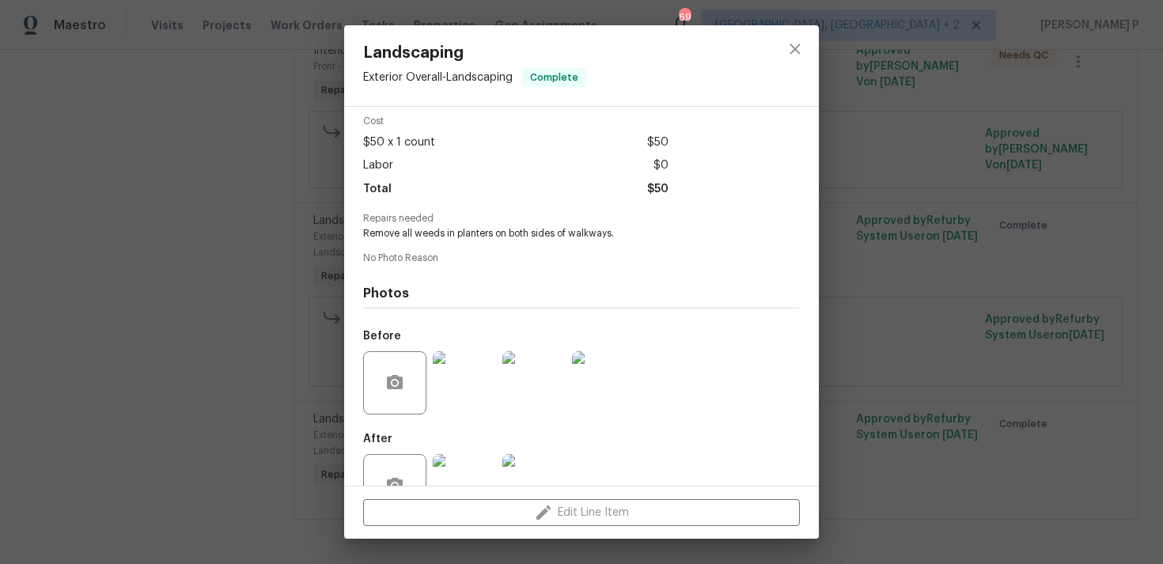
scroll to position [112, 0]
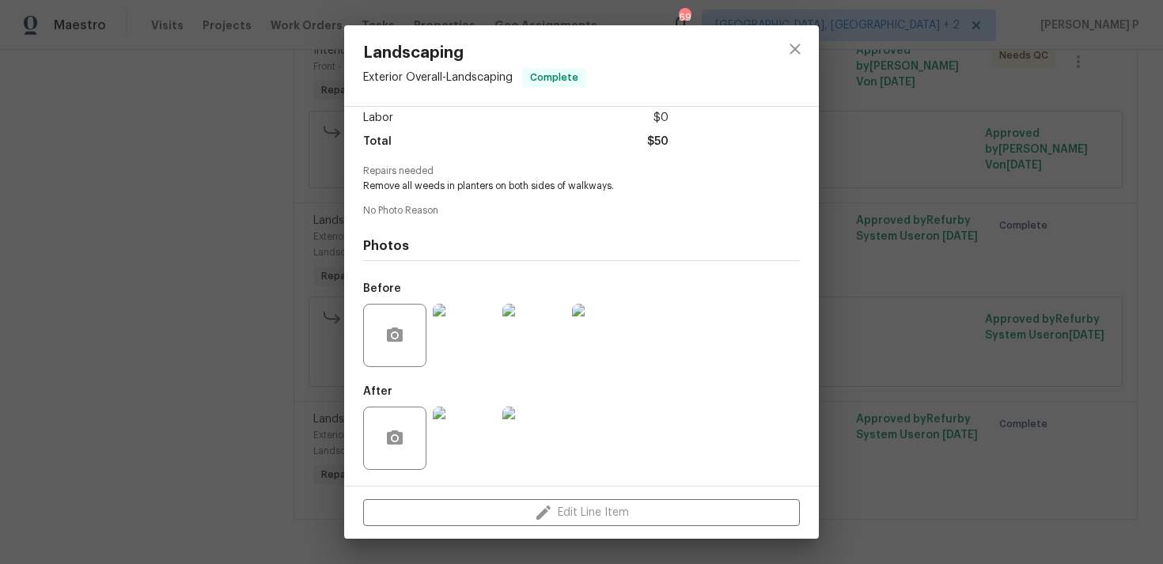
click at [462, 341] on img at bounding box center [464, 335] width 63 height 63
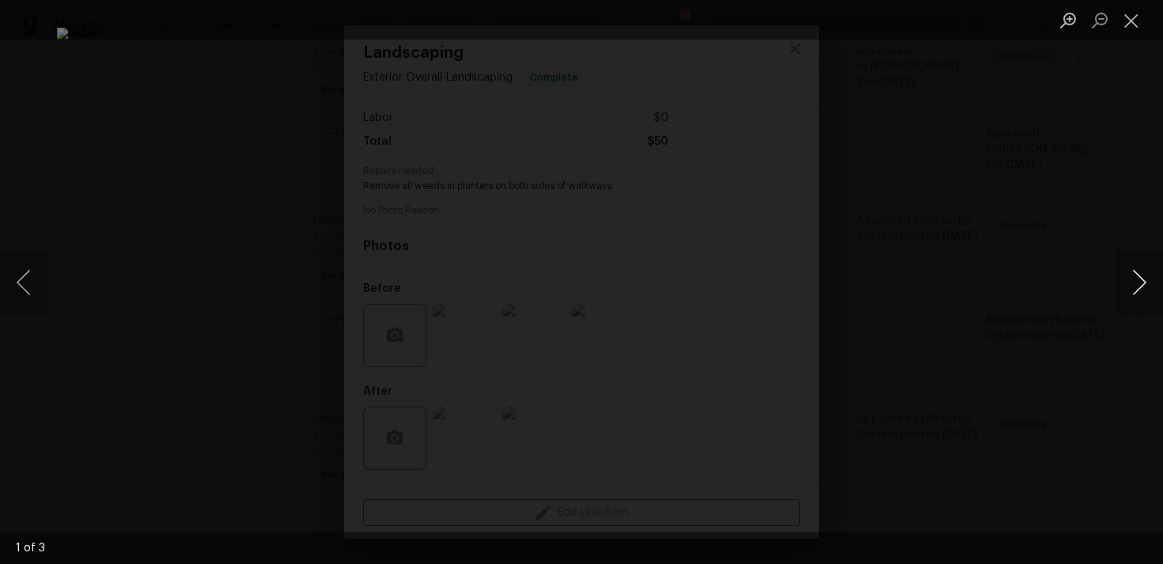
click at [1143, 274] on button "Next image" at bounding box center [1139, 282] width 47 height 63
click at [1145, 276] on button "Next image" at bounding box center [1139, 282] width 47 height 63
click at [1139, 13] on button "Close lightbox" at bounding box center [1132, 20] width 32 height 28
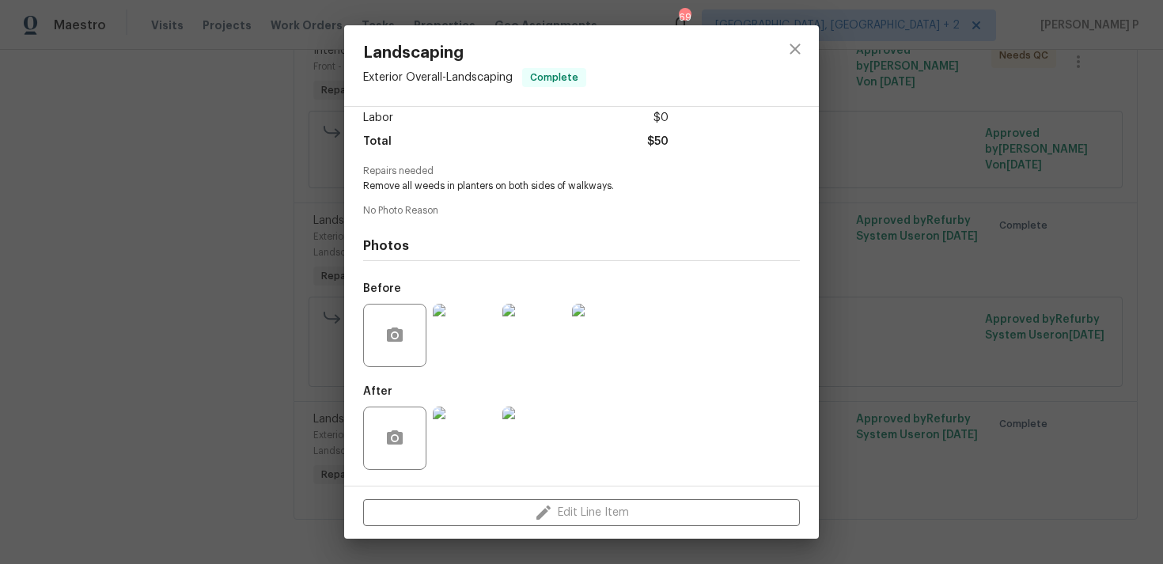
click at [471, 427] on img at bounding box center [464, 438] width 63 height 63
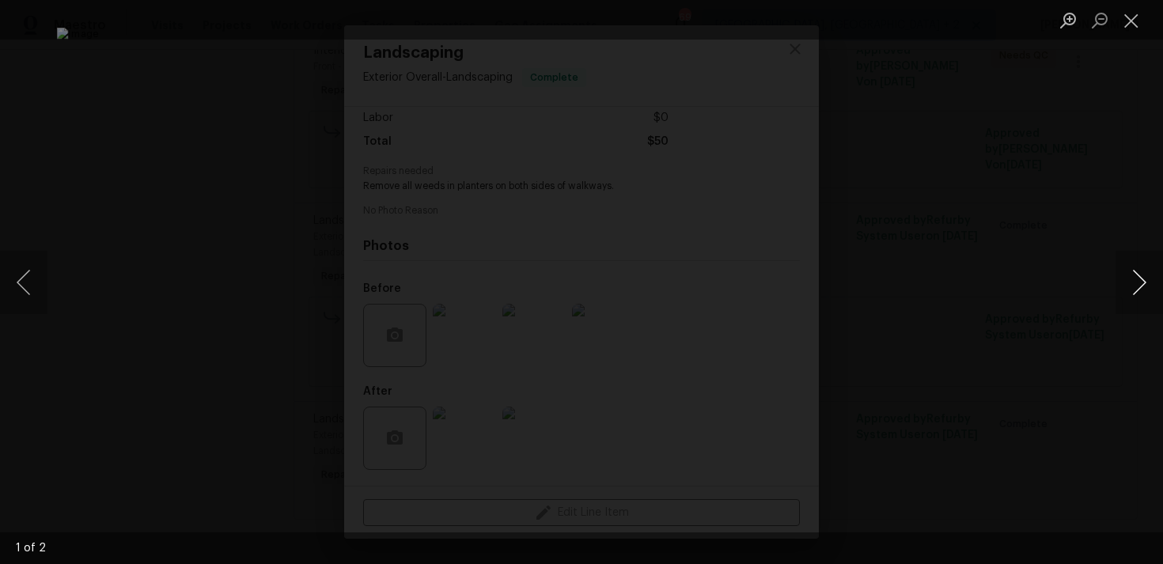
click at [1151, 292] on button "Next image" at bounding box center [1139, 282] width 47 height 63
click at [1136, 11] on button "Close lightbox" at bounding box center [1132, 20] width 32 height 28
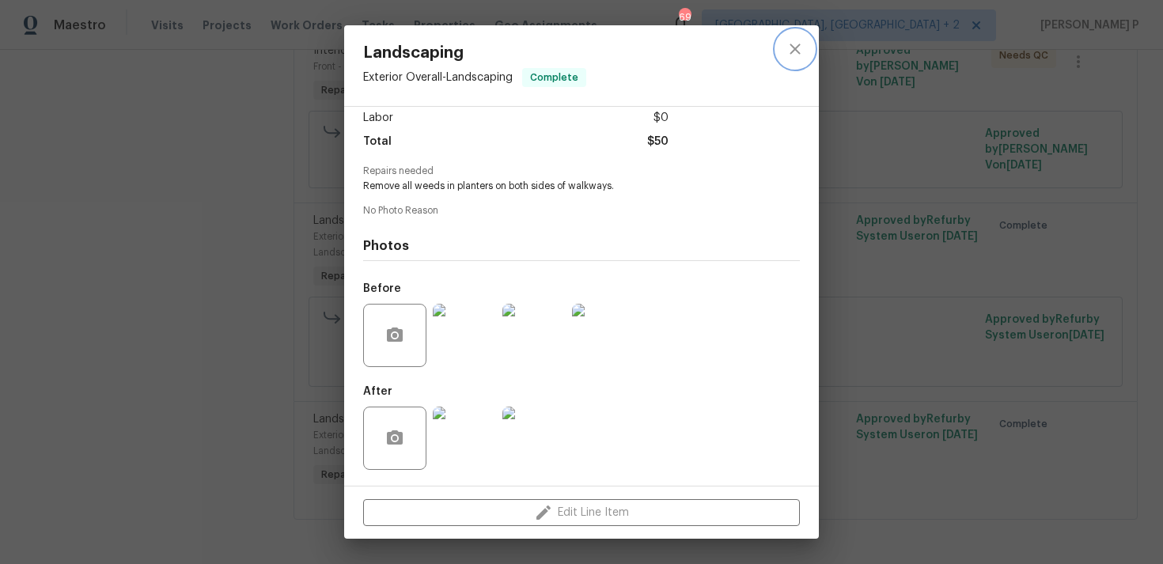
click at [794, 50] on icon "close" at bounding box center [795, 49] width 10 height 10
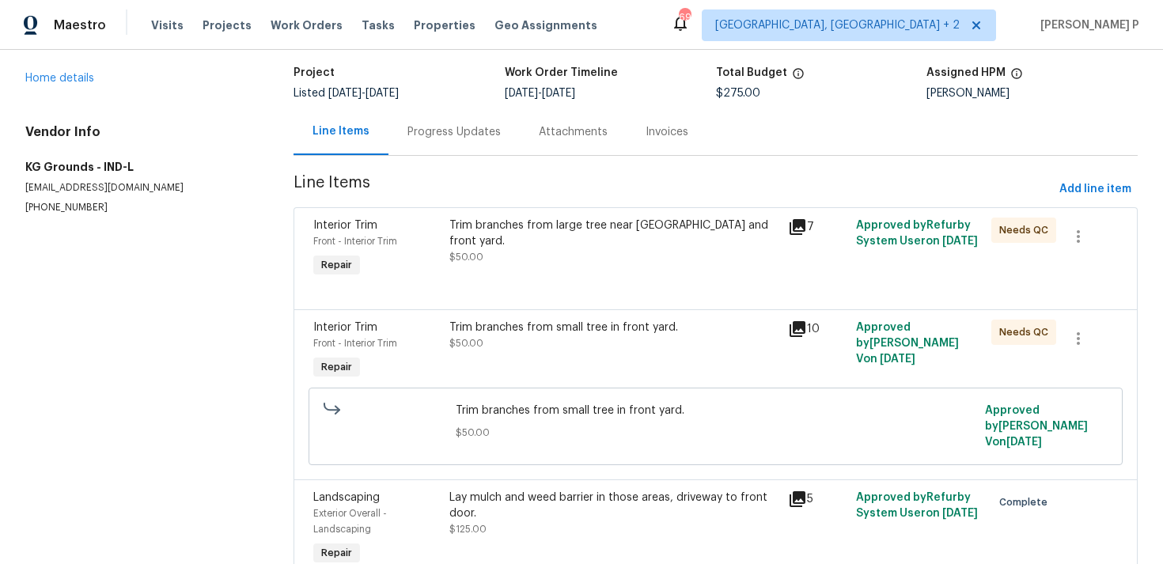
scroll to position [0, 0]
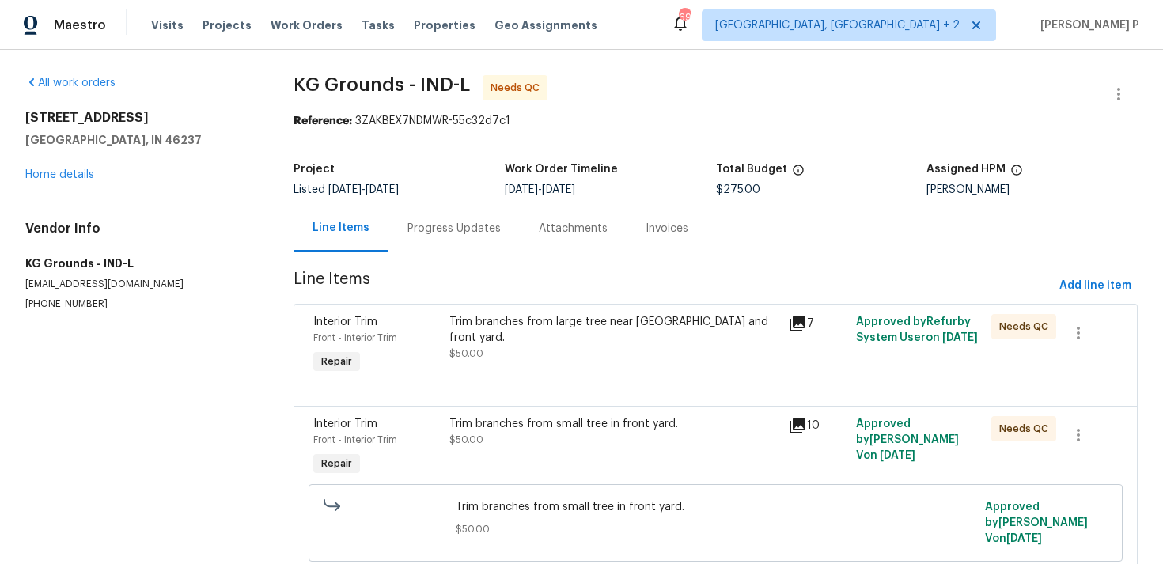
click at [509, 317] on div "Trim branches from large tree near sidewalk and front yard." at bounding box center [614, 330] width 330 height 32
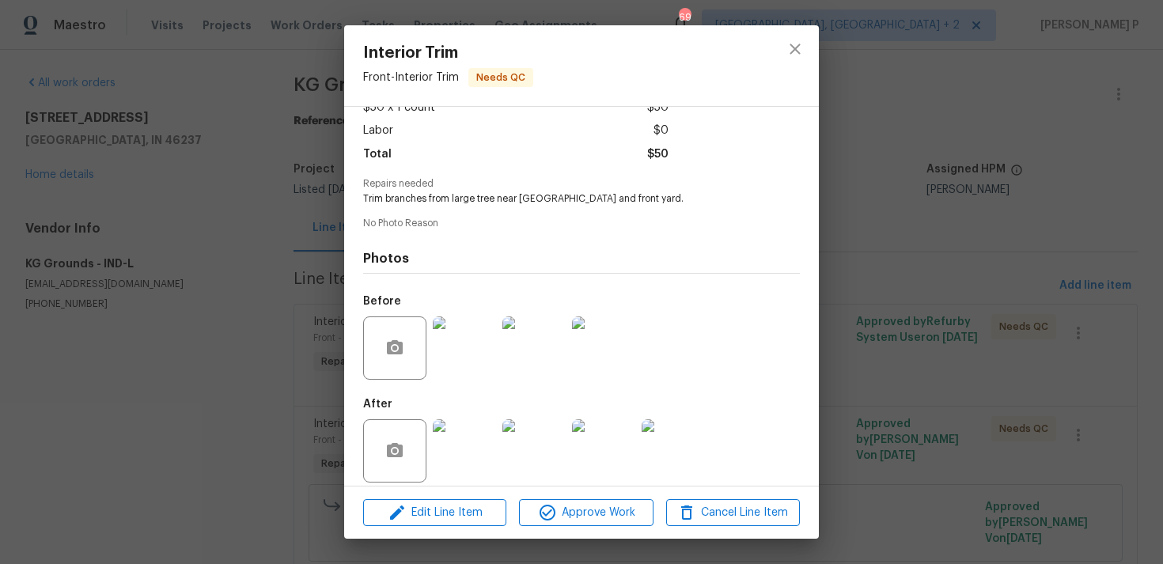
scroll to position [112, 0]
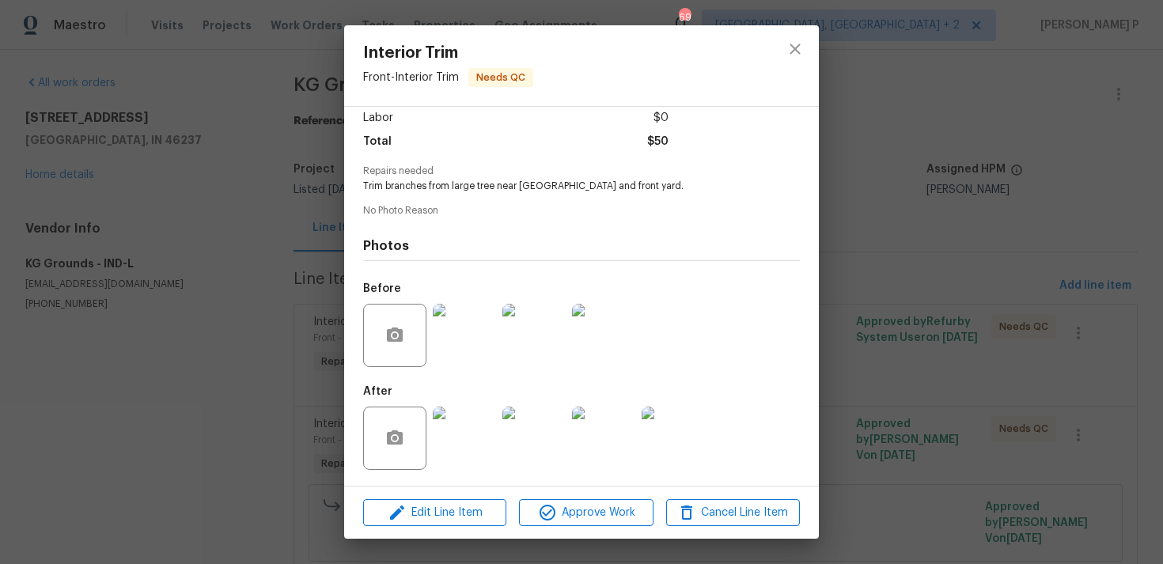
click at [474, 441] on img at bounding box center [464, 438] width 63 height 63
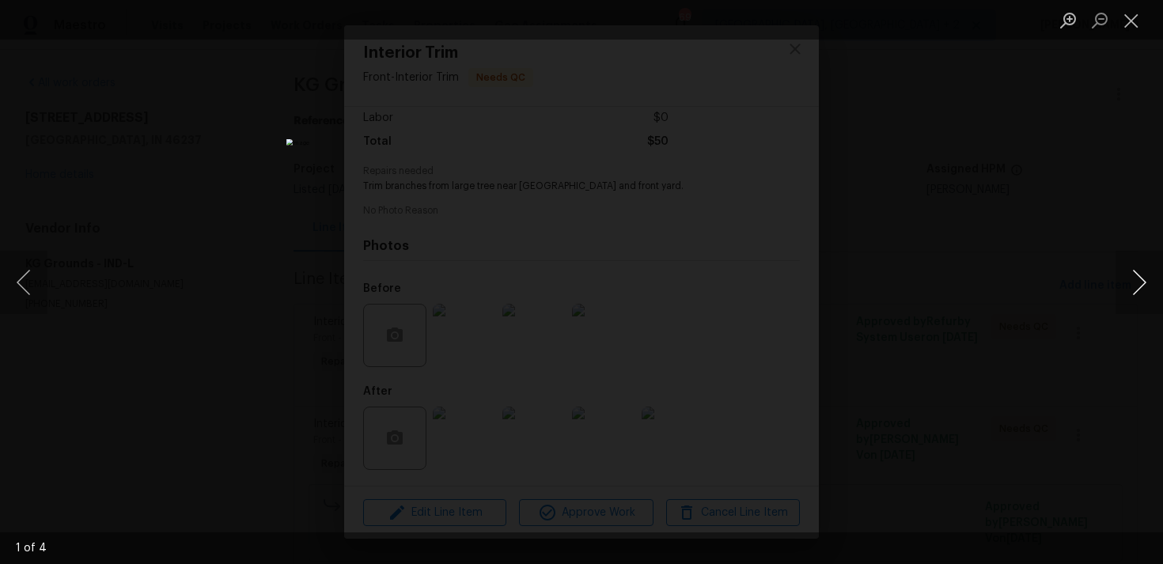
click at [1148, 275] on button "Next image" at bounding box center [1139, 282] width 47 height 63
click at [1133, 17] on button "Close lightbox" at bounding box center [1132, 20] width 32 height 28
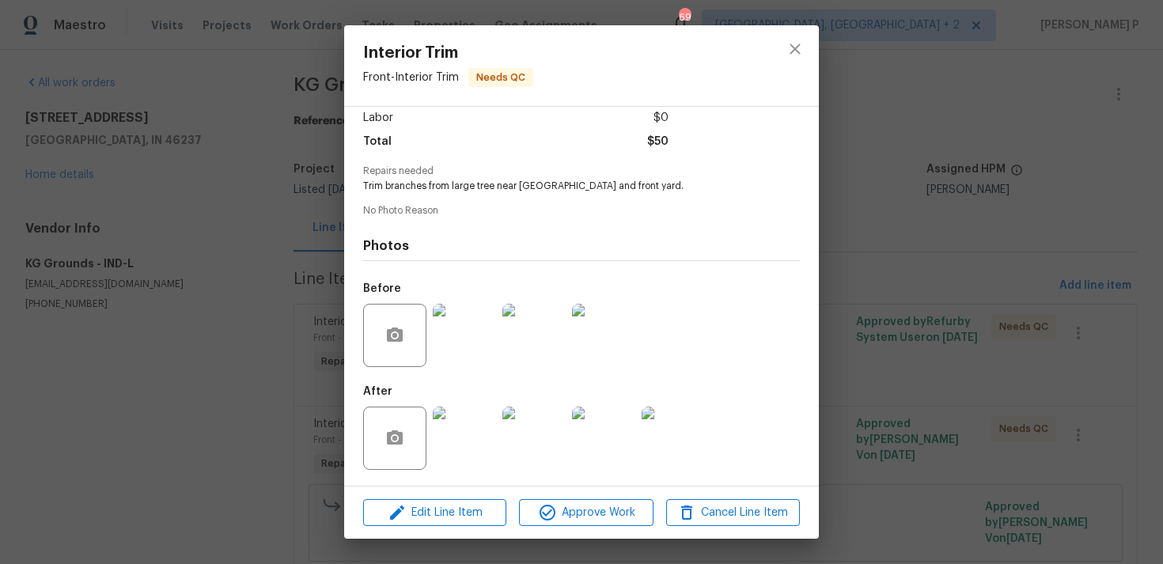
click at [484, 334] on img at bounding box center [464, 335] width 63 height 63
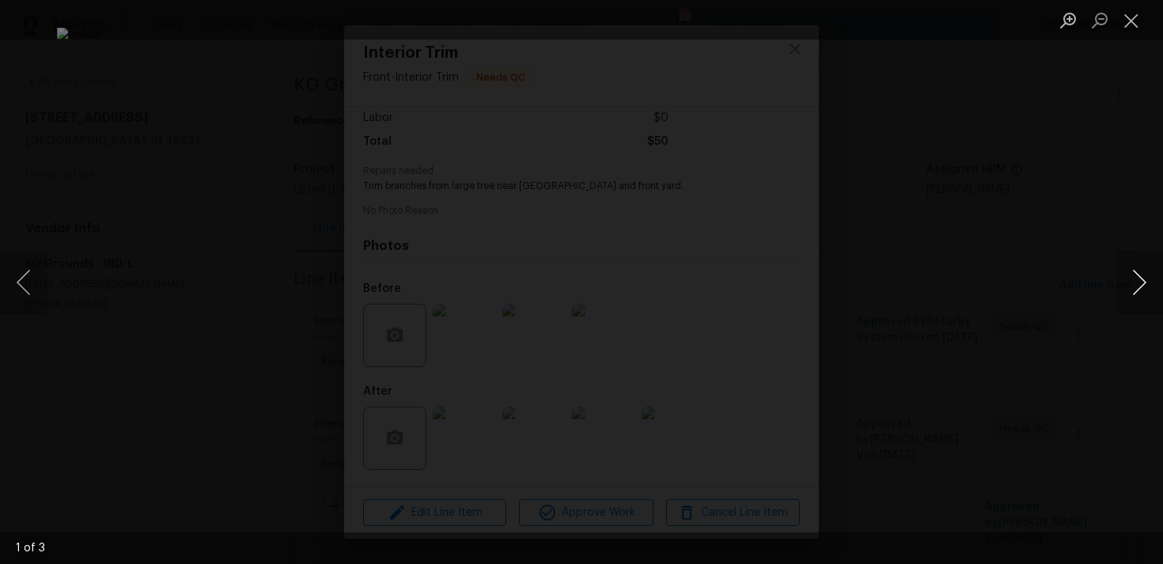
click at [1144, 279] on button "Next image" at bounding box center [1139, 282] width 47 height 63
click at [1131, 27] on button "Close lightbox" at bounding box center [1132, 20] width 32 height 28
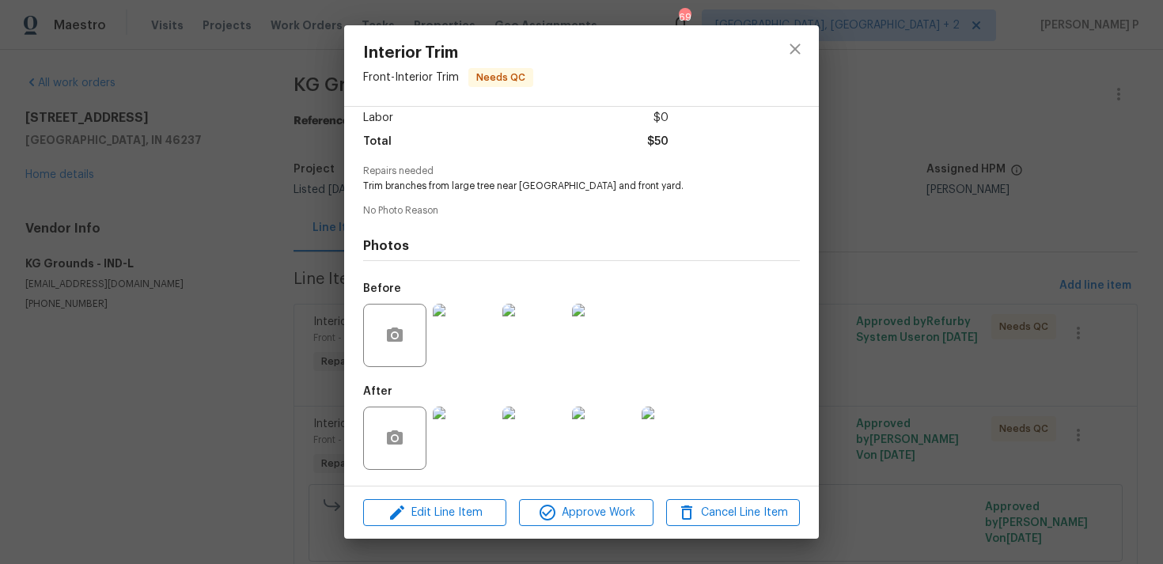
click at [461, 417] on img at bounding box center [464, 438] width 63 height 63
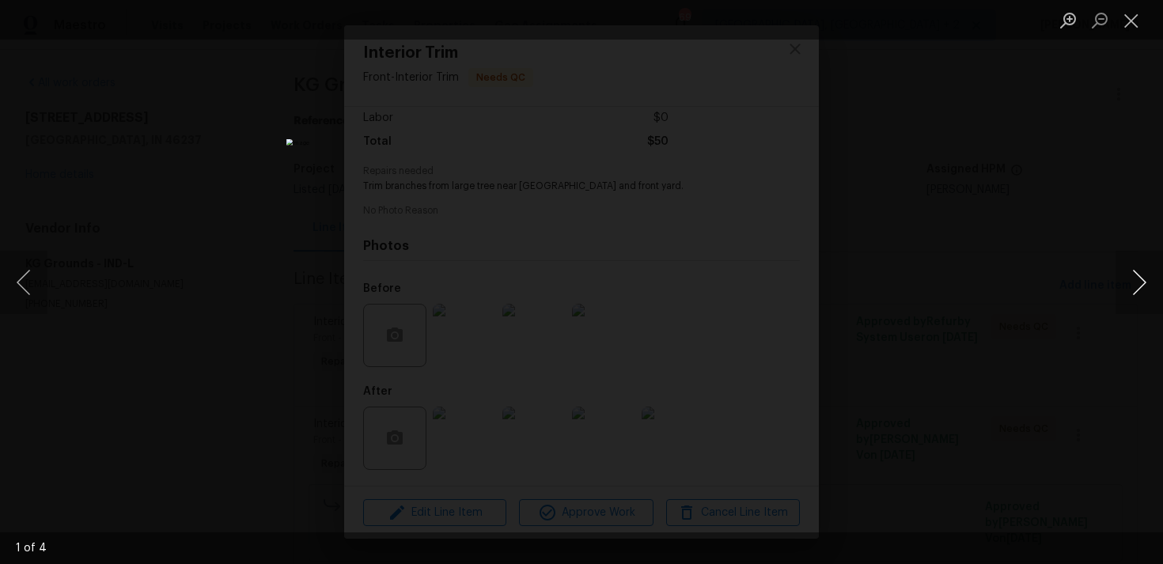
click at [1143, 274] on button "Next image" at bounding box center [1139, 282] width 47 height 63
click at [1137, 13] on button "Close lightbox" at bounding box center [1132, 20] width 32 height 28
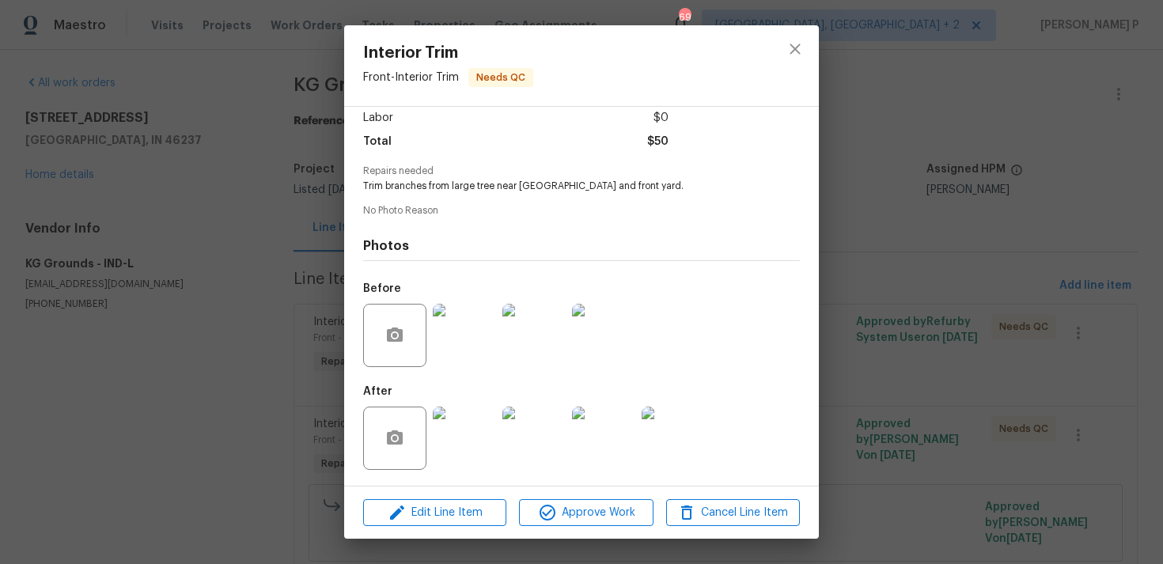
click at [480, 426] on img at bounding box center [464, 438] width 63 height 63
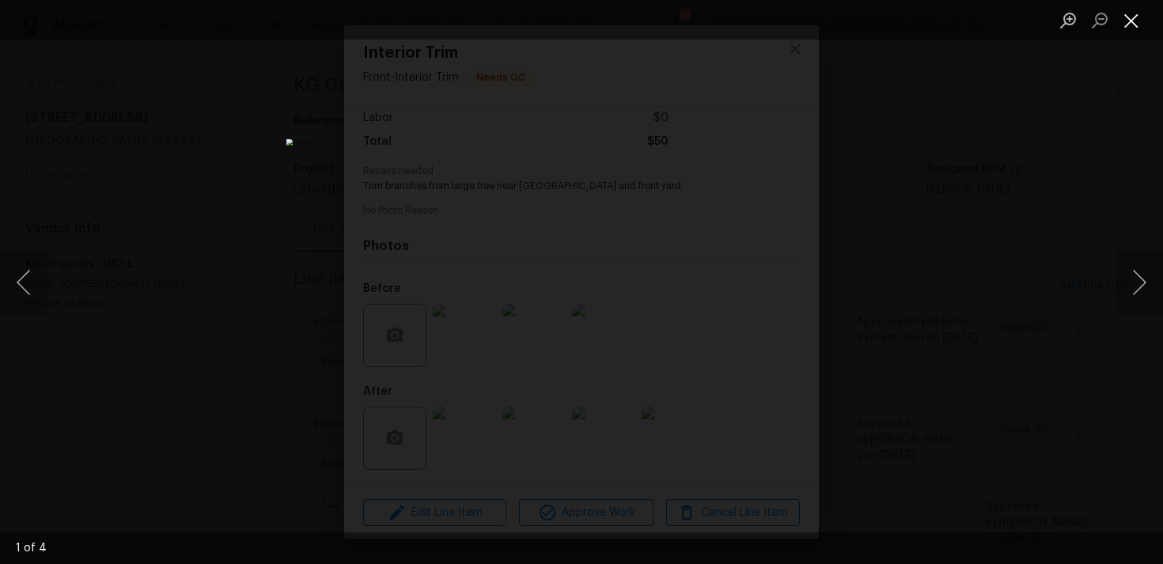
click at [1131, 28] on button "Close lightbox" at bounding box center [1132, 20] width 32 height 28
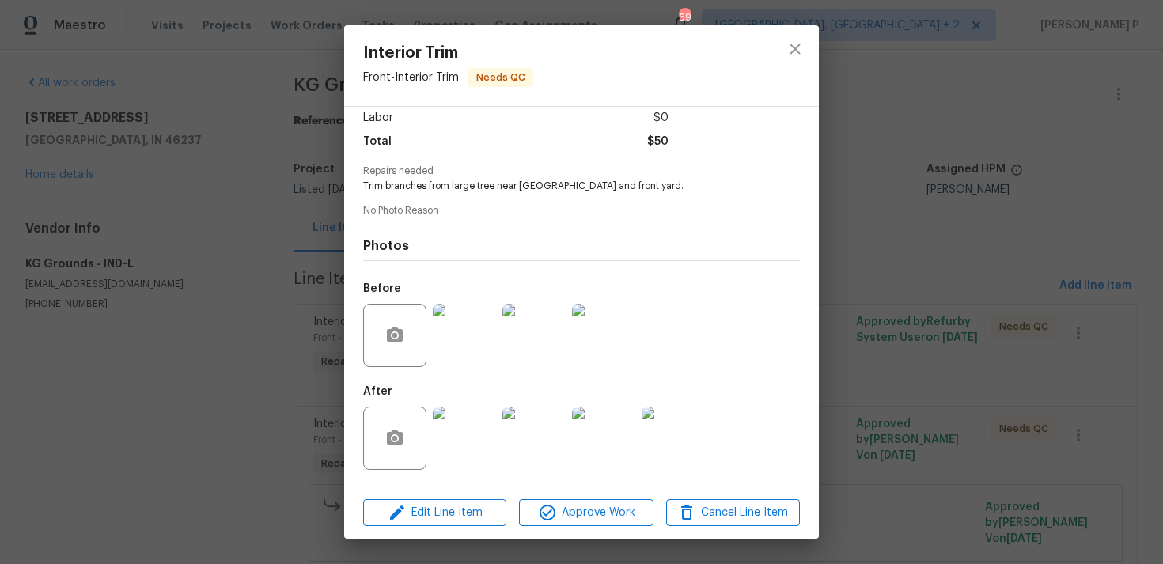
click at [455, 363] on img at bounding box center [464, 335] width 63 height 63
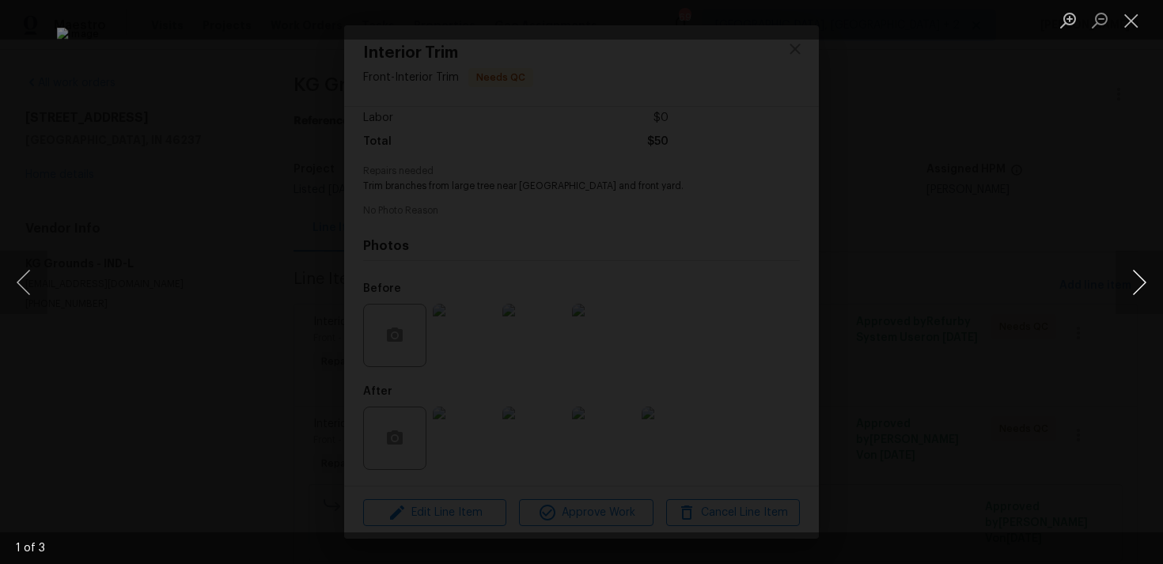
click at [1137, 279] on button "Next image" at bounding box center [1139, 282] width 47 height 63
click at [1131, 23] on button "Close lightbox" at bounding box center [1132, 20] width 32 height 28
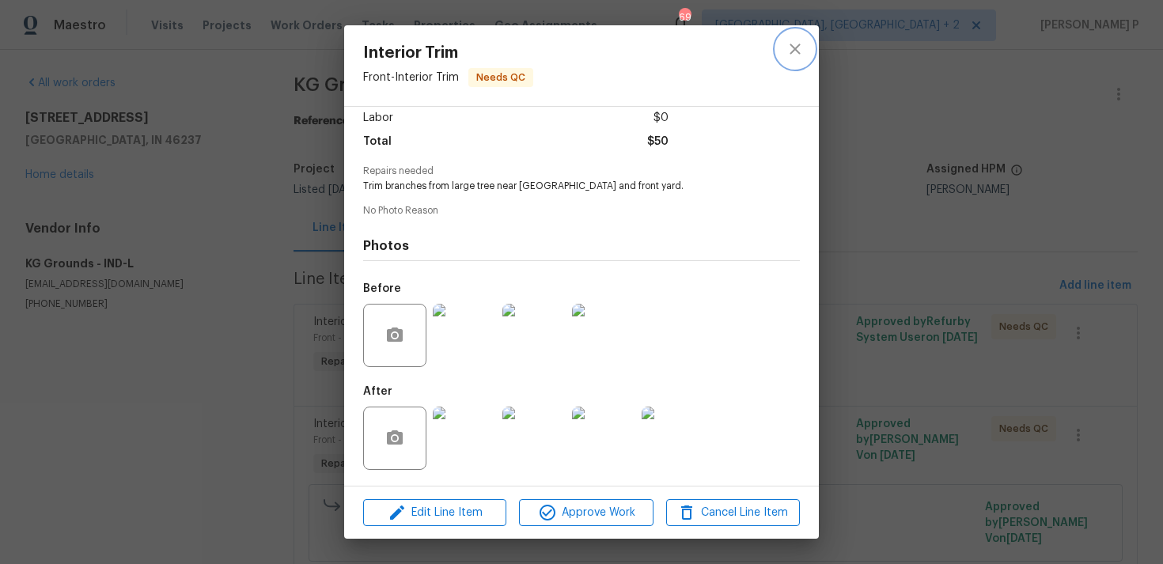
click at [800, 40] on icon "close" at bounding box center [795, 49] width 19 height 19
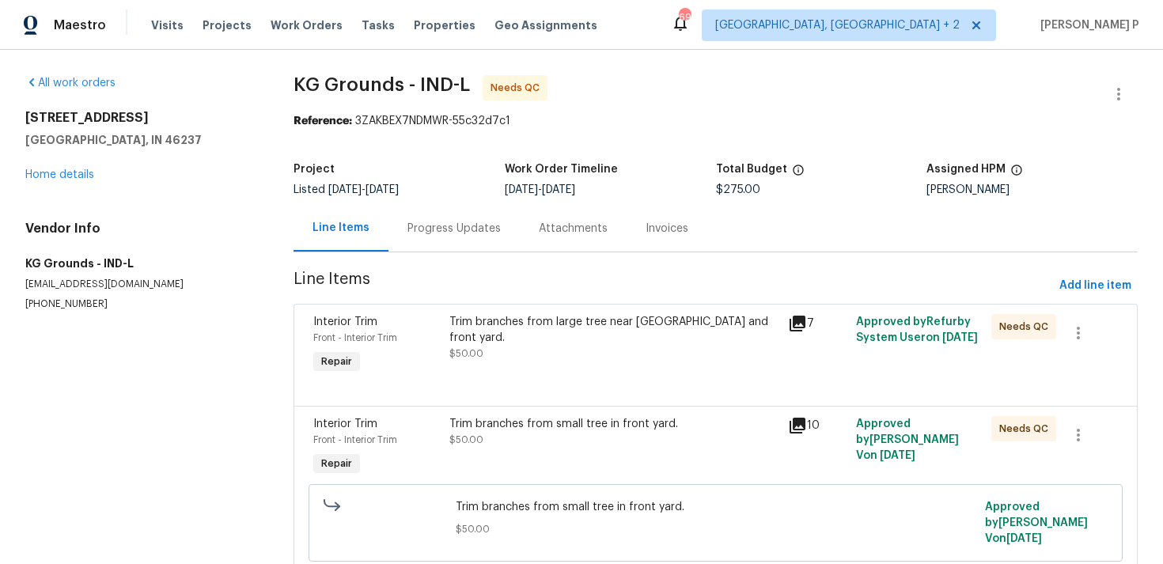
scroll to position [102, 0]
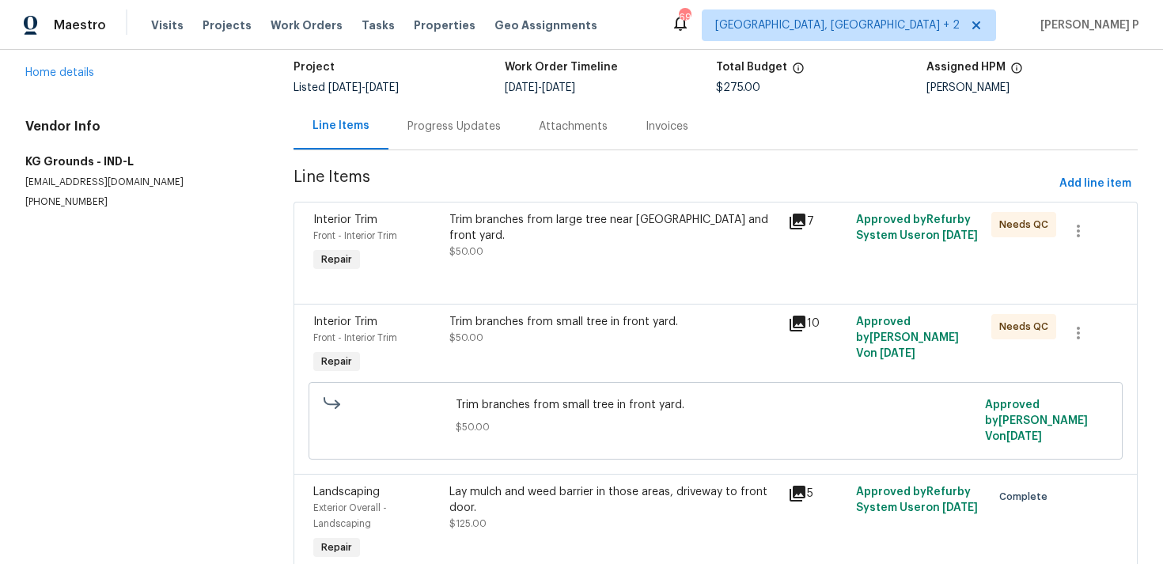
click at [511, 322] on div "Trim branches from small tree in front yard." at bounding box center [614, 322] width 330 height 16
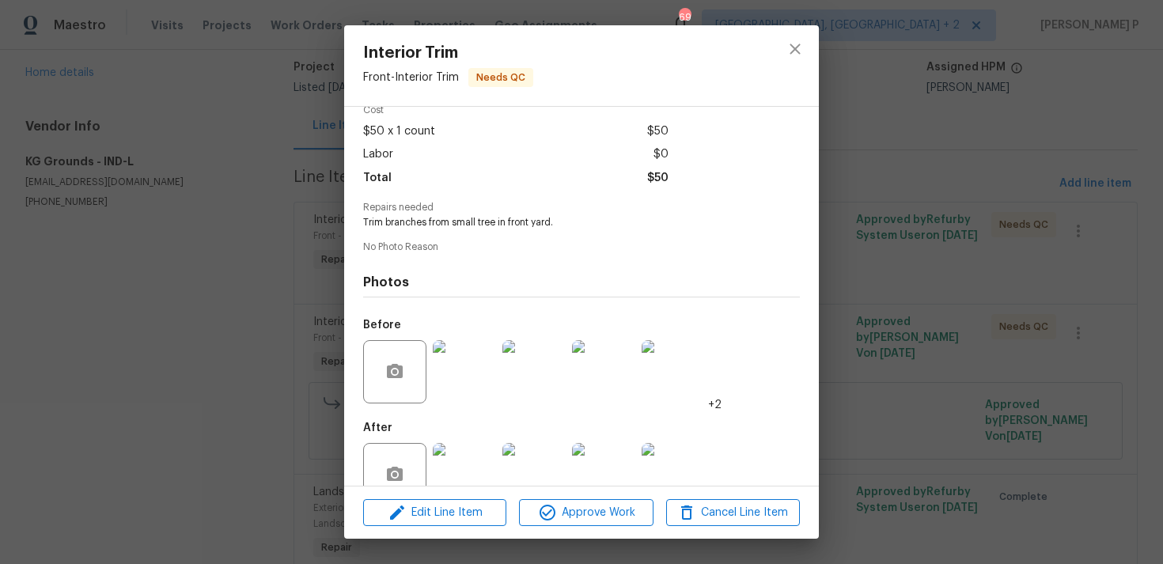
scroll to position [112, 0]
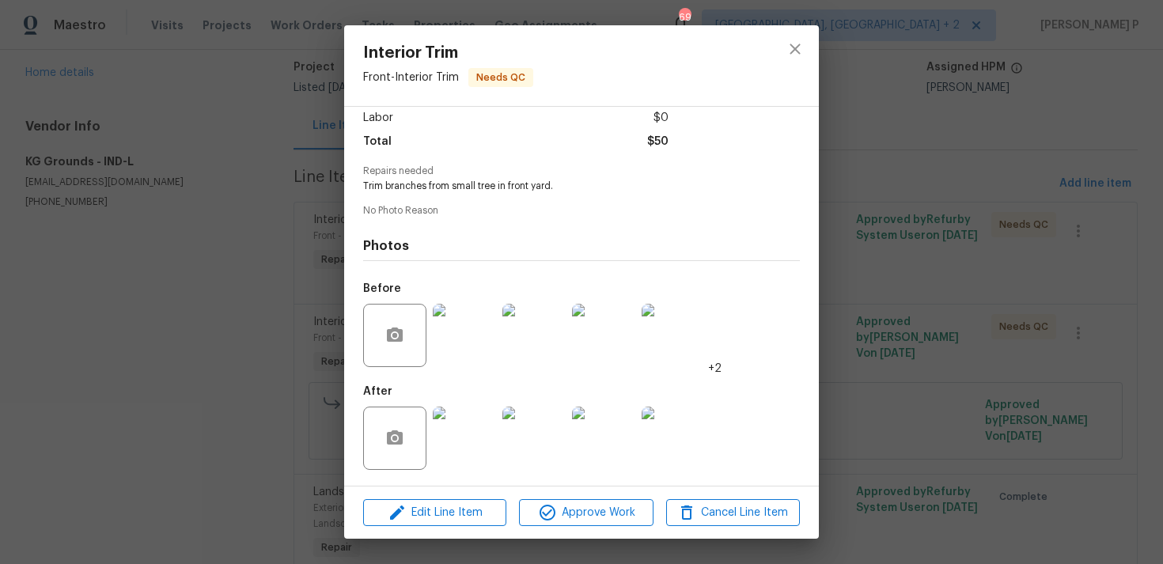
click at [467, 429] on img at bounding box center [464, 438] width 63 height 63
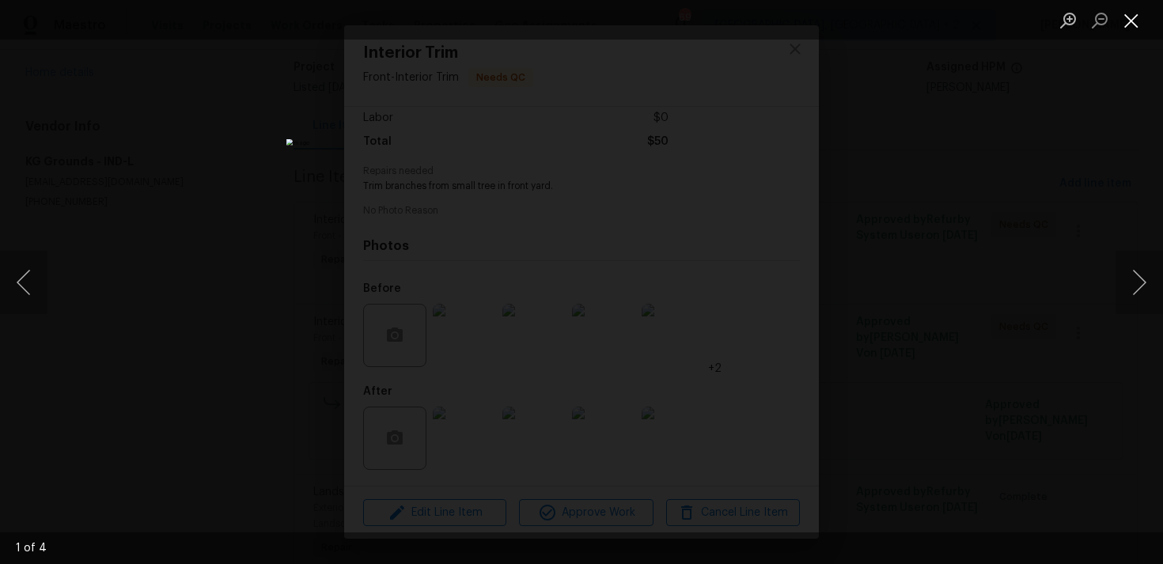
click at [1126, 21] on button "Close lightbox" at bounding box center [1132, 20] width 32 height 28
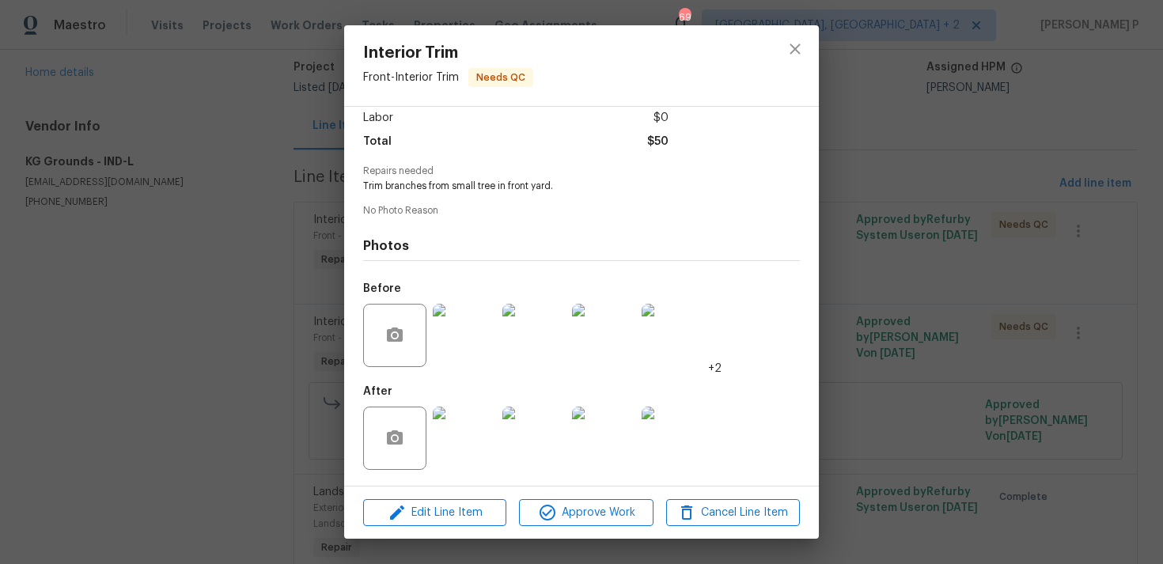
click at [468, 316] on img at bounding box center [464, 335] width 63 height 63
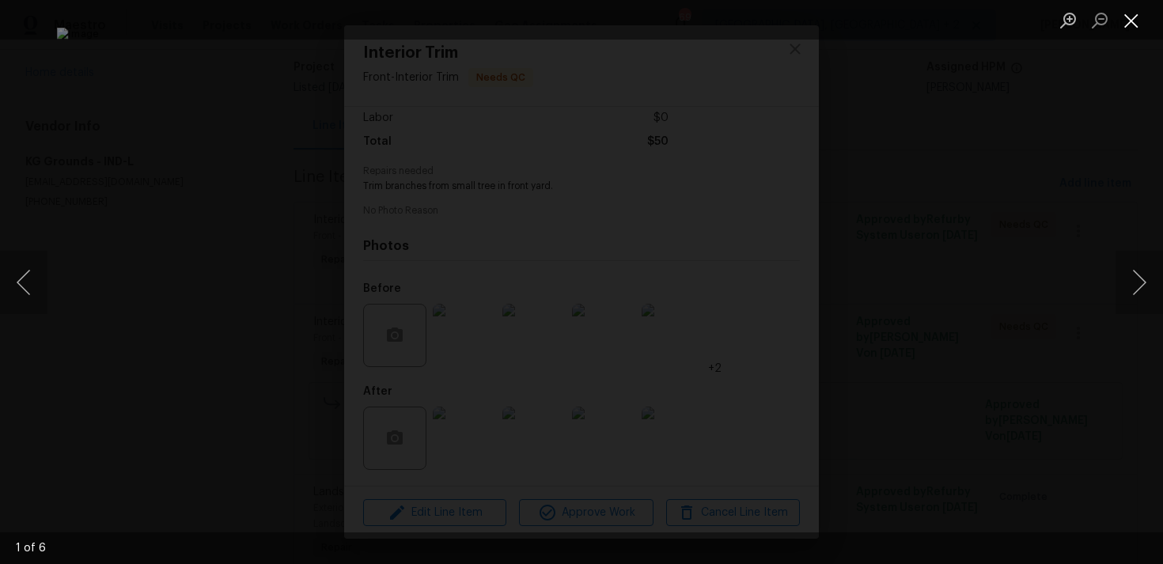
click at [1128, 13] on button "Close lightbox" at bounding box center [1132, 20] width 32 height 28
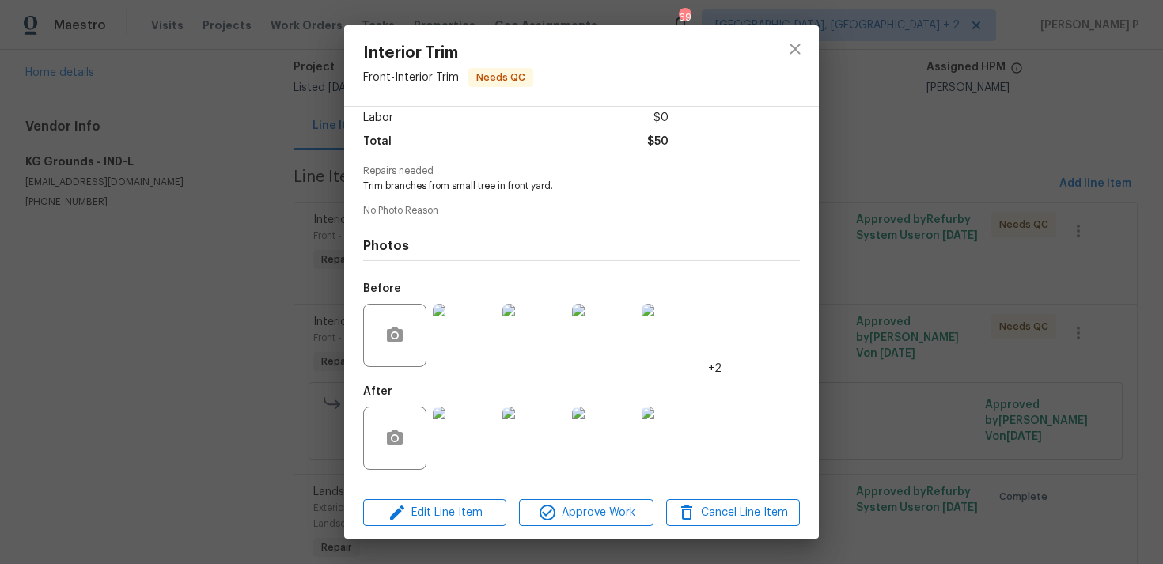
click at [565, 435] on img at bounding box center [533, 438] width 63 height 63
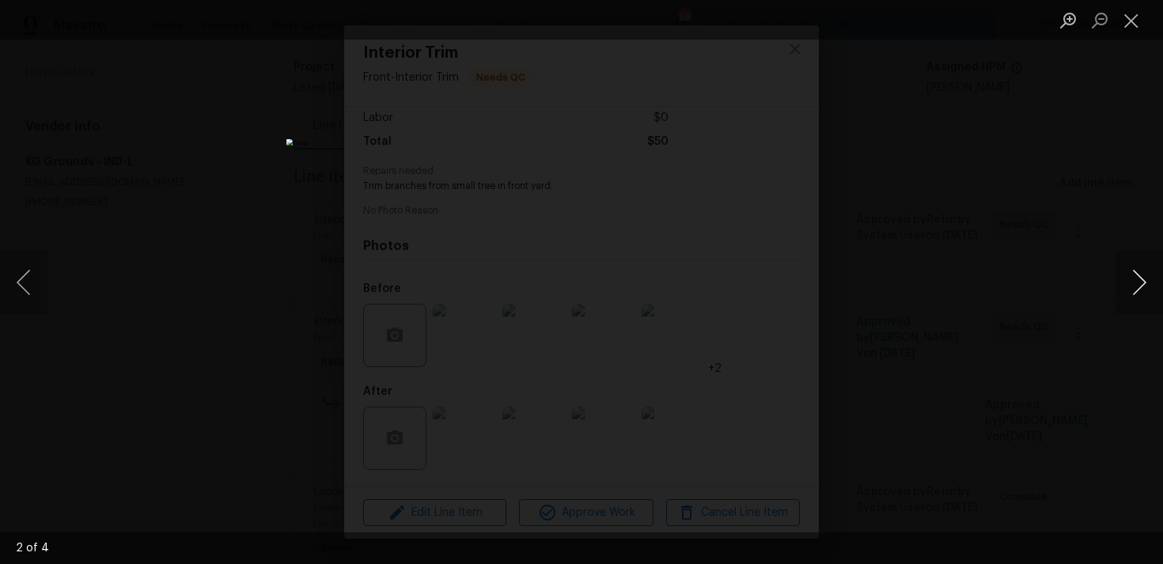
click at [1141, 268] on button "Next image" at bounding box center [1139, 282] width 47 height 63
click at [1130, 19] on button "Close lightbox" at bounding box center [1132, 20] width 32 height 28
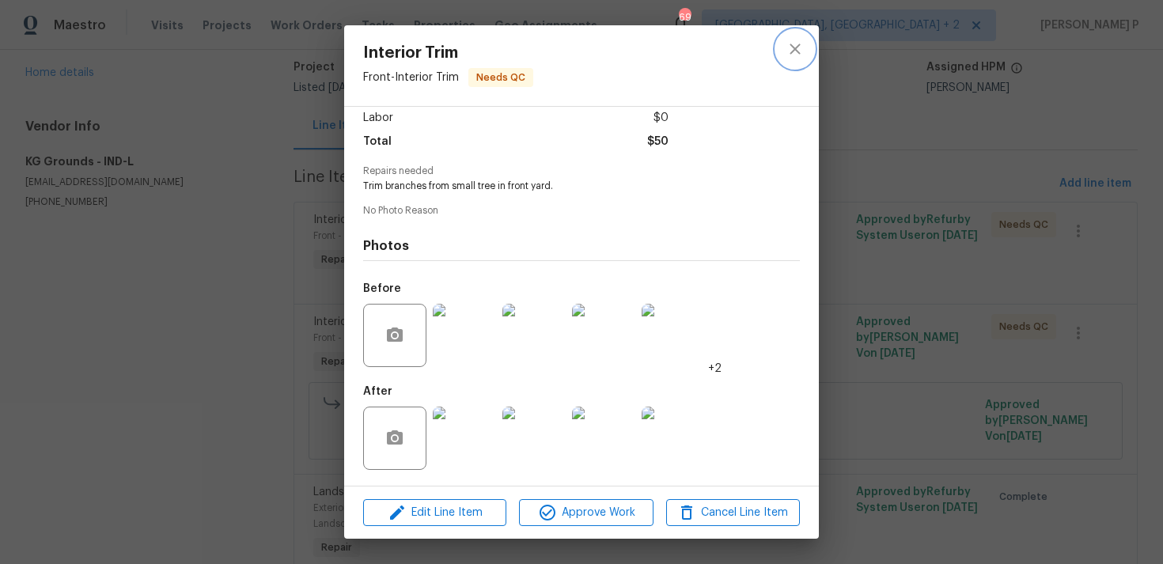
click at [793, 47] on icon "close" at bounding box center [795, 49] width 19 height 19
